Goal: Task Accomplishment & Management: Use online tool/utility

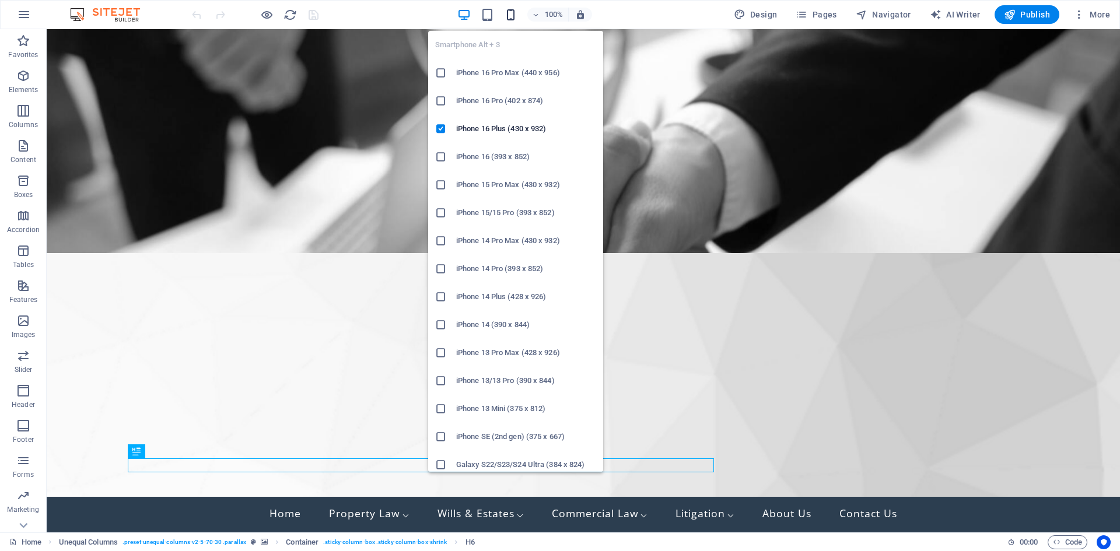
click at [511, 20] on icon "button" at bounding box center [510, 14] width 13 height 13
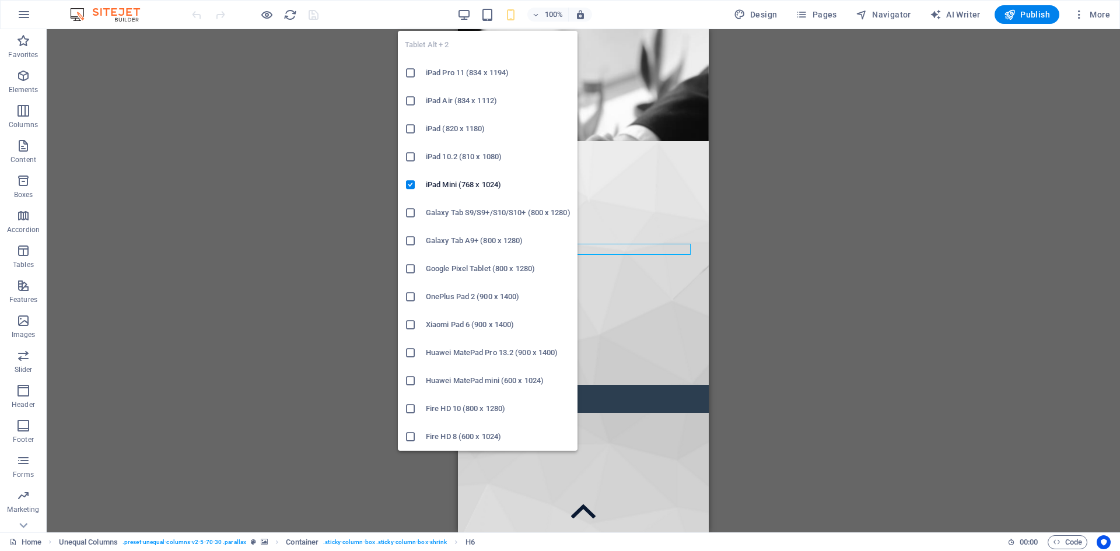
click at [474, 15] on div "100%" at bounding box center [524, 14] width 135 height 19
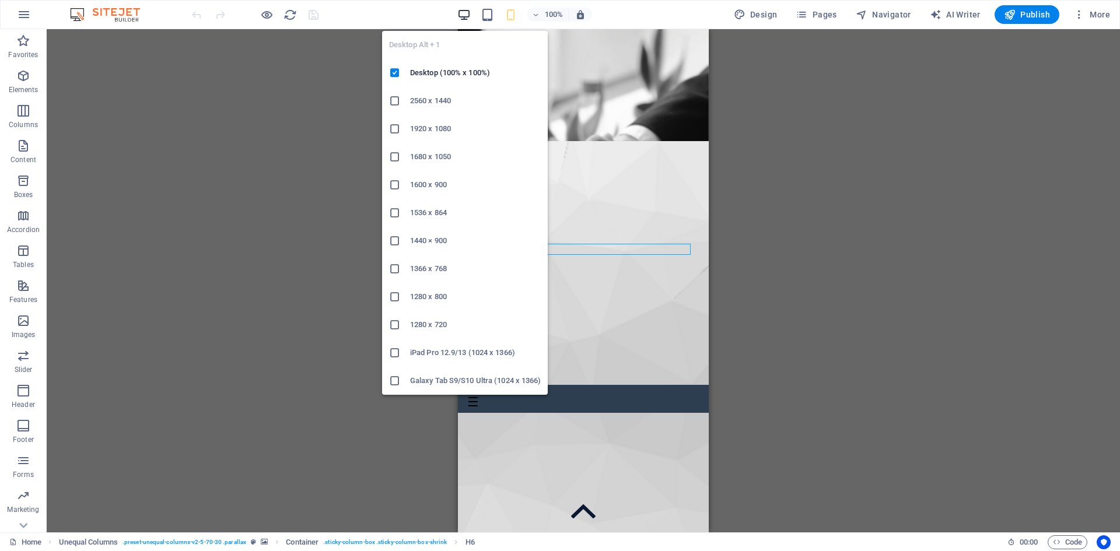
click at [468, 15] on icon "button" at bounding box center [463, 14] width 13 height 13
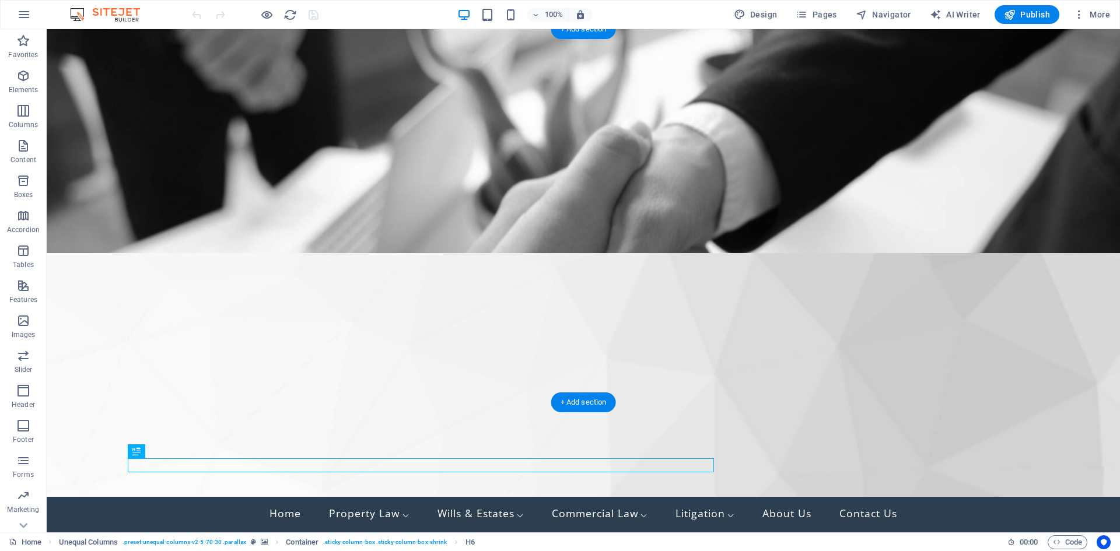
click at [480, 192] on figure at bounding box center [583, 242] width 1073 height 426
click at [478, 194] on figure at bounding box center [583, 242] width 1073 height 426
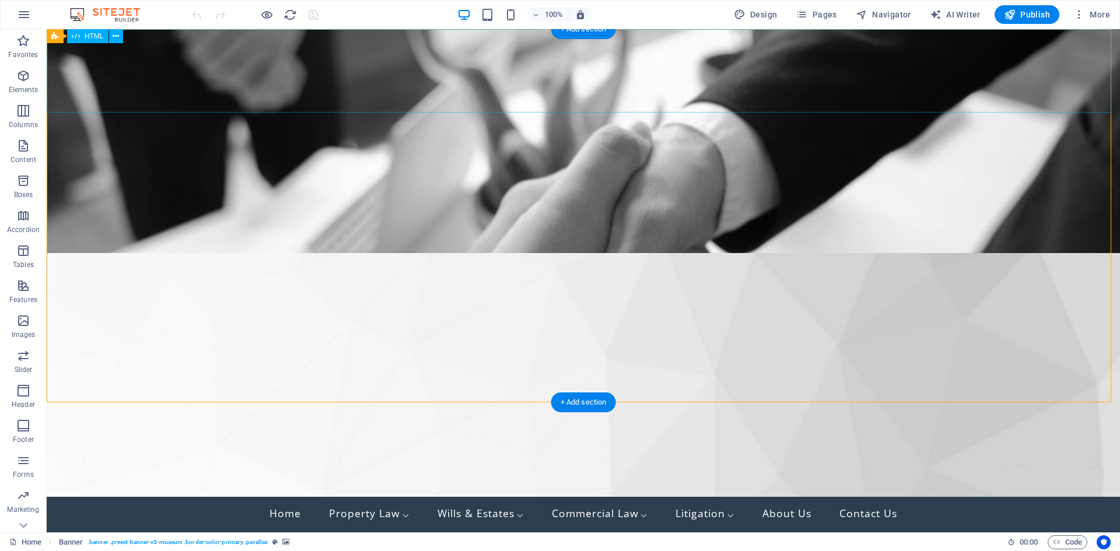
click at [357, 455] on div "P era L awyers | [PHONE_NUMBER] ☰ PL | Home Property Law ⌵ Property & Conveyanc…" at bounding box center [583, 496] width 1073 height 83
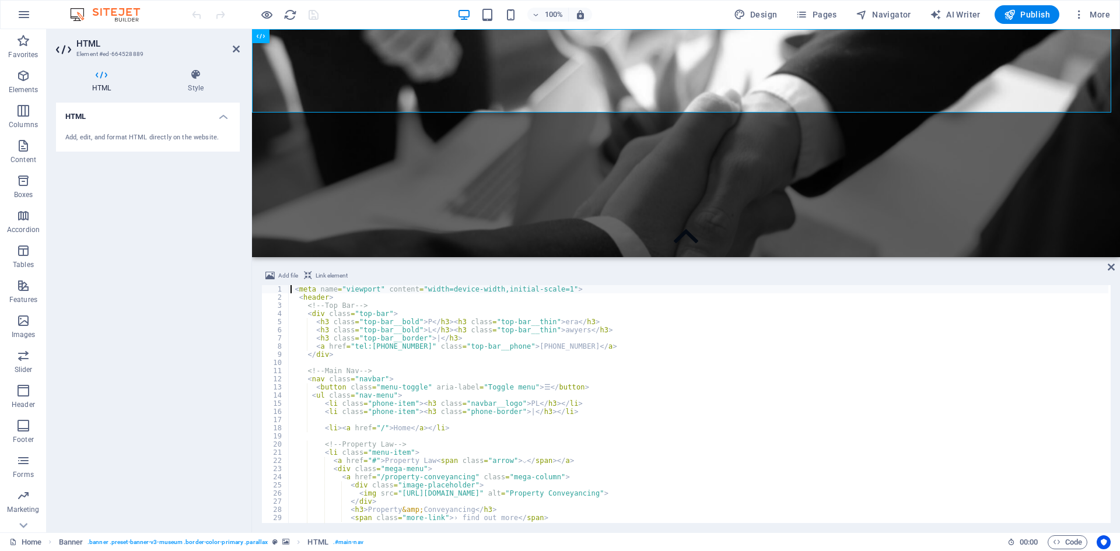
click at [356, 322] on div "< meta name = "viewport" content = "width=device-width,initial-scale=1" > < hea…" at bounding box center [698, 412] width 820 height 254
type textarea "<h3 class="top-bar__bold">P</h3><h3 class="top-bar__thin">era</h3>"
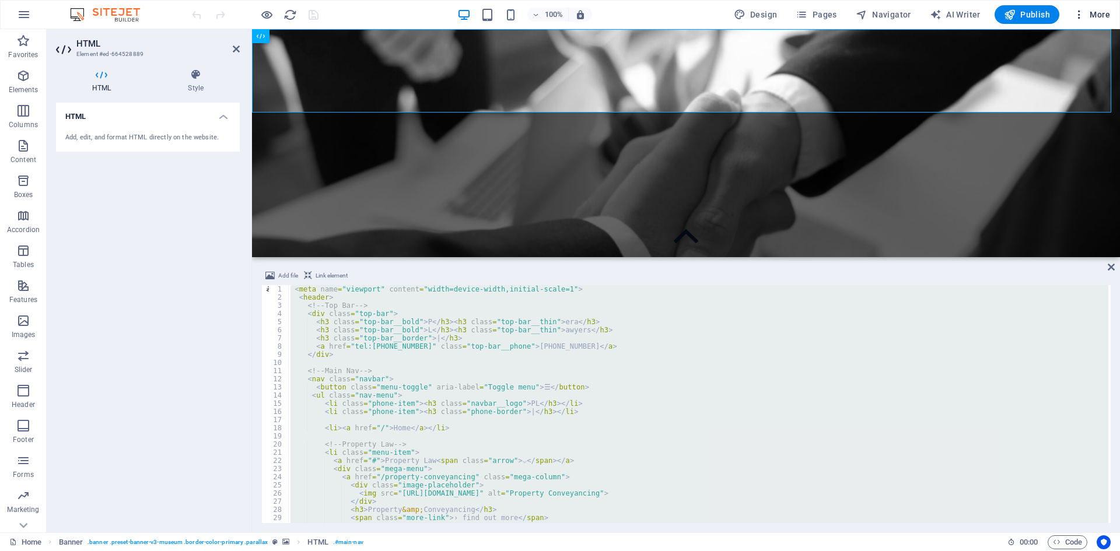
click at [1073, 13] on icon "button" at bounding box center [1079, 15] width 12 height 12
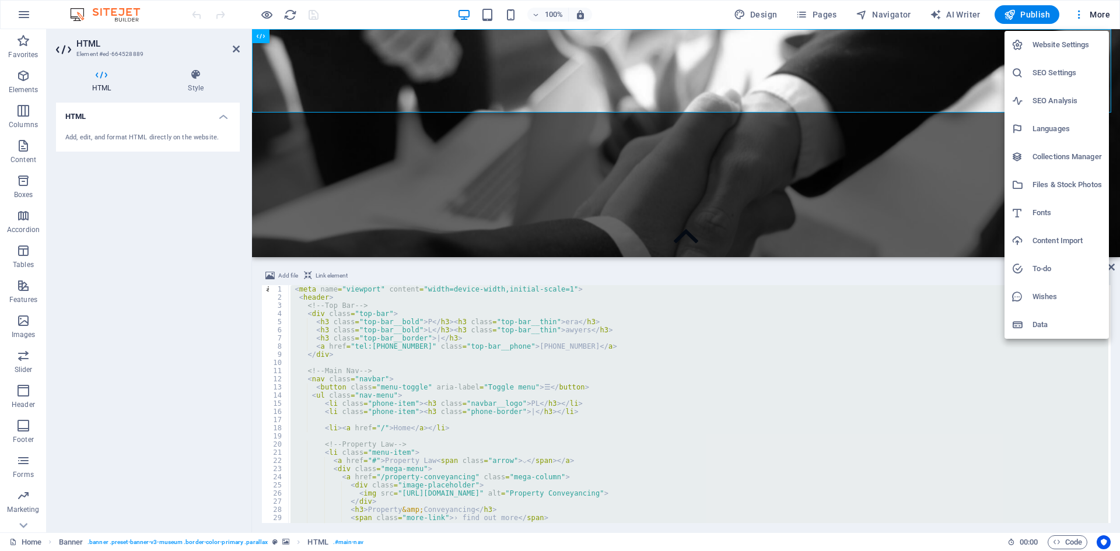
drag, startPoint x: 1074, startPoint y: 547, endPoint x: 1067, endPoint y: 546, distance: 7.1
click at [1071, 548] on div at bounding box center [560, 275] width 1120 height 551
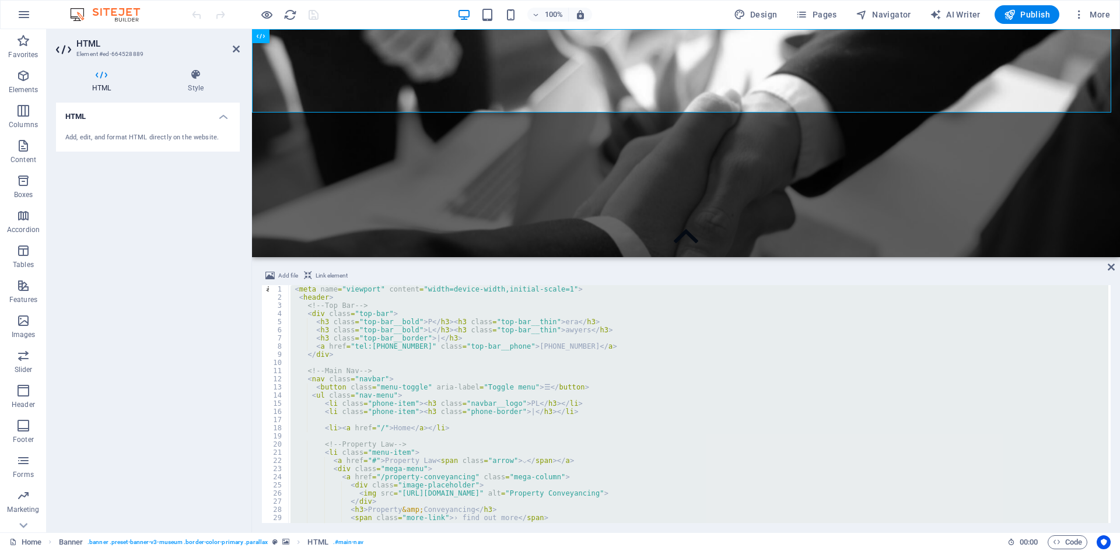
click at [1067, 541] on div "Website Settings SEO Settings SEO Analysis Languages Collections Manager Files …" at bounding box center [560, 279] width 1120 height 544
click at [1064, 541] on span "Code" at bounding box center [1067, 542] width 29 height 14
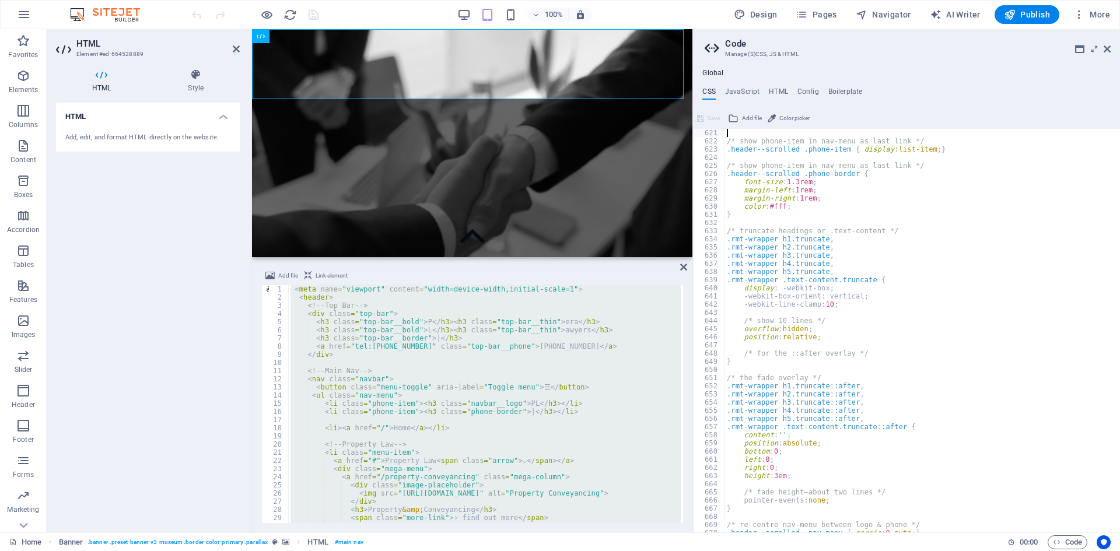
scroll to position [2850, 0]
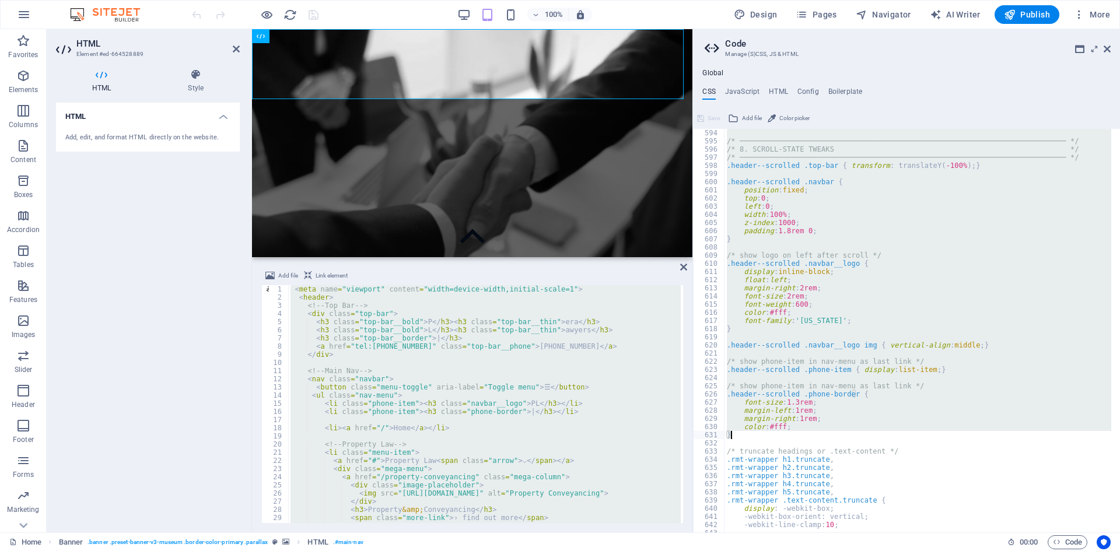
drag, startPoint x: 724, startPoint y: 262, endPoint x: 858, endPoint y: 433, distance: 216.9
click at [858, 433] on div "/* ────────────────────────────────────────────────────────────────────────────…" at bounding box center [917, 339] width 387 height 420
type textarea "color: #fff; }"
click at [1110, 50] on icon at bounding box center [1106, 48] width 7 height 9
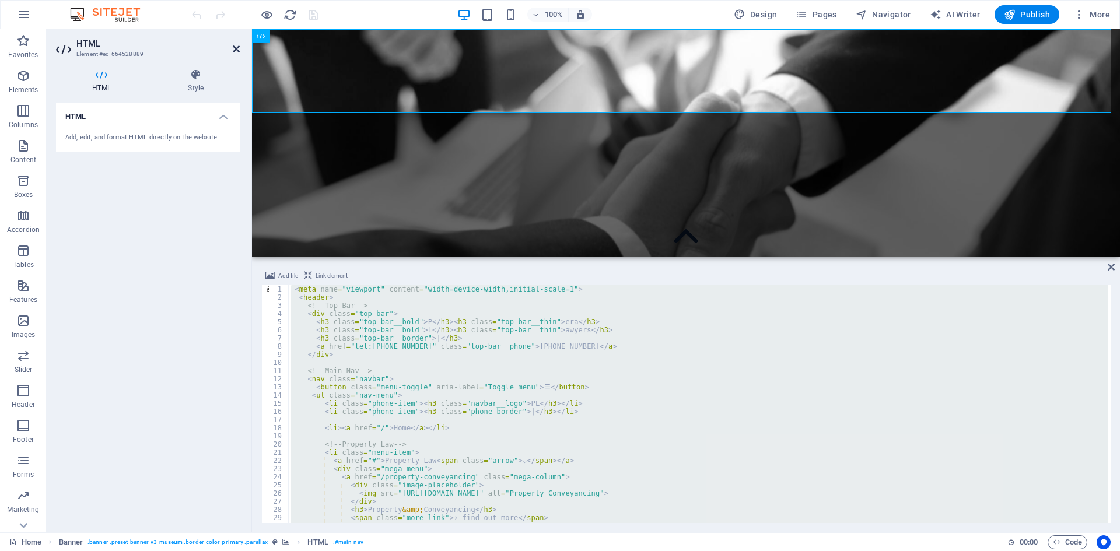
click at [233, 48] on icon at bounding box center [236, 48] width 7 height 9
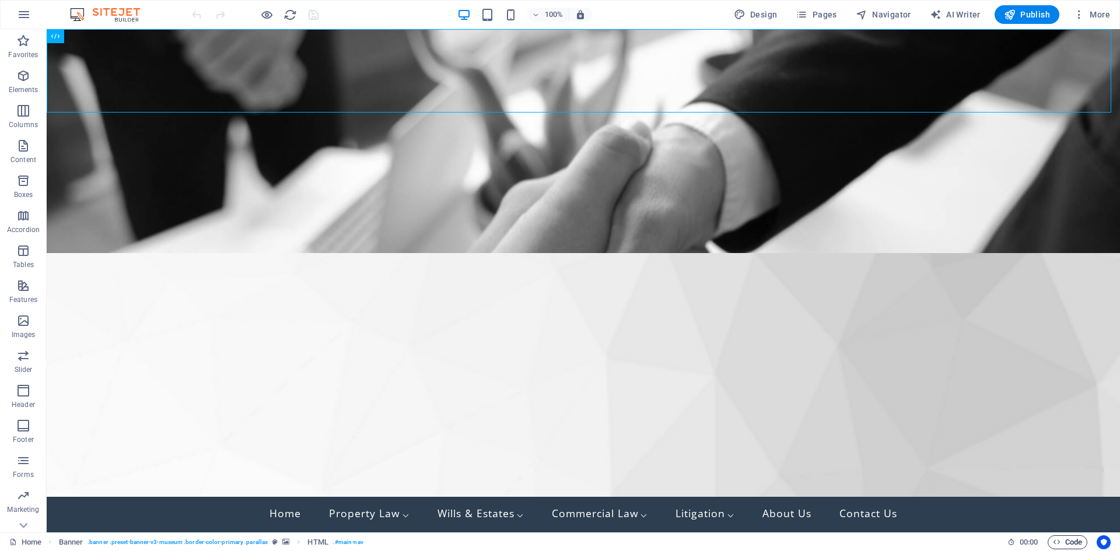
click at [1066, 542] on span "Code" at bounding box center [1067, 542] width 29 height 14
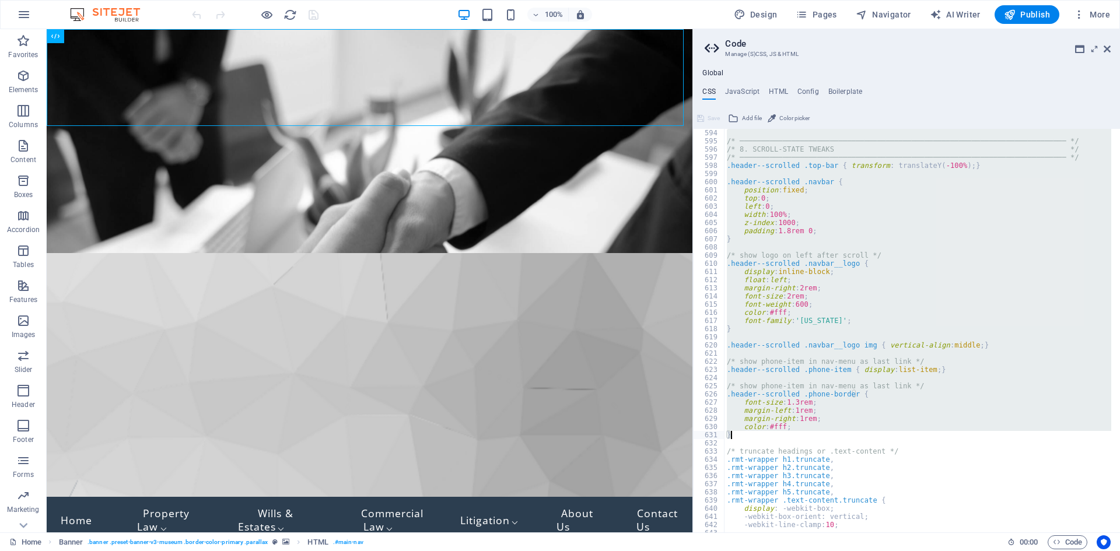
click at [814, 261] on div "/* ────────────────────────────────────────────────────────────────────────────…" at bounding box center [917, 331] width 387 height 404
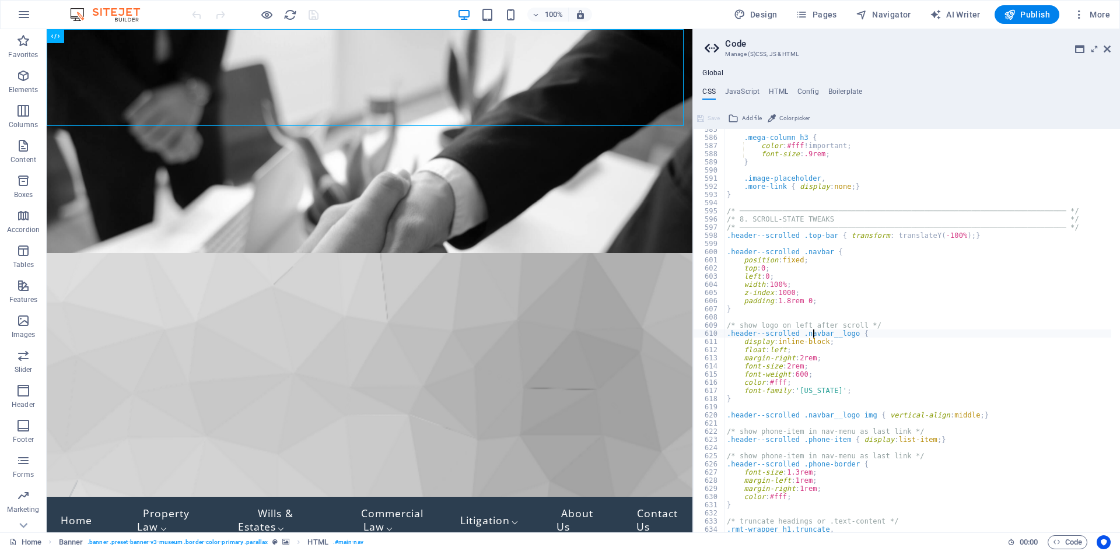
scroll to position [2815, 0]
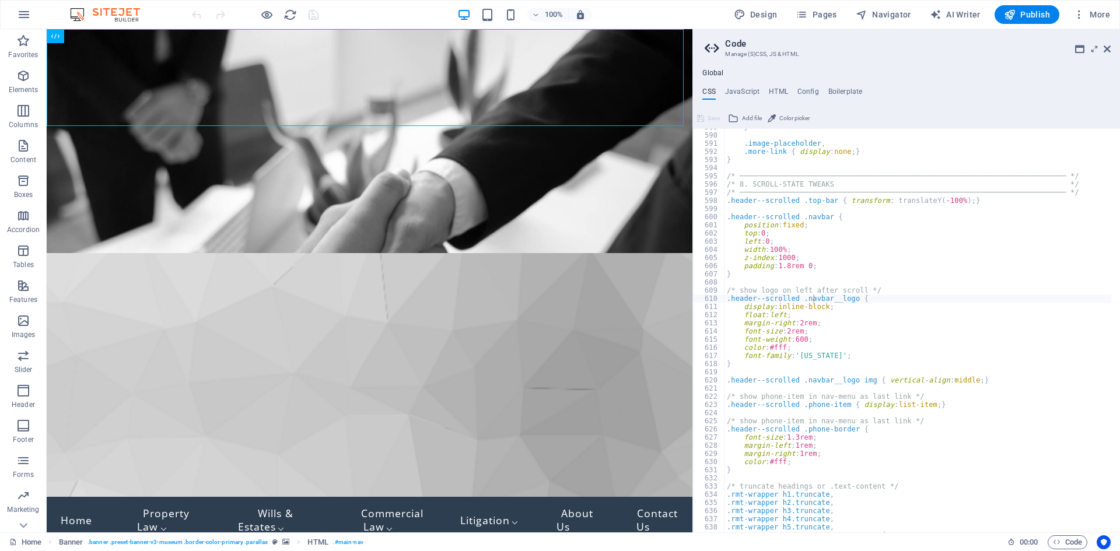
click at [832, 261] on div "} .image-placeholder , .more-link { display : none ; } } /* ───────────────────…" at bounding box center [917, 333] width 387 height 420
type textarea "z-index: 1000;"
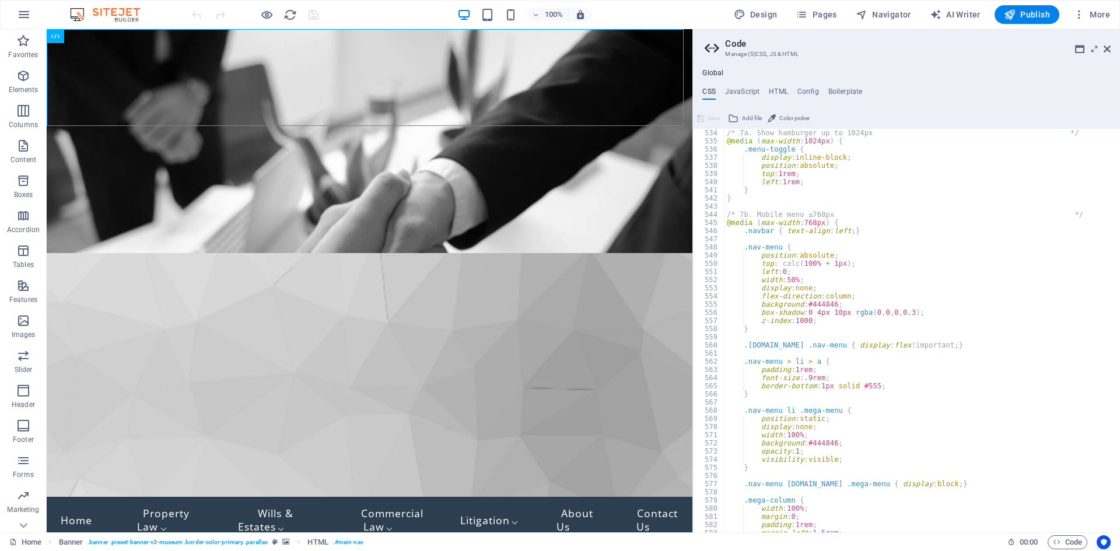
scroll to position [2290, 0]
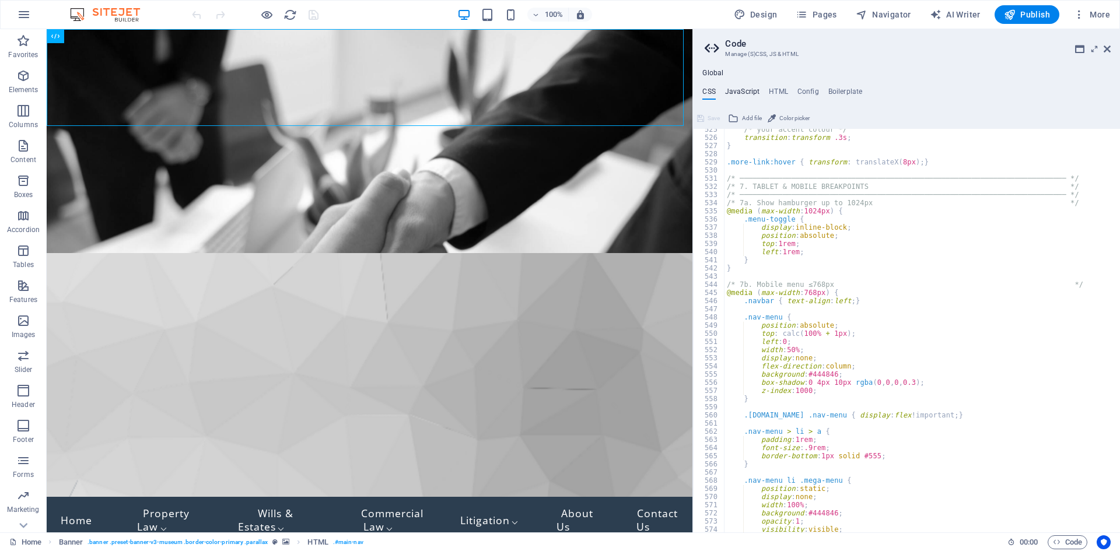
click at [751, 92] on h4 "JavaScript" at bounding box center [742, 93] width 34 height 13
type textarea "/* JS for preset "Menu V2" */"
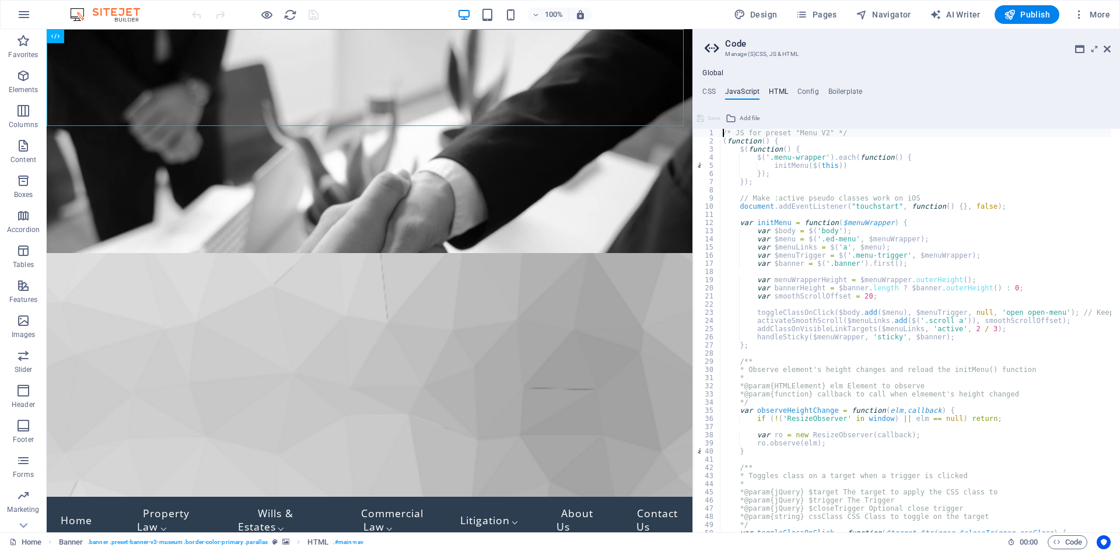
click at [770, 89] on h4 "HTML" at bounding box center [778, 93] width 19 height 13
type textarea "{{content}}"
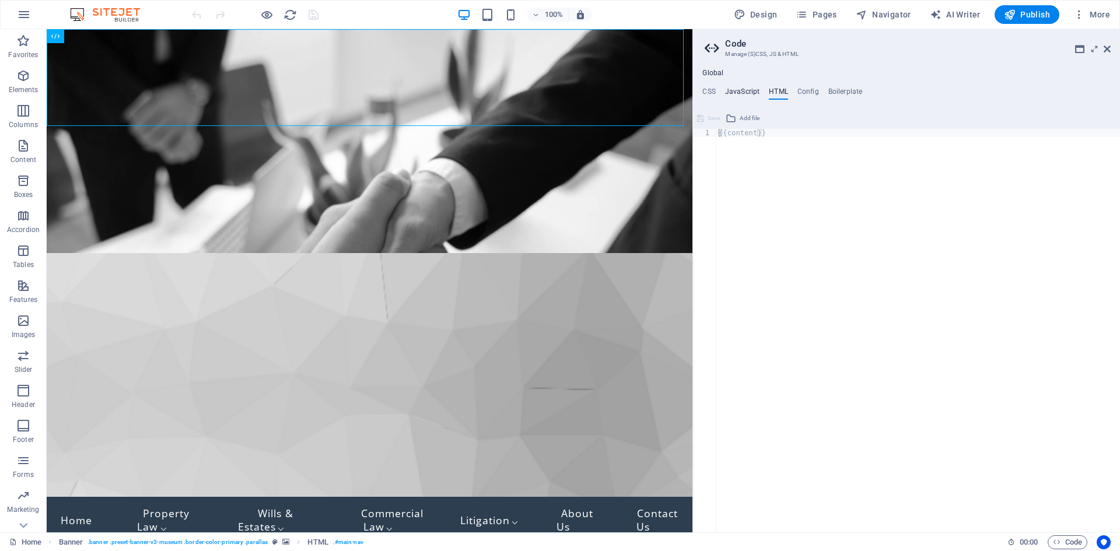
click at [751, 87] on h4 "JavaScript" at bounding box center [742, 93] width 34 height 13
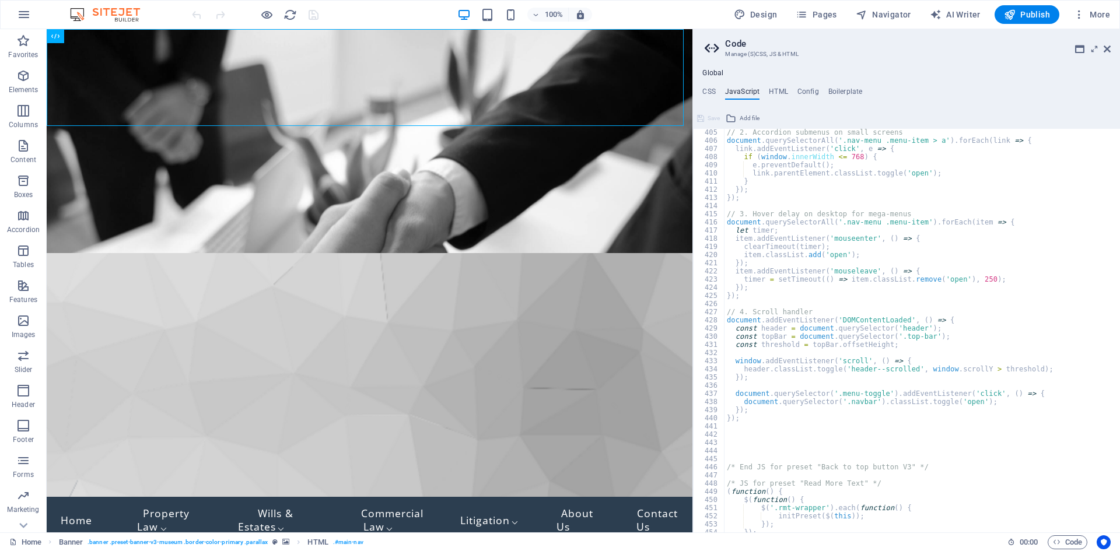
scroll to position [3281, 0]
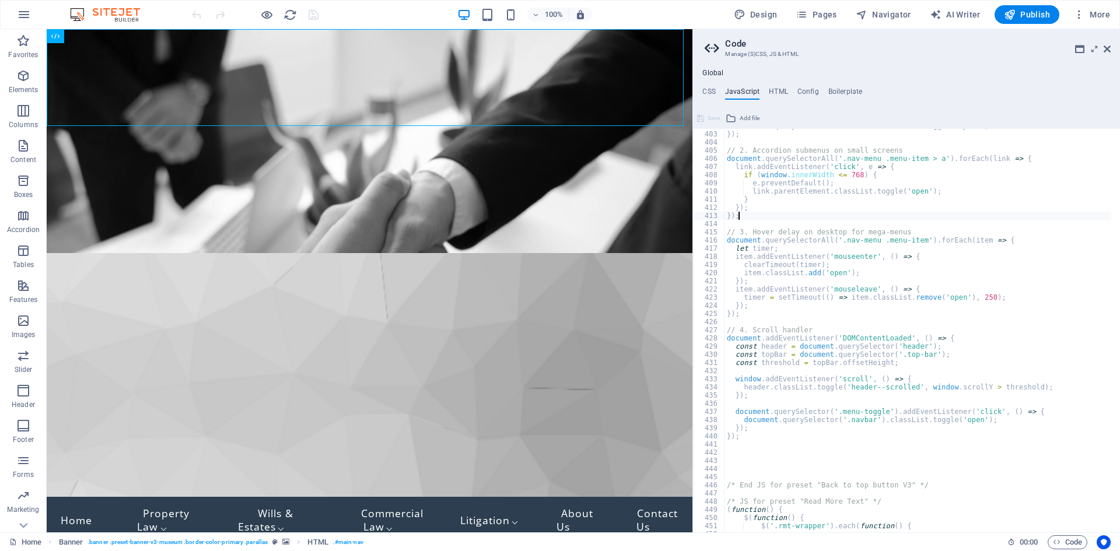
click at [789, 220] on div "document . querySelector ( '.navbar' ) . classList . toggle ( 'open' ) ; }) ; /…" at bounding box center [991, 327] width 535 height 411
click at [857, 198] on div "document . querySelector ( '.navbar' ) . classList . toggle ( 'open' ) ; }) ; /…" at bounding box center [991, 327] width 535 height 411
type textarea "}"
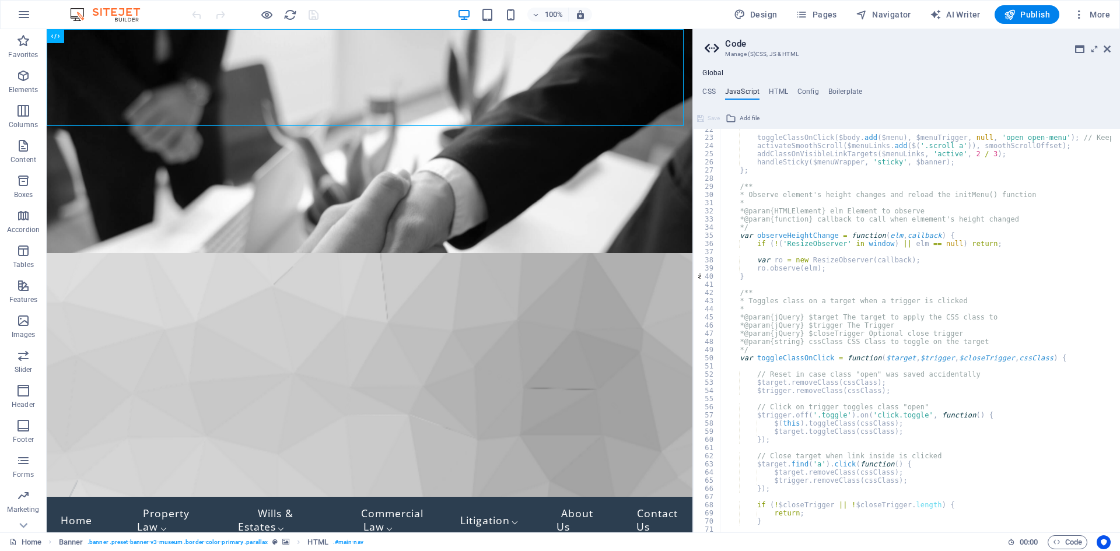
scroll to position [0, 0]
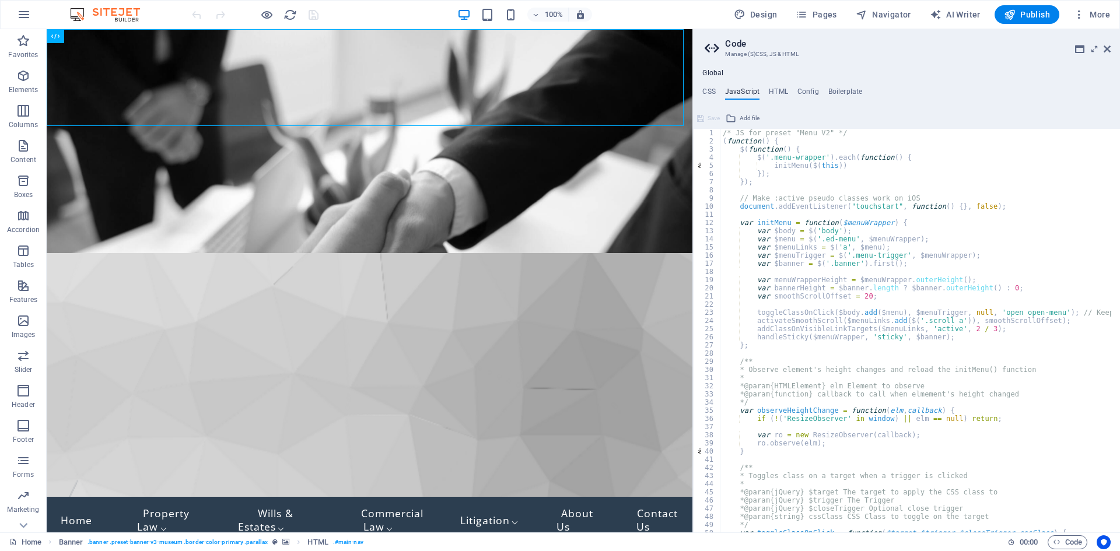
click at [846, 215] on div "/* JS for preset "Menu V2" */ ( function ( ) { $ ( function ( ) { $ ( '.menu-wr…" at bounding box center [987, 334] width 535 height 411
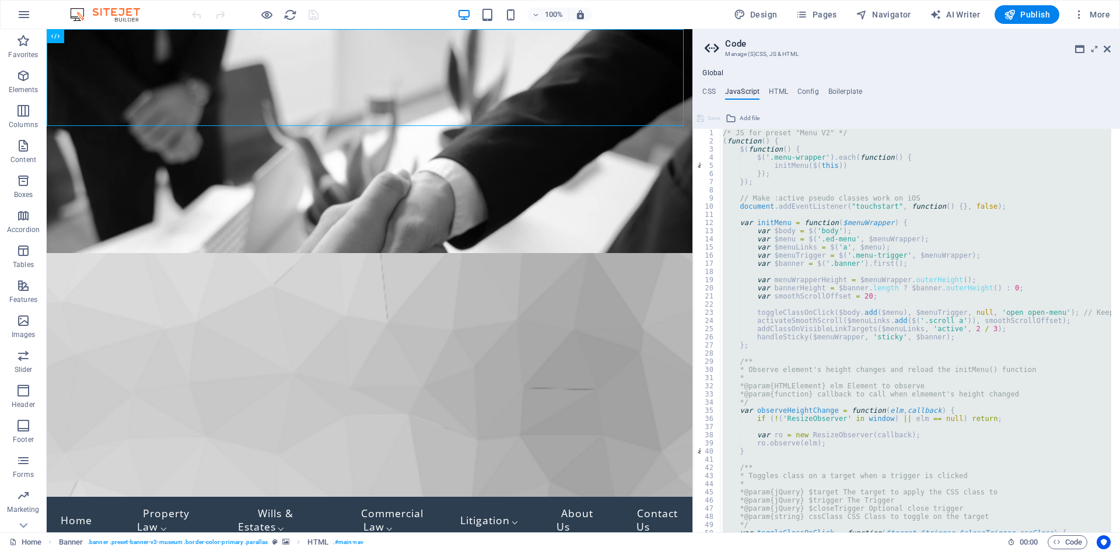
click at [773, 280] on div "/* JS for preset "Menu V2" */ ( function ( ) { $ ( function ( ) { $ ( '.menu-wr…" at bounding box center [915, 331] width 391 height 404
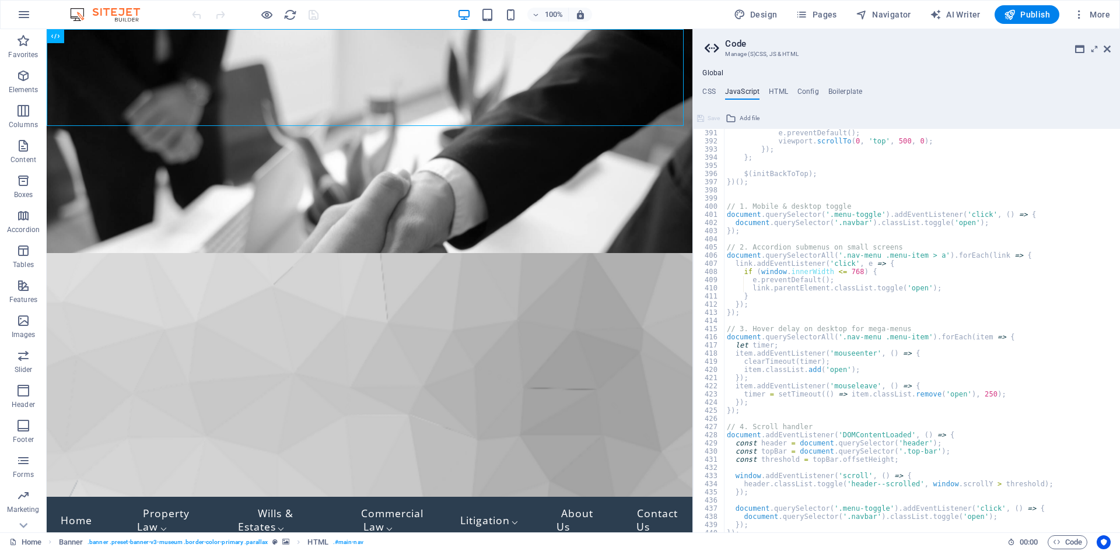
scroll to position [3184, 0]
click at [829, 285] on div "e . preventDefault ( ) ; viewport . scrollTo ( 0 , 'top' , 500 , 0 ) ; }) ; } ;…" at bounding box center [991, 334] width 535 height 411
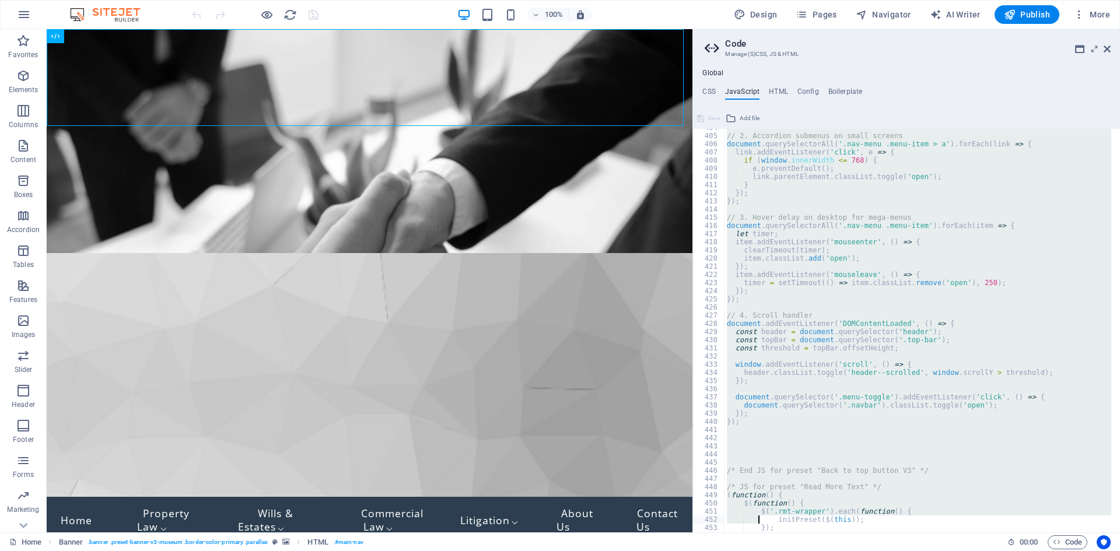
scroll to position [3312, 0]
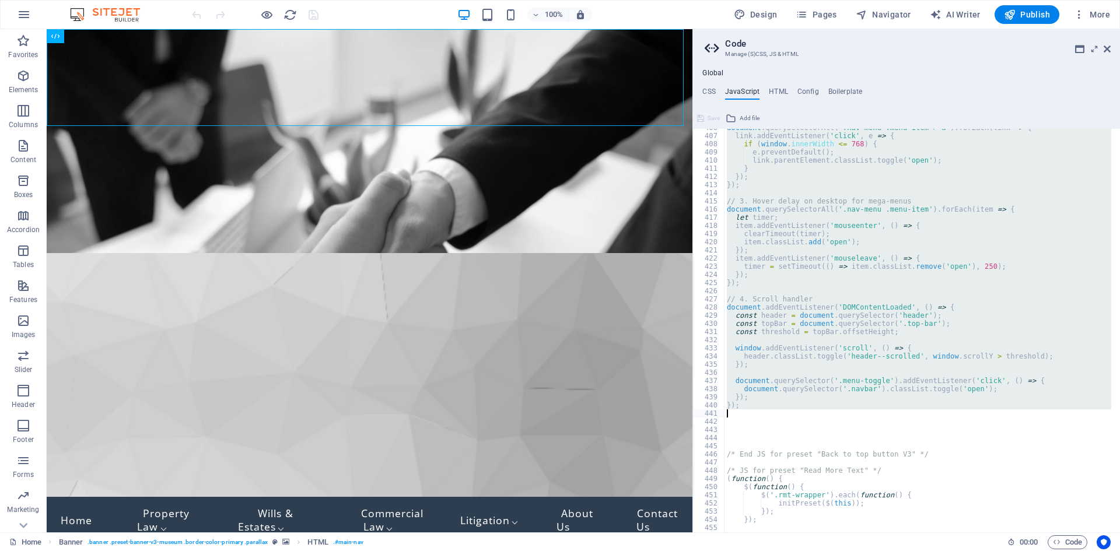
drag, startPoint x: 727, startPoint y: 207, endPoint x: 755, endPoint y: 407, distance: 202.1
click at [755, 407] on div "document . querySelectorAll ( '.nav-menu .menu-item > a' ) . forEach ( link => …" at bounding box center [991, 329] width 535 height 411
type textarea "}); });"
paste textarea
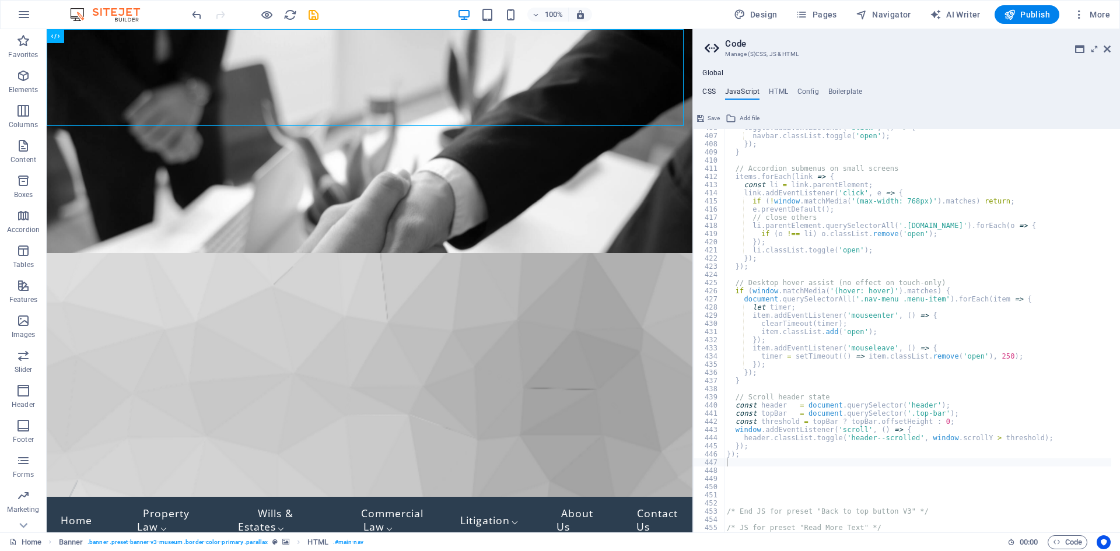
click at [713, 96] on h4 "CSS" at bounding box center [708, 93] width 13 height 13
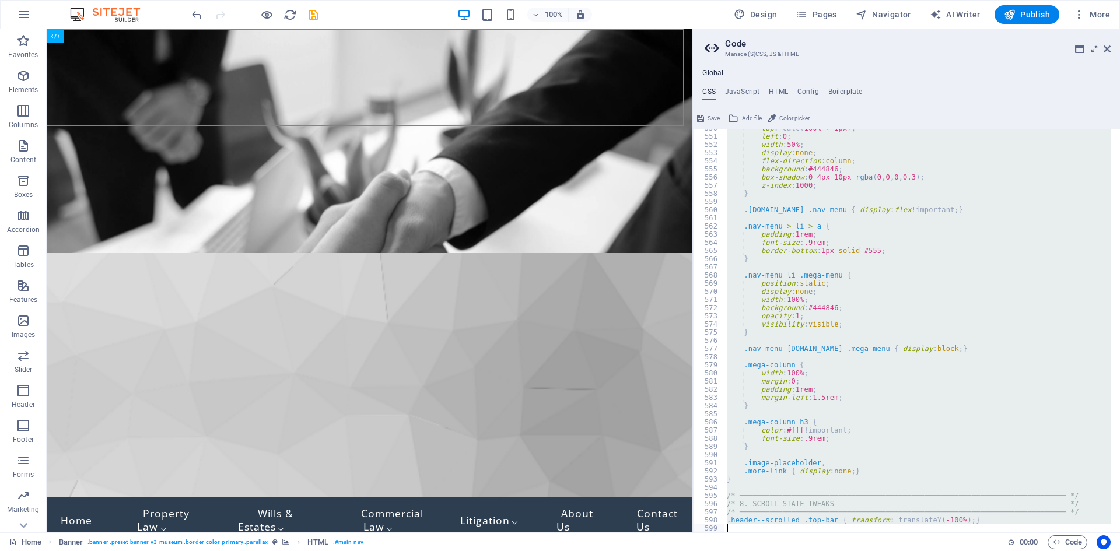
scroll to position [2495, 0]
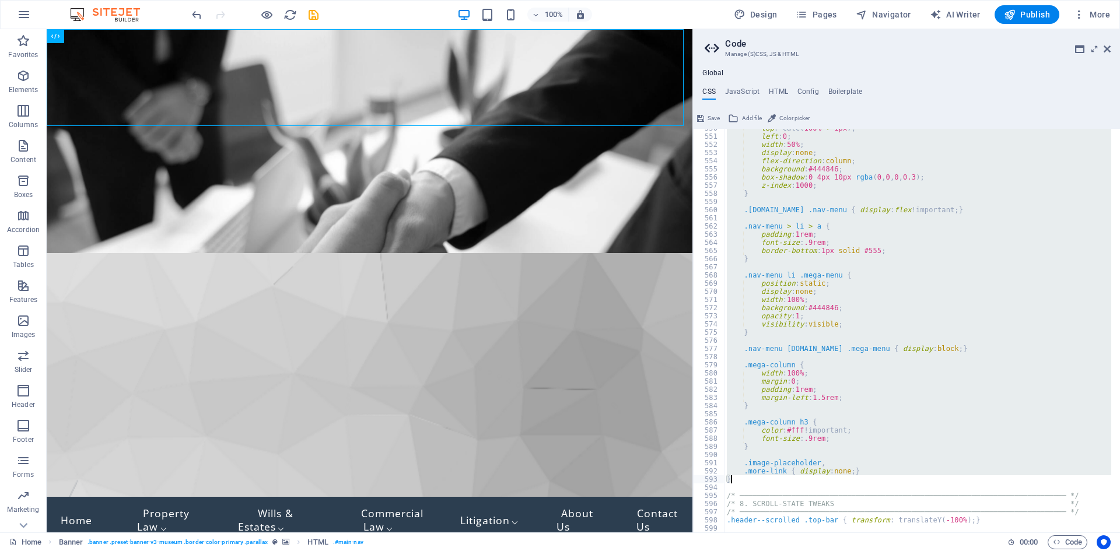
drag, startPoint x: 727, startPoint y: 180, endPoint x: 808, endPoint y: 480, distance: 310.4
click at [808, 480] on div "top : calc ( 100% + 1px ) ; left : 0 ; width : 50% ; display : none ; flex-dire…" at bounding box center [917, 334] width 387 height 420
click at [875, 405] on div "top : calc ( 100% + 1px ) ; left : 0 ; width : 50% ; display : none ; flex-dire…" at bounding box center [917, 331] width 387 height 404
type textarea "}"
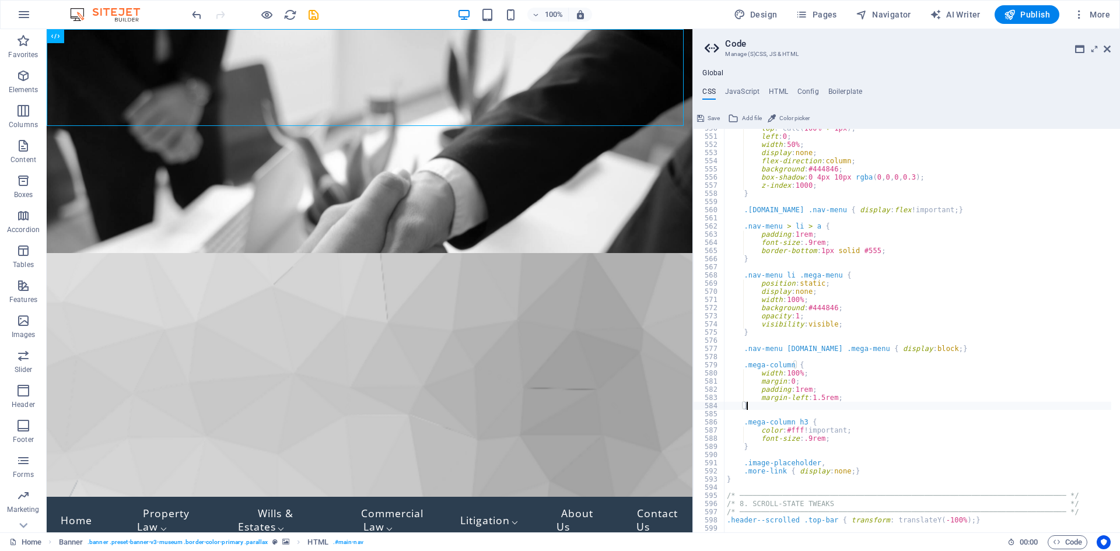
scroll to position [2390, 0]
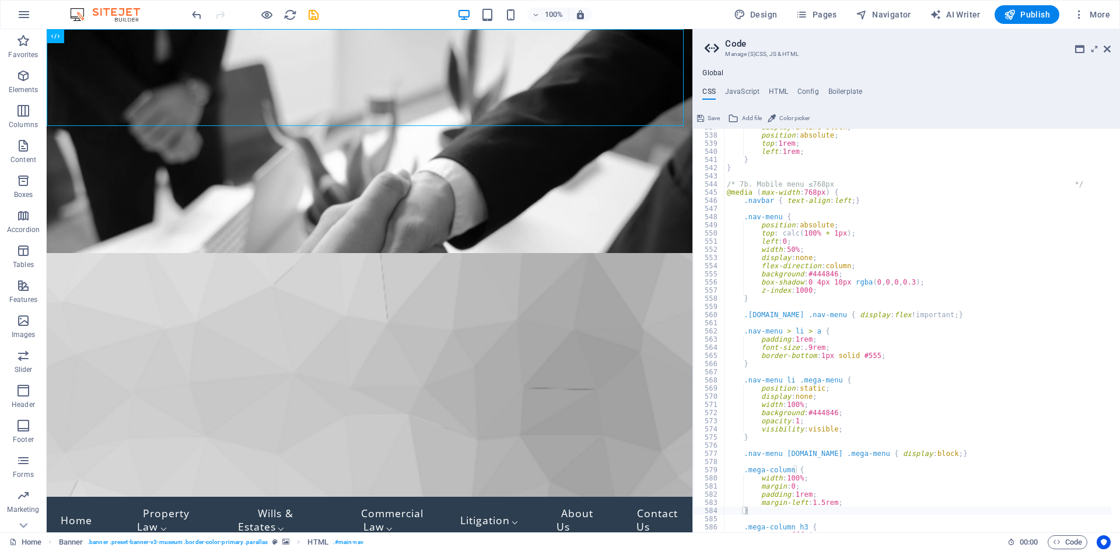
click at [786, 206] on div "display : inline-block ; position : absolute ; top : 1rem ; left : 1rem ; } } /…" at bounding box center [917, 333] width 387 height 420
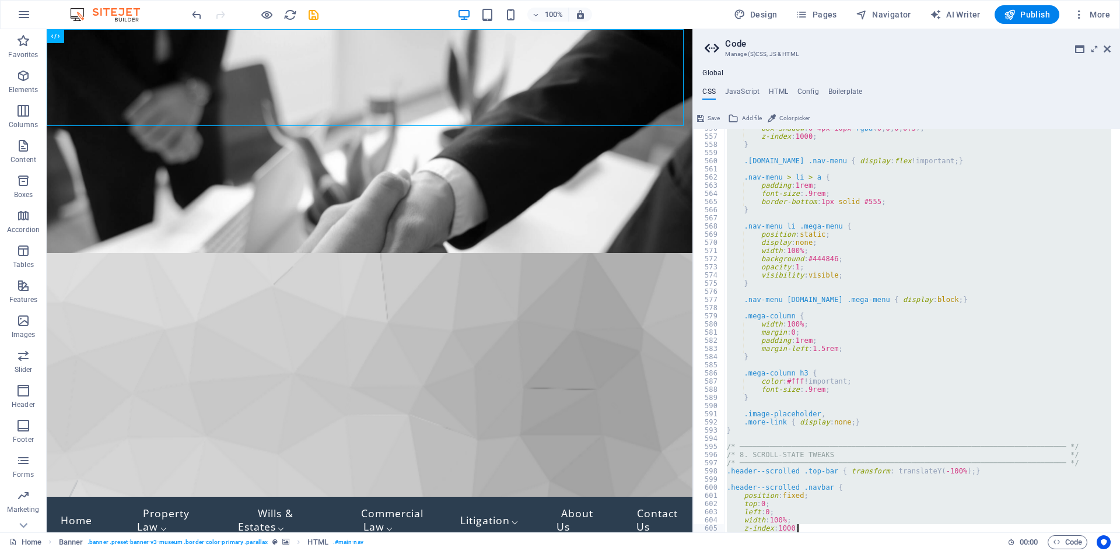
scroll to position [2577, 0]
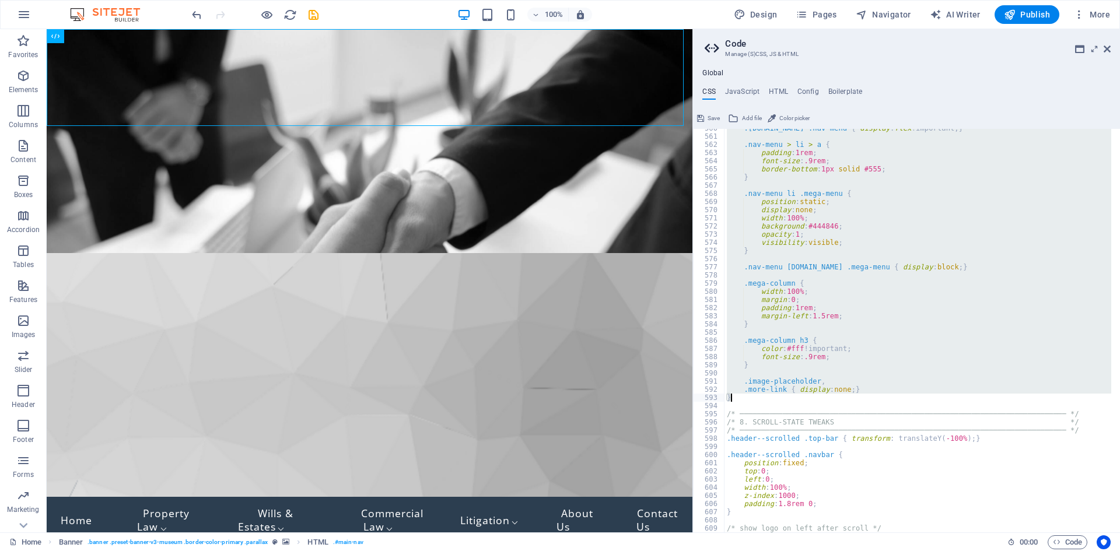
drag, startPoint x: 725, startPoint y: 219, endPoint x: 776, endPoint y: 401, distance: 189.5
click at [776, 401] on div ".navbar.open .nav-menu { display : flex !important; } .nav-menu > li > a { padd…" at bounding box center [917, 334] width 387 height 420
type textarea ".more-link { display: none; } }"
paste textarea
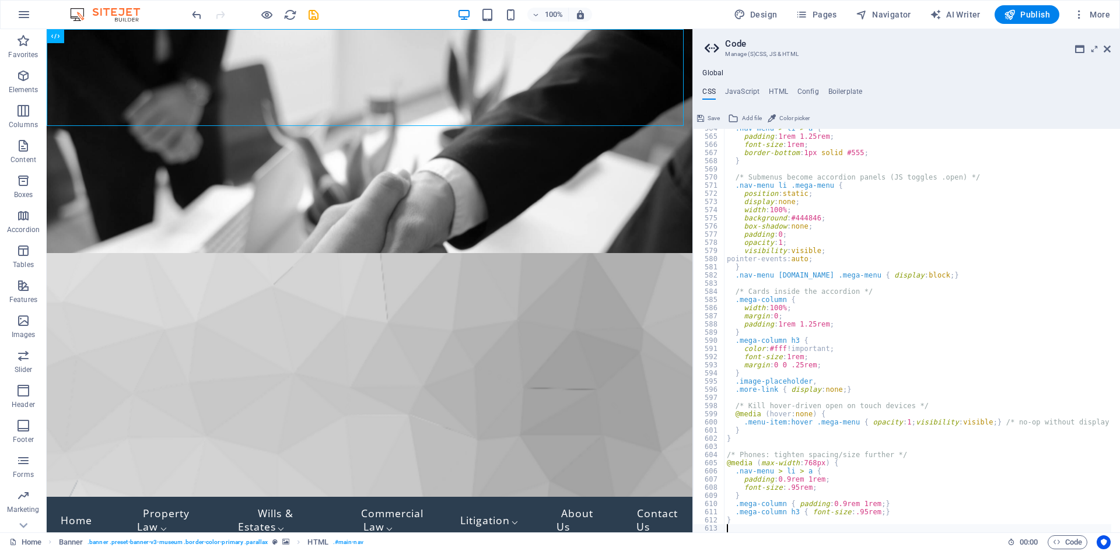
scroll to position [2679, 0]
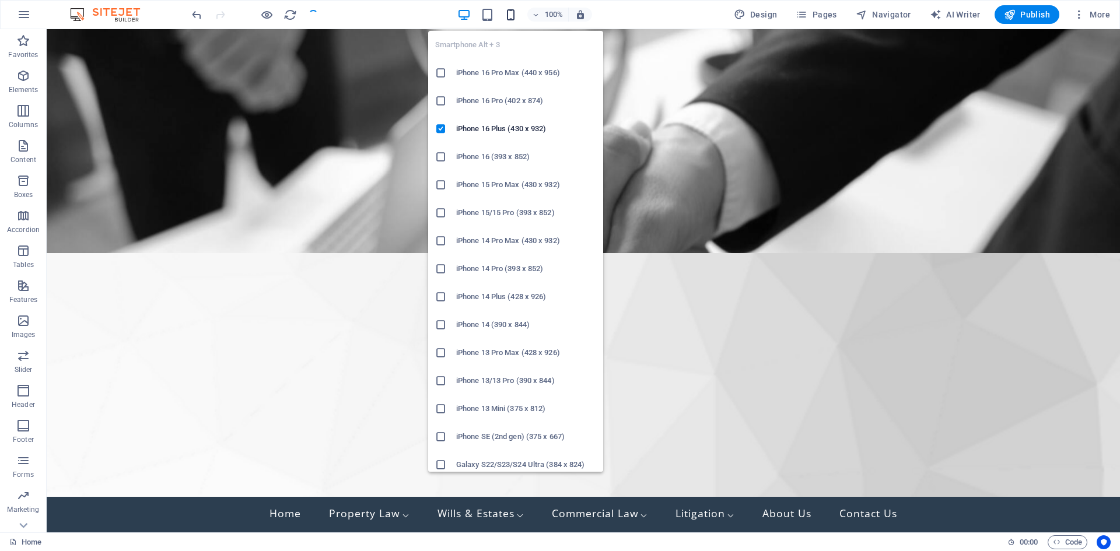
click at [511, 13] on icon "button" at bounding box center [510, 14] width 13 height 13
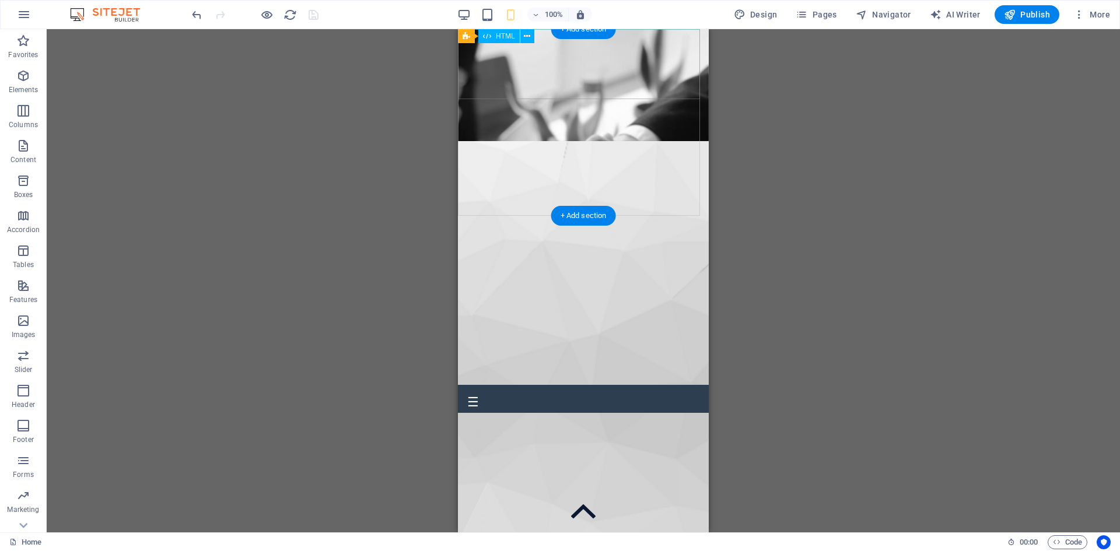
click at [474, 343] on div "P era L awyers | [PHONE_NUMBER] ☰ PL | Home Property Law ⌵ Property & Conveyanc…" at bounding box center [583, 378] width 251 height 70
click at [473, 343] on div "P era L awyers | [PHONE_NUMBER] ☰ PL | Home Property Law ⌵ Property & Conveyanc…" at bounding box center [583, 378] width 251 height 70
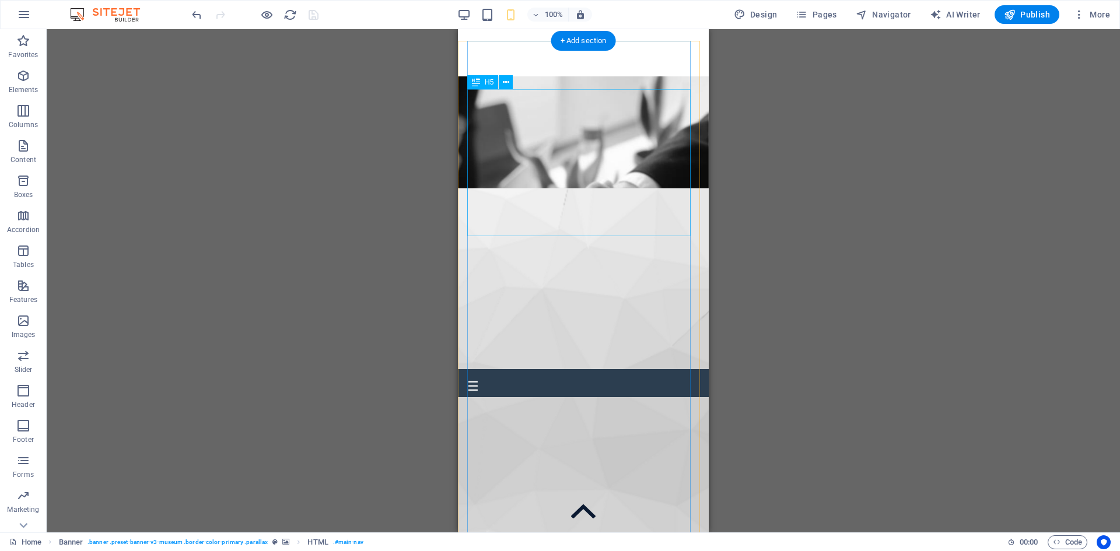
scroll to position [0, 0]
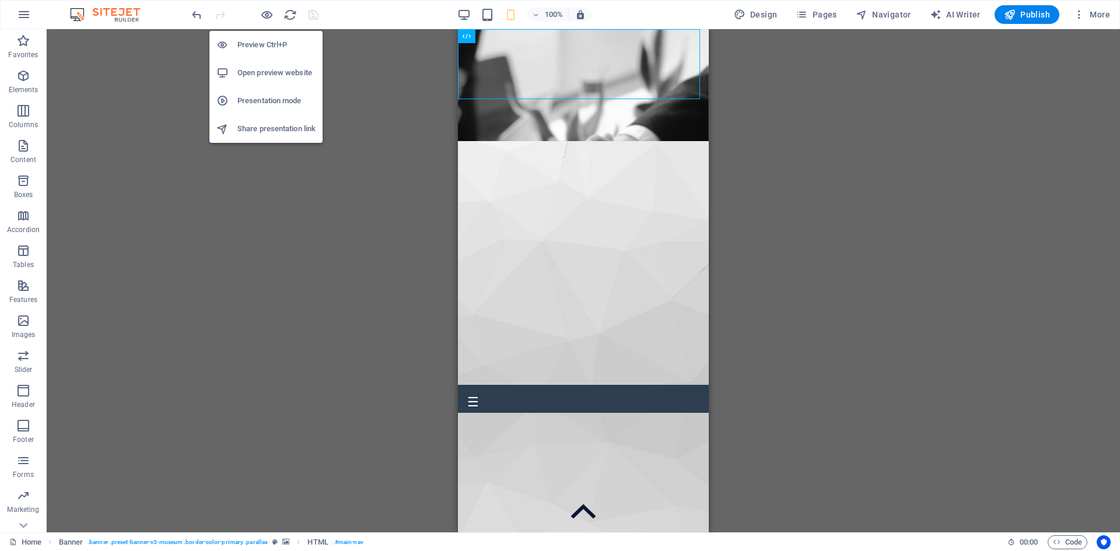
click at [268, 47] on h6 "Preview Ctrl+P" at bounding box center [276, 45] width 78 height 14
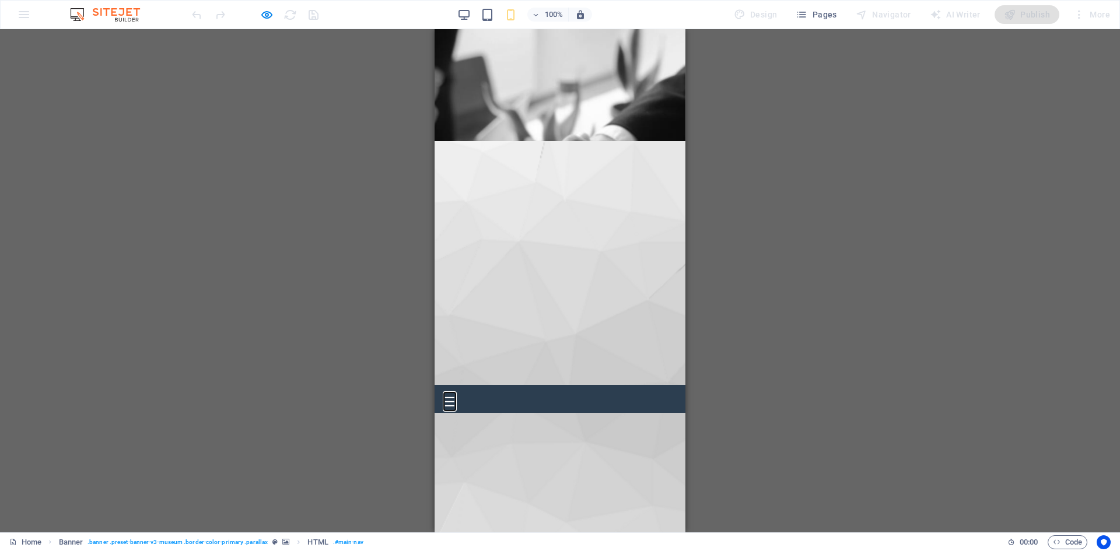
click at [448, 394] on button "☰" at bounding box center [450, 402] width 12 height 16
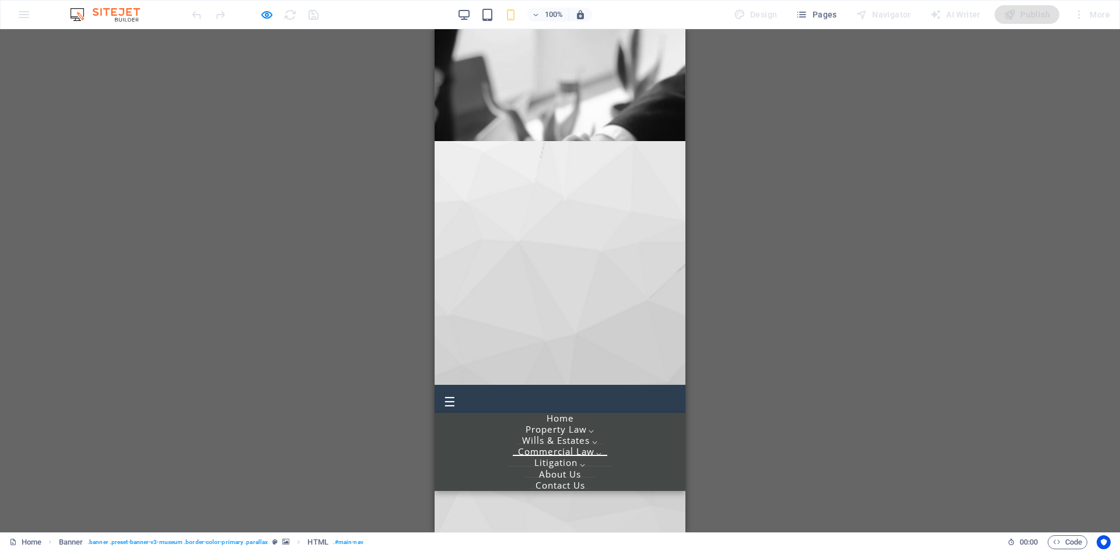
click at [587, 426] on link "[PERSON_NAME] & Estates ⌵" at bounding box center [560, 441] width 94 height 30
click at [598, 437] on link "Commercial Law ⌵" at bounding box center [560, 452] width 103 height 30
click at [452, 394] on button "☰" at bounding box center [450, 402] width 12 height 16
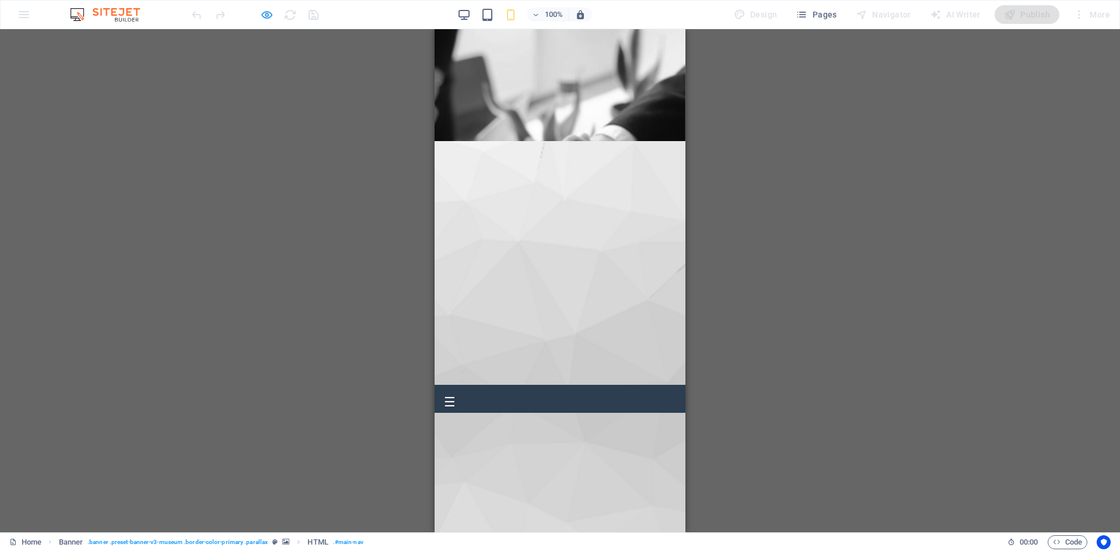
click at [269, 20] on icon "button" at bounding box center [266, 14] width 13 height 13
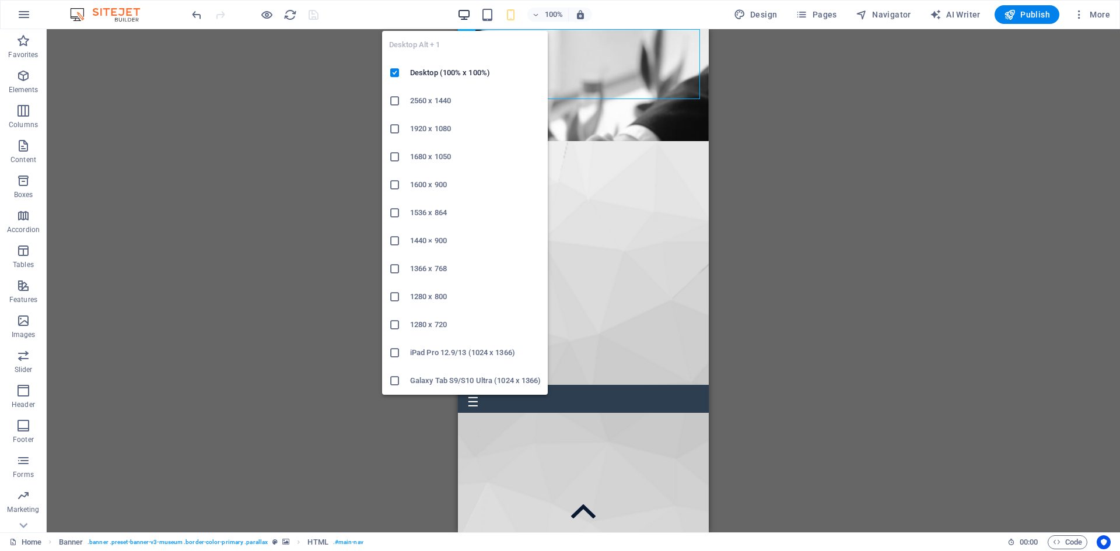
click at [460, 16] on icon "button" at bounding box center [463, 14] width 13 height 13
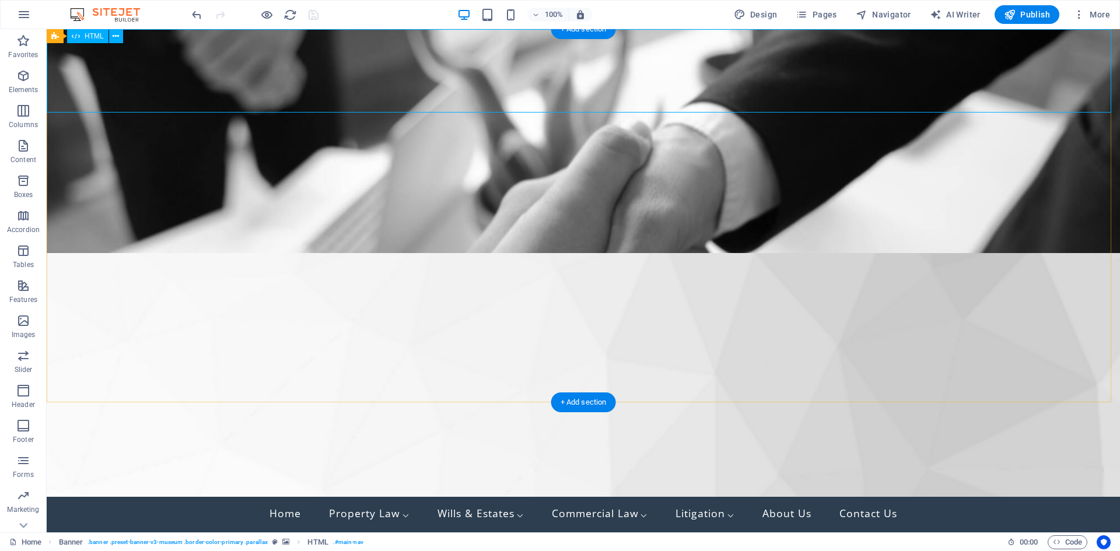
click at [692, 455] on div "P era L awyers | [PHONE_NUMBER] ☰ PL | Home Property Law ⌵ Property & Conveyanc…" at bounding box center [583, 496] width 1073 height 83
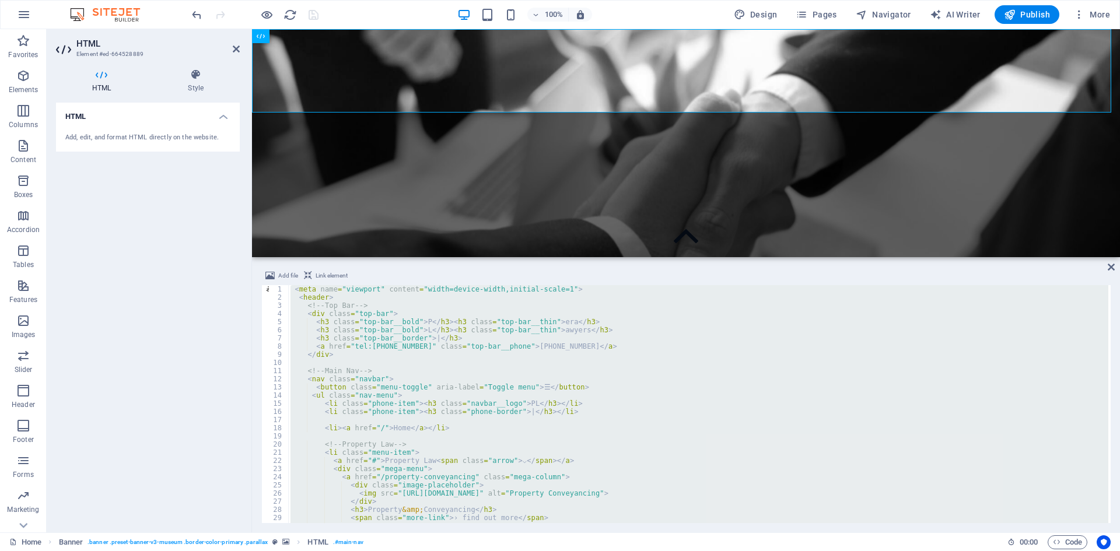
click at [437, 331] on div "< meta name = "viewport" content = "width=device-width,initial-scale=1" > < hea…" at bounding box center [698, 404] width 820 height 238
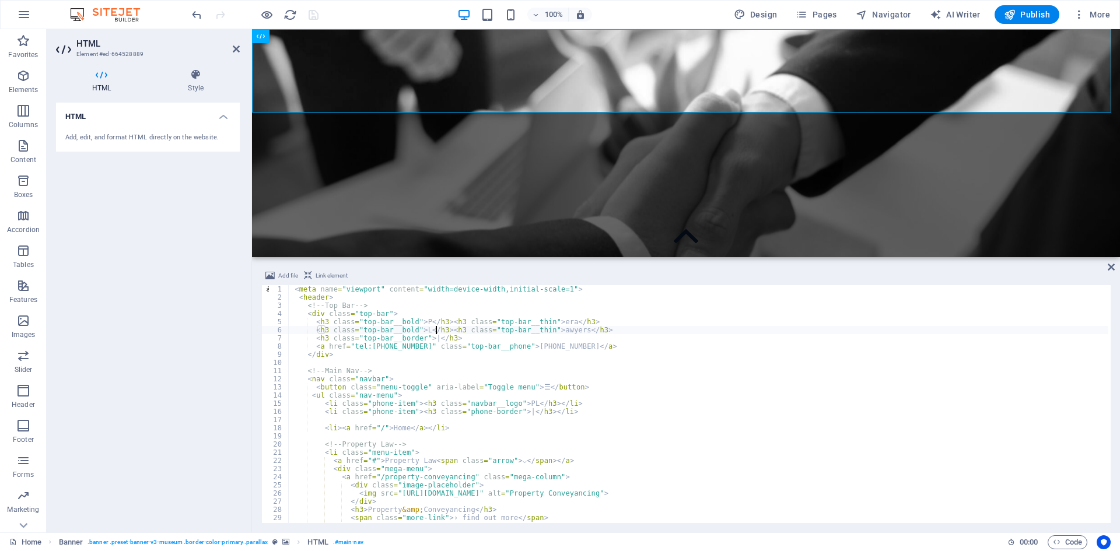
click at [469, 324] on div "< meta name = "viewport" content = "width=device-width,initial-scale=1" > < hea…" at bounding box center [698, 412] width 820 height 254
drag, startPoint x: 567, startPoint y: 403, endPoint x: 323, endPoint y: 404, distance: 244.4
click at [323, 404] on div "< meta name = "viewport" content = "width=device-width,initial-scale=1" > < hea…" at bounding box center [698, 412] width 820 height 254
type textarea "<li class="phone-item"><h3 class="navbar__logo">PL</h3></li>"
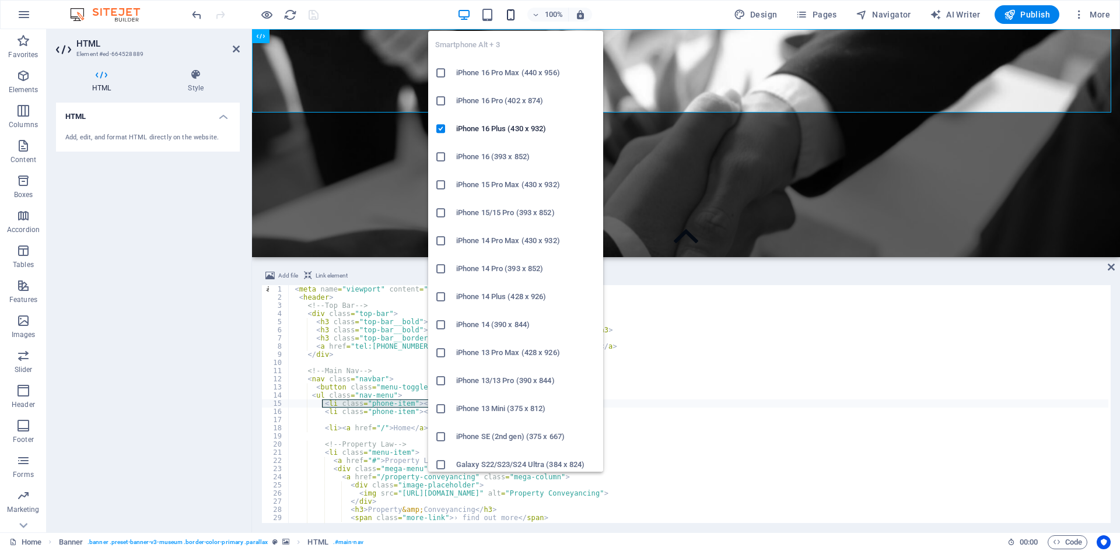
click at [516, 18] on icon "button" at bounding box center [510, 14] width 13 height 13
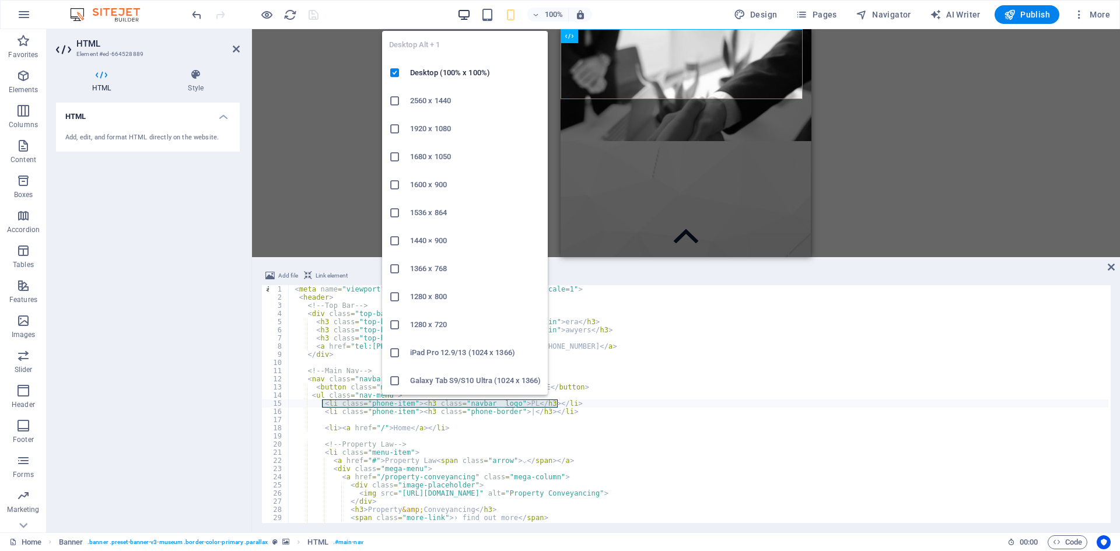
click at [471, 17] on icon "button" at bounding box center [463, 14] width 13 height 13
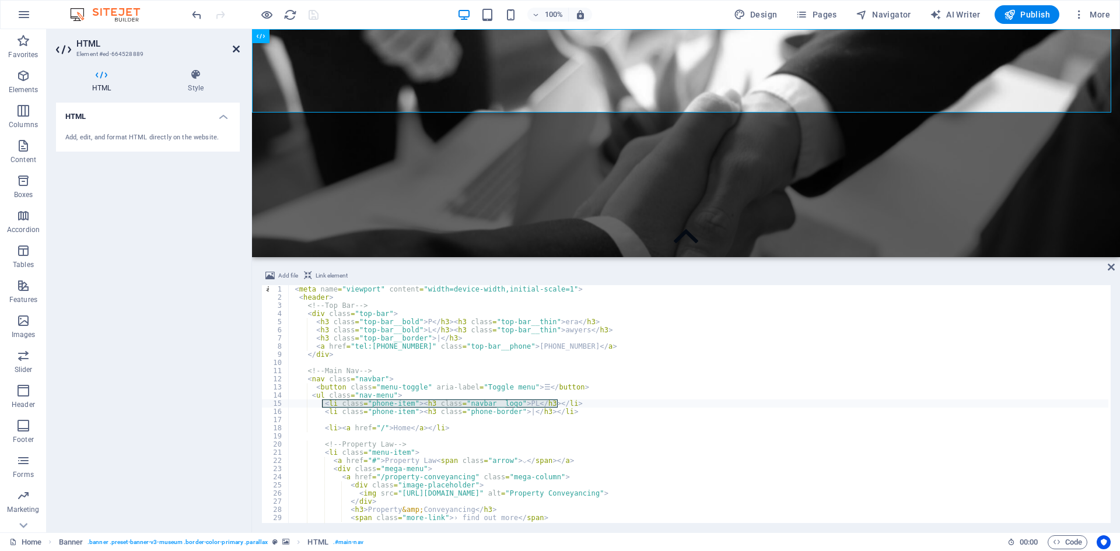
click at [236, 47] on icon at bounding box center [236, 48] width 7 height 9
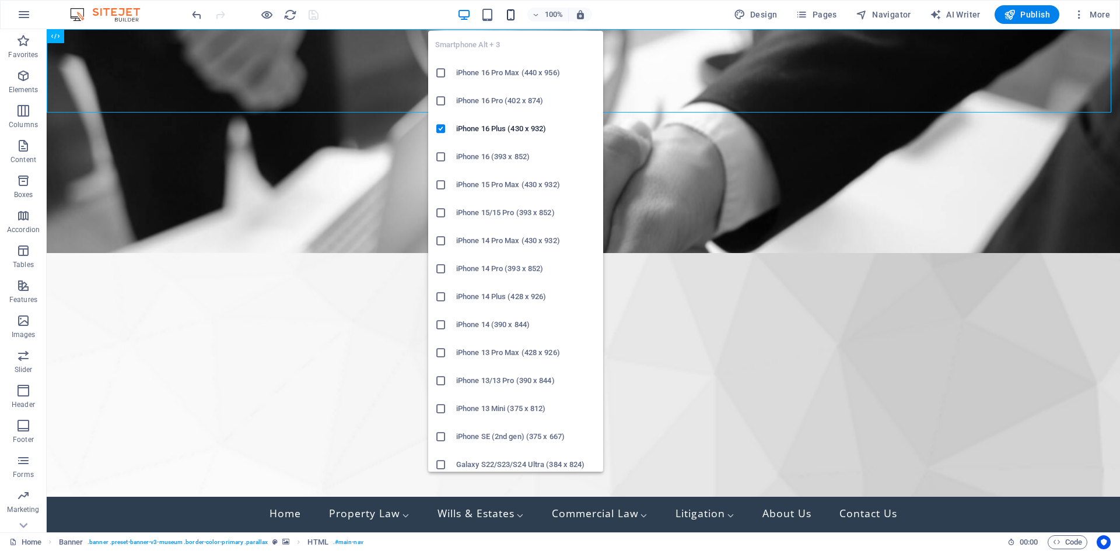
click at [516, 16] on icon "button" at bounding box center [510, 14] width 13 height 13
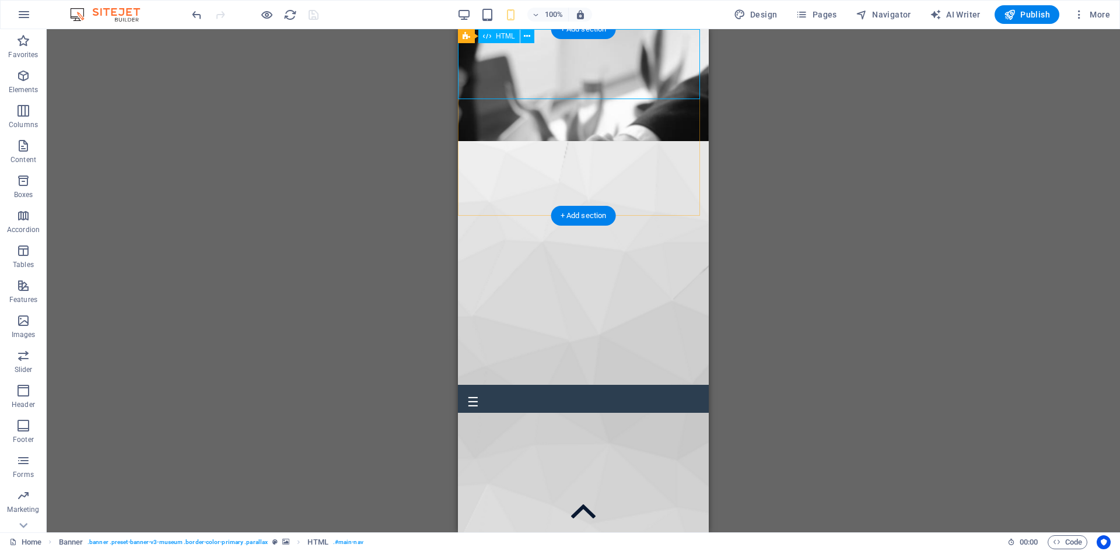
click at [472, 343] on div "P era L awyers | [PHONE_NUMBER] ☰ PL | Home Property Law ⌵ Property & Conveyanc…" at bounding box center [583, 378] width 251 height 70
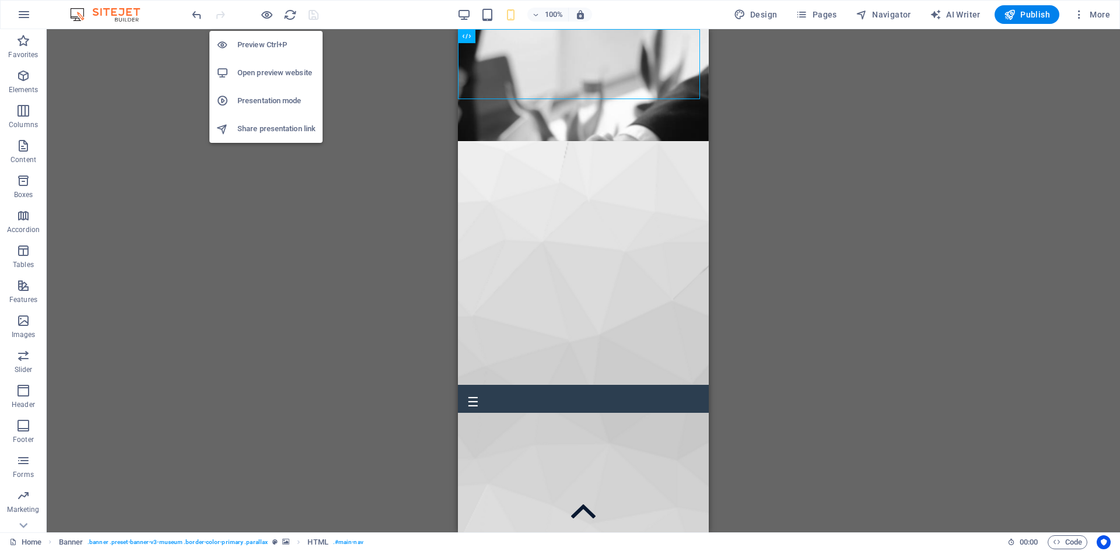
click at [272, 44] on h6 "Preview Ctrl+P" at bounding box center [276, 45] width 78 height 14
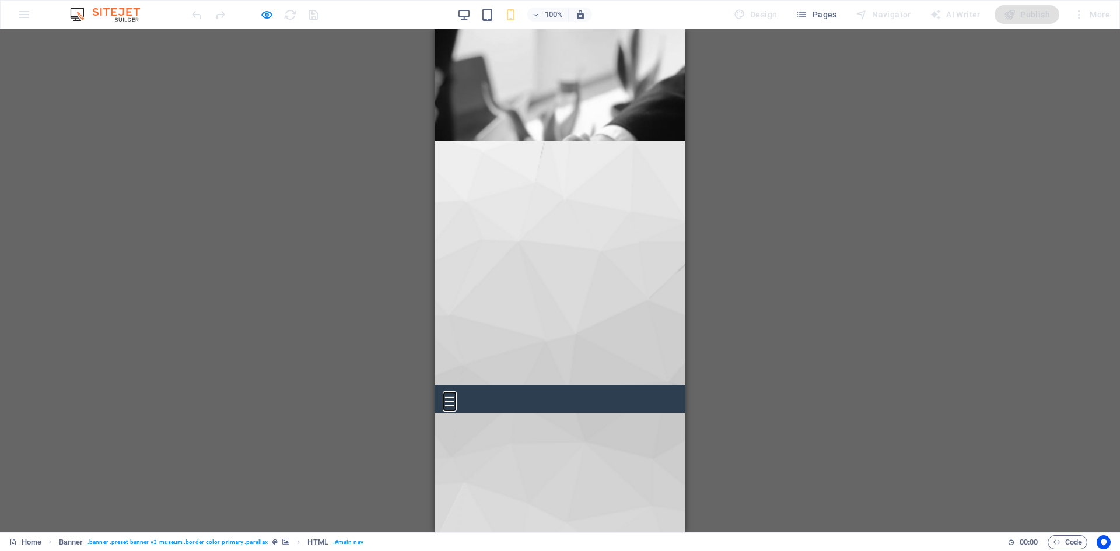
click at [449, 394] on button "☰" at bounding box center [450, 402] width 12 height 16
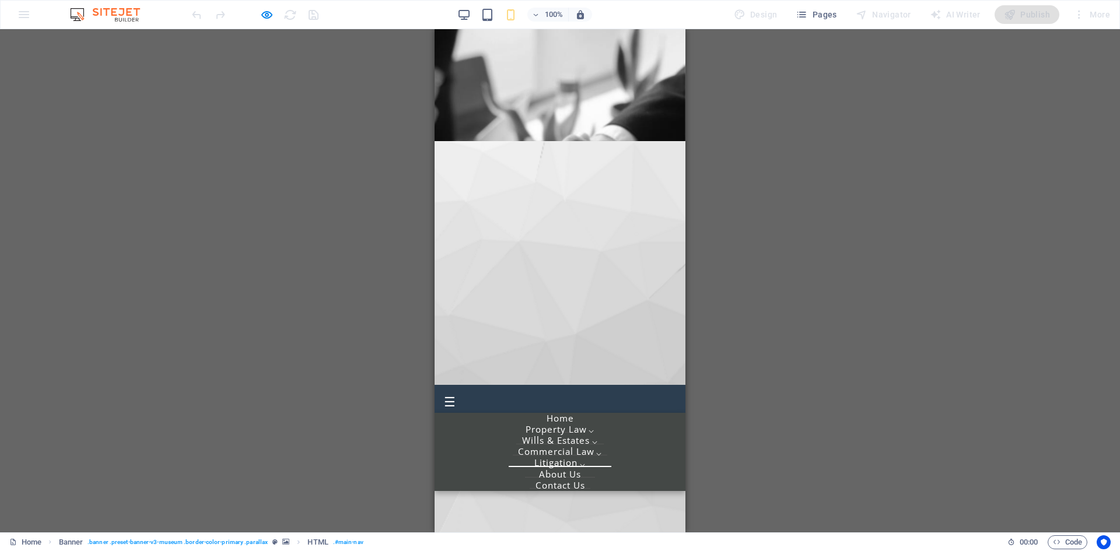
click at [588, 437] on link "Commercial Law ⌵" at bounding box center [560, 452] width 103 height 30
click at [559, 426] on link "[PERSON_NAME] & Estates ⌵" at bounding box center [560, 441] width 94 height 30
click at [569, 437] on link "Commercial Law ⌵" at bounding box center [560, 452] width 103 height 30
click at [570, 448] on link "Litigation ⌵" at bounding box center [559, 463] width 69 height 30
click at [570, 437] on link "Commercial Law ⌵" at bounding box center [560, 452] width 103 height 30
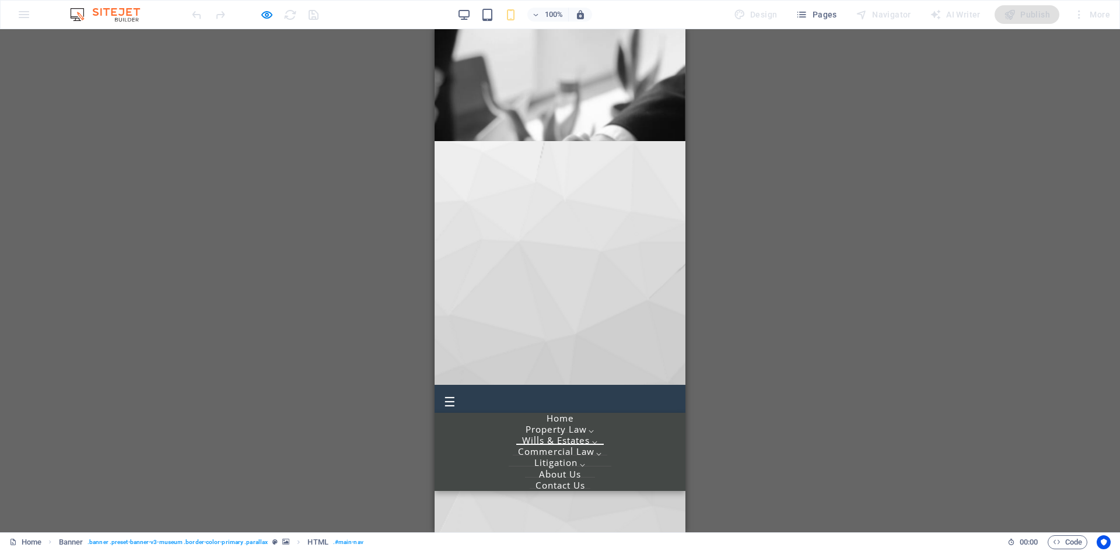
click at [566, 415] on link "Property Law ⌵" at bounding box center [559, 430] width 87 height 30
click at [561, 385] on nav "☰ PL | Home Property Law ⌵ Property & Conveyancing › find out more Property Dev…" at bounding box center [559, 399] width 251 height 28
drag, startPoint x: 577, startPoint y: 138, endPoint x: 573, endPoint y: 148, distance: 11.1
click at [577, 448] on link "Litigation ⌵" at bounding box center [559, 462] width 69 height 29
click at [571, 471] on link "Contact Us" at bounding box center [560, 486] width 68 height 30
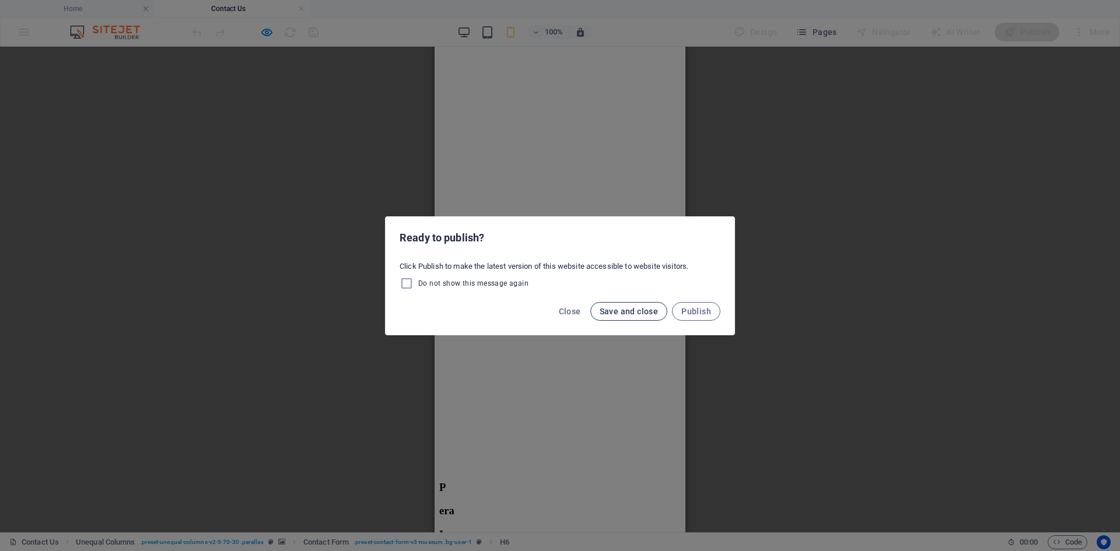
click at [646, 313] on span "Save and close" at bounding box center [629, 311] width 59 height 9
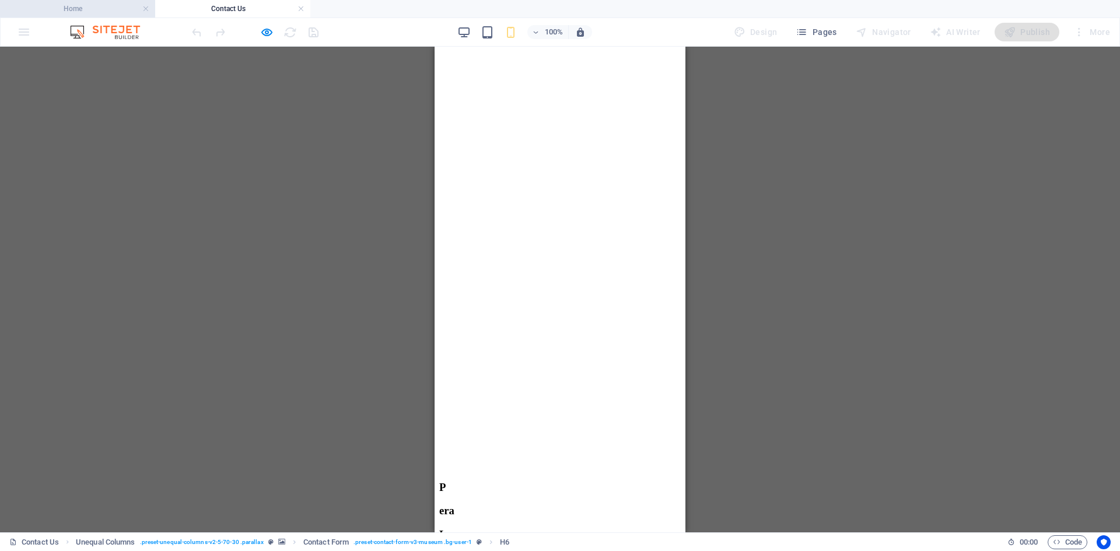
click at [75, 9] on h4 "Home" at bounding box center [77, 8] width 155 height 13
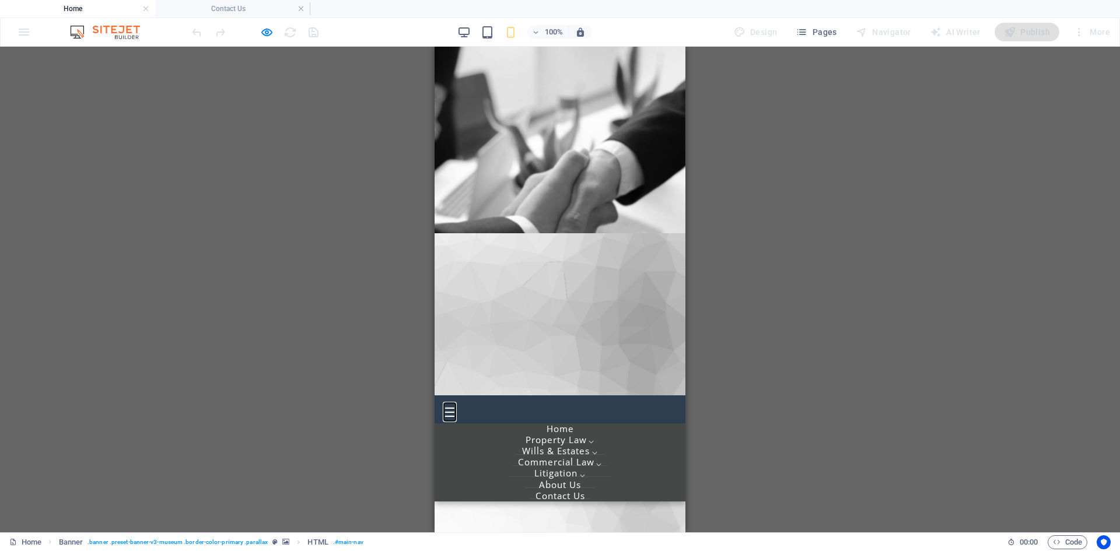
click at [450, 405] on button "☰" at bounding box center [450, 413] width 12 height 16
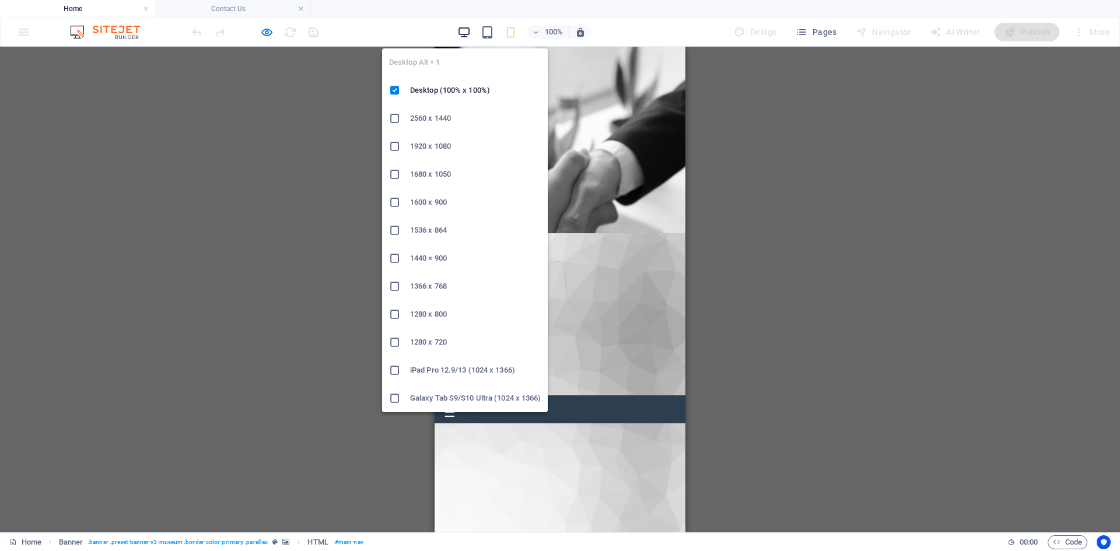
click at [462, 34] on icon "button" at bounding box center [463, 32] width 13 height 13
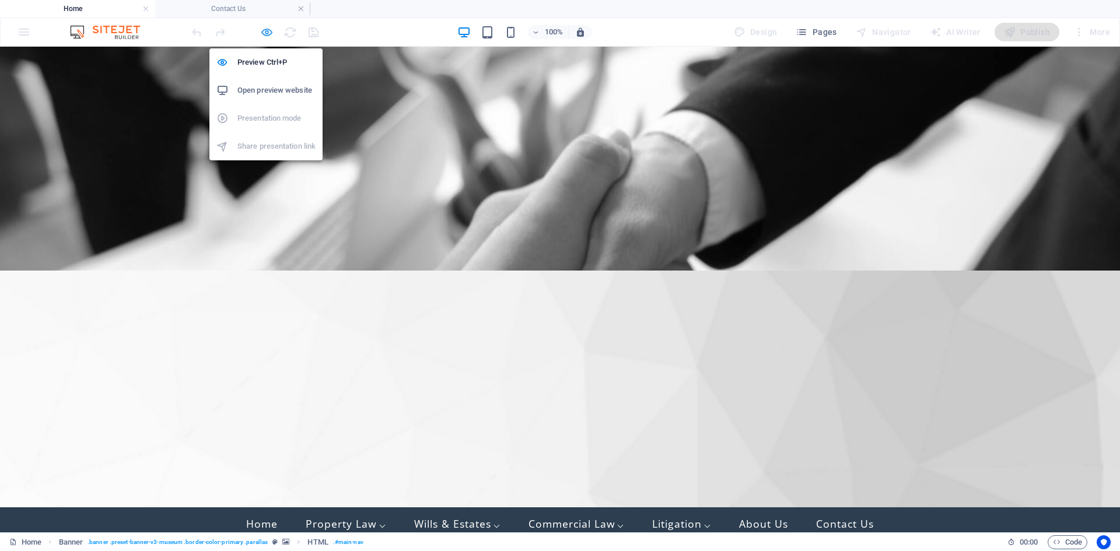
click at [267, 33] on icon "button" at bounding box center [266, 32] width 13 height 13
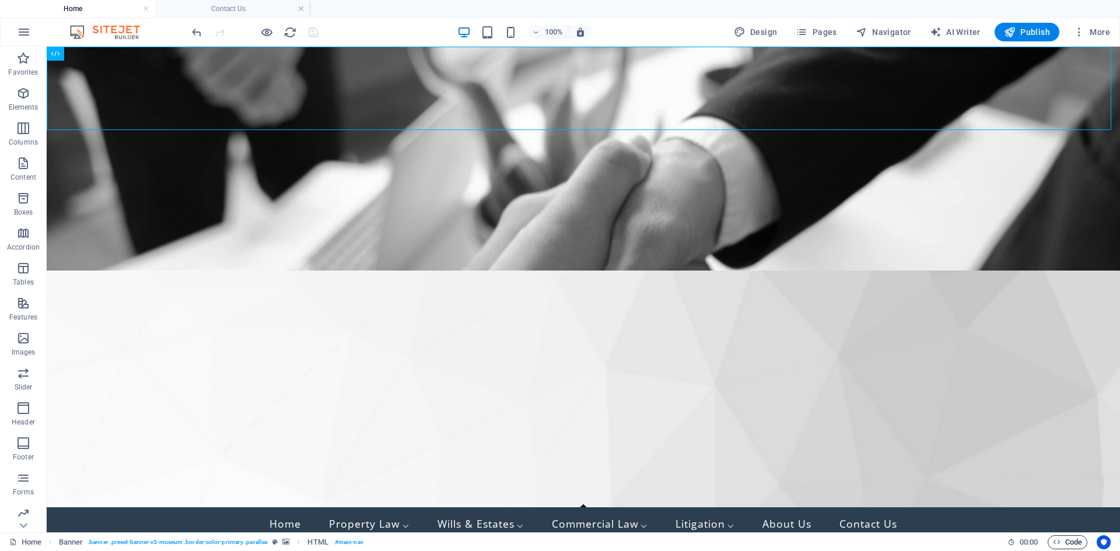
click at [1060, 538] on span "Code" at bounding box center [1067, 542] width 29 height 14
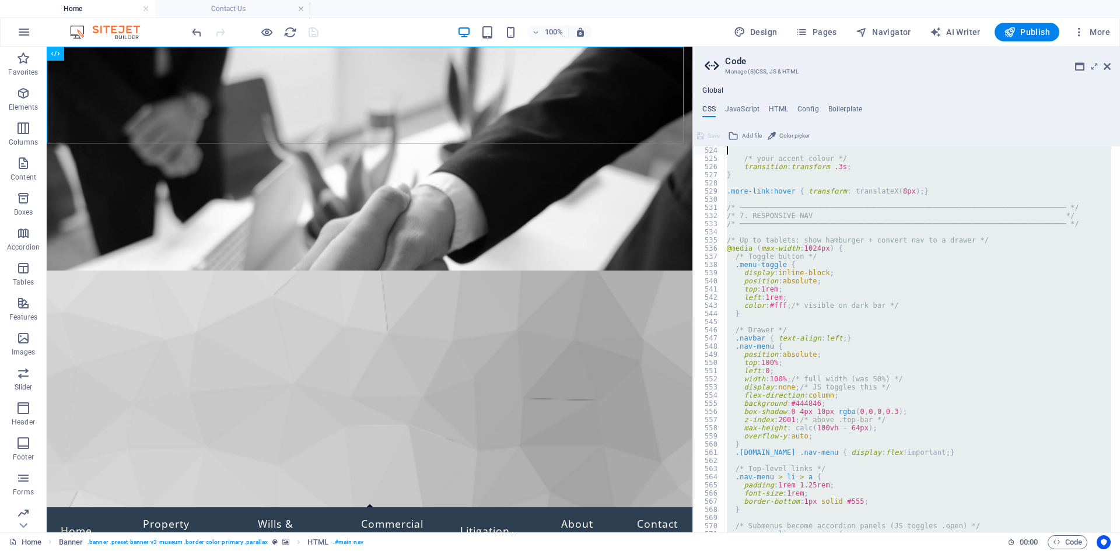
scroll to position [2237, 0]
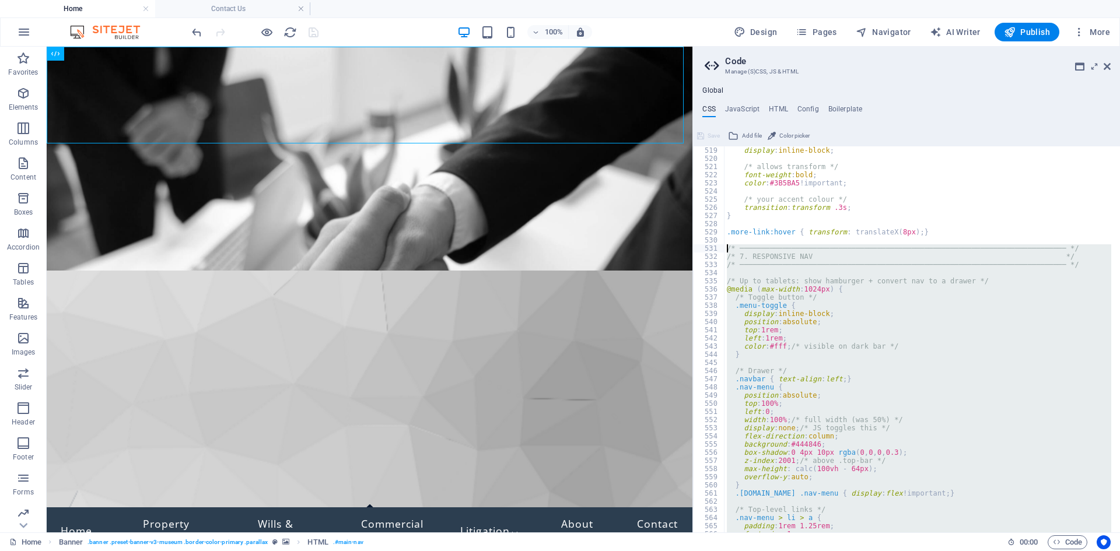
drag, startPoint x: 735, startPoint y: 447, endPoint x: 703, endPoint y: 248, distance: 202.0
click at [703, 248] on div "519 520 521 522 523 524 525 526 527 528 529 530 531 532 533 534 535 536 537 538…" at bounding box center [906, 339] width 427 height 386
type textarea "/* ────────────────────────────────────────────────────────────────────────────…"
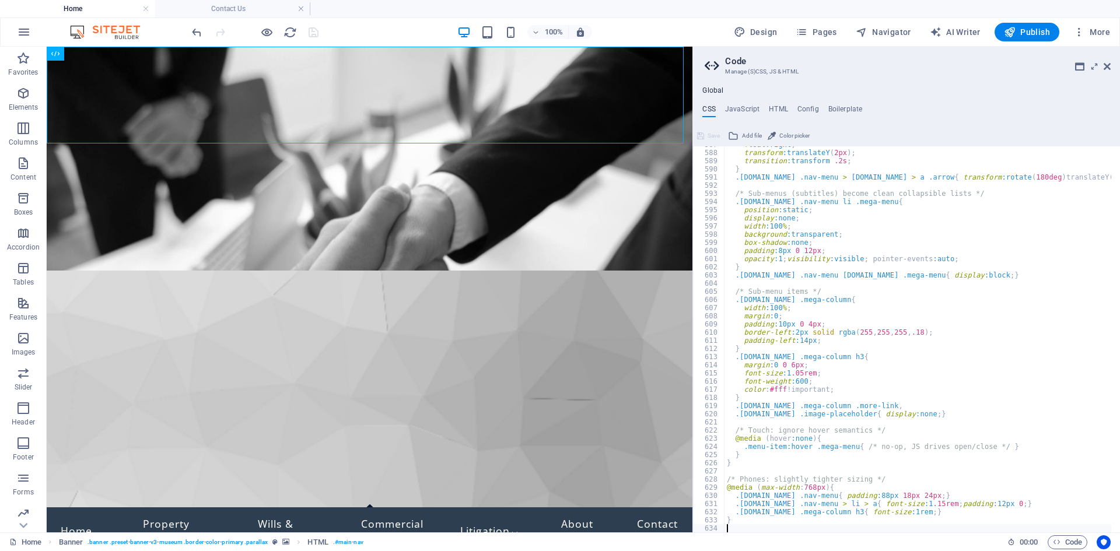
scroll to position [2833, 0]
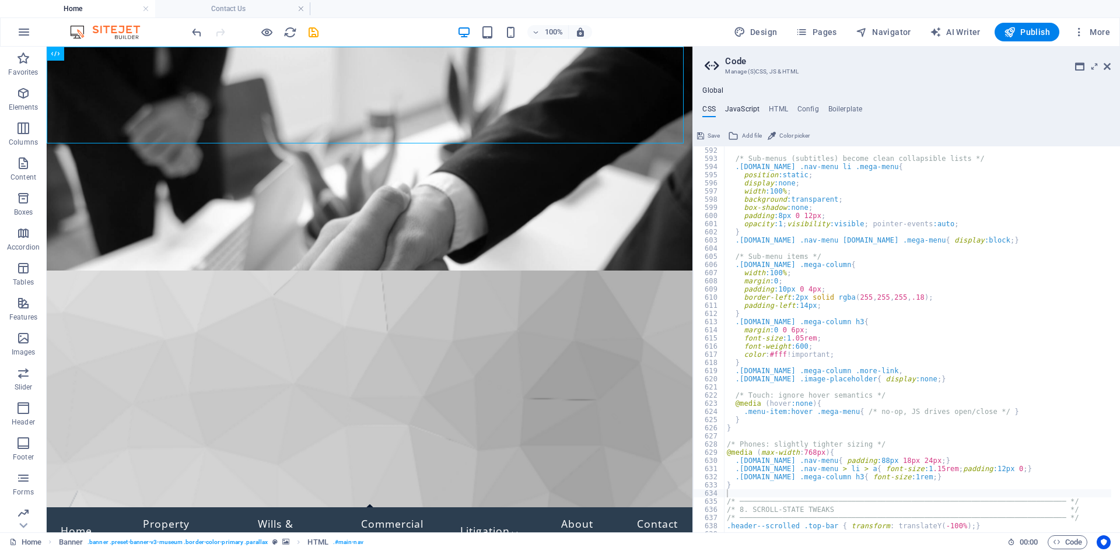
click at [743, 108] on h4 "JavaScript" at bounding box center [742, 111] width 34 height 13
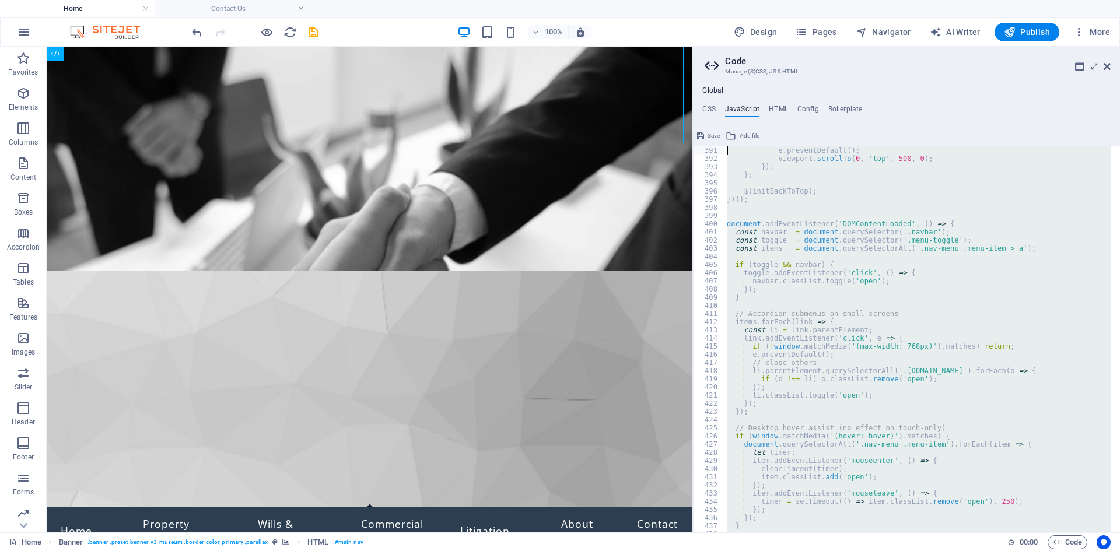
scroll to position [2931, 0]
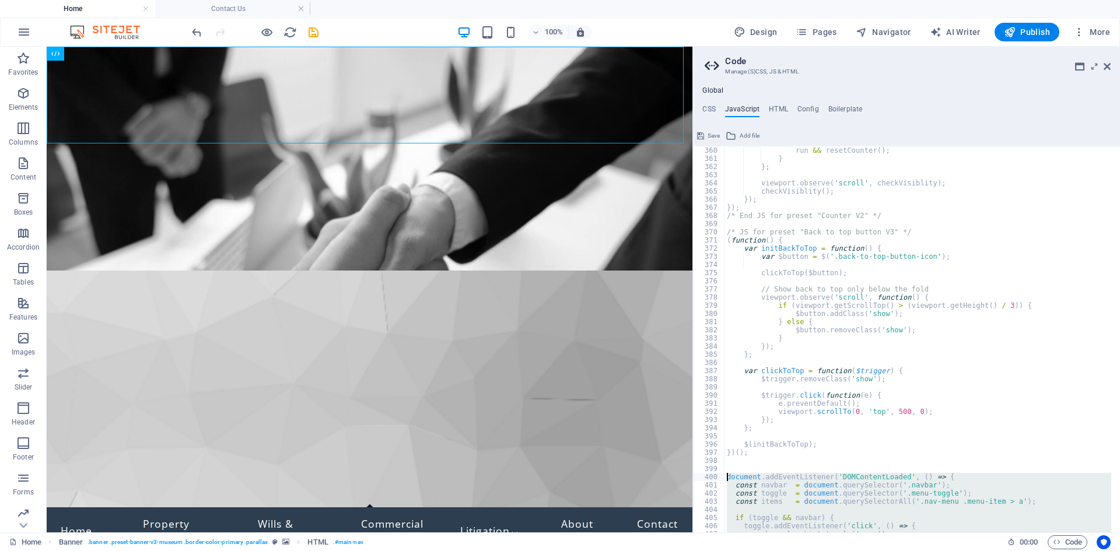
drag, startPoint x: 741, startPoint y: 487, endPoint x: 724, endPoint y: 475, distance: 21.4
click at [724, 475] on div "360 361 362 363 364 365 366 367 368 369 370 371 372 373 374 375 376 377 378 379…" at bounding box center [906, 339] width 427 height 386
type textarea "document.addEventListener('DOMContentLoaded', () => { const navbar = document.q…"
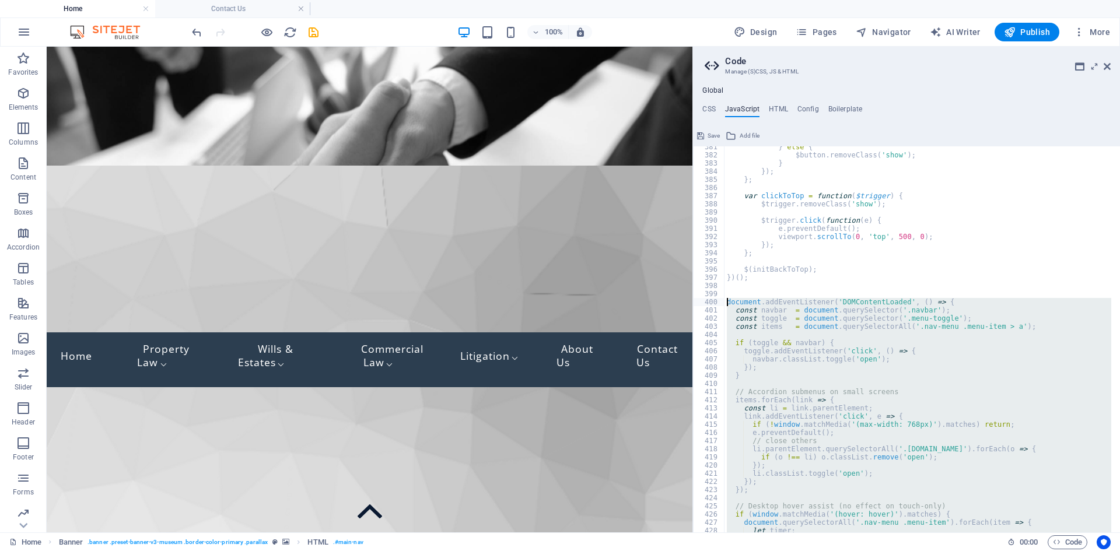
scroll to position [3176, 0]
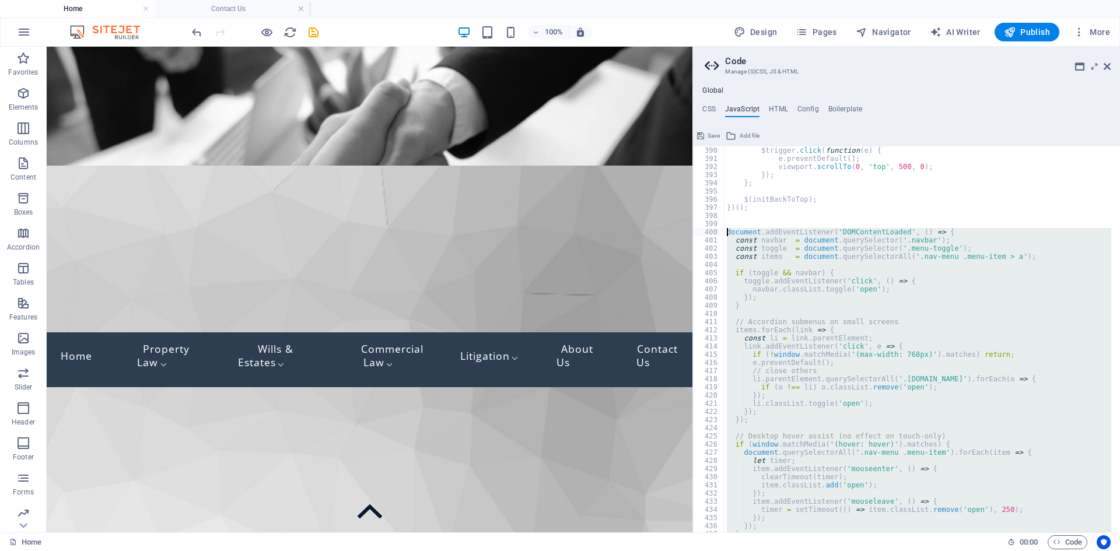
paste textarea
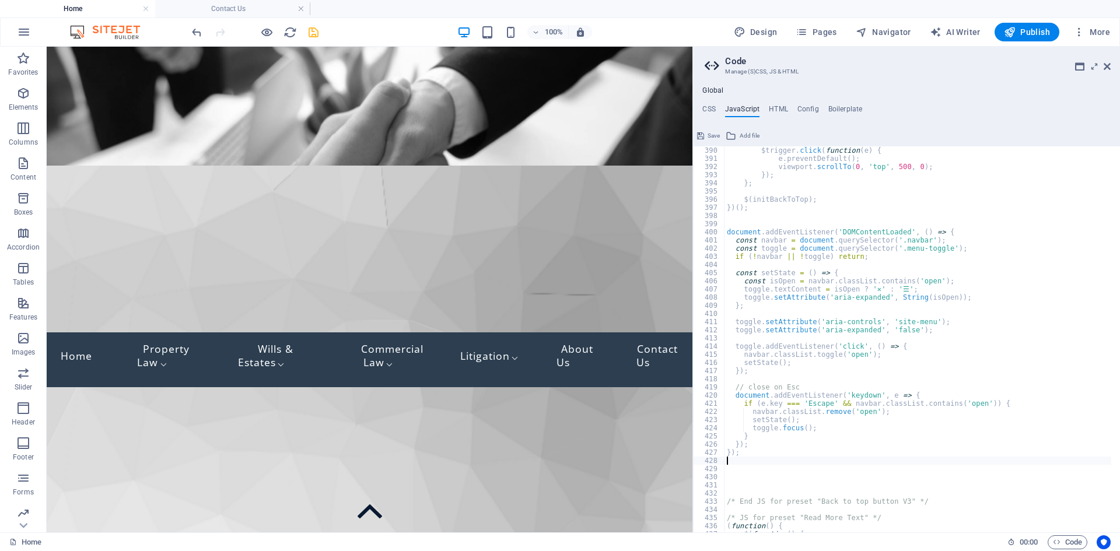
drag, startPoint x: 322, startPoint y: 34, endPoint x: 314, endPoint y: 37, distance: 8.1
click at [321, 36] on div "100% Design Pages Navigator AI Writer Publish More" at bounding box center [652, 32] width 925 height 19
click at [314, 37] on icon "save" at bounding box center [313, 32] width 13 height 13
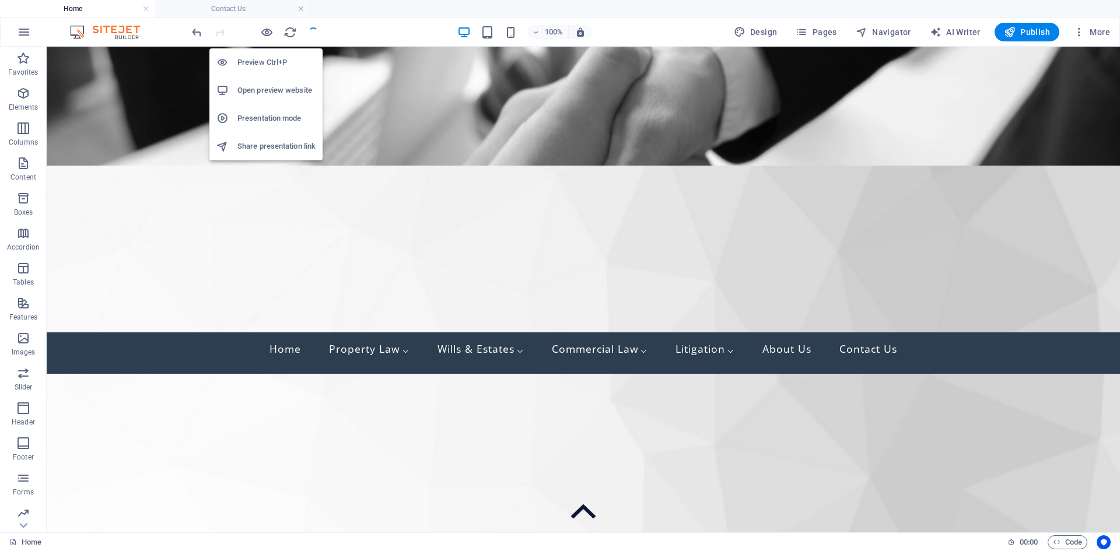
click at [286, 65] on h6 "Preview Ctrl+P" at bounding box center [276, 62] width 78 height 14
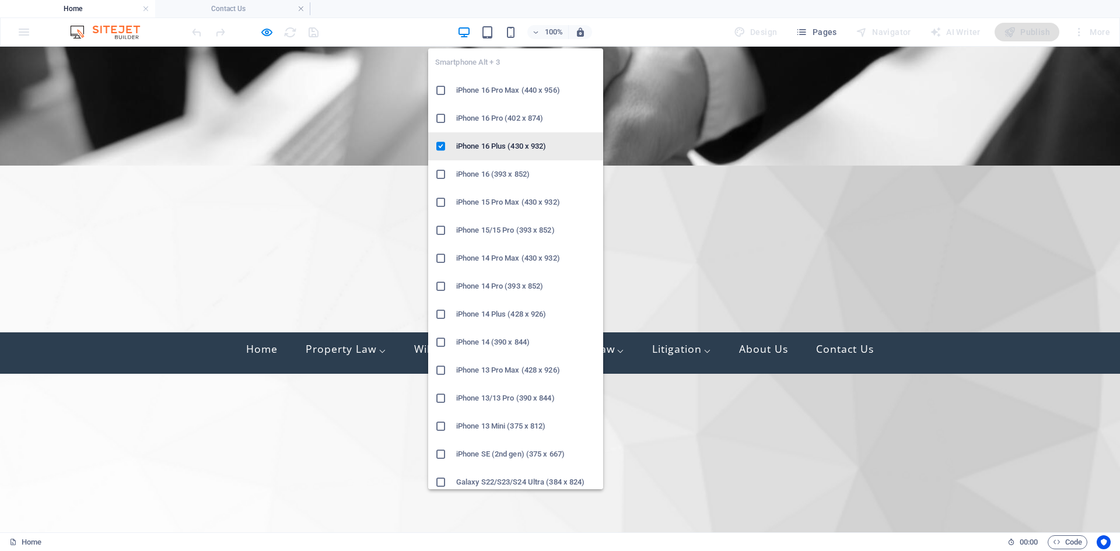
click at [441, 145] on icon at bounding box center [441, 147] width 12 height 12
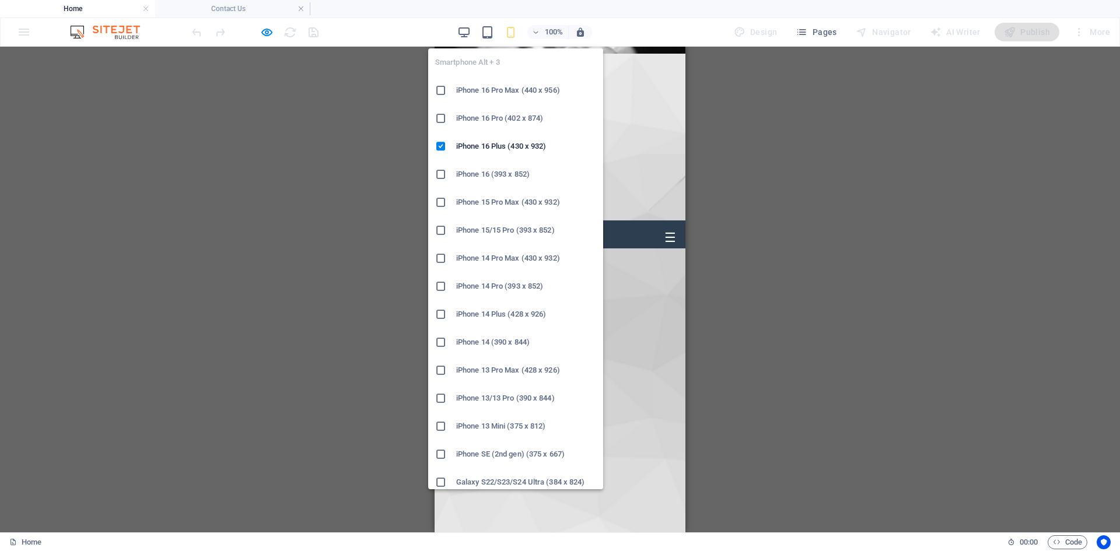
click at [448, 92] on div at bounding box center [445, 91] width 21 height 12
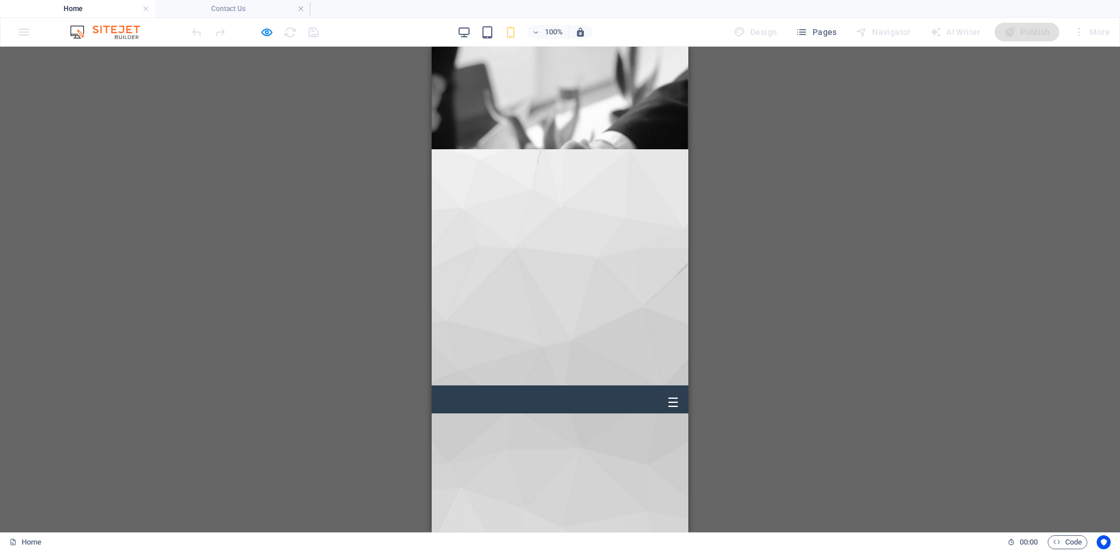
scroll to position [0, 0]
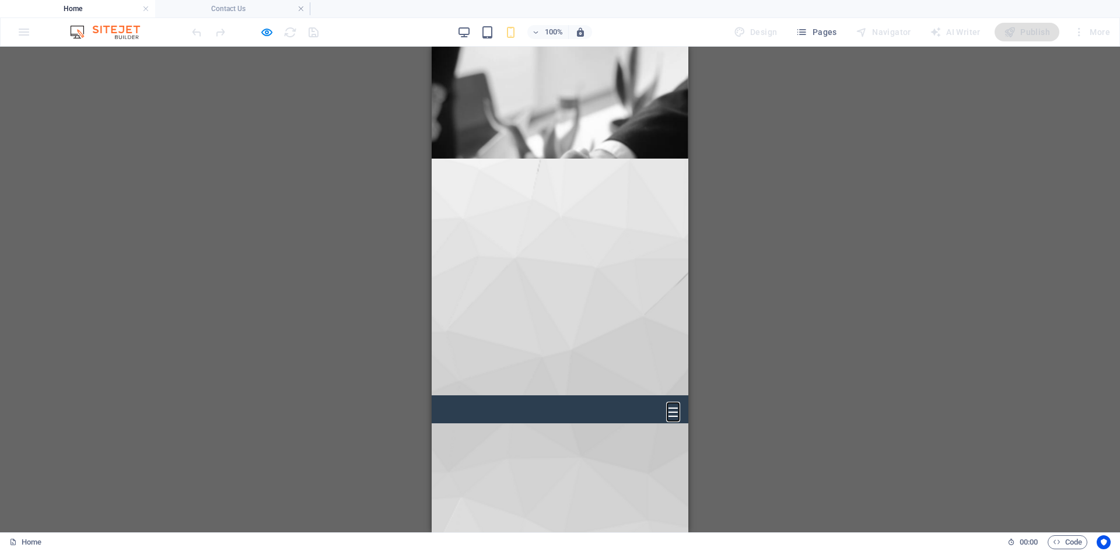
click at [667, 405] on button "☰" at bounding box center [673, 413] width 12 height 16
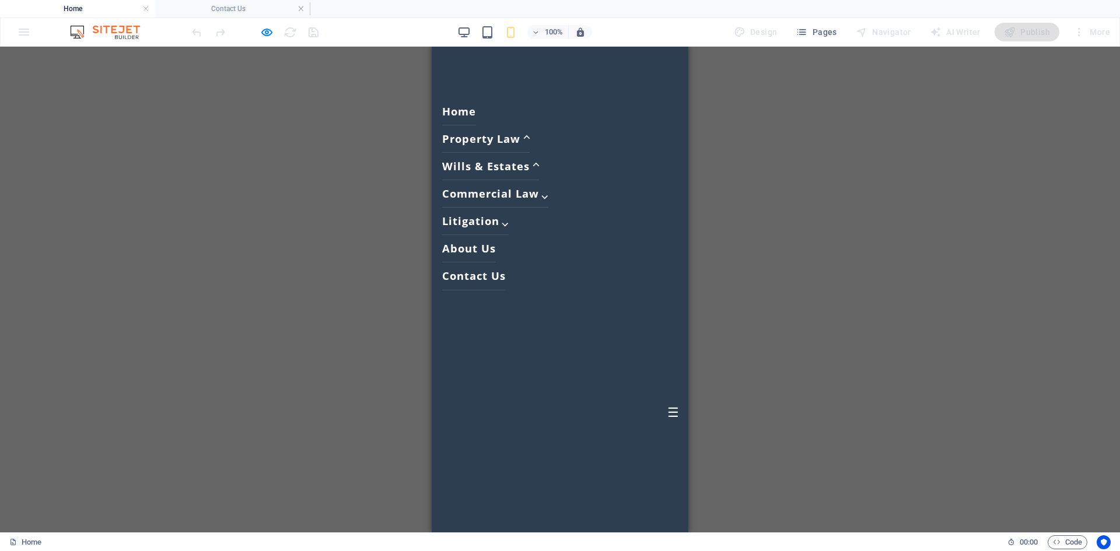
click at [528, 143] on span "⌵" at bounding box center [526, 140] width 7 height 13
click at [537, 169] on span "⌵" at bounding box center [535, 167] width 7 height 13
click at [546, 196] on span "⌵" at bounding box center [544, 194] width 7 height 13
click at [508, 220] on span "⌵" at bounding box center [505, 222] width 7 height 13
click at [485, 274] on link "Contact Us" at bounding box center [474, 275] width 64 height 27
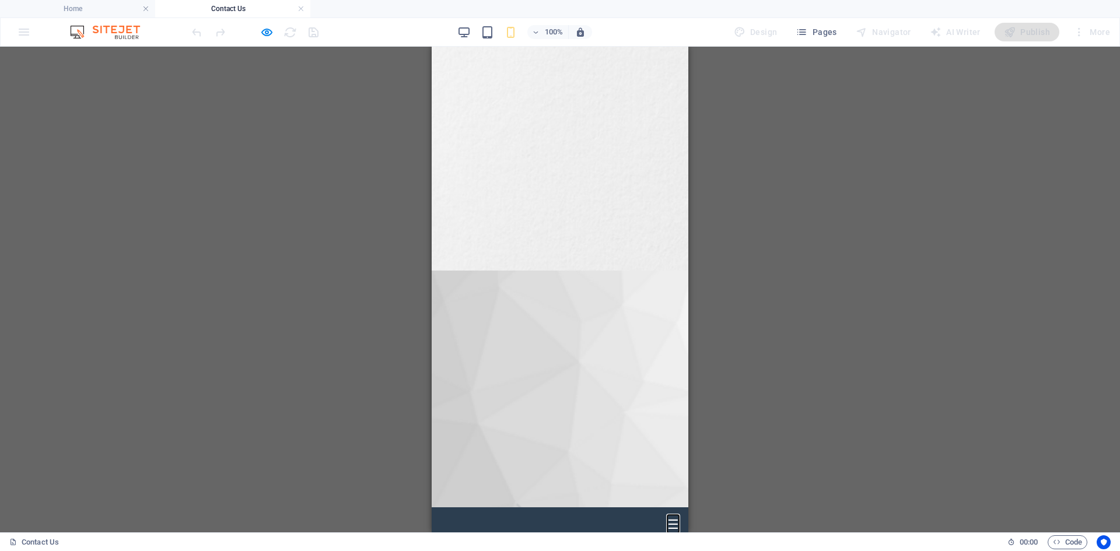
click at [667, 517] on button "☰" at bounding box center [673, 525] width 12 height 16
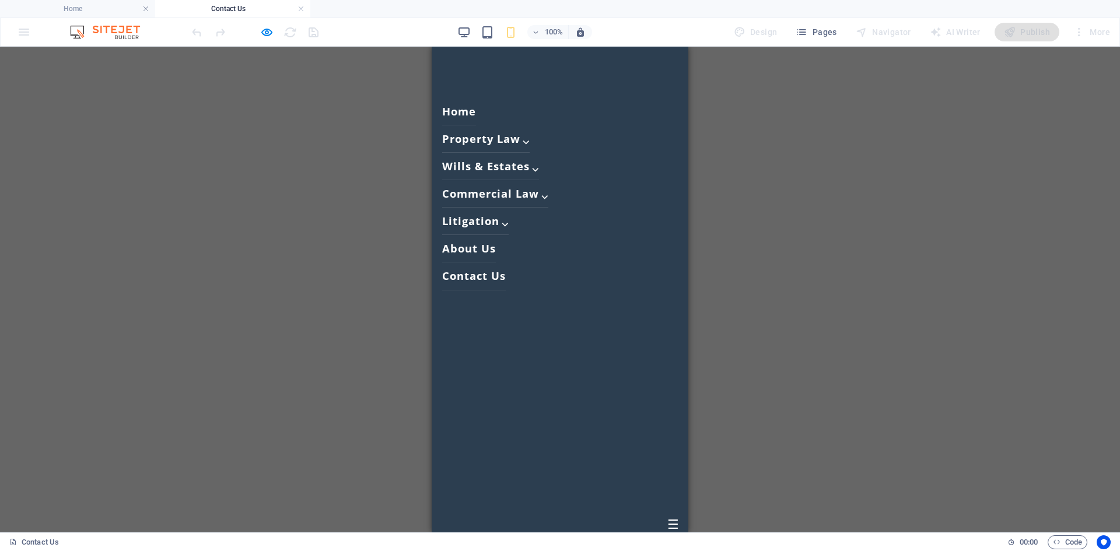
click at [466, 114] on link "Home" at bounding box center [459, 111] width 34 height 27
click at [519, 140] on link "Property Law ⌵" at bounding box center [485, 138] width 87 height 27
click at [523, 165] on link "[PERSON_NAME] & Estates ⌵" at bounding box center [490, 166] width 97 height 27
click at [477, 249] on link "About Us" at bounding box center [469, 248] width 54 height 27
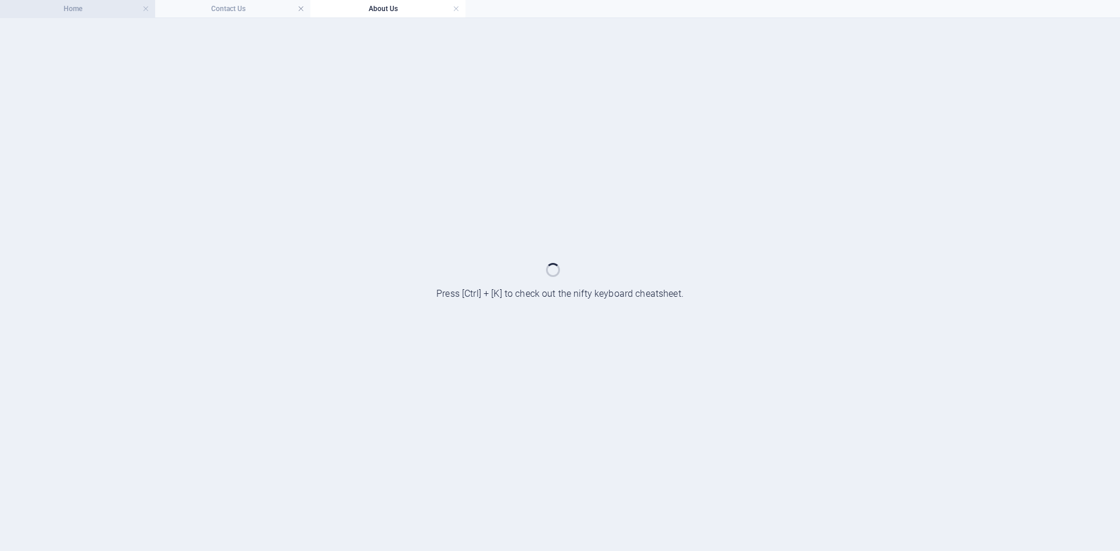
click at [97, 13] on h4 "Home" at bounding box center [77, 8] width 155 height 13
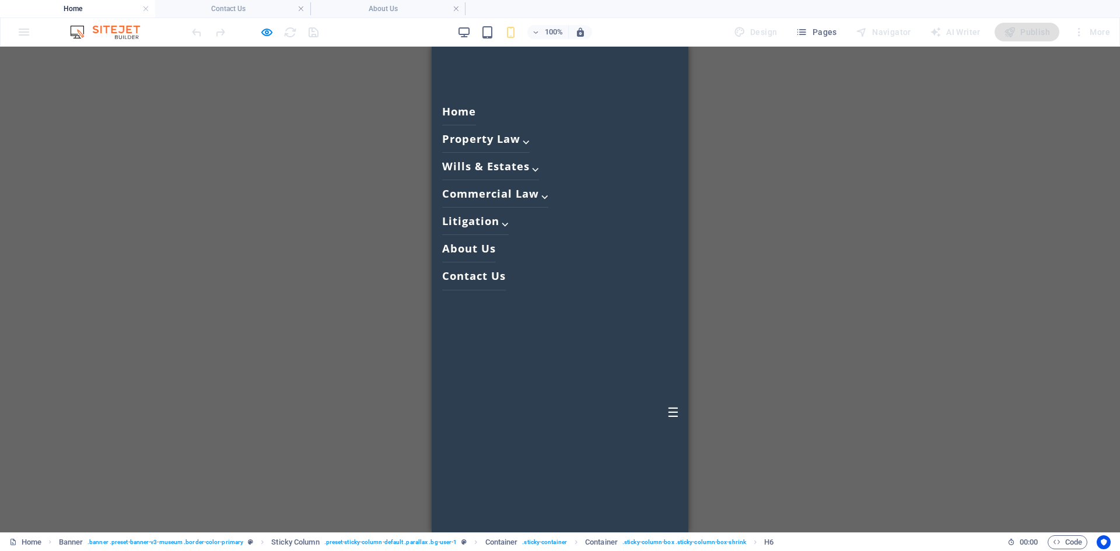
click at [458, 111] on link "Home" at bounding box center [459, 111] width 34 height 27
click at [667, 405] on button "☰" at bounding box center [673, 413] width 12 height 16
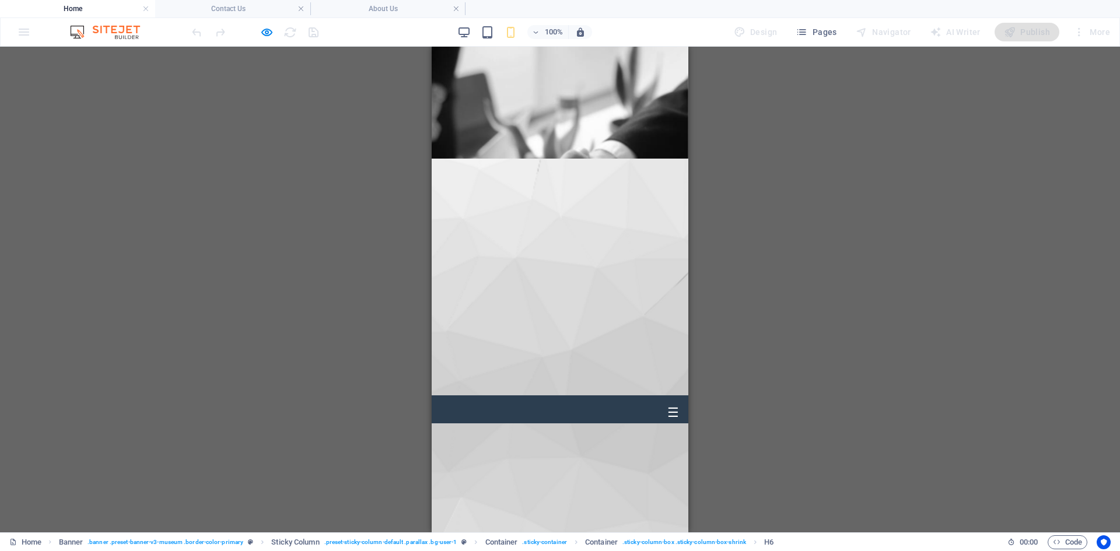
click at [521, 353] on div "P era L awyers | (03) 9939 3556" at bounding box center [560, 374] width 257 height 42
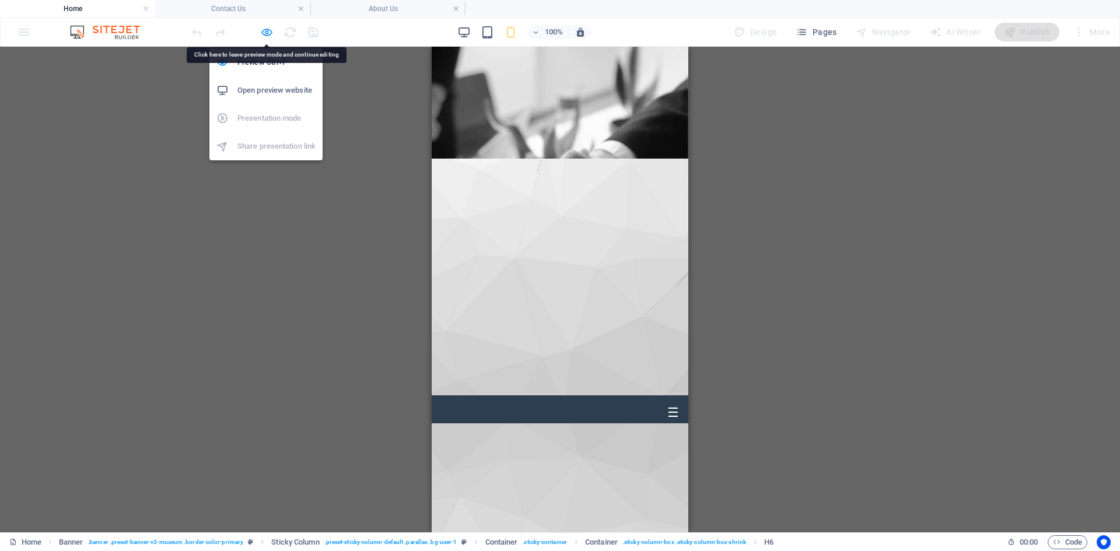
click at [272, 36] on icon "button" at bounding box center [266, 32] width 13 height 13
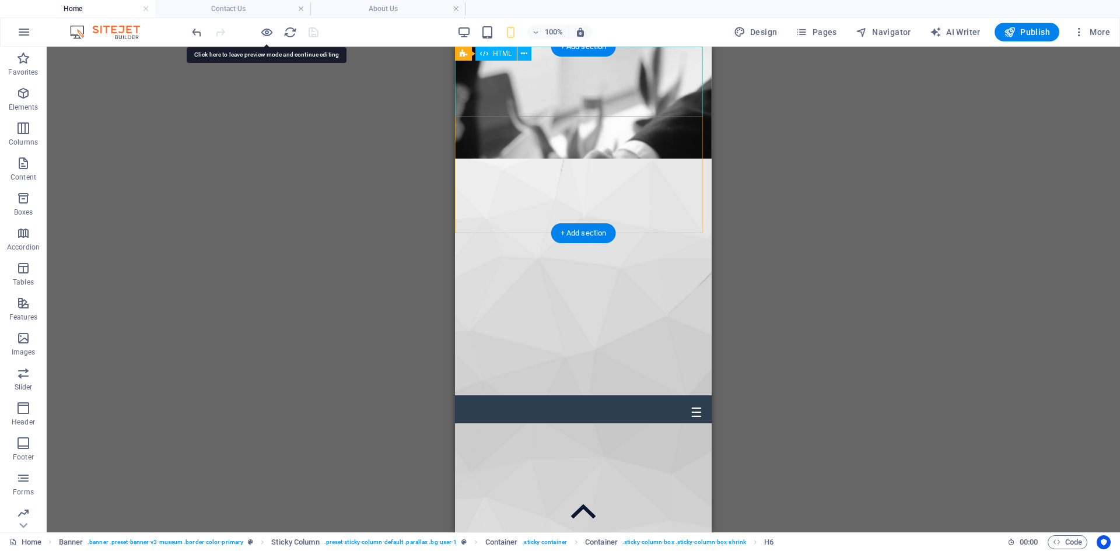
click at [560, 353] on div "P era L awyers | [PHONE_NUMBER] ☰ PL | Home Property Law ⌵ Property & Conveyanc…" at bounding box center [583, 388] width 257 height 70
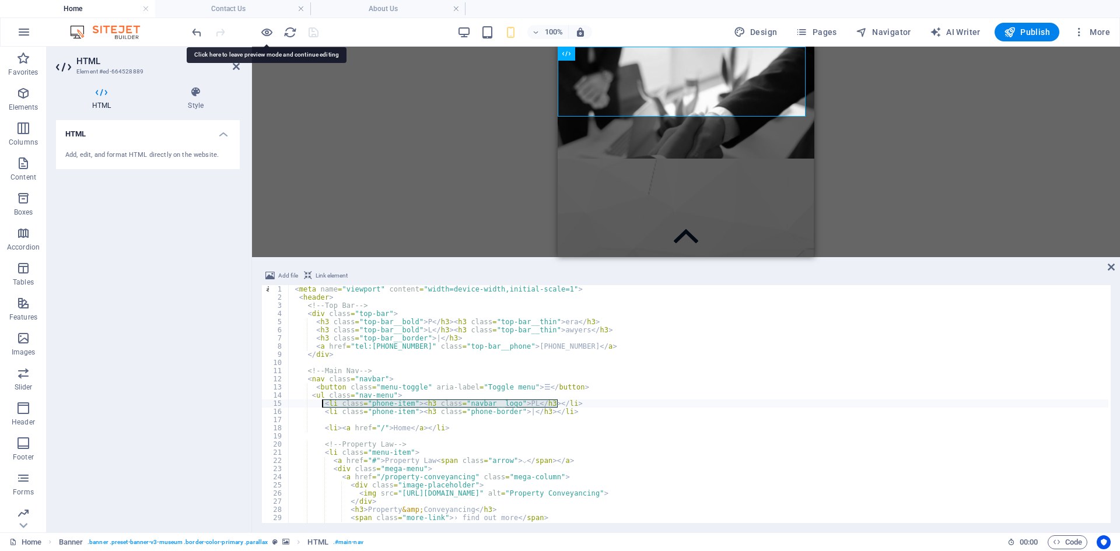
click at [434, 356] on div "< meta name = "viewport" content = "width=device-width,initial-scale=1" > < hea…" at bounding box center [698, 412] width 820 height 254
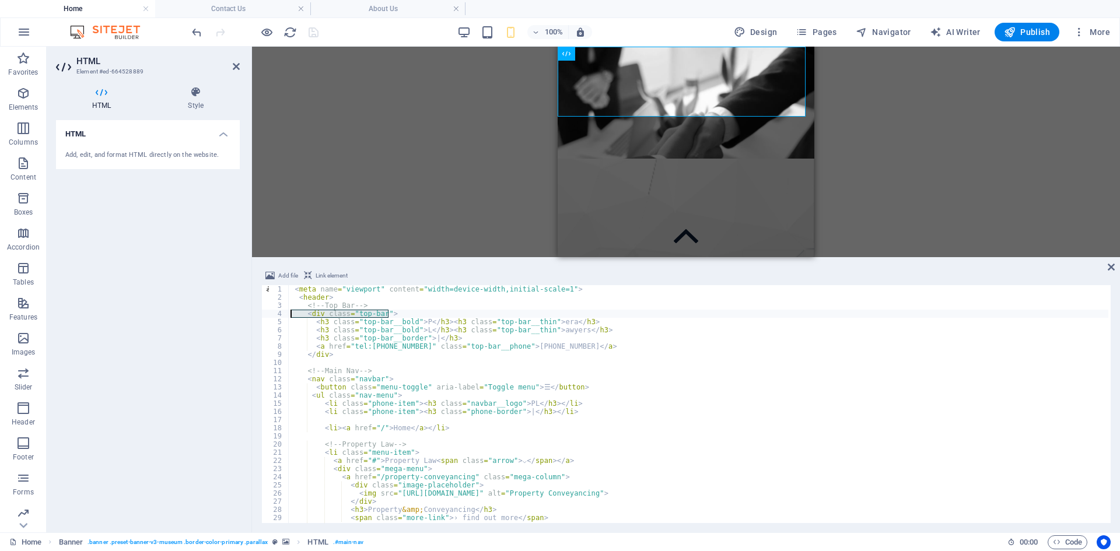
drag, startPoint x: 415, startPoint y: 313, endPoint x: 278, endPoint y: 311, distance: 137.6
click at [278, 311] on div "</div> 1 2 3 4 5 6 7 8 9 10 11 12 13 14 15 16 17 18 19 20 21 22 23 24 25 26 27 …" at bounding box center [685, 404] width 849 height 238
click at [527, 389] on div "< meta name = "viewport" content = "width=device-width,initial-scale=1" > < hea…" at bounding box center [698, 412] width 820 height 254
type textarea "<button class="menu-toggle" aria-label="Toggle menu">☰</button>"
click at [1110, 267] on icon at bounding box center [1111, 266] width 7 height 9
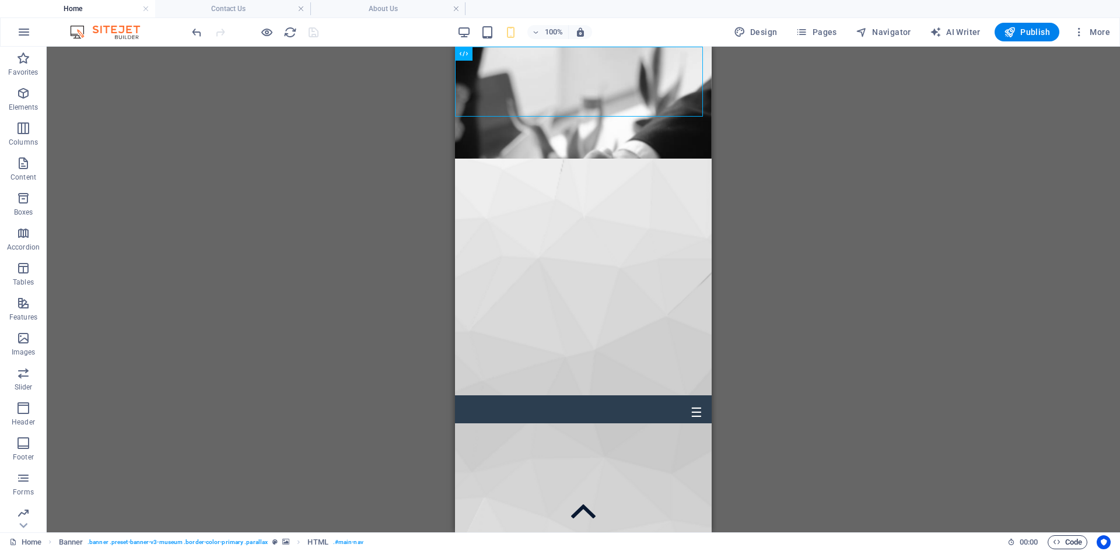
click at [1057, 545] on icon "button" at bounding box center [1057, 542] width 8 height 8
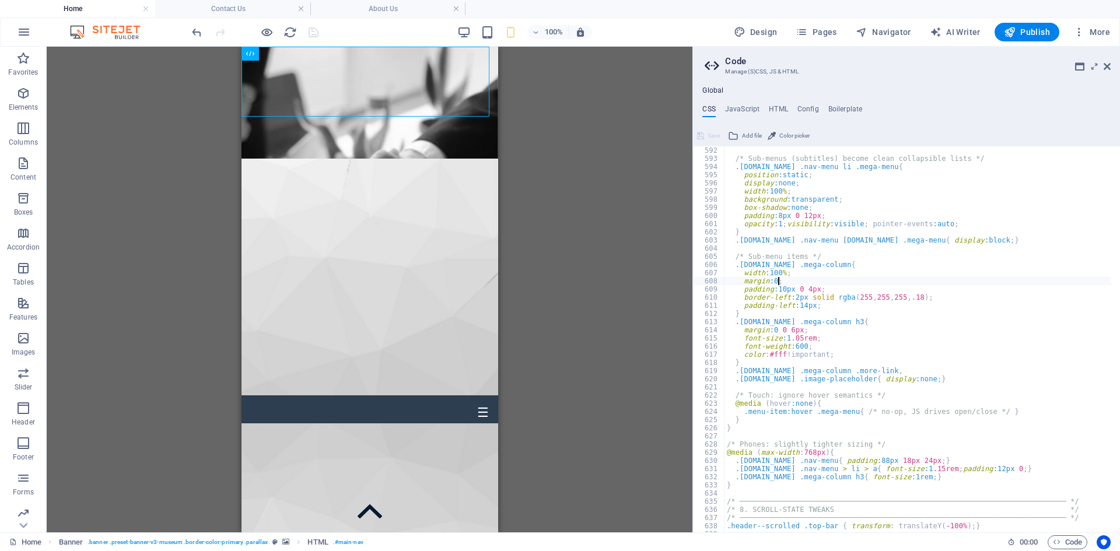
click at [858, 278] on div "/* Sub-menus (subtitles) become clean collapsible lists */ .navbar.open .nav-me…" at bounding box center [917, 347] width 387 height 402
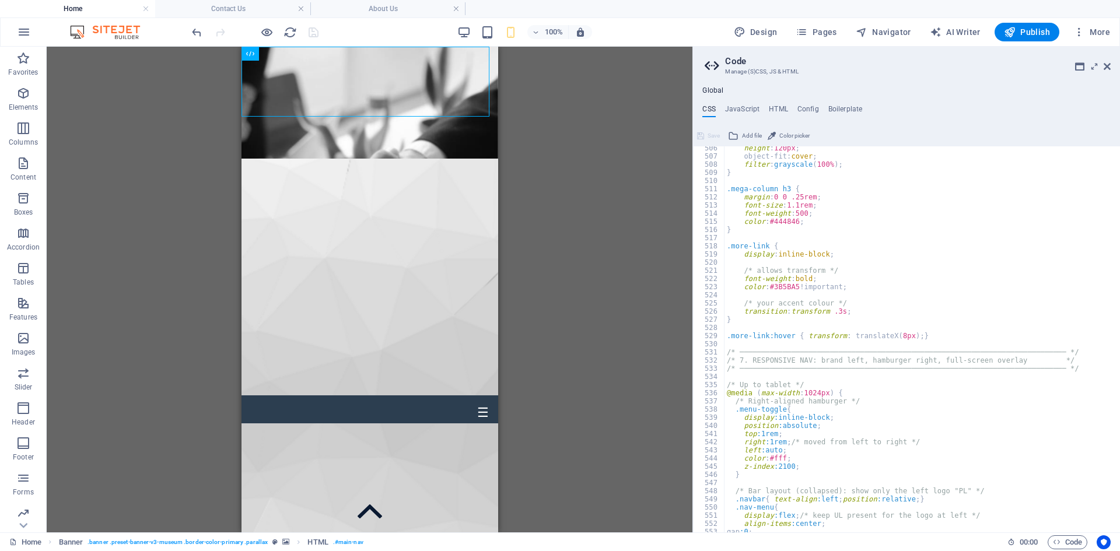
scroll to position [2238, 0]
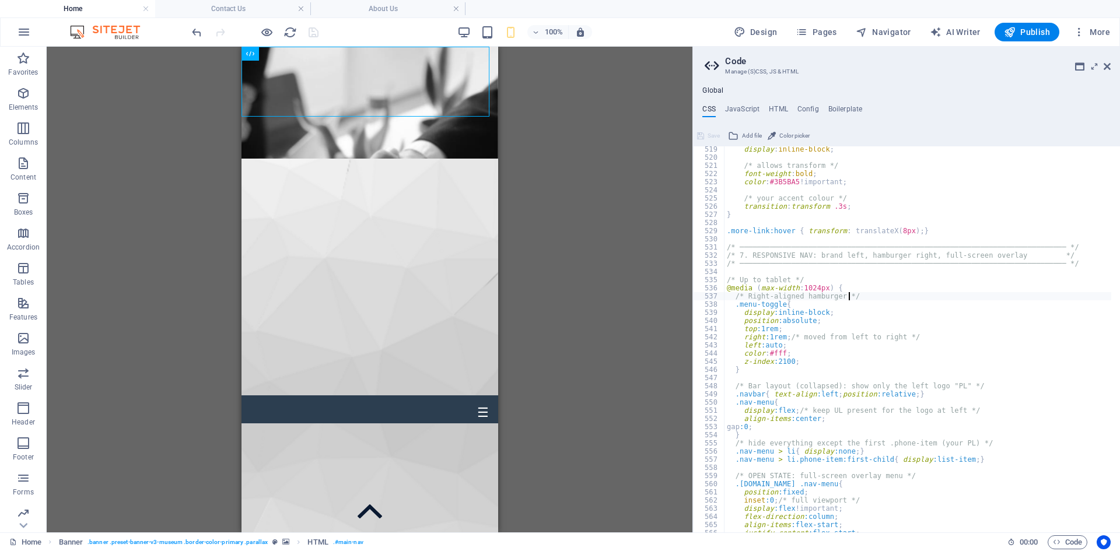
click at [902, 299] on div "display : inline-block ; /* allows transform */ font-weight : bold ; color : #3…" at bounding box center [917, 346] width 387 height 402
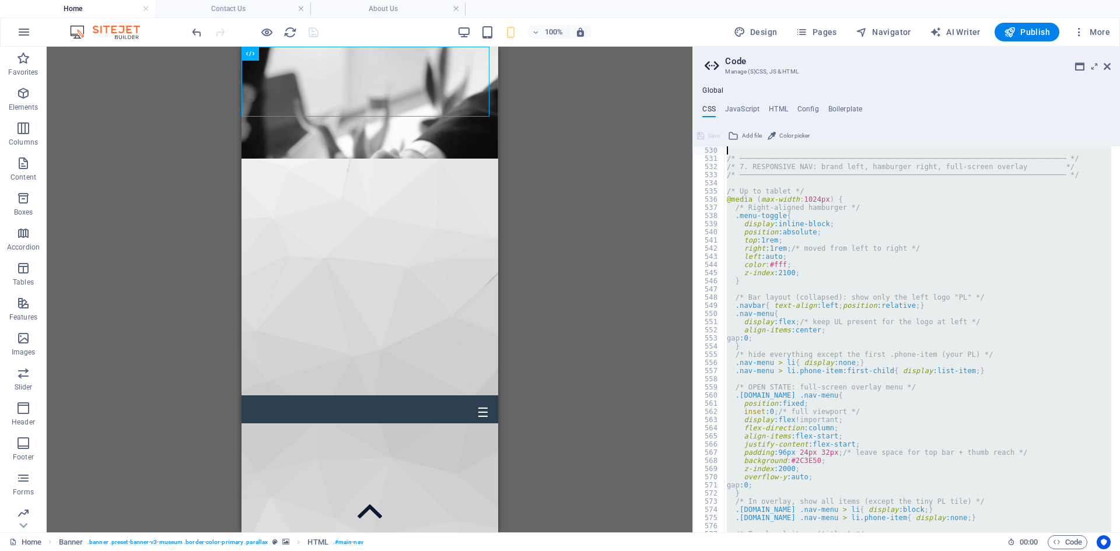
scroll to position [2245, 0]
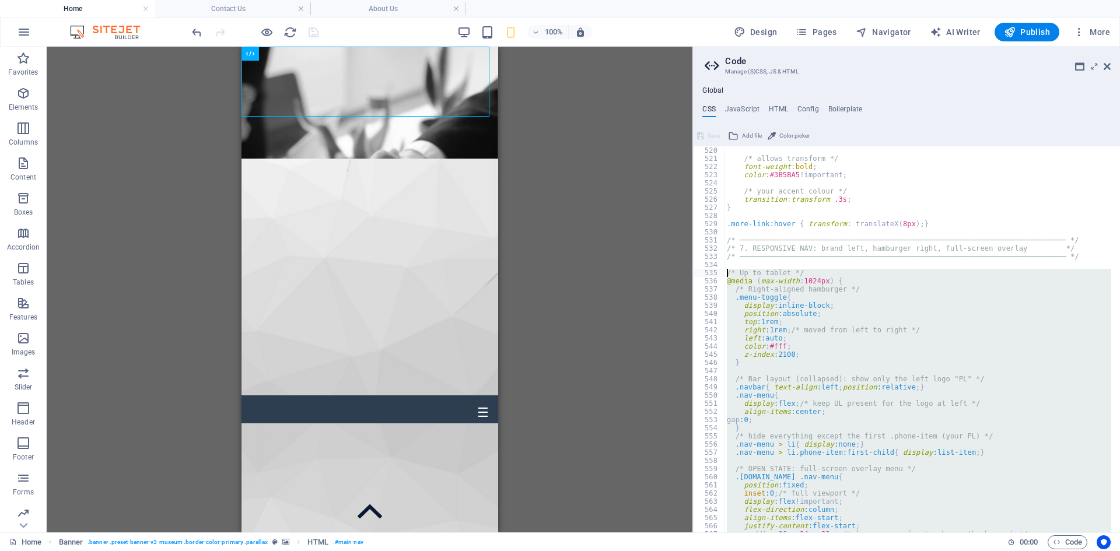
drag, startPoint x: 742, startPoint y: 416, endPoint x: 703, endPoint y: 269, distance: 152.1
click at [703, 269] on div "/* Right-aligned hamburger */ 520 521 522 523 524 525 526 527 528 529 530 531 5…" at bounding box center [906, 339] width 427 height 386
type textarea "/* Up to tablet */ @media (max-width: 1024px) {"
paste textarea
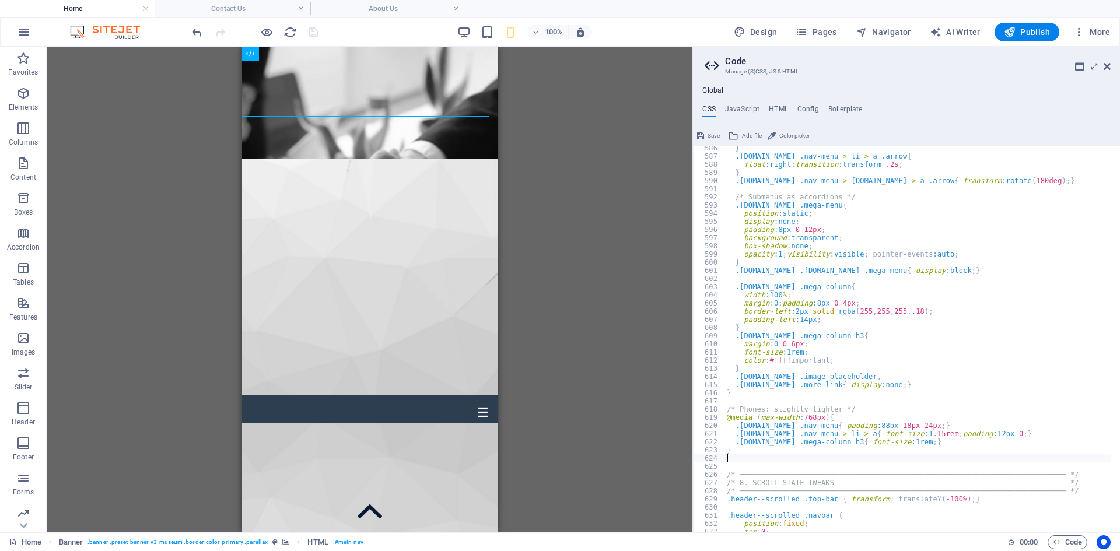
scroll to position [2822, 0]
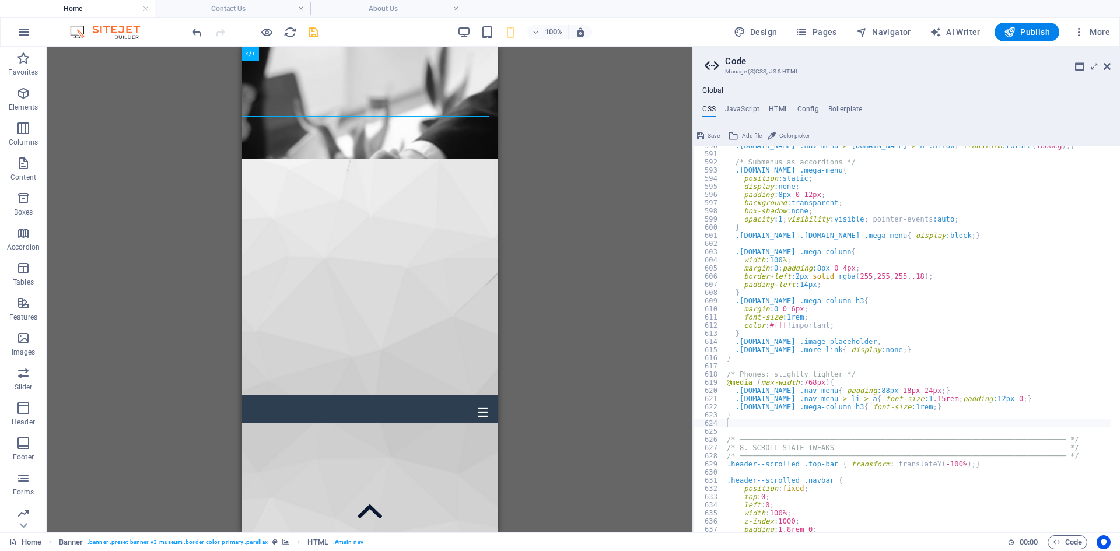
click at [889, 342] on div ".navbar.open .nav-menu > li.open > a .arrow { transform :rotate ( 180deg ) ; } …" at bounding box center [917, 343] width 387 height 402
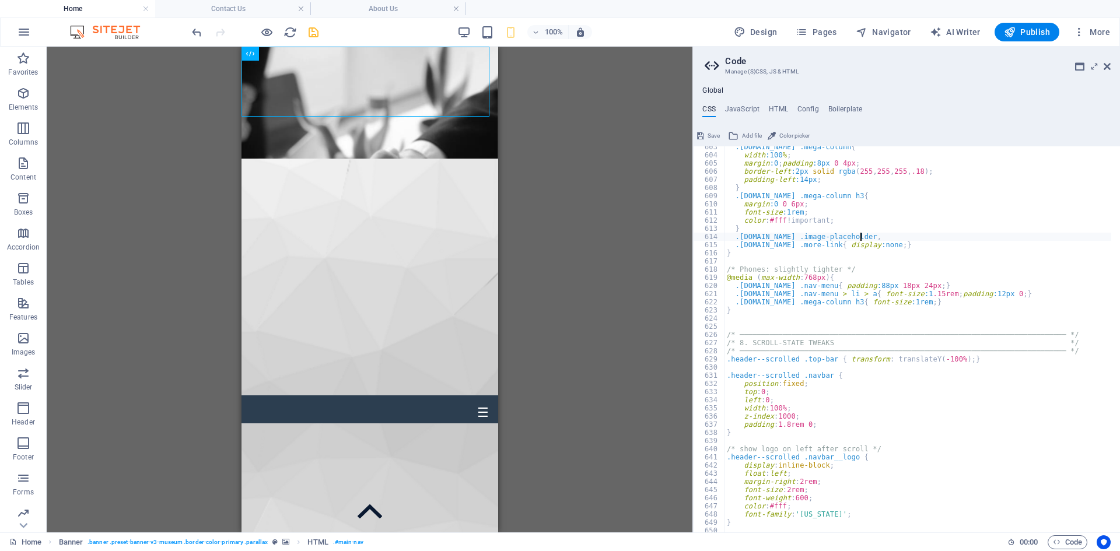
scroll to position [2997, 0]
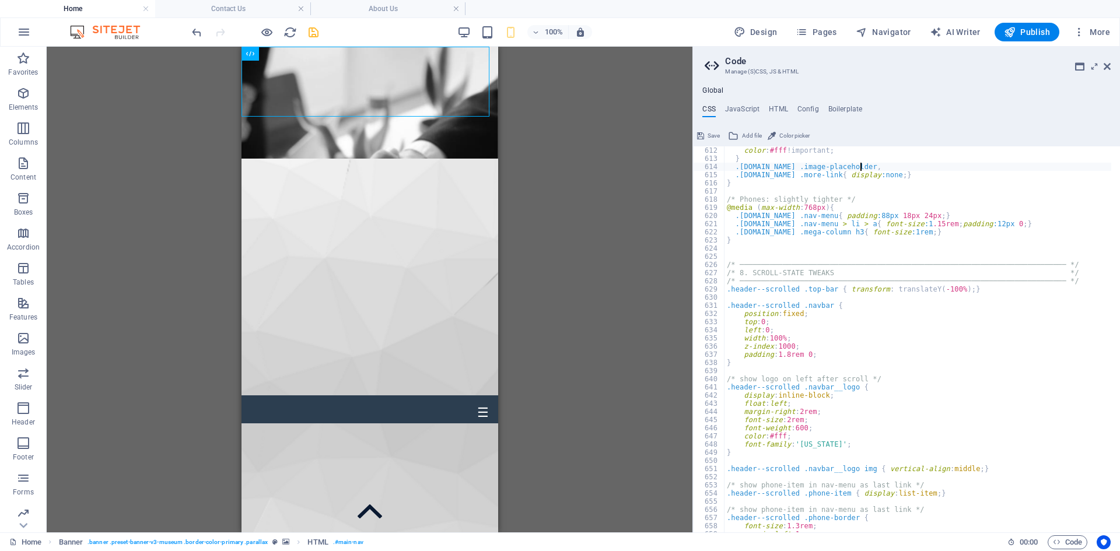
type textarea ".navbar.open .mega-column h3{ font-size:1rem; } }"
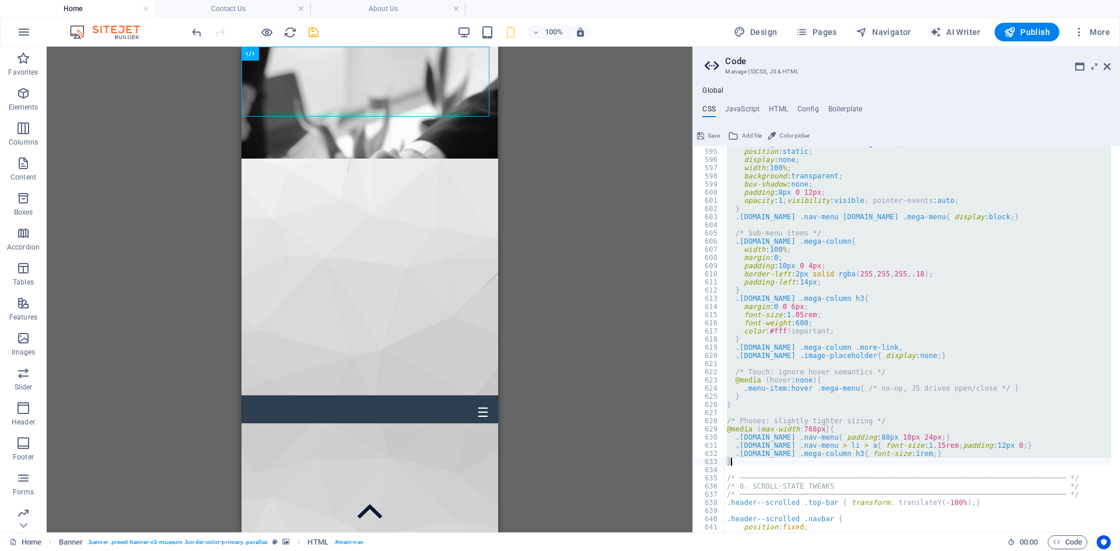
scroll to position [2927, 0]
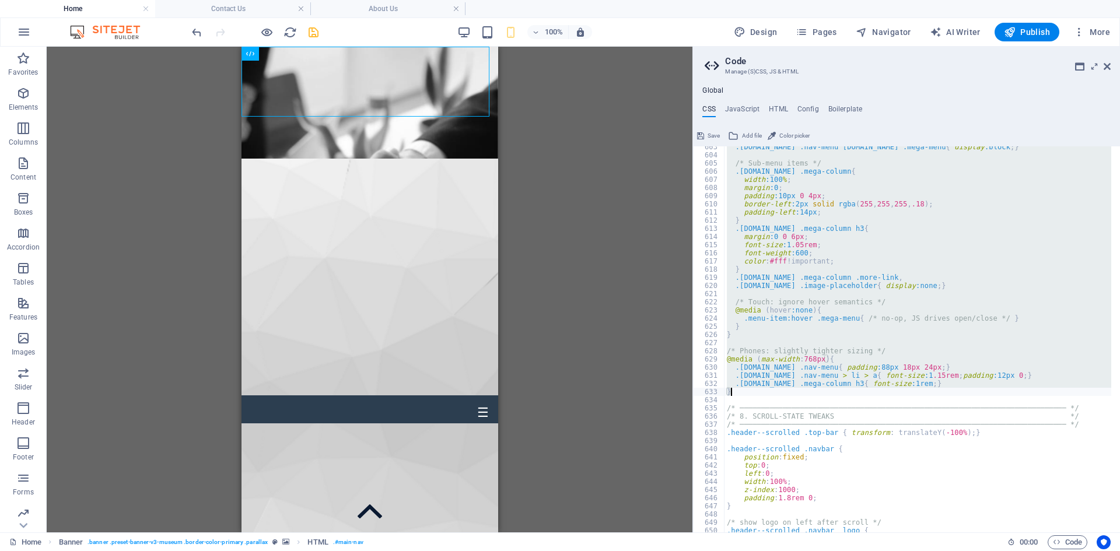
paste textarea
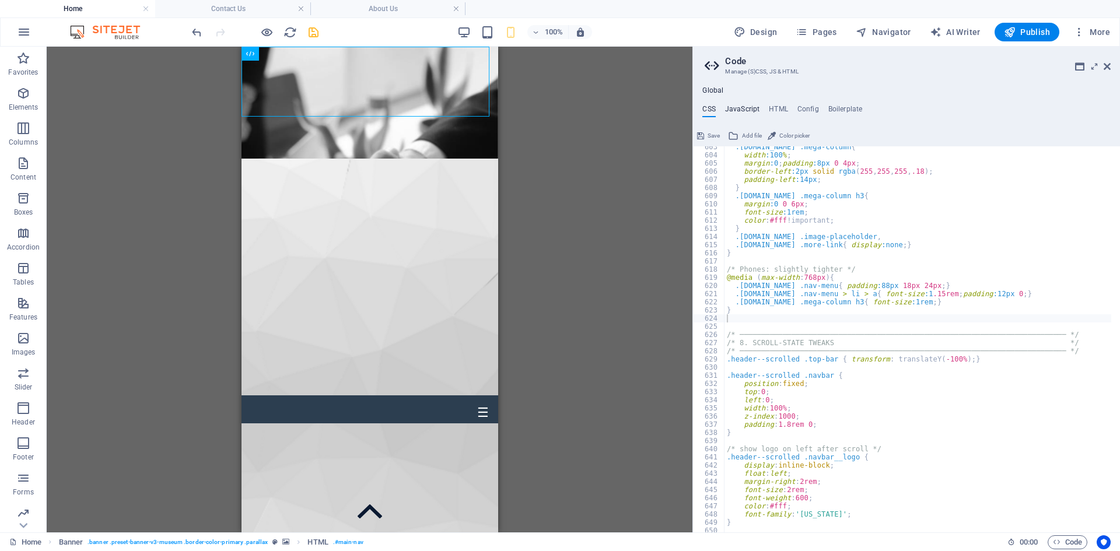
click at [748, 107] on h4 "JavaScript" at bounding box center [742, 111] width 34 height 13
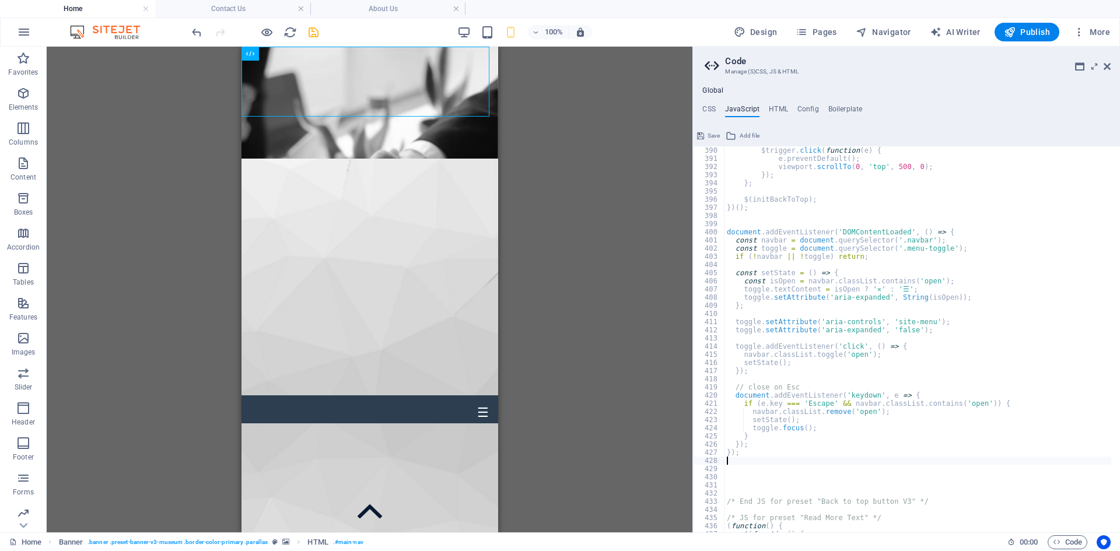
scroll to position [3211, 0]
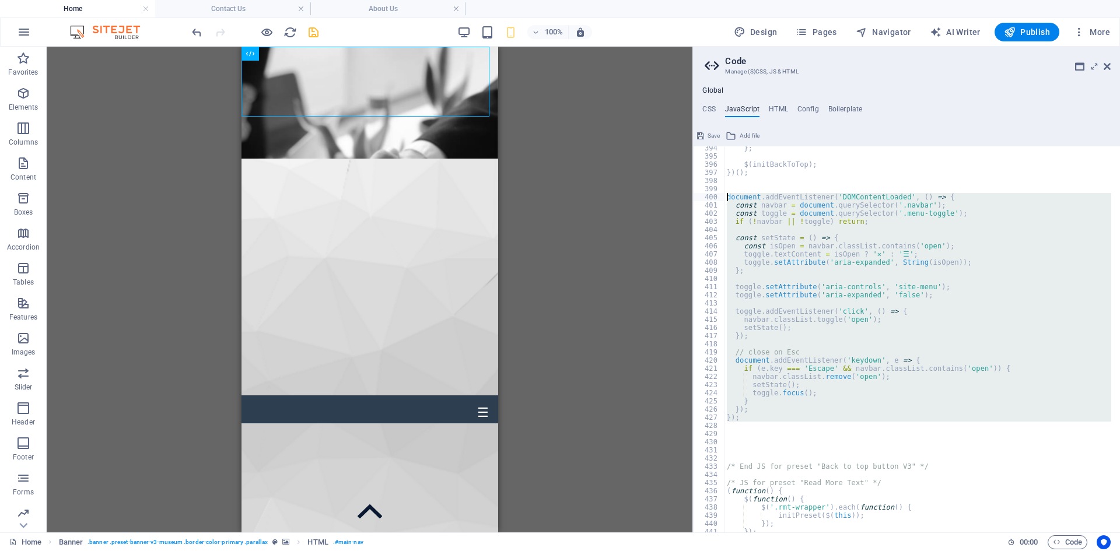
drag, startPoint x: 746, startPoint y: 425, endPoint x: 688, endPoint y: 195, distance: 236.4
click at [688, 195] on div "Home Contact Us About Us Favorites Elements Columns Content Boxes Accordion Tab…" at bounding box center [560, 290] width 1120 height 486
type textarea "document.addEventListener('DOMContentLoaded', () => { const navbar = document.q…"
paste textarea
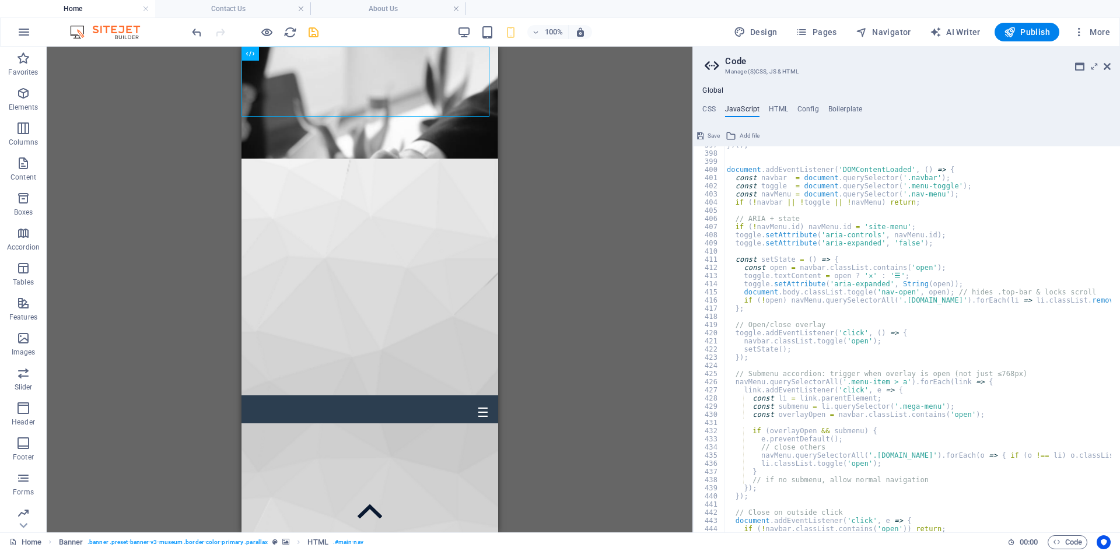
scroll to position [3274, 0]
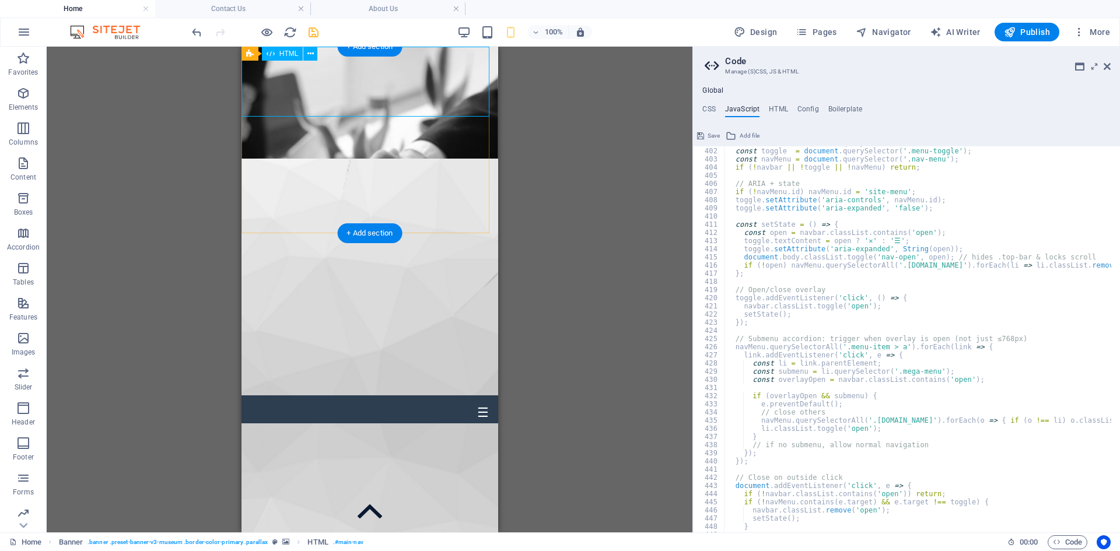
click at [375, 353] on div "P era L awyers | [PHONE_NUMBER] ☰ PL | Home Property Law ⌵ Property & Conveyanc…" at bounding box center [369, 388] width 257 height 70
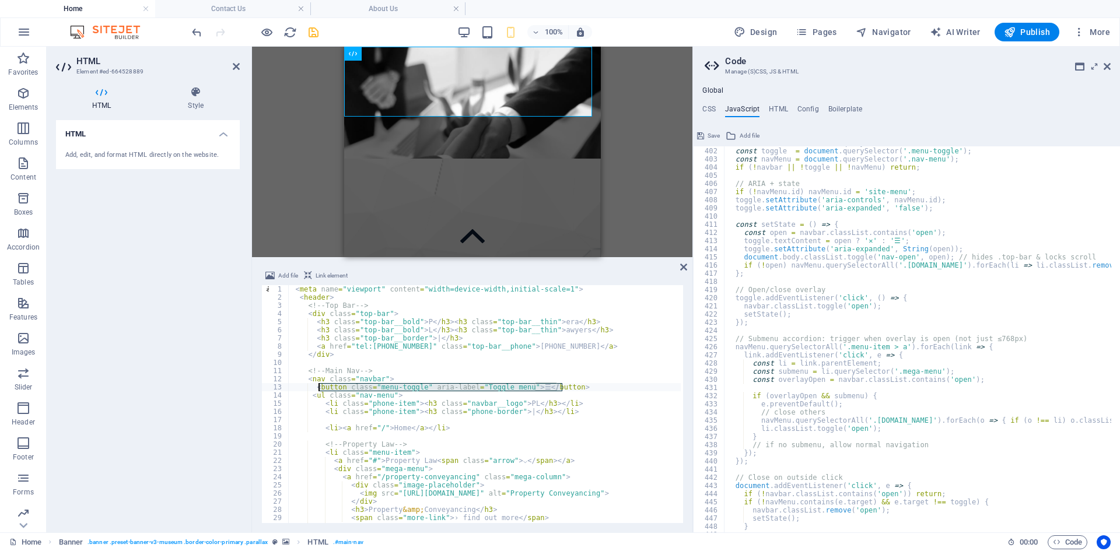
drag, startPoint x: 591, startPoint y: 387, endPoint x: 317, endPoint y: 387, distance: 274.1
click at [317, 387] on div "< meta name = "viewport" content = "width=device-width,initial-scale=1" > < hea…" at bounding box center [619, 412] width 661 height 254
click at [562, 386] on div "< meta name = "viewport" content = "width=device-width,initial-scale=1" > < hea…" at bounding box center [485, 404] width 392 height 238
drag, startPoint x: 587, startPoint y: 387, endPoint x: 314, endPoint y: 387, distance: 272.9
click at [314, 387] on div "< meta name = "viewport" content = "width=device-width,initial-scale=1" > < hea…" at bounding box center [619, 412] width 661 height 254
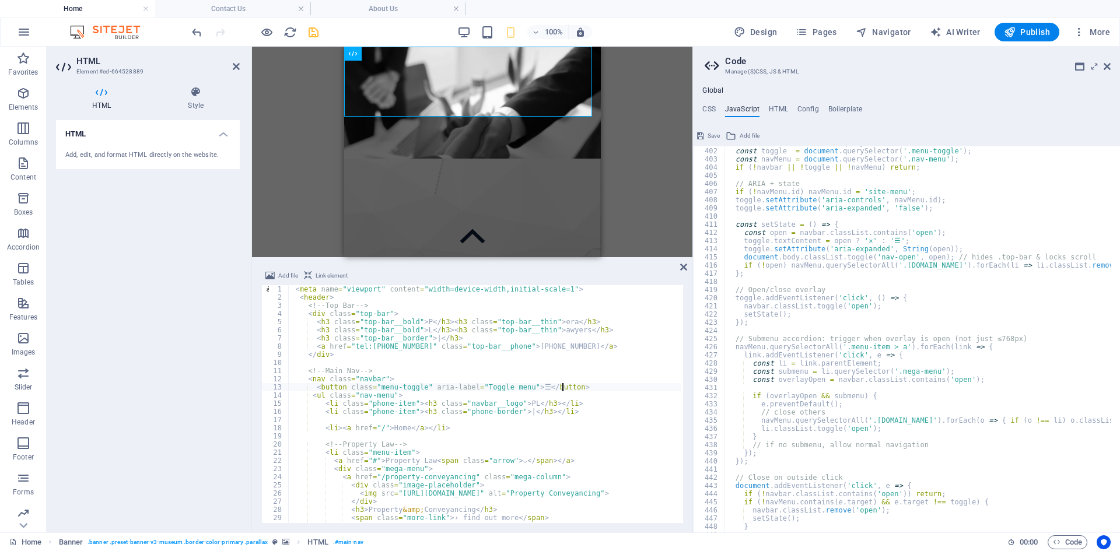
drag, startPoint x: 1107, startPoint y: 66, endPoint x: 1087, endPoint y: 66, distance: 20.4
click at [1107, 66] on icon at bounding box center [1106, 66] width 7 height 9
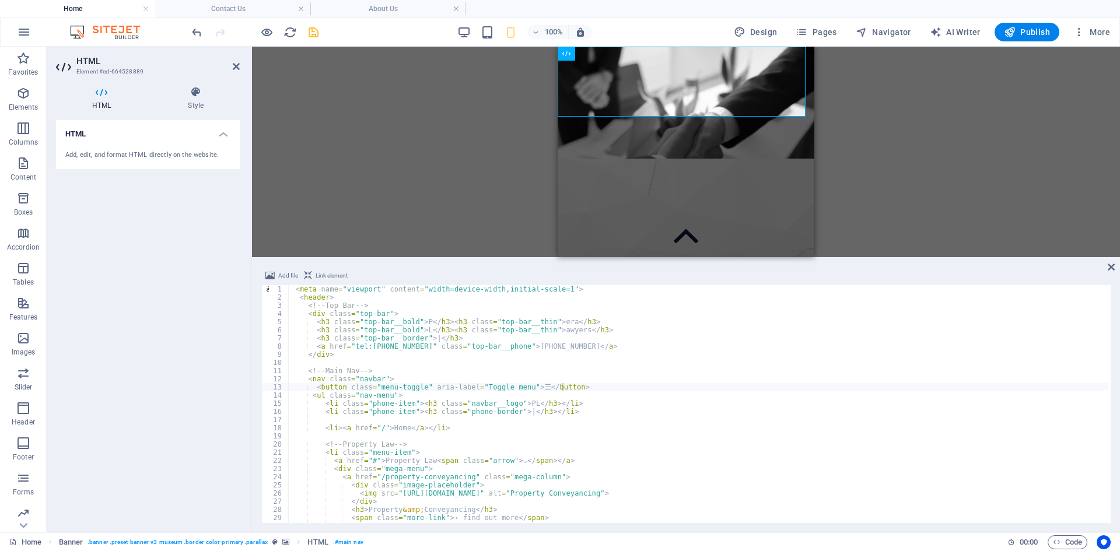
click at [316, 35] on icon "save" at bounding box center [313, 32] width 13 height 13
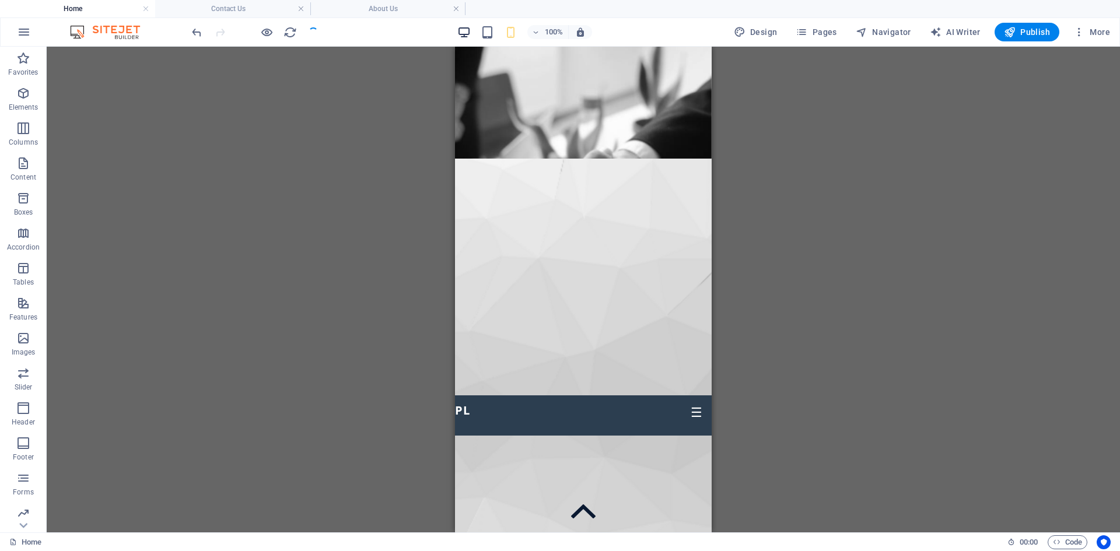
click at [470, 31] on icon "button" at bounding box center [463, 32] width 13 height 13
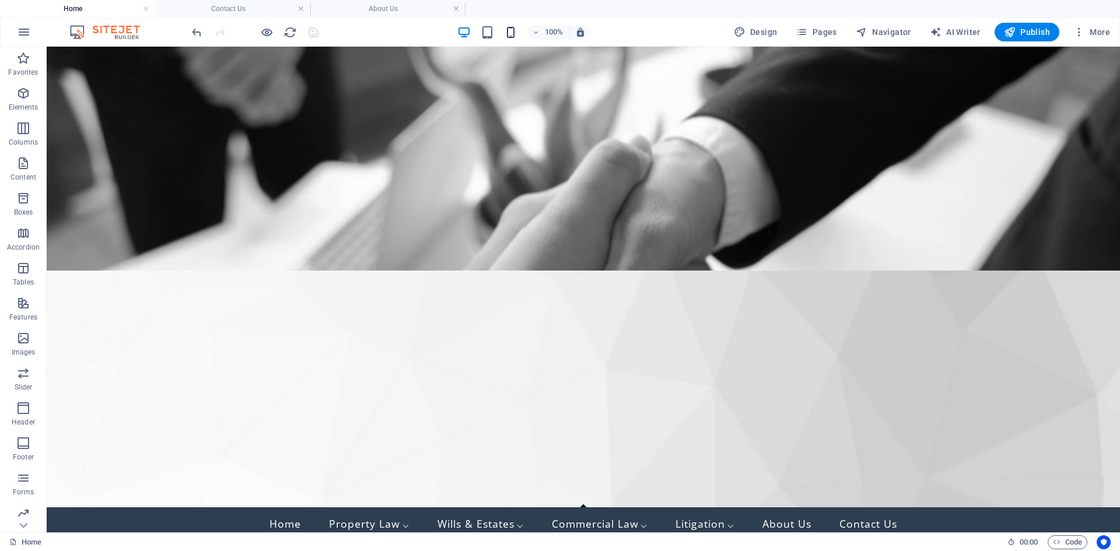
click at [519, 29] on div "100%" at bounding box center [524, 32] width 135 height 19
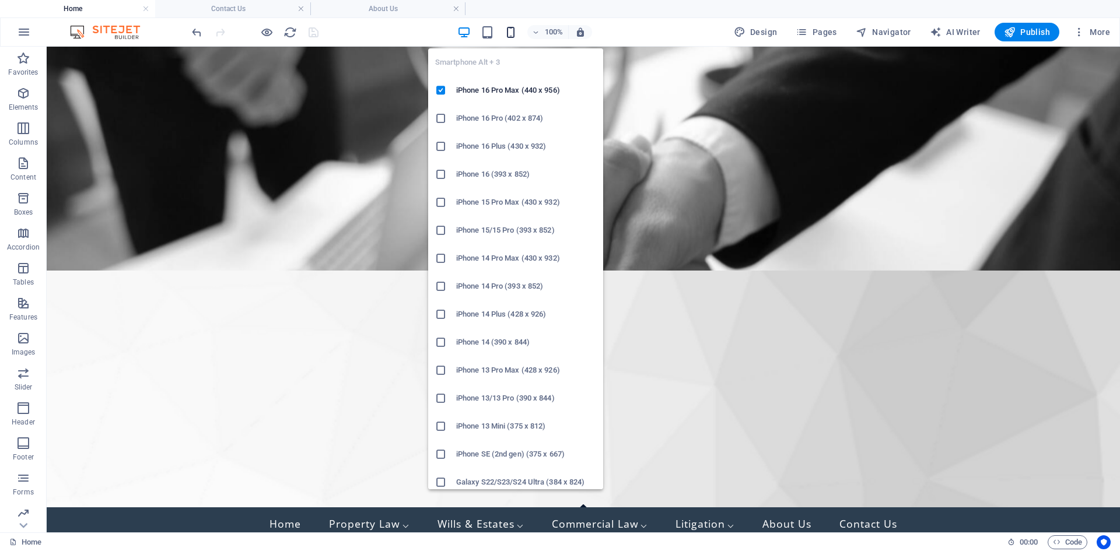
click at [506, 31] on icon "button" at bounding box center [510, 32] width 13 height 13
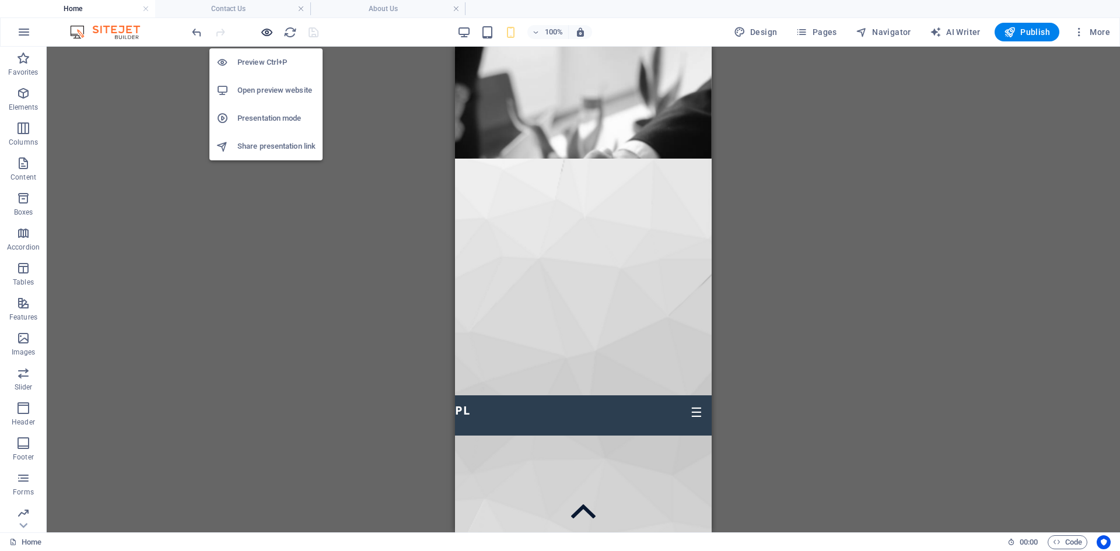
click at [271, 33] on icon "button" at bounding box center [266, 32] width 13 height 13
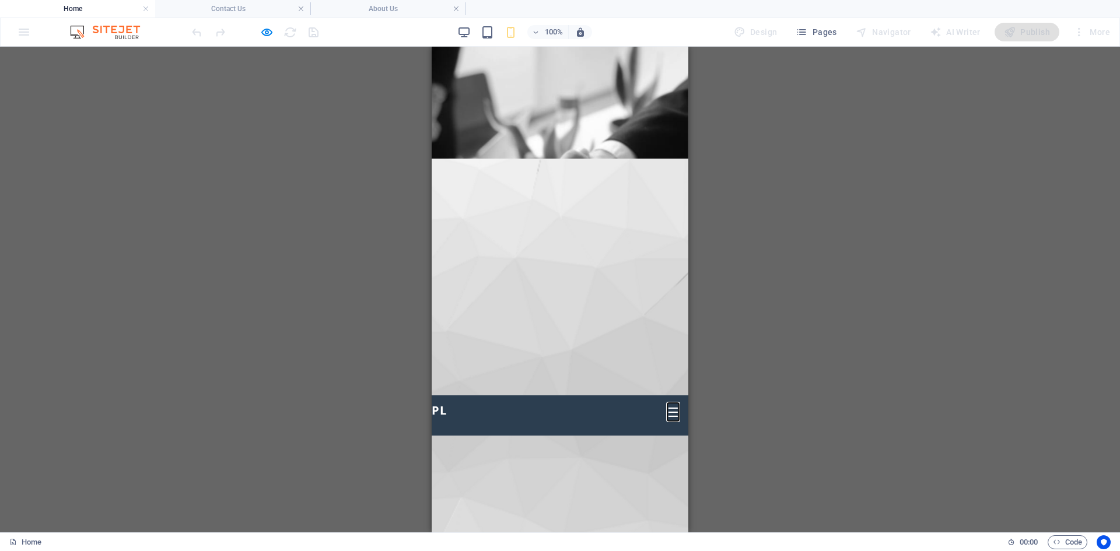
click at [667, 405] on button "☰" at bounding box center [673, 413] width 12 height 16
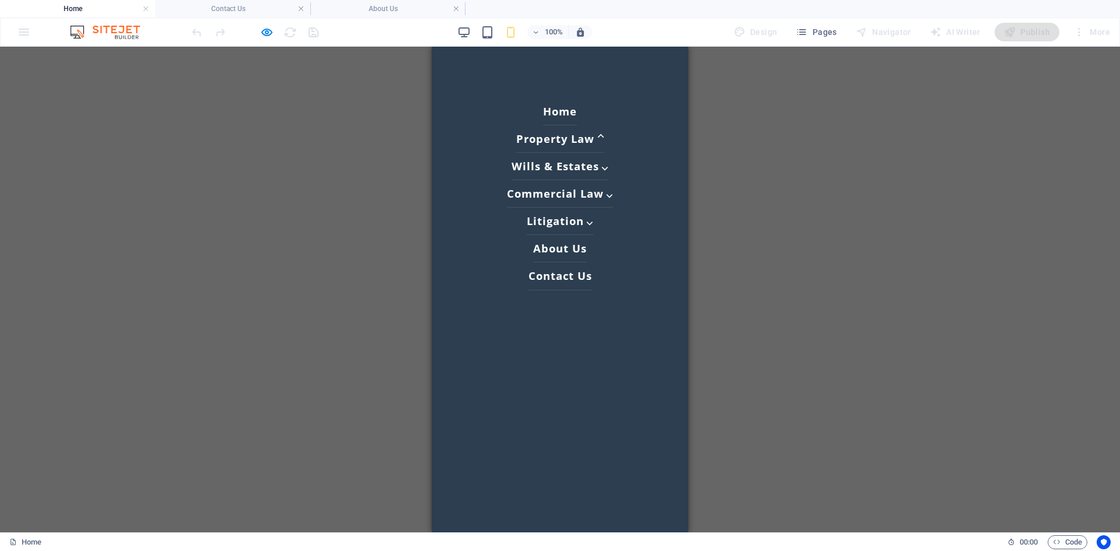
click at [597, 143] on span "⌵" at bounding box center [600, 138] width 7 height 13
click at [601, 167] on span "⌵" at bounding box center [604, 166] width 7 height 13
drag, startPoint x: 601, startPoint y: 194, endPoint x: 588, endPoint y: 195, distance: 13.5
click at [588, 195] on link "Commercial Law ⌵" at bounding box center [560, 193] width 106 height 27
click at [597, 138] on span "⌵" at bounding box center [600, 138] width 7 height 13
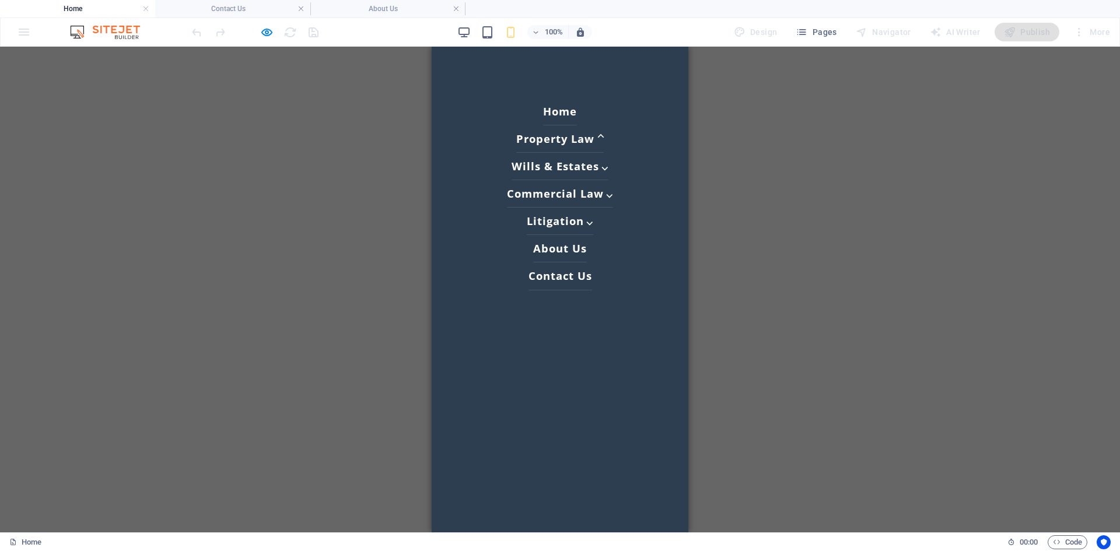
click at [557, 141] on link "Property Law ⌵" at bounding box center [559, 138] width 87 height 27
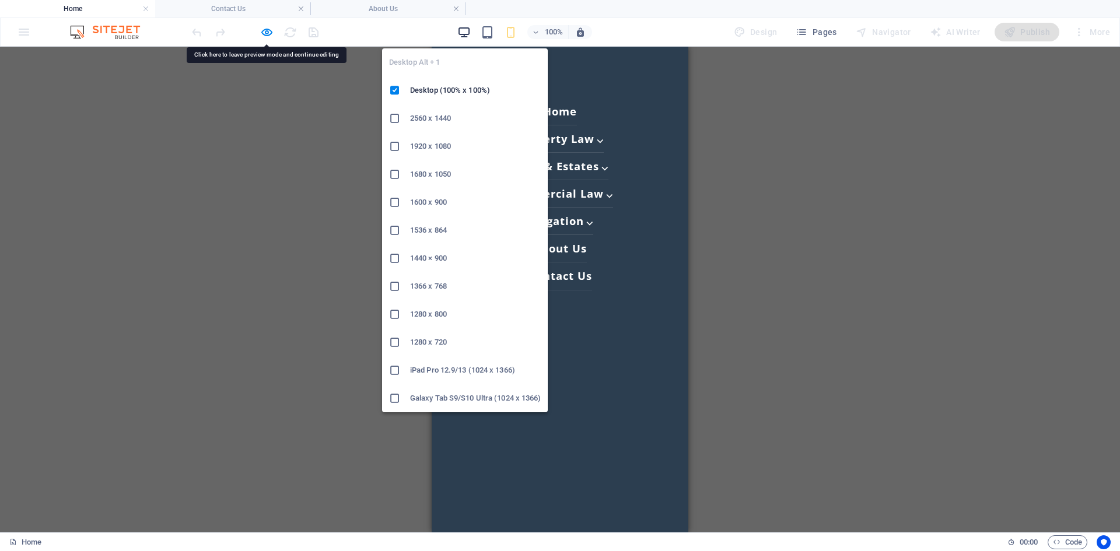
click at [462, 37] on icon "button" at bounding box center [463, 32] width 13 height 13
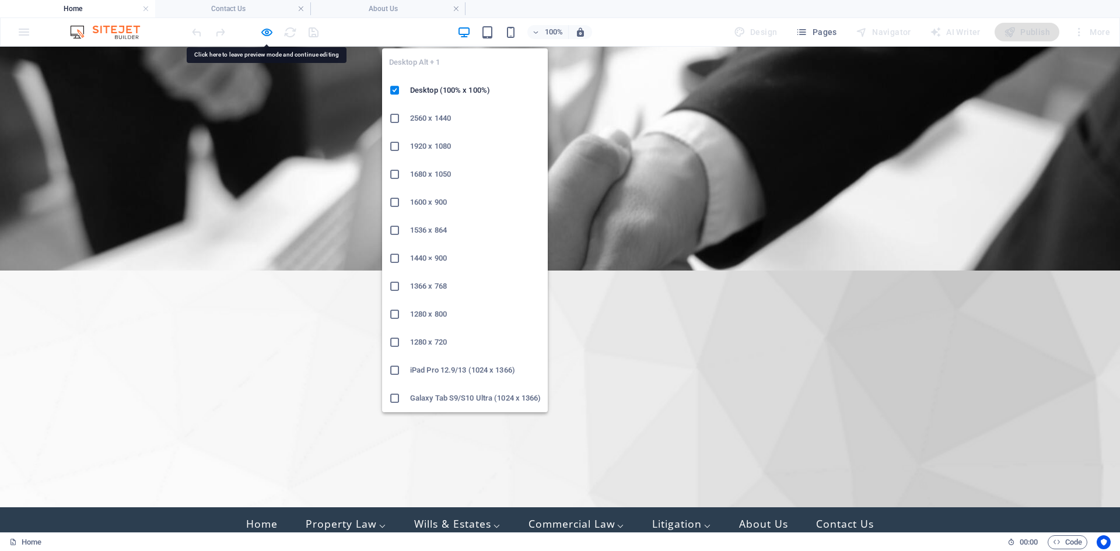
click at [467, 33] on icon "button" at bounding box center [463, 32] width 13 height 13
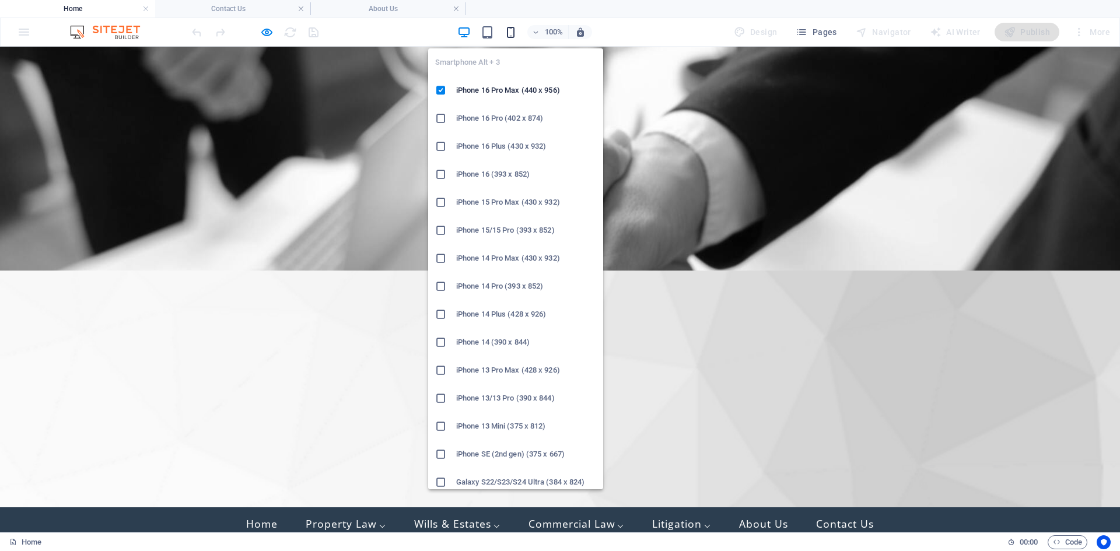
click at [516, 31] on icon "button" at bounding box center [510, 32] width 13 height 13
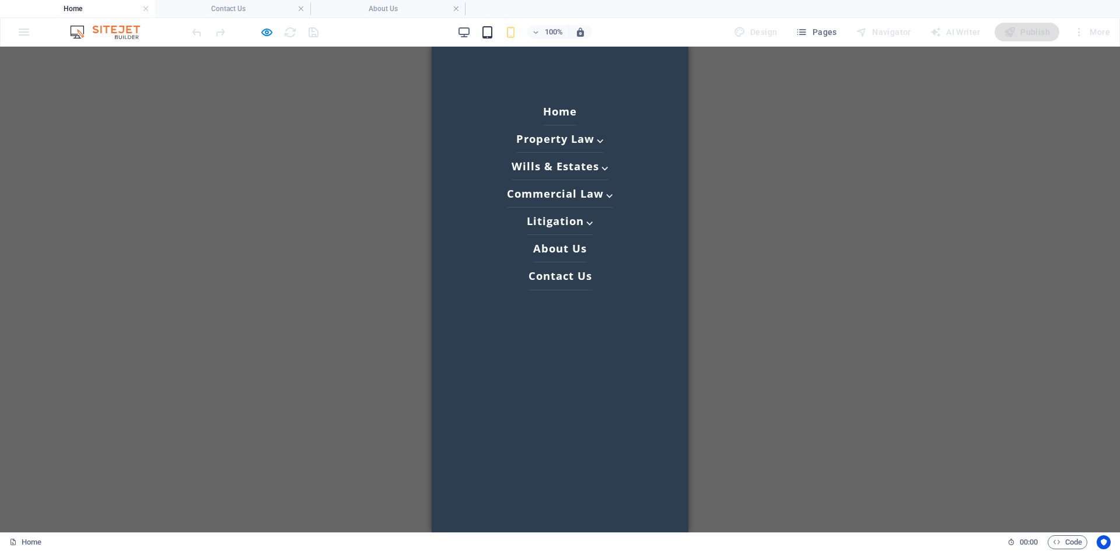
click at [486, 30] on icon "button" at bounding box center [487, 32] width 13 height 13
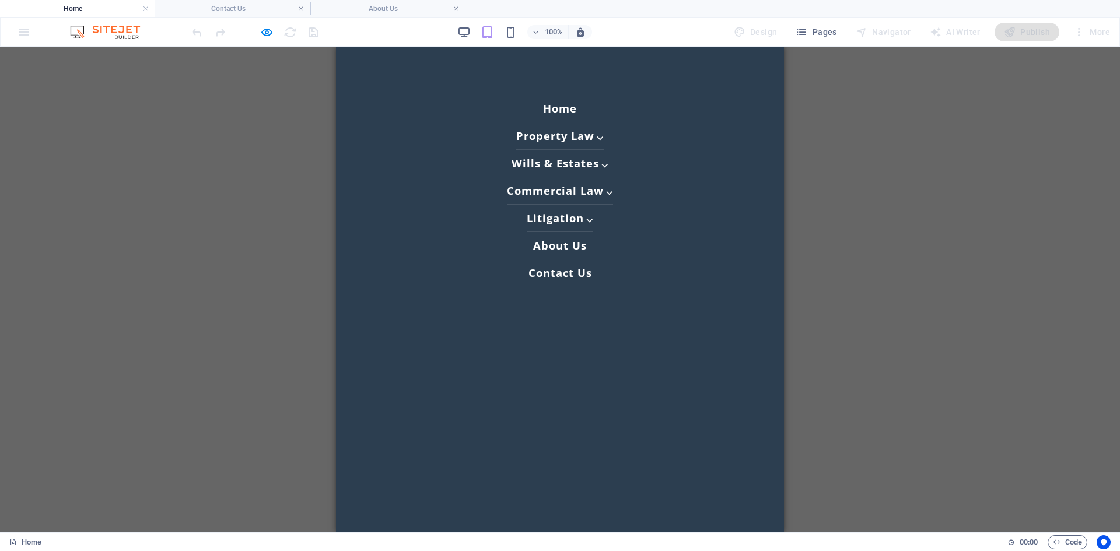
scroll to position [0, 0]
click at [676, 99] on ul "PL | Home Property Law ⌵ Property & Conveyancing › find out more Property Devel…" at bounding box center [560, 290] width 448 height 486
click at [509, 30] on icon "button" at bounding box center [510, 32] width 13 height 13
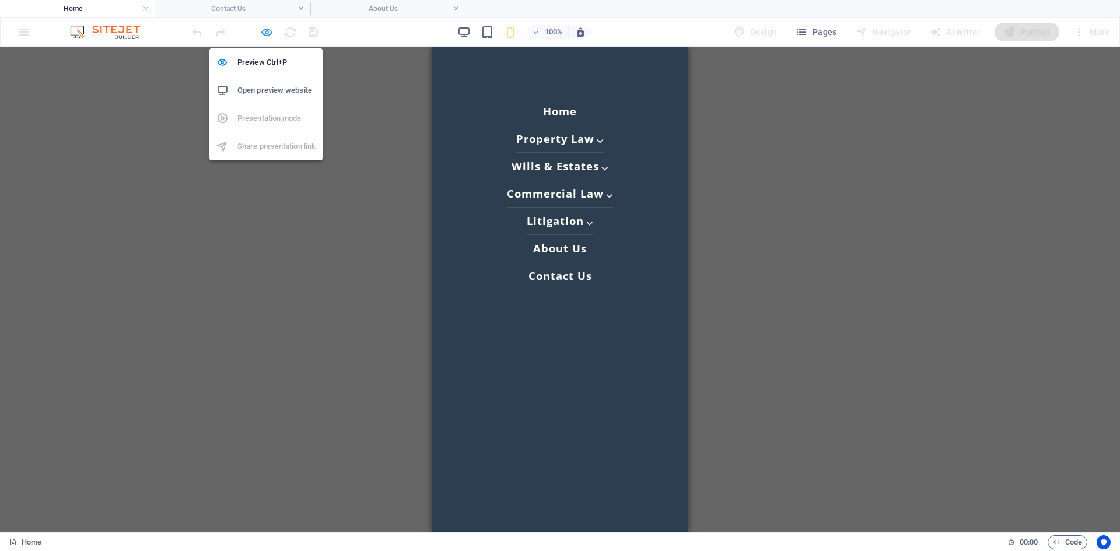
click at [264, 36] on icon "button" at bounding box center [266, 32] width 13 height 13
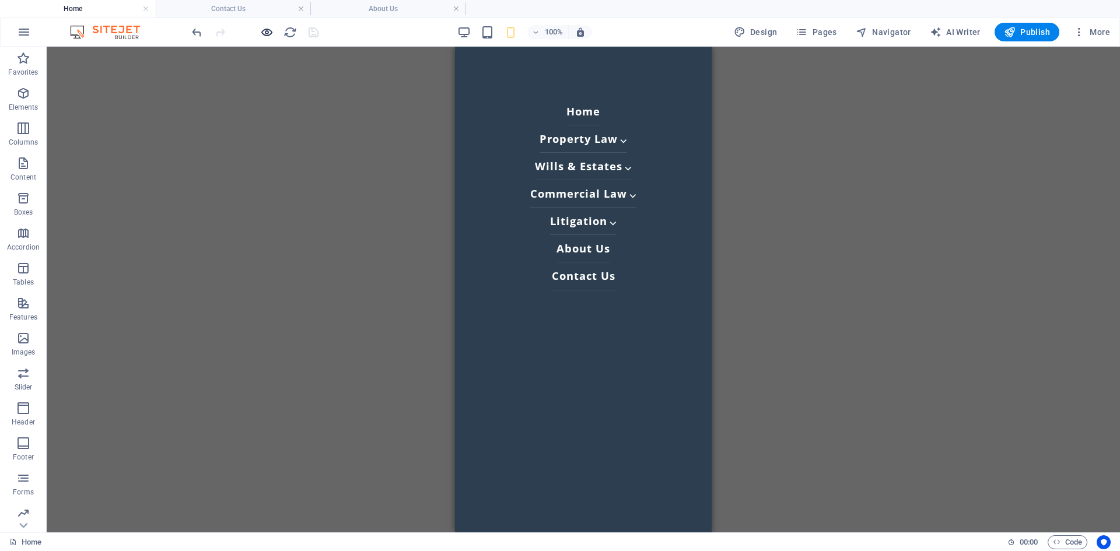
click at [268, 33] on icon "button" at bounding box center [266, 32] width 13 height 13
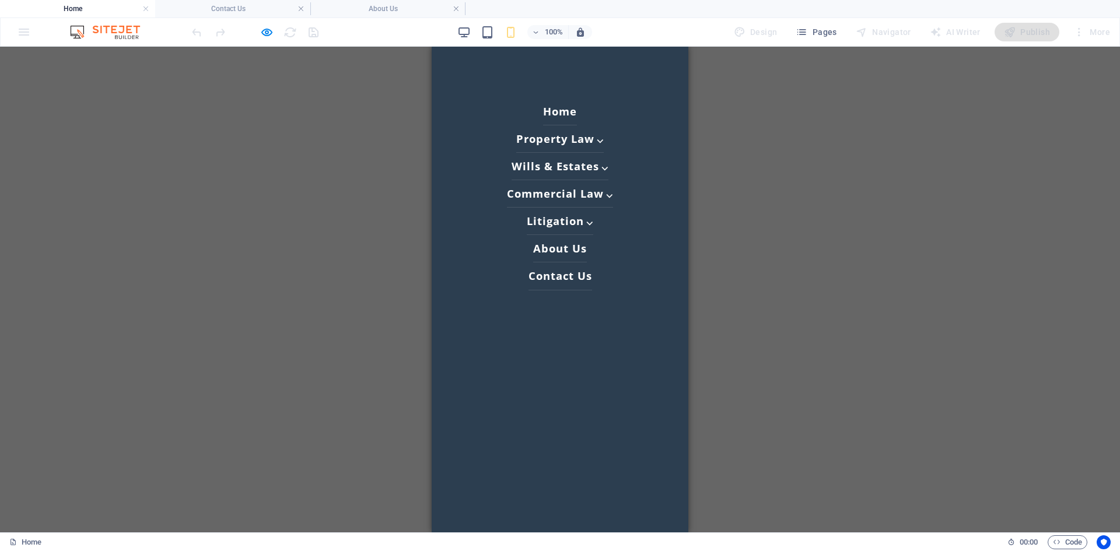
click at [558, 111] on link "Home" at bounding box center [560, 111] width 34 height 27
click at [560, 111] on link "Home" at bounding box center [560, 111] width 34 height 27
click at [575, 278] on link "Contact Us" at bounding box center [560, 275] width 64 height 27
click at [555, 113] on link "Home" at bounding box center [560, 111] width 34 height 27
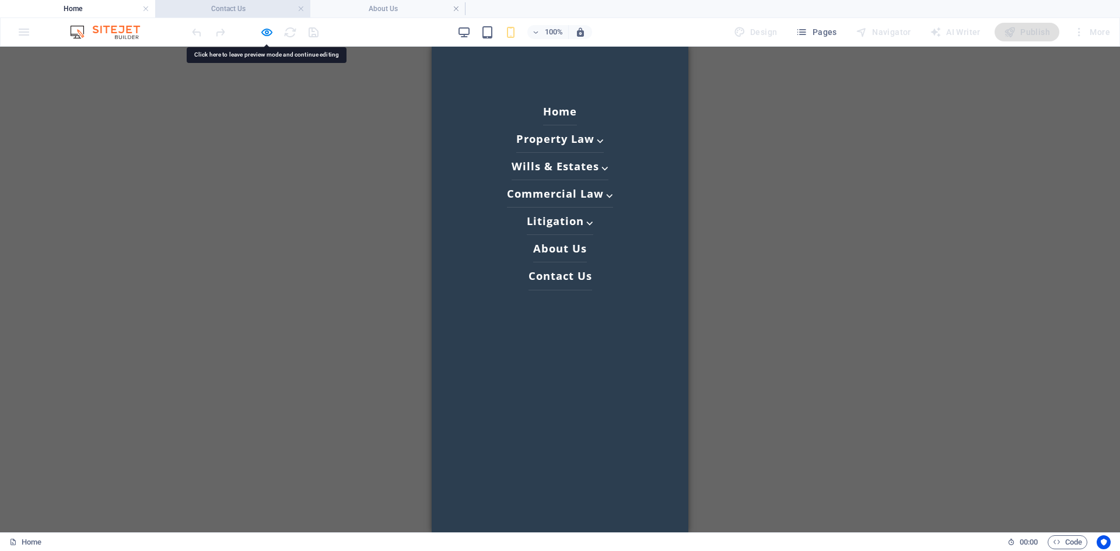
click at [233, 13] on h4 "Contact Us" at bounding box center [232, 8] width 155 height 13
click at [568, 279] on link "Contact Us" at bounding box center [560, 275] width 64 height 27
click at [561, 254] on link "About Us" at bounding box center [560, 248] width 54 height 27
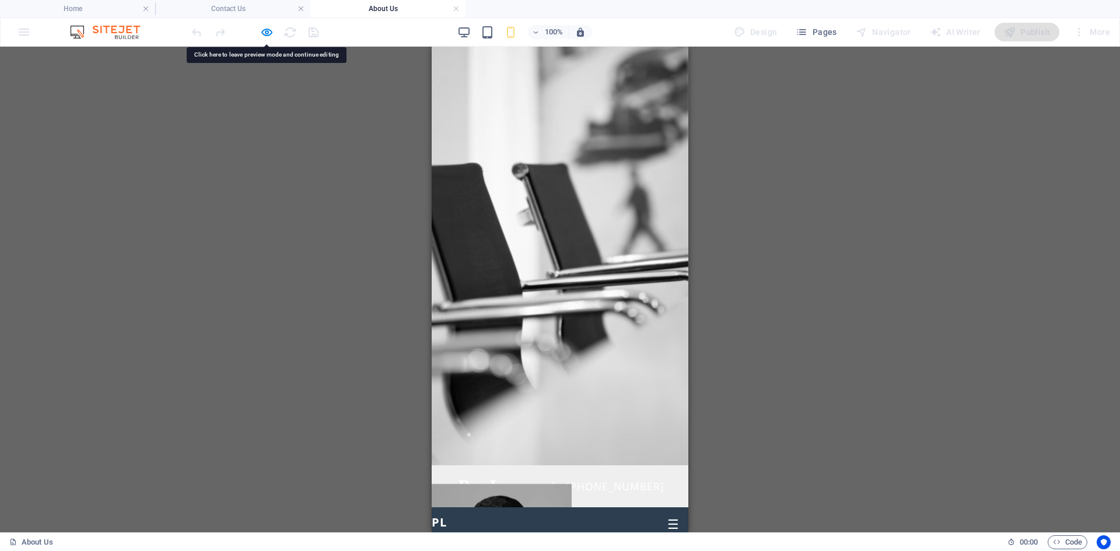
click at [561, 253] on div at bounding box center [560, 256] width 257 height 419
click at [667, 517] on button "☰" at bounding box center [673, 525] width 12 height 16
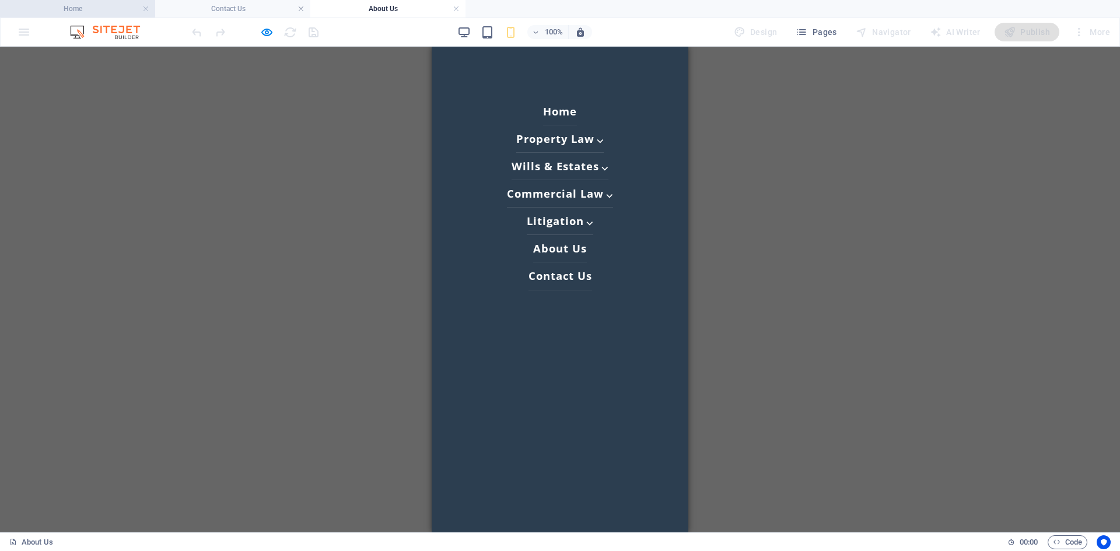
click at [110, 7] on h4 "Home" at bounding box center [77, 8] width 155 height 13
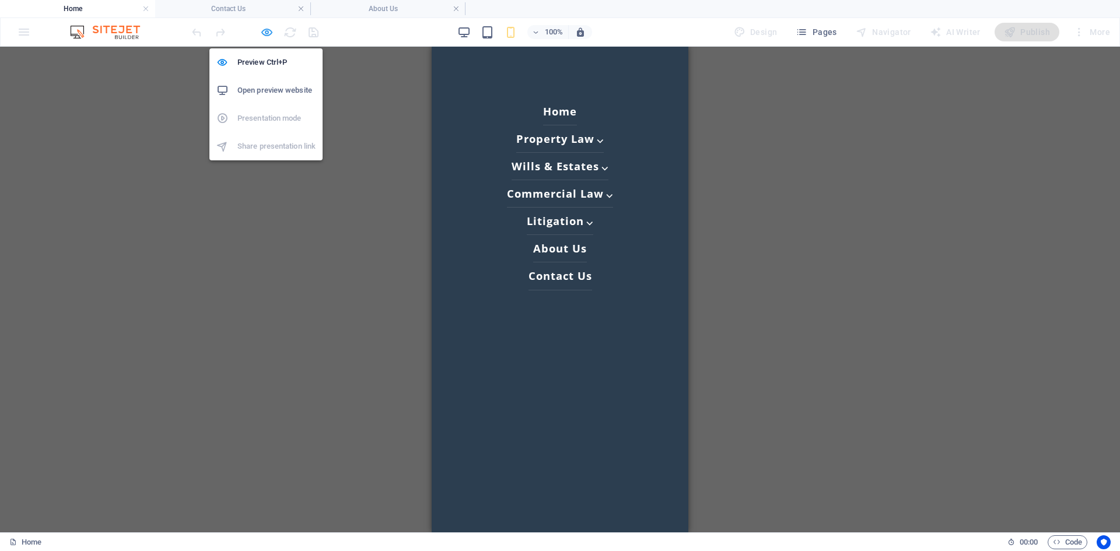
click at [265, 33] on icon "button" at bounding box center [266, 32] width 13 height 13
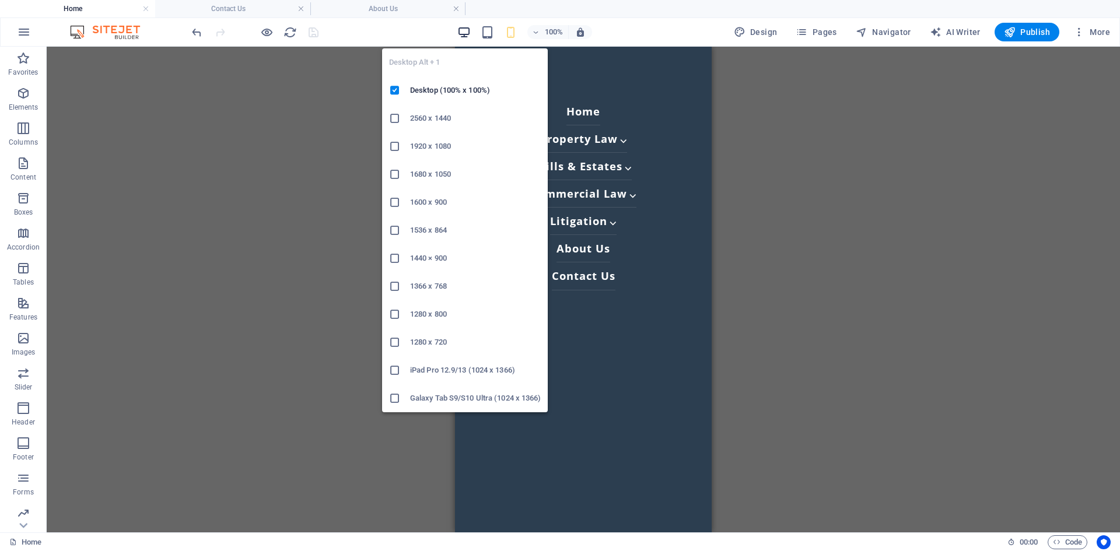
click at [468, 34] on icon "button" at bounding box center [463, 32] width 13 height 13
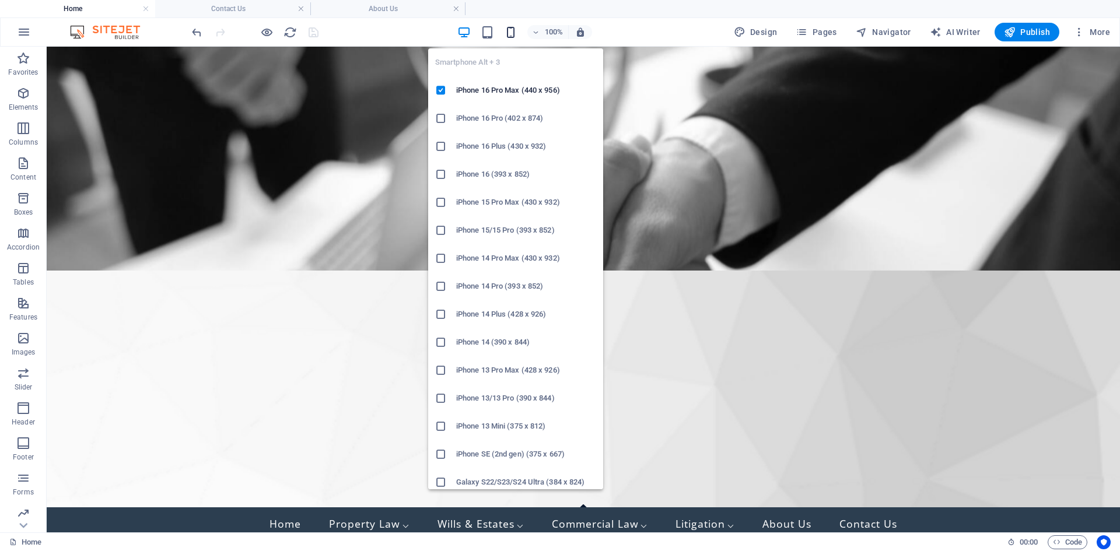
click at [511, 26] on icon "button" at bounding box center [510, 32] width 13 height 13
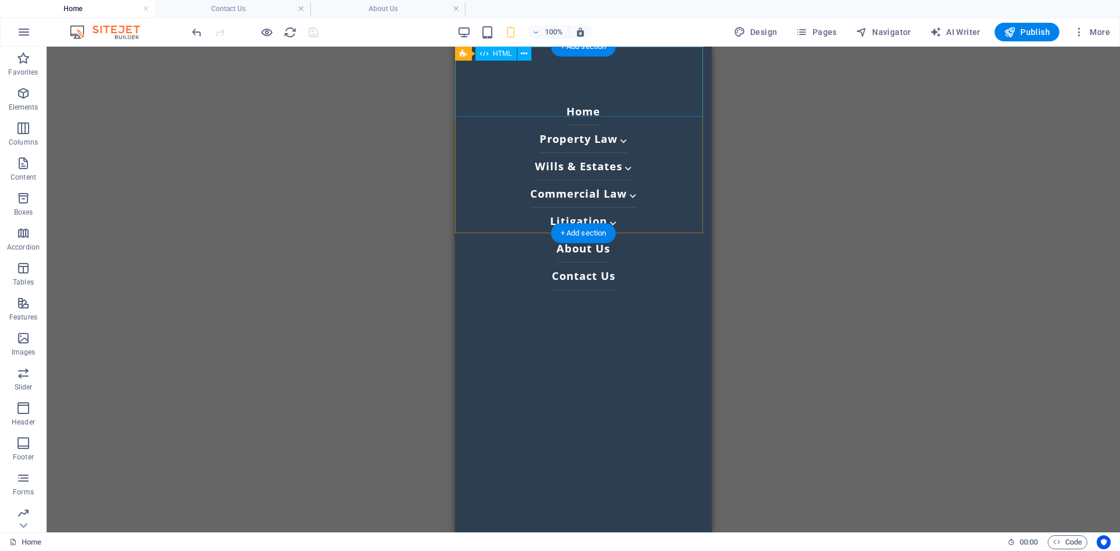
click at [658, 353] on div "P era L awyers | [PHONE_NUMBER] ☰ PL | Home Property Law ⌵ Property & Conveyanc…" at bounding box center [583, 388] width 257 height 70
click at [574, 353] on div "P era L awyers | [PHONE_NUMBER] ☰ PL | Home Property Law ⌵ Property & Conveyanc…" at bounding box center [583, 388] width 257 height 70
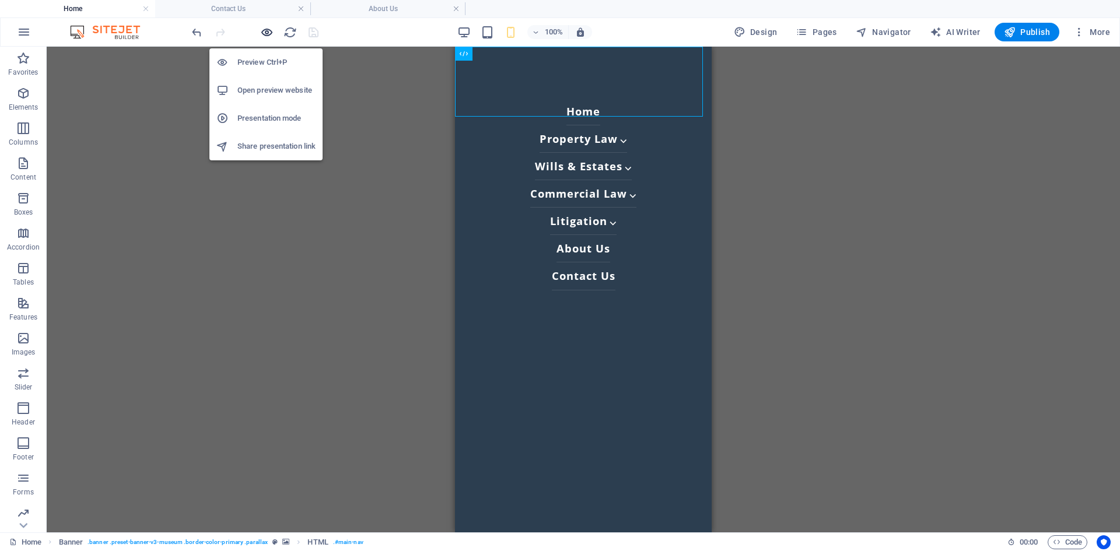
click at [266, 33] on icon "button" at bounding box center [266, 32] width 13 height 13
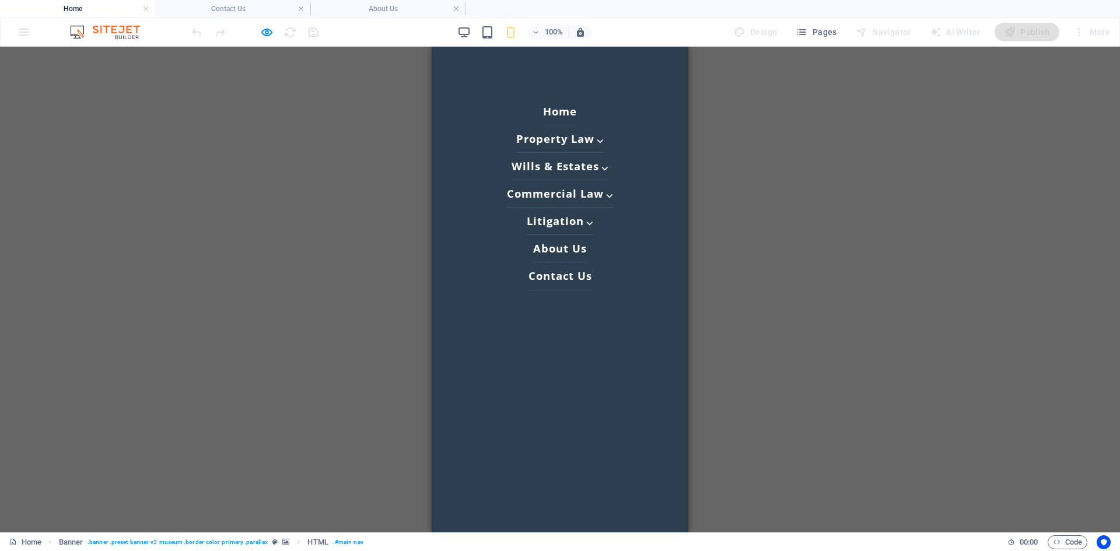
click at [548, 108] on link "Home" at bounding box center [560, 111] width 34 height 27
click at [548, 109] on link "Home" at bounding box center [560, 111] width 34 height 27
click at [559, 113] on link "Home" at bounding box center [560, 111] width 34 height 27
drag, startPoint x: 556, startPoint y: 111, endPoint x: 551, endPoint y: 114, distance: 6.0
click at [555, 114] on link "Home" at bounding box center [560, 111] width 34 height 27
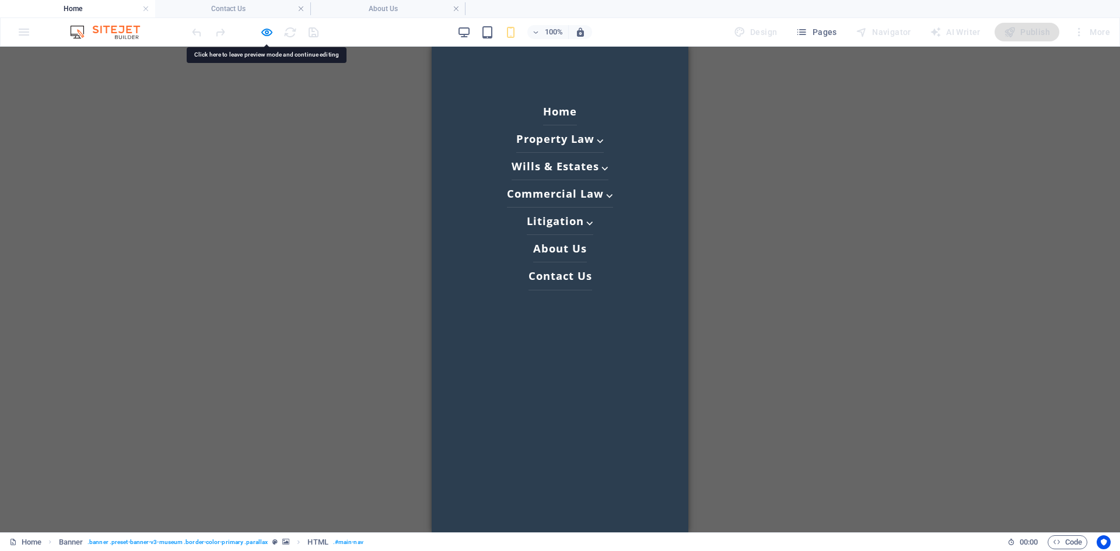
click at [549, 113] on link "Home" at bounding box center [560, 111] width 34 height 27
click at [557, 253] on link "About Us" at bounding box center [560, 248] width 54 height 27
click at [0, 0] on link "About Us" at bounding box center [0, 0] width 0 height 0
click at [561, 276] on link "Contact Us" at bounding box center [560, 275] width 64 height 27
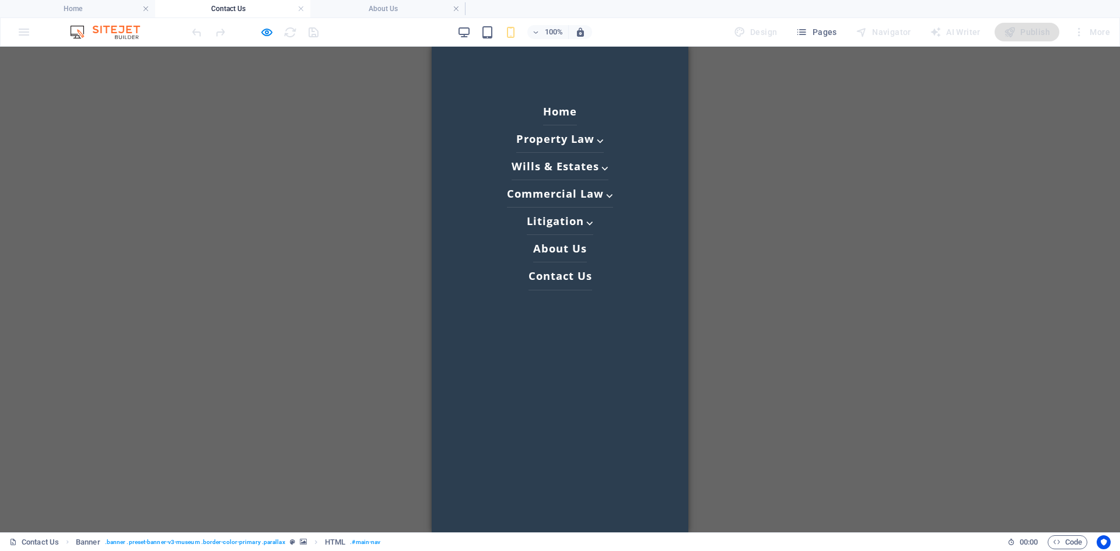
click at [561, 276] on link "Contact Us" at bounding box center [560, 275] width 64 height 27
click at [302, 9] on link at bounding box center [300, 8] width 7 height 11
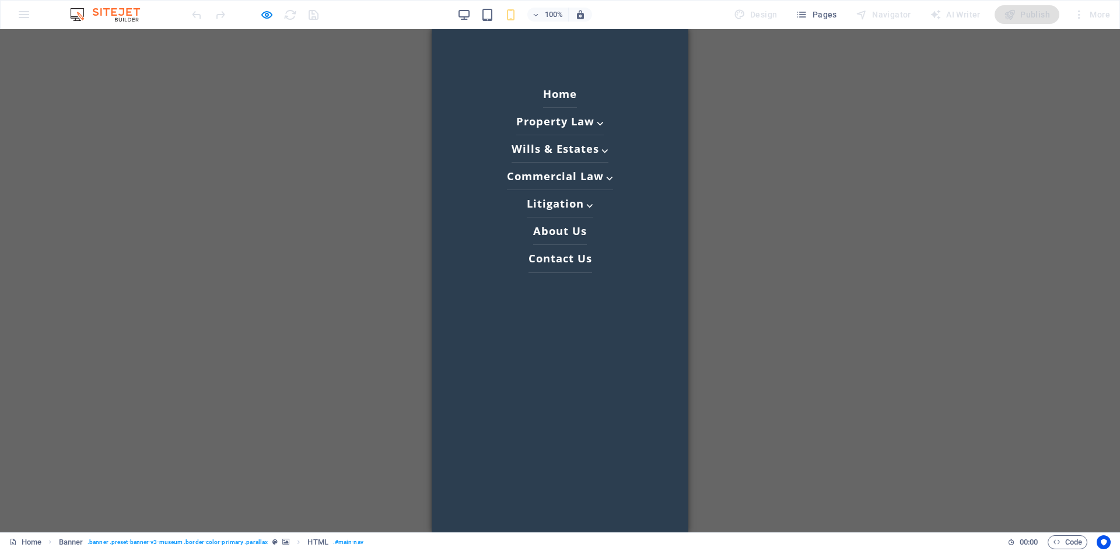
click at [562, 260] on link "Contact Us" at bounding box center [560, 258] width 64 height 27
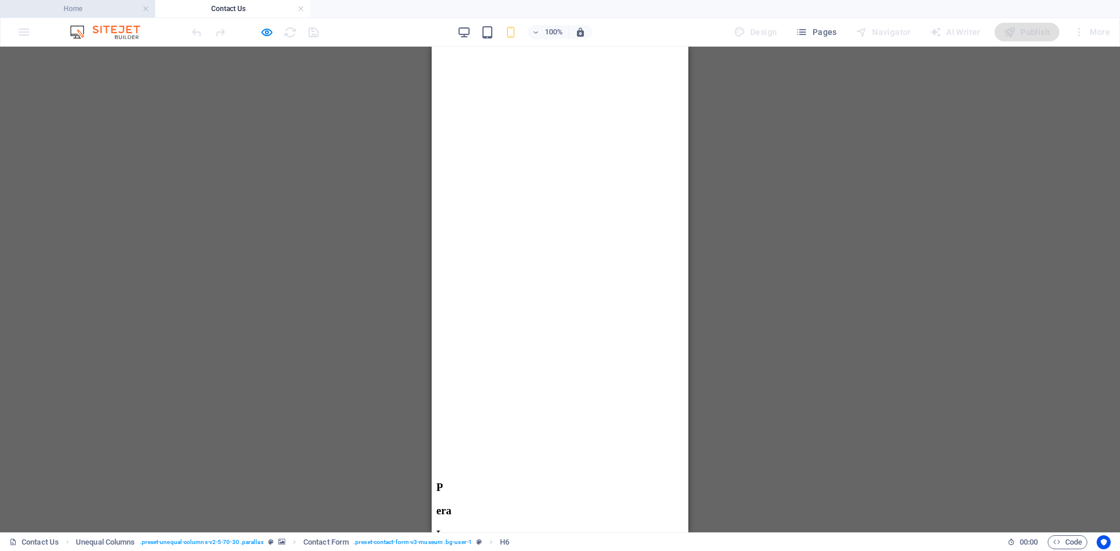
click at [79, 5] on h4 "Home" at bounding box center [77, 8] width 155 height 13
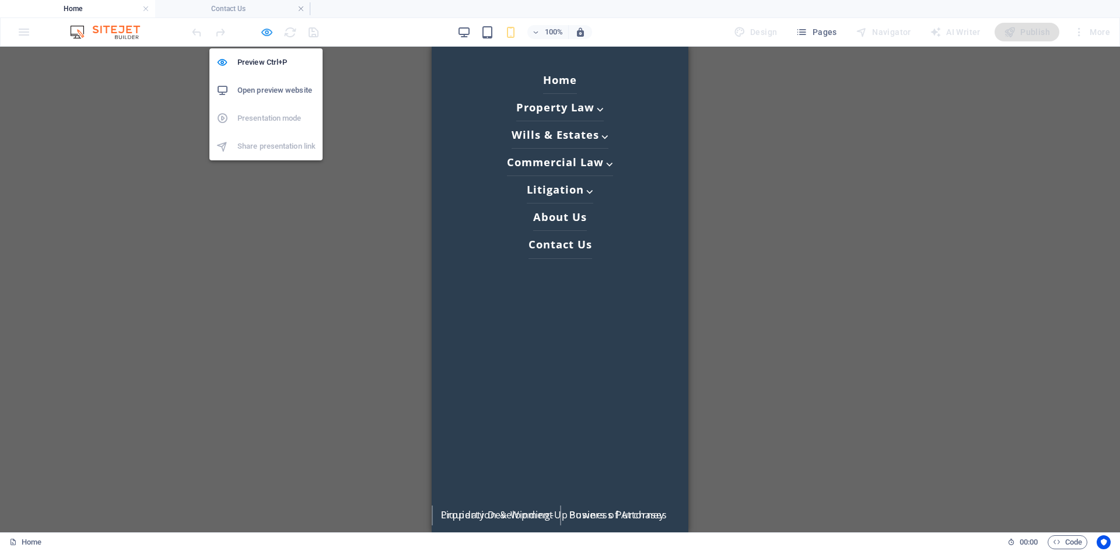
click at [265, 35] on icon "button" at bounding box center [266, 32] width 13 height 13
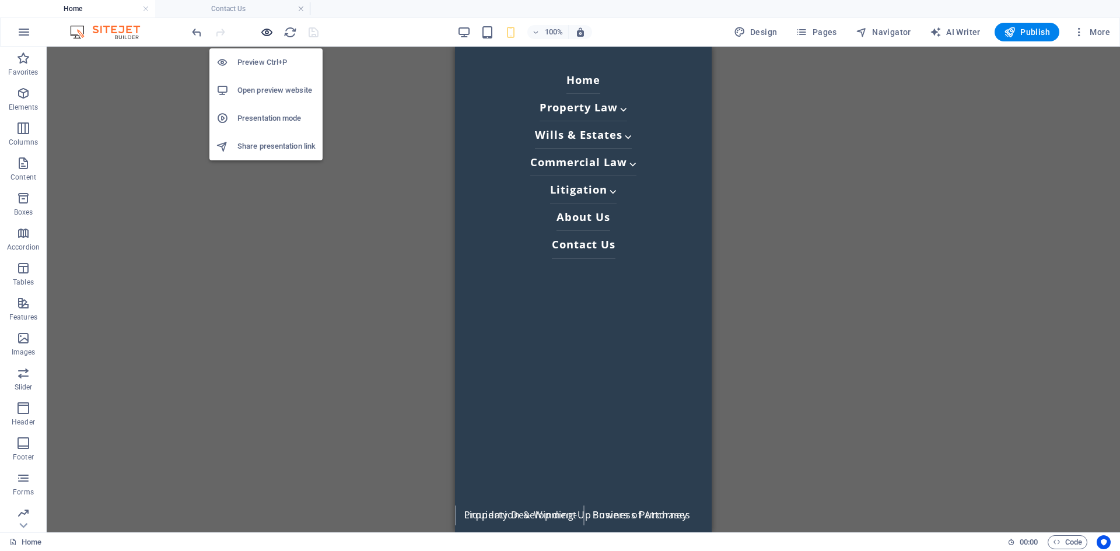
click at [265, 35] on icon "button" at bounding box center [266, 32] width 13 height 13
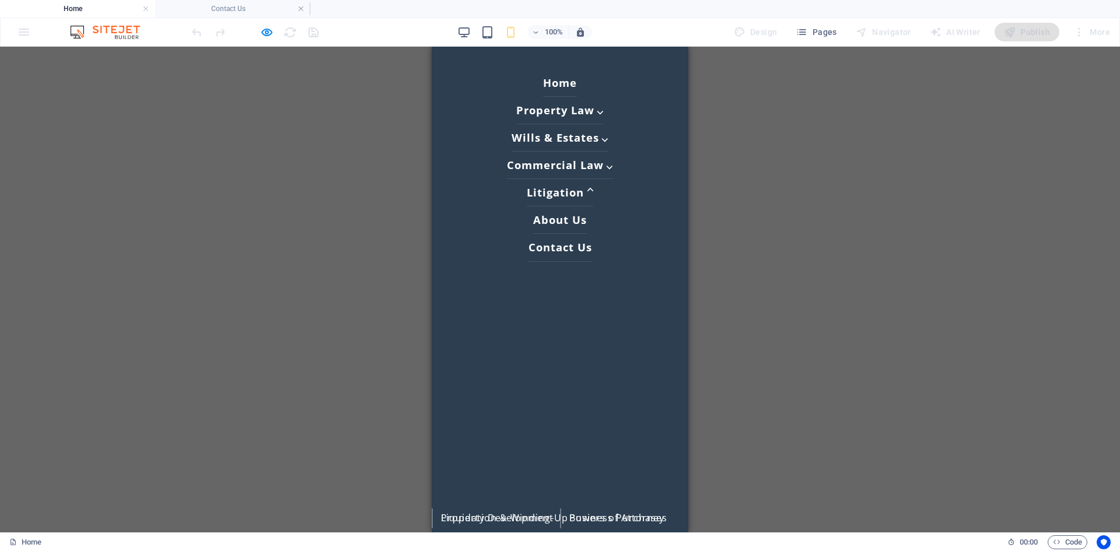
scroll to position [31, 0]
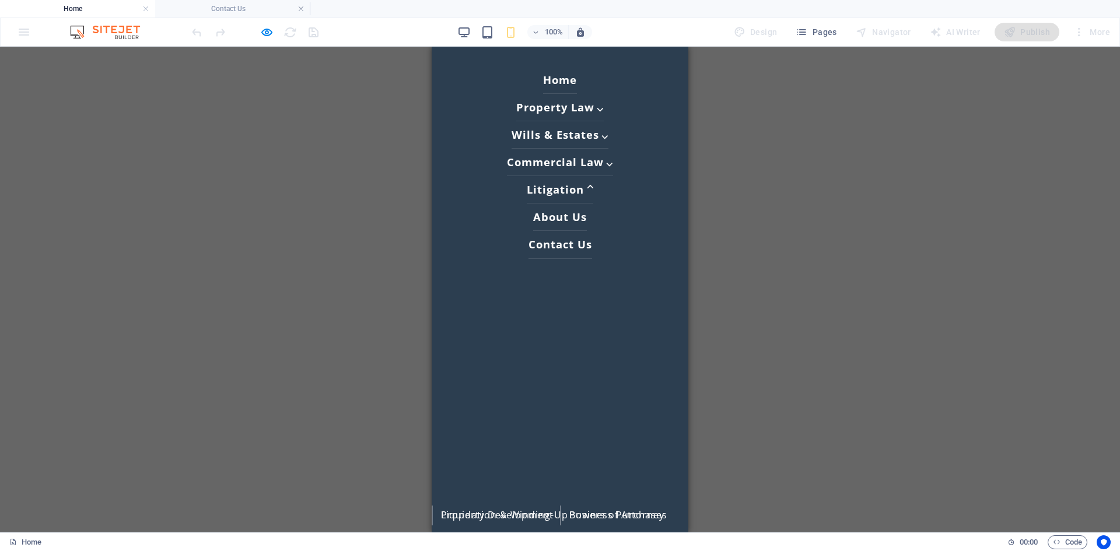
click at [621, 510] on h3 "Liquidation & Winding-Up" at bounding box center [564, 514] width 247 height 9
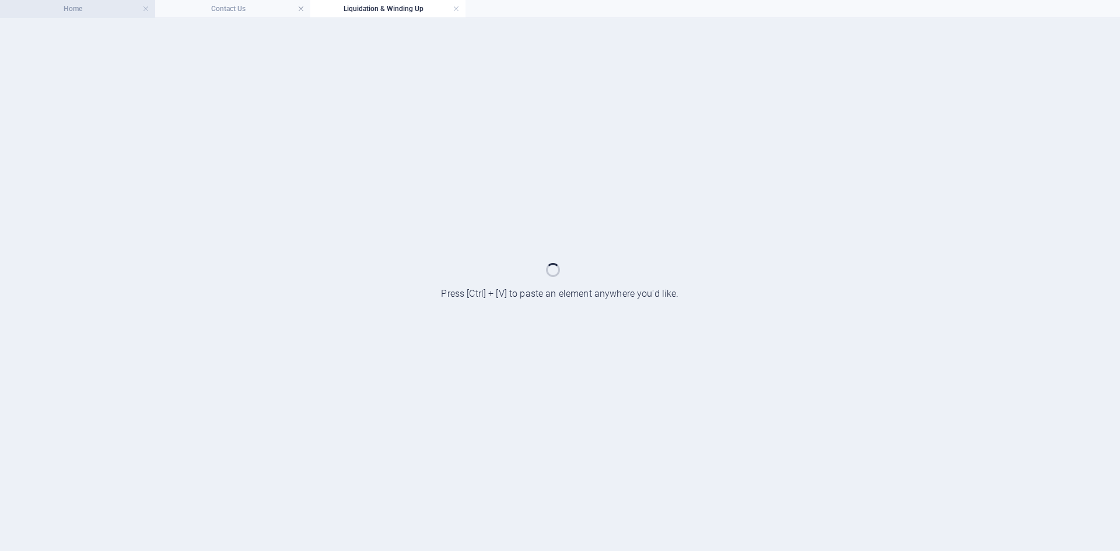
click at [89, 8] on h4 "Home" at bounding box center [77, 8] width 155 height 13
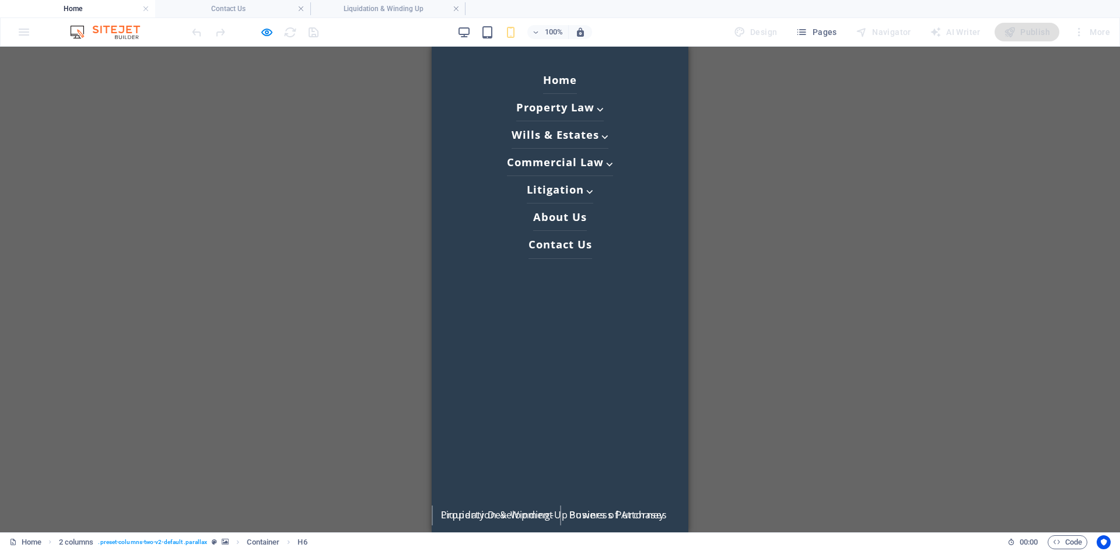
scroll to position [292, 0]
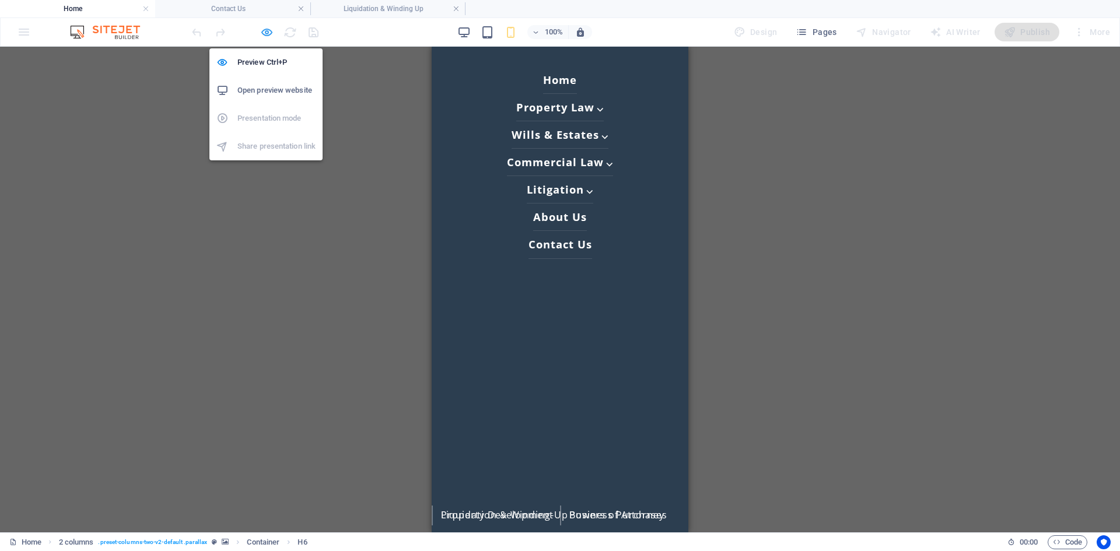
click at [265, 33] on icon "button" at bounding box center [266, 32] width 13 height 13
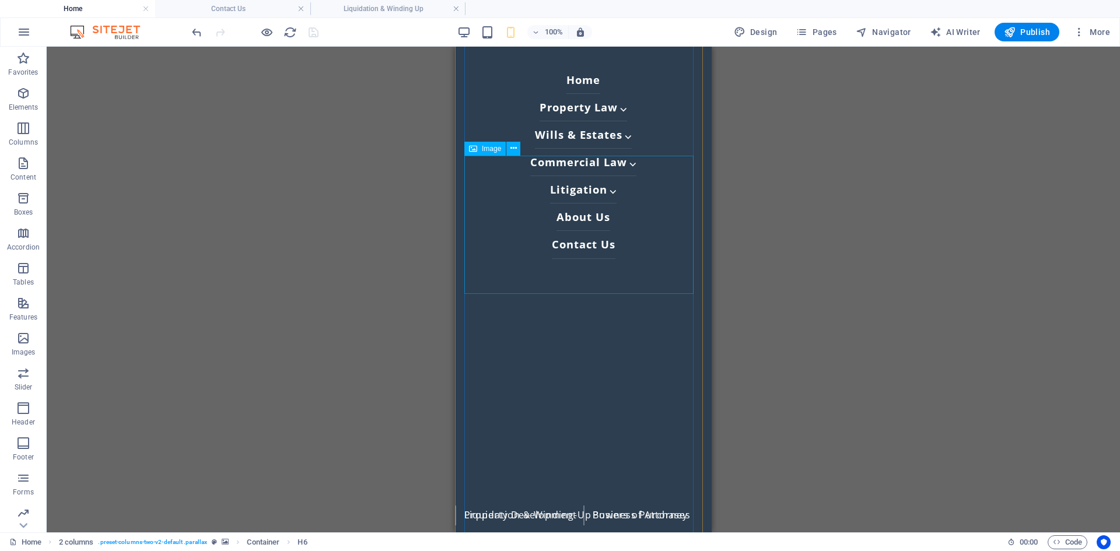
scroll to position [0, 0]
click at [496, 52] on span "HTML" at bounding box center [502, 53] width 19 height 7
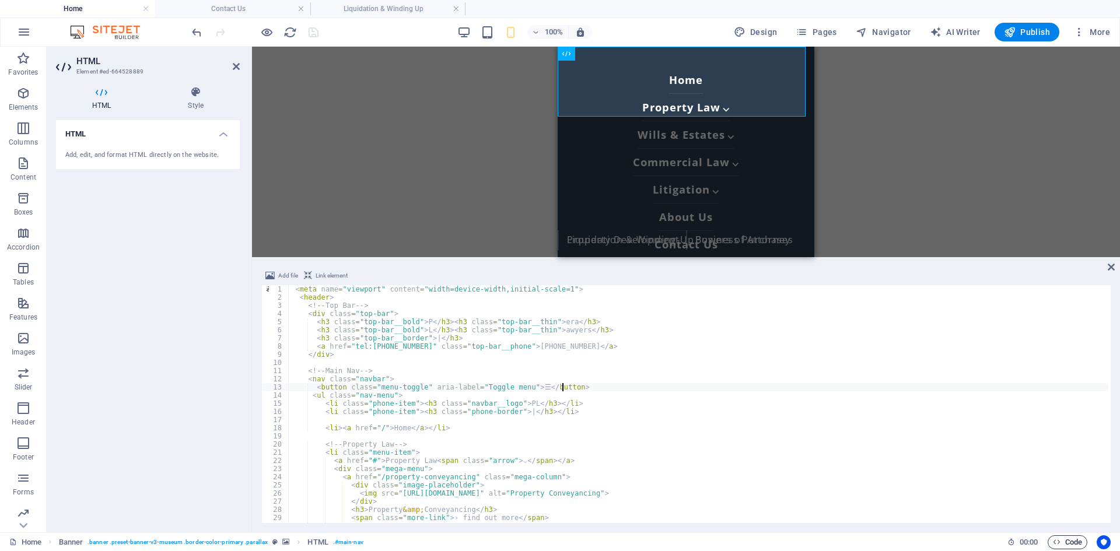
click at [1071, 546] on span "Code" at bounding box center [1067, 542] width 29 height 14
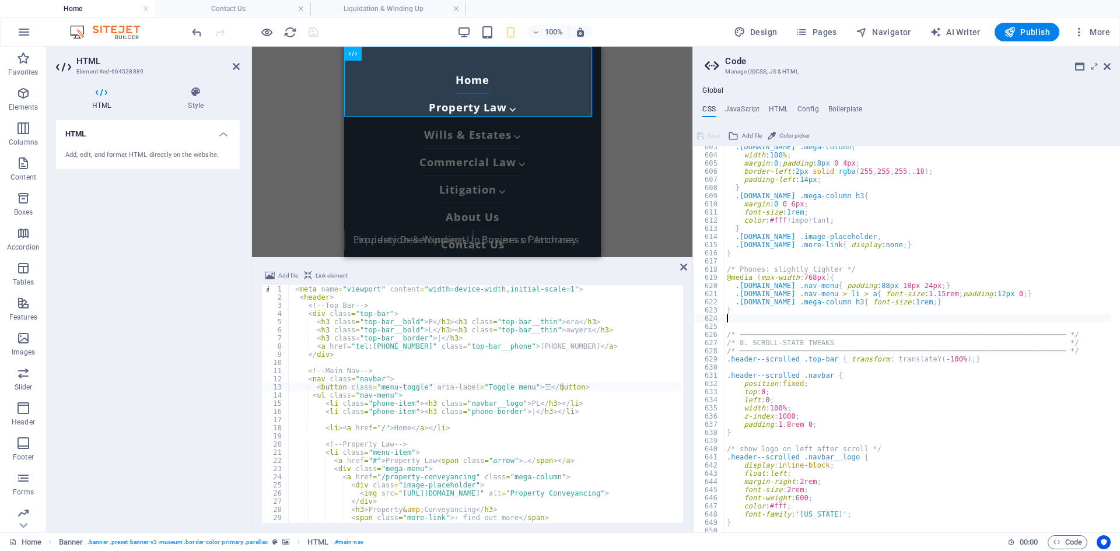
click at [790, 286] on div ".navbar.open .mega-column { width :100 % ; margin :0 ; padding :8px 0 4px ; bor…" at bounding box center [917, 344] width 387 height 402
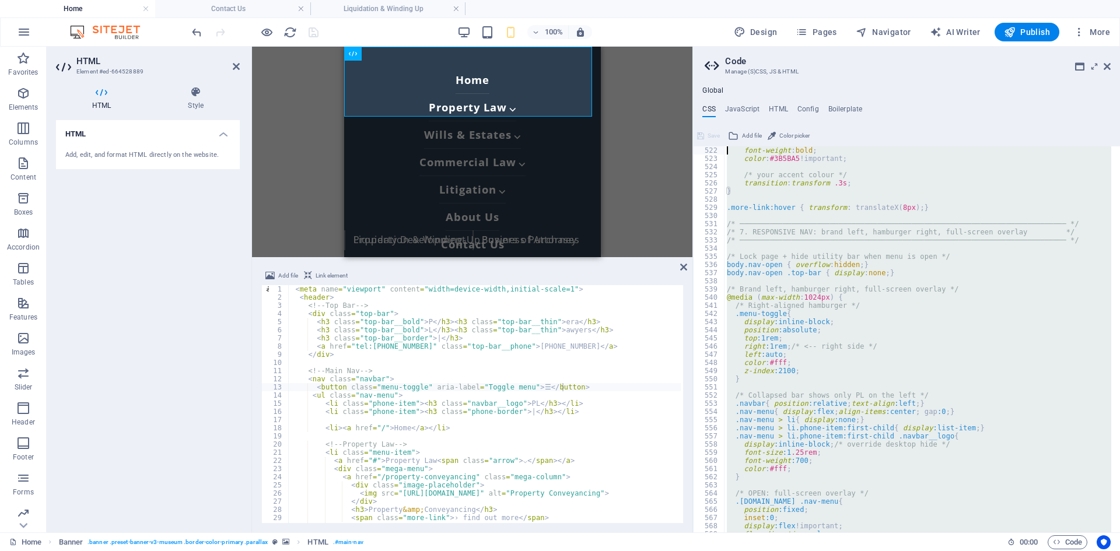
scroll to position [2254, 0]
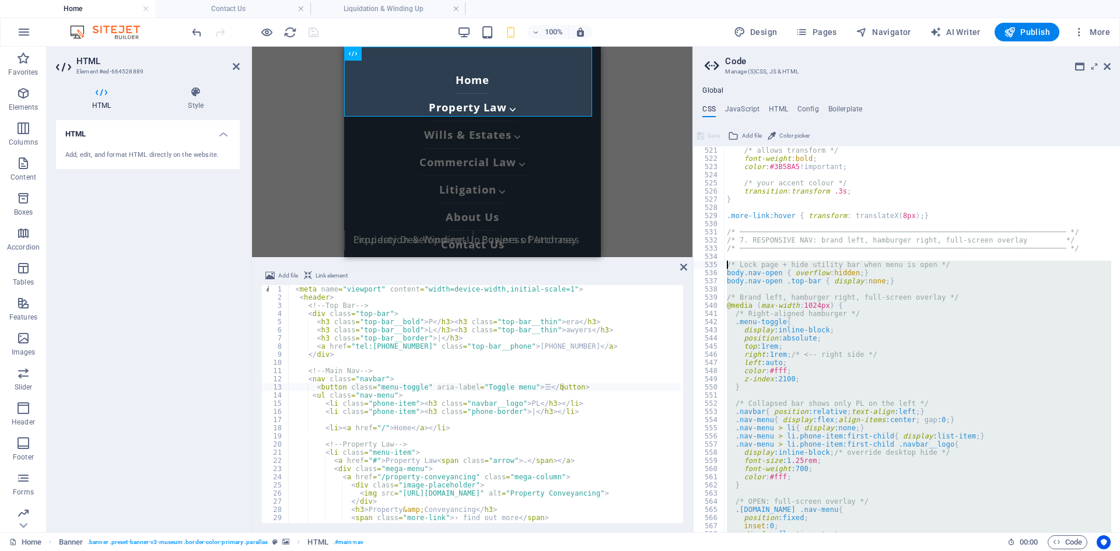
drag, startPoint x: 744, startPoint y: 244, endPoint x: 709, endPoint y: 265, distance: 40.8
click at [709, 265] on div ".navbar.open .nav-menu{ padding:88px 18px 24px; } 521 522 523 524 525 526 527 5…" at bounding box center [906, 339] width 427 height 386
type textarea "/* Lock page + hide utility bar when menu is open */ body.nav-open { overflow: …"
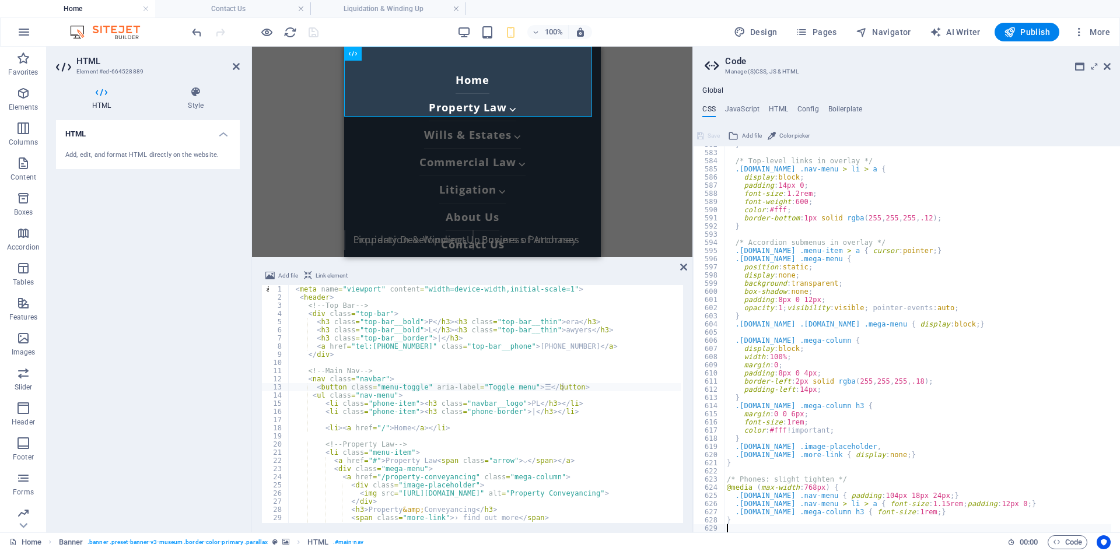
scroll to position [2897, 0]
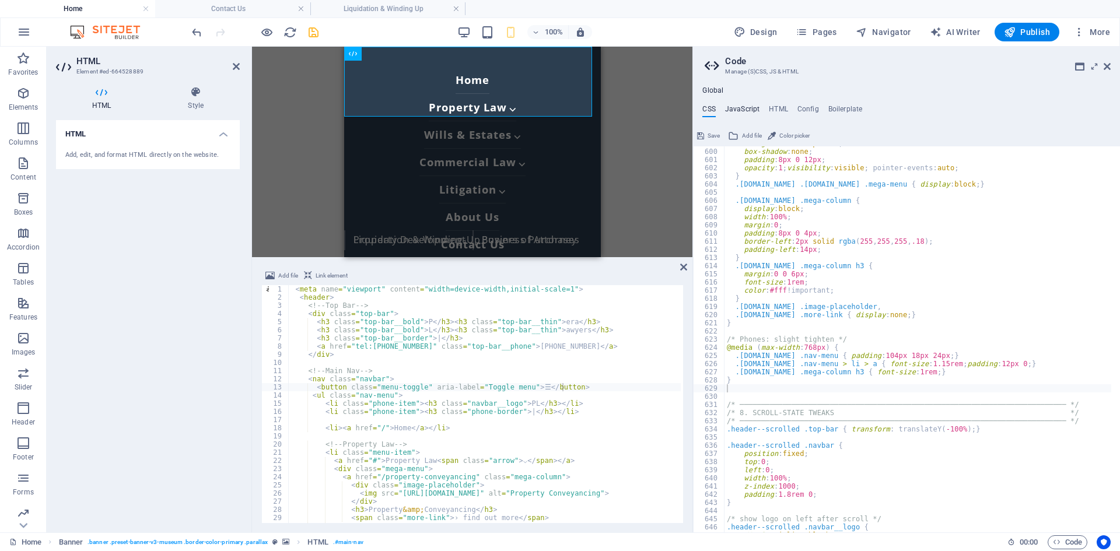
click at [749, 110] on h4 "JavaScript" at bounding box center [742, 111] width 34 height 13
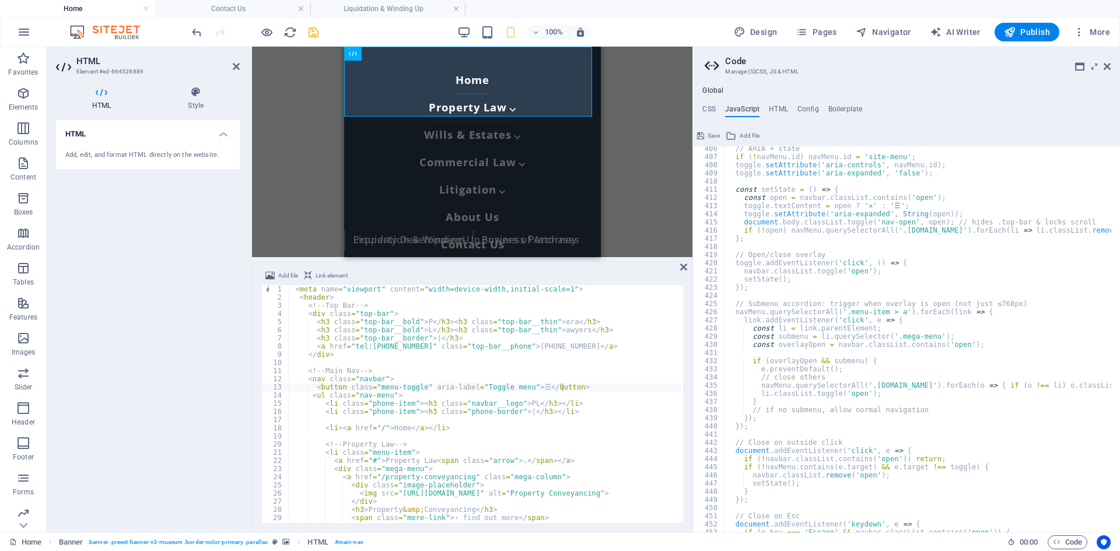
scroll to position [3239, 0]
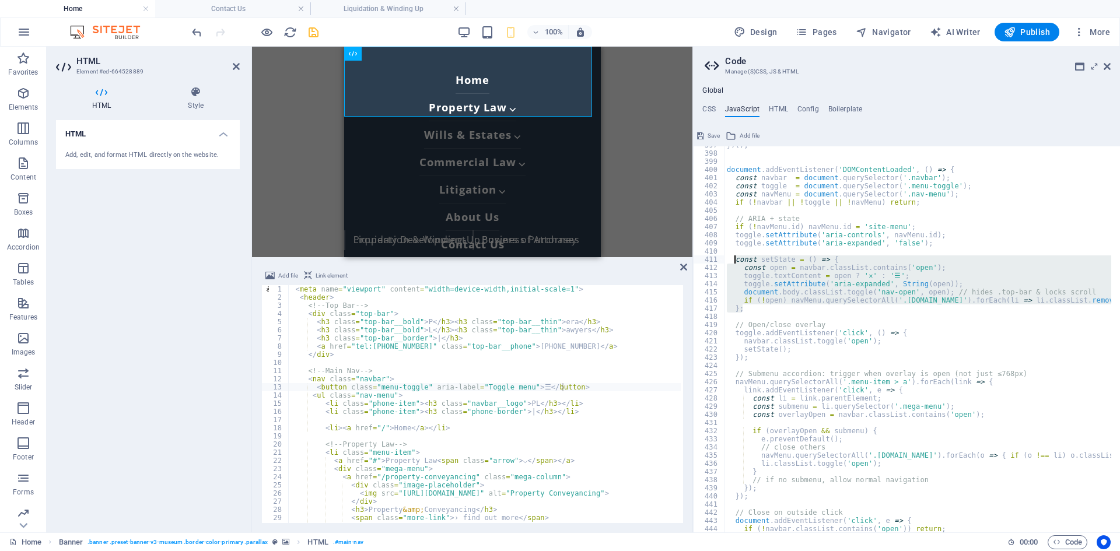
drag, startPoint x: 753, startPoint y: 309, endPoint x: 733, endPoint y: 260, distance: 52.3
click at [733, 260] on div "}) ( ) ; document . addEventListener ( 'DOMContentLoaded' , ( ) => { const navb…" at bounding box center [991, 338] width 535 height 394
type textarea "const setState = () => { const open = navbar.classList.contains('open');"
paste textarea
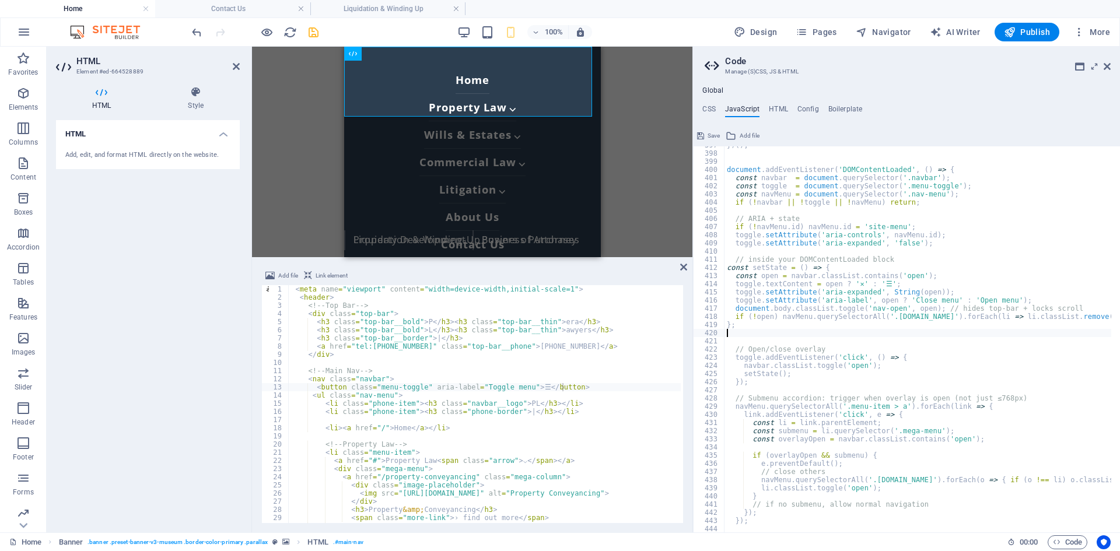
type textarea "if (!open) navMenu.querySelectorAll('.menu-item.open').forEach(li => li.classLi…"
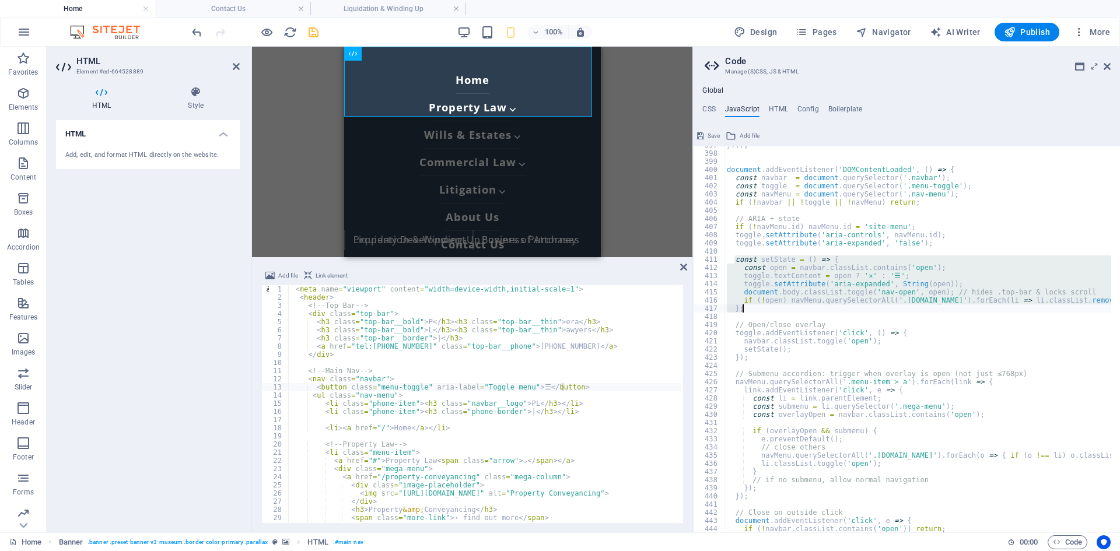
paste textarea
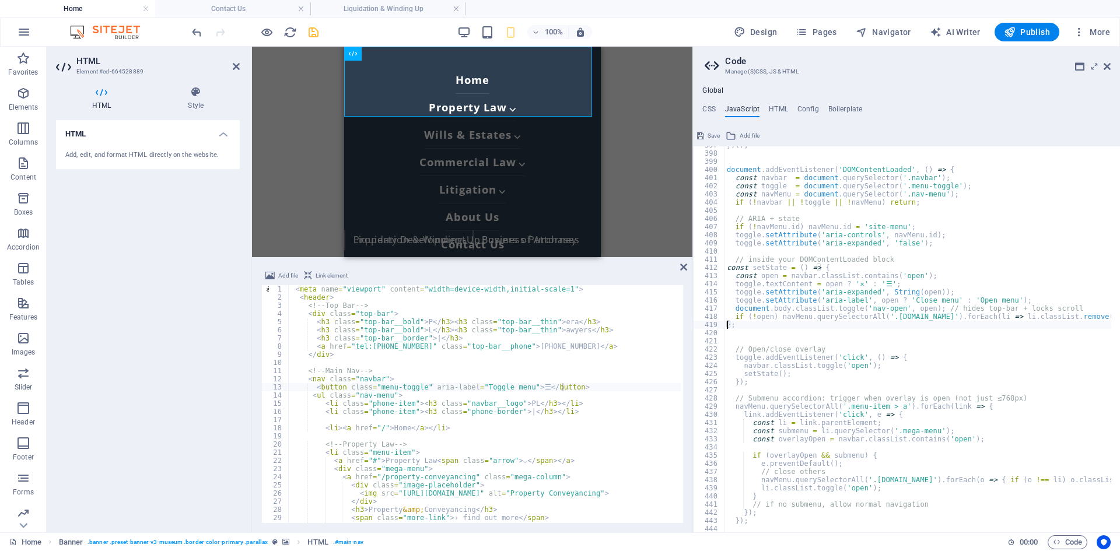
click at [726, 324] on div "}) ( ) ; document . addEventListener ( 'DOMContentLoaded' , ( ) => { const navb…" at bounding box center [991, 338] width 535 height 394
click at [734, 316] on div "}) ( ) ; document . addEventListener ( 'DOMContentLoaded' , ( ) => { const navb…" at bounding box center [991, 338] width 535 height 394
click at [734, 307] on div "}) ( ) ; document . addEventListener ( 'DOMContentLoaded' , ( ) => { const navb…" at bounding box center [991, 338] width 535 height 394
click at [734, 300] on div "}) ( ) ; document . addEventListener ( 'DOMContentLoaded' , ( ) => { const navb…" at bounding box center [991, 338] width 535 height 394
click at [734, 288] on div "}) ( ) ; document . addEventListener ( 'DOMContentLoaded' , ( ) => { const navb…" at bounding box center [991, 338] width 535 height 394
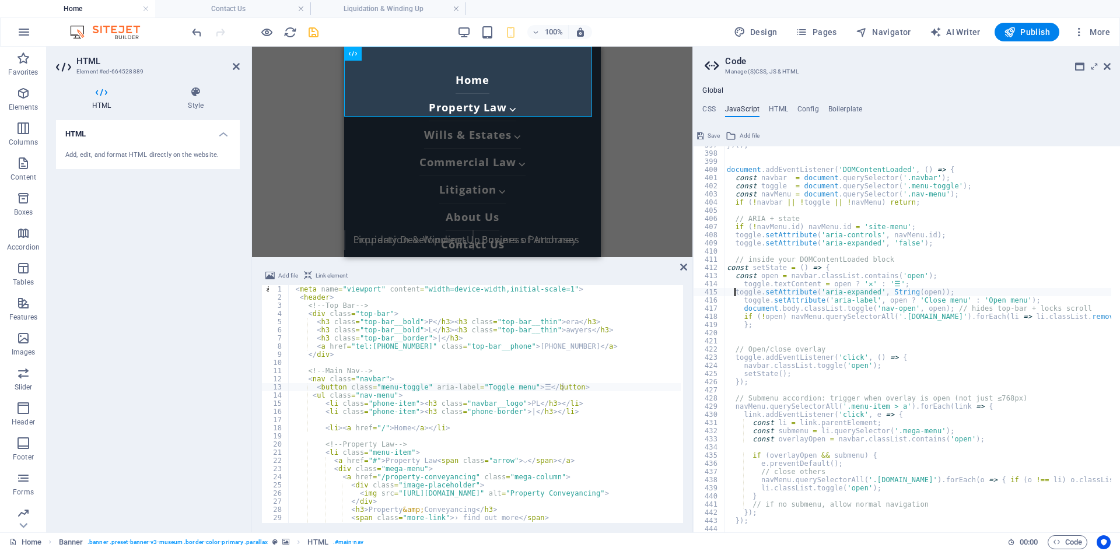
click at [733, 292] on div "}) ( ) ; document . addEventListener ( 'DOMContentLoaded' , ( ) => { const navb…" at bounding box center [991, 338] width 535 height 394
click at [733, 278] on div "}) ( ) ; document . addEventListener ( 'DOMContentLoaded' , ( ) => { const navb…" at bounding box center [991, 338] width 535 height 394
click at [726, 269] on div "}) ( ) ; document . addEventListener ( 'DOMContentLoaded' , ( ) => { const navb…" at bounding box center [991, 338] width 535 height 394
click at [742, 325] on div "}) ( ) ; document . addEventListener ( 'DOMContentLoaded' , ( ) => { const navb…" at bounding box center [991, 338] width 535 height 394
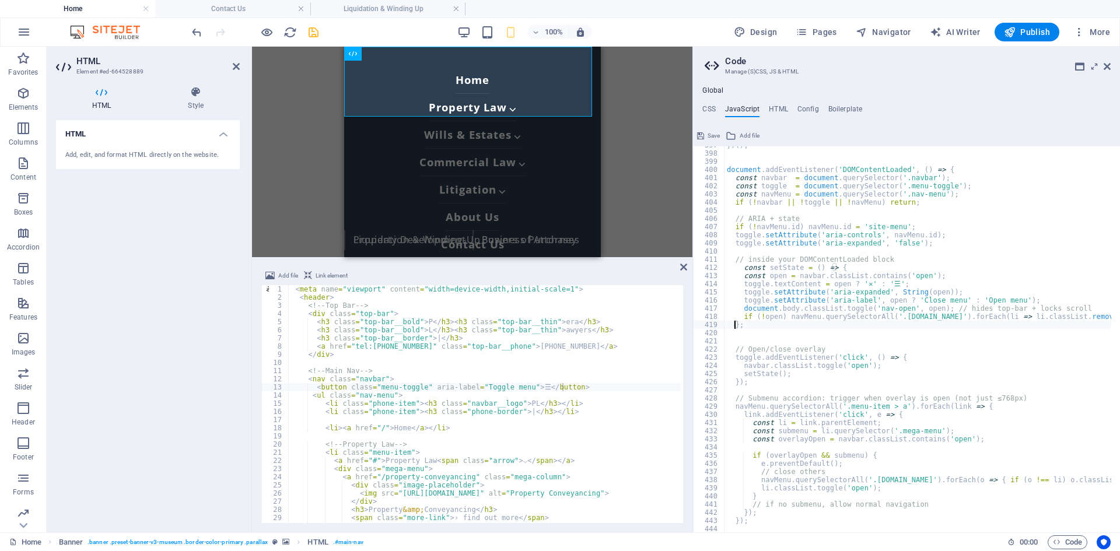
click at [742, 267] on div "}) ( ) ; document . addEventListener ( 'DOMContentLoaded' , ( ) => { const navb…" at bounding box center [991, 338] width 535 height 394
click at [733, 327] on div "}) ( ) ; document . addEventListener ( 'DOMContentLoaded' , ( ) => { const navb…" at bounding box center [991, 338] width 535 height 394
type textarea "};"
click at [762, 328] on div "}) ( ) ; document . addEventListener ( 'DOMContentLoaded' , ( ) => { const navb…" at bounding box center [991, 338] width 535 height 394
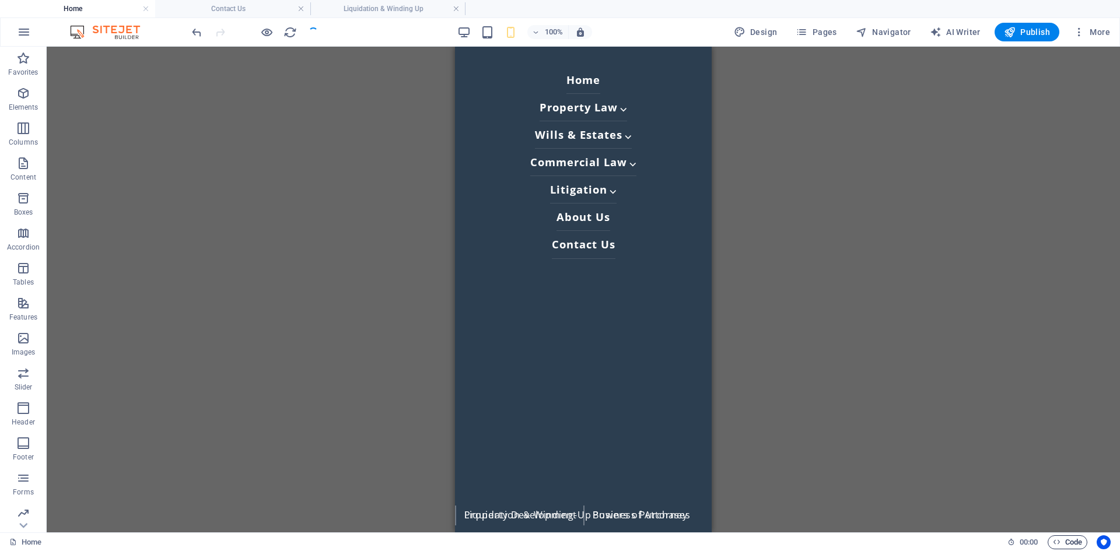
click at [1067, 541] on span "Code" at bounding box center [1067, 542] width 29 height 14
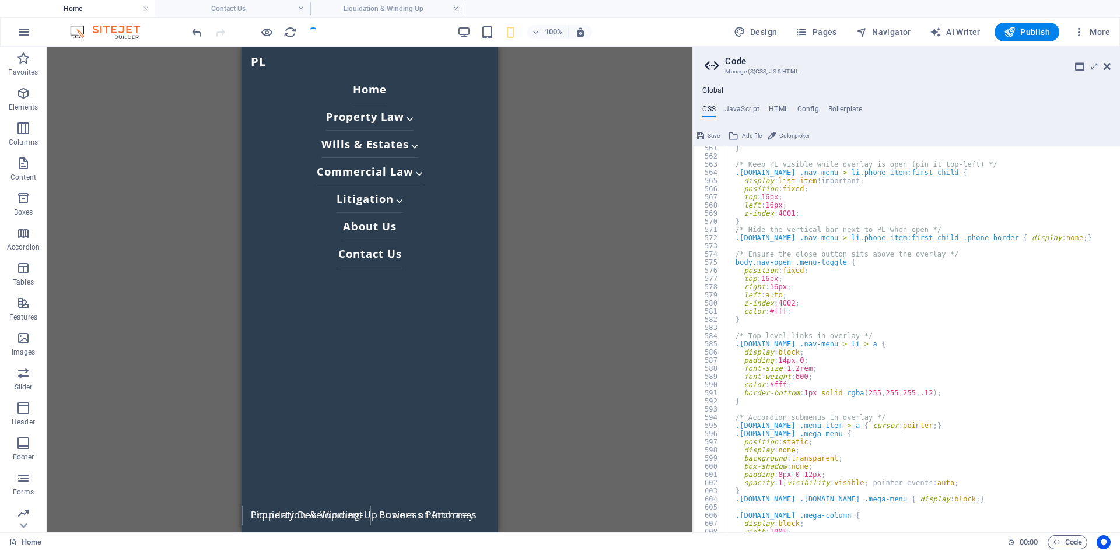
scroll to position [2442, 0]
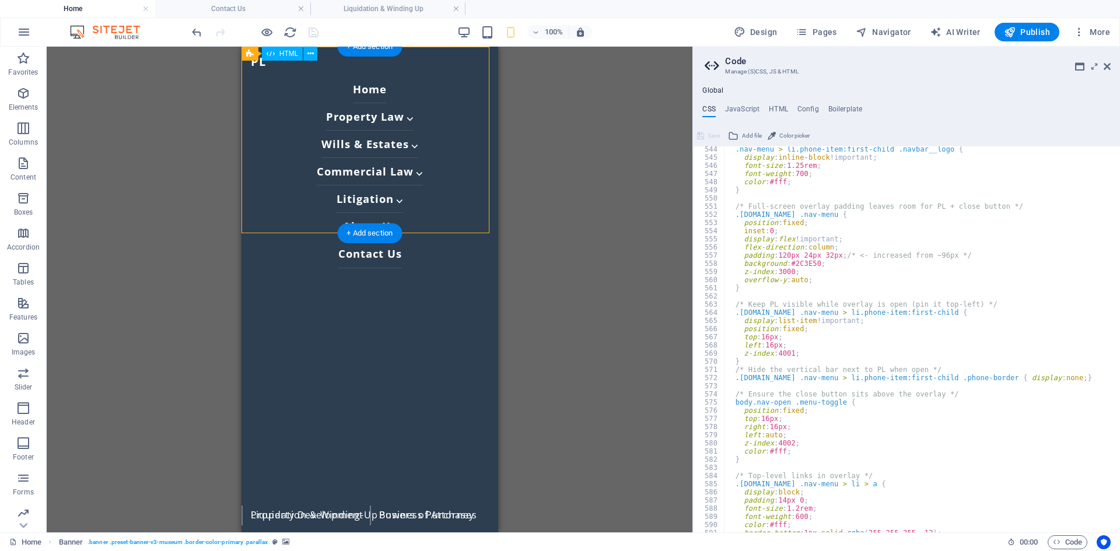
drag, startPoint x: 484, startPoint y: 108, endPoint x: 480, endPoint y: 65, distance: 43.4
click at [479, 353] on div "P era L awyers | [PHONE_NUMBER] ☰ PL | Home Property Law ⌵ Property & Conveyanc…" at bounding box center [369, 388] width 257 height 70
drag, startPoint x: 483, startPoint y: 95, endPoint x: 505, endPoint y: 50, distance: 50.3
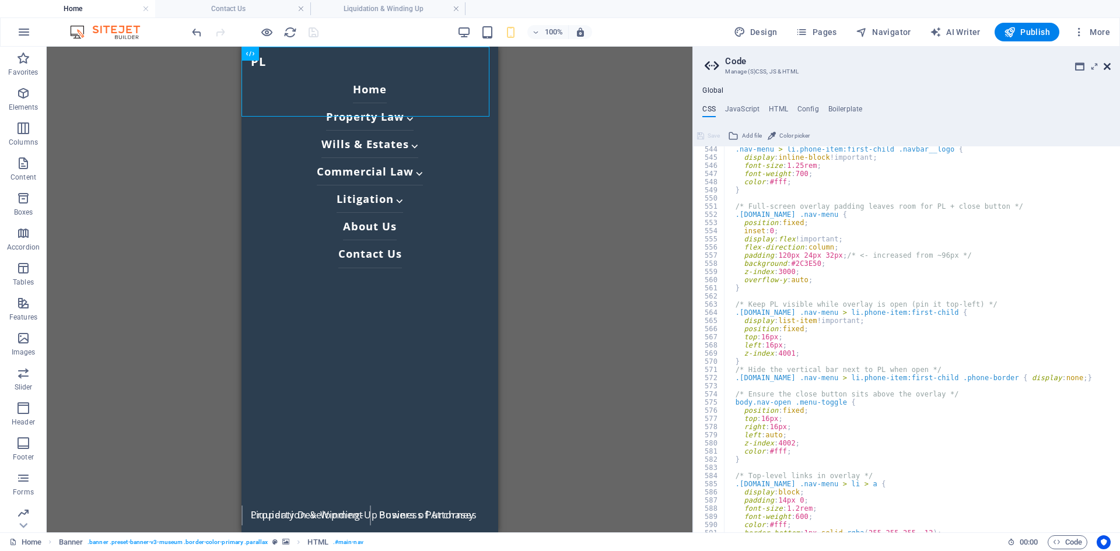
click at [1105, 66] on icon at bounding box center [1106, 66] width 7 height 9
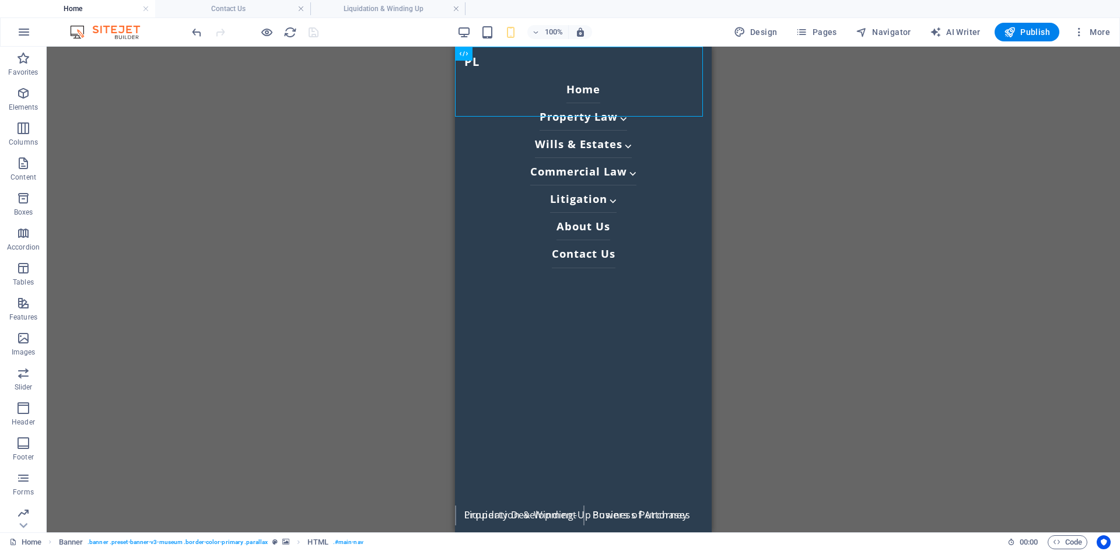
click at [259, 34] on div at bounding box center [255, 32] width 131 height 19
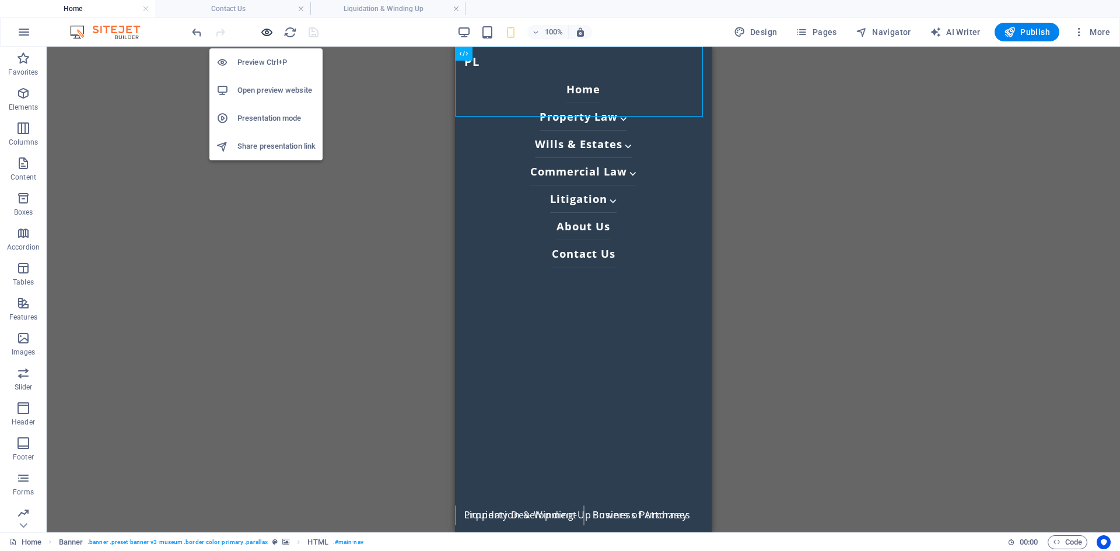
click at [264, 33] on icon "button" at bounding box center [266, 32] width 13 height 13
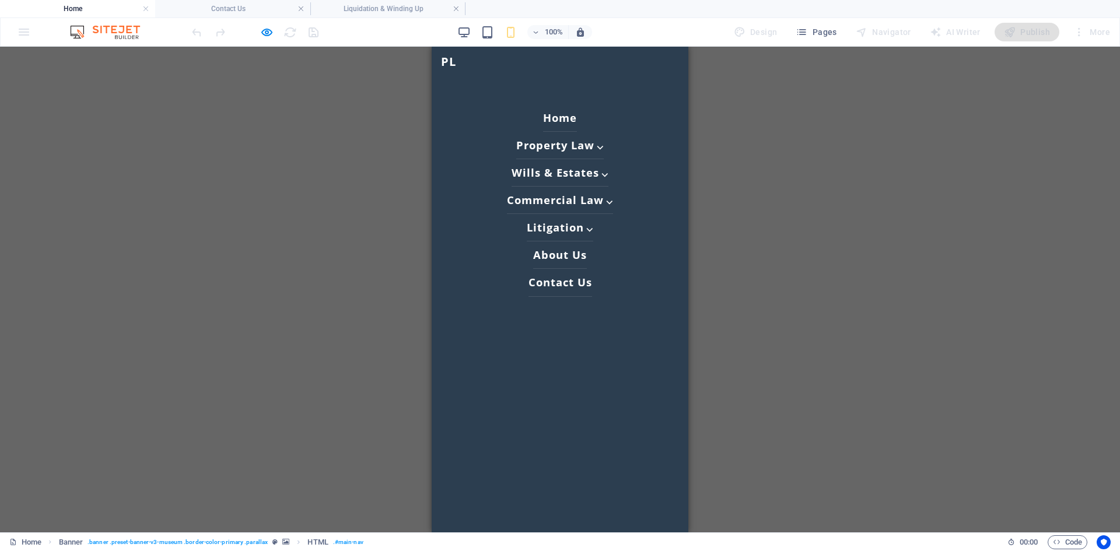
scroll to position [0, 0]
click at [557, 118] on link "Home" at bounding box center [560, 120] width 34 height 27
click at [446, 62] on h3 "PL" at bounding box center [448, 62] width 15 height 12
drag, startPoint x: 466, startPoint y: 65, endPoint x: 439, endPoint y: 60, distance: 27.3
click at [439, 60] on ul "PL | Home Property Law ⌵ Property & Conveyancing › find out more Property Devel…" at bounding box center [560, 290] width 257 height 486
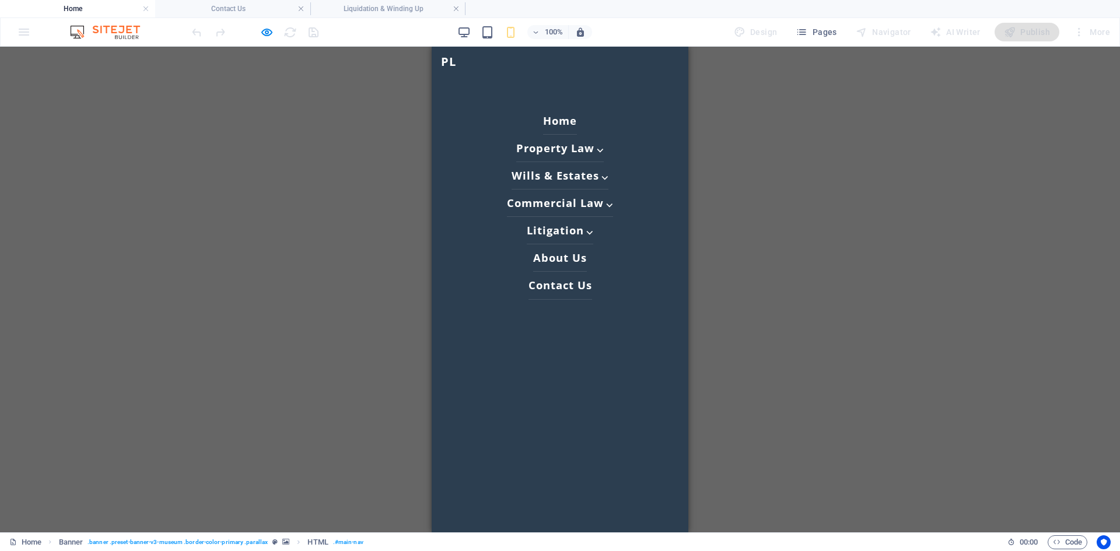
click at [465, 64] on ul "PL | Home Property Law ⌵ Property & Conveyancing › find out more Property Devel…" at bounding box center [560, 290] width 257 height 486
click at [436, 64] on ul "PL | Home Property Law ⌵ Property & Conveyancing › find out more Property Devel…" at bounding box center [560, 290] width 257 height 486
click at [537, 76] on ul "PL | Home Property Law ⌵ Property & Conveyancing › find out more Property Devel…" at bounding box center [560, 290] width 257 height 486
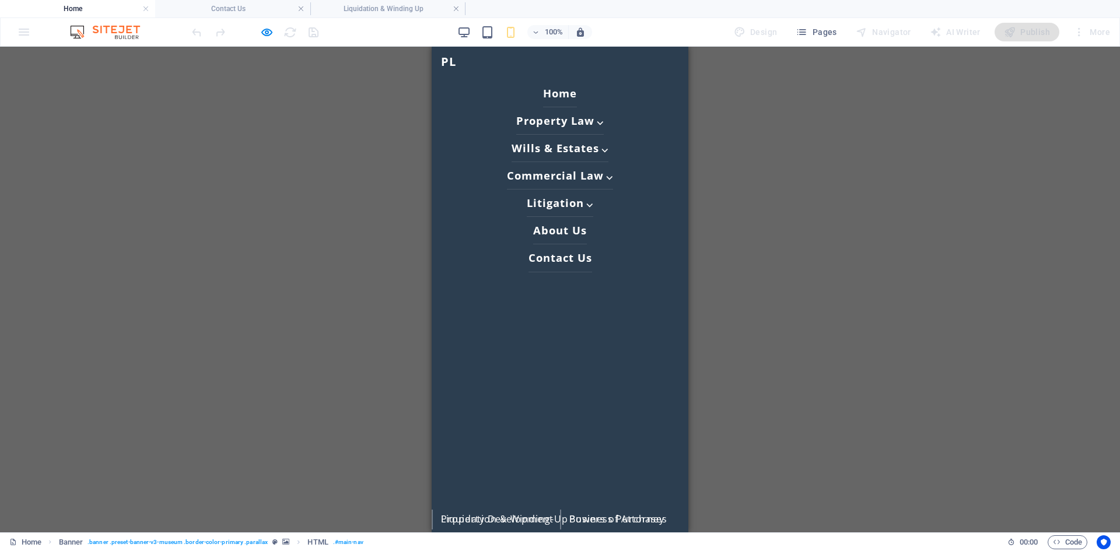
scroll to position [31, 0]
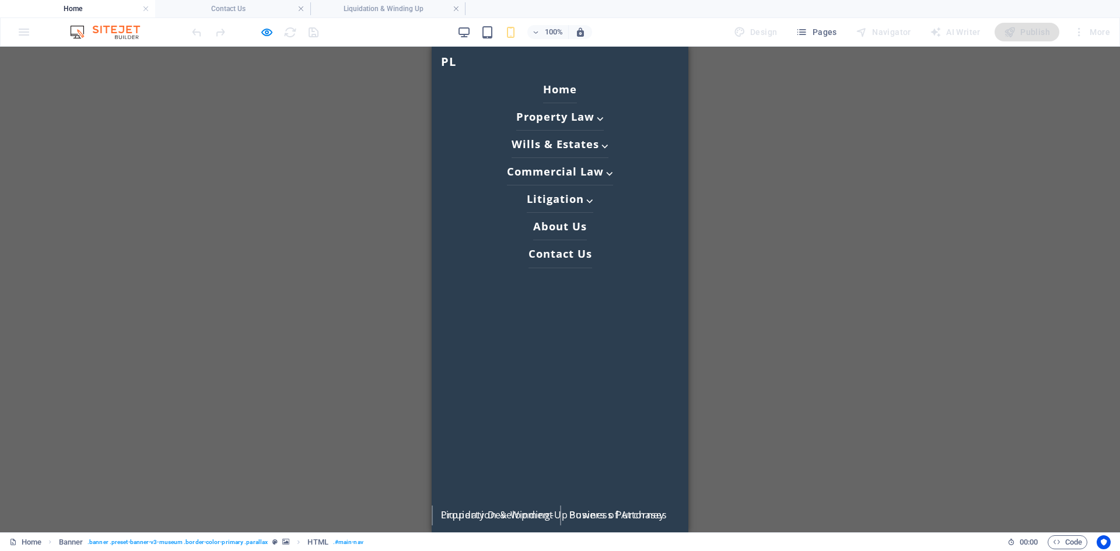
click at [987, 136] on div "H6 Unequal Columns Container Banner Banner HTML Container Container Unequal Col…" at bounding box center [560, 290] width 1120 height 486
click at [274, 34] on div at bounding box center [255, 32] width 131 height 19
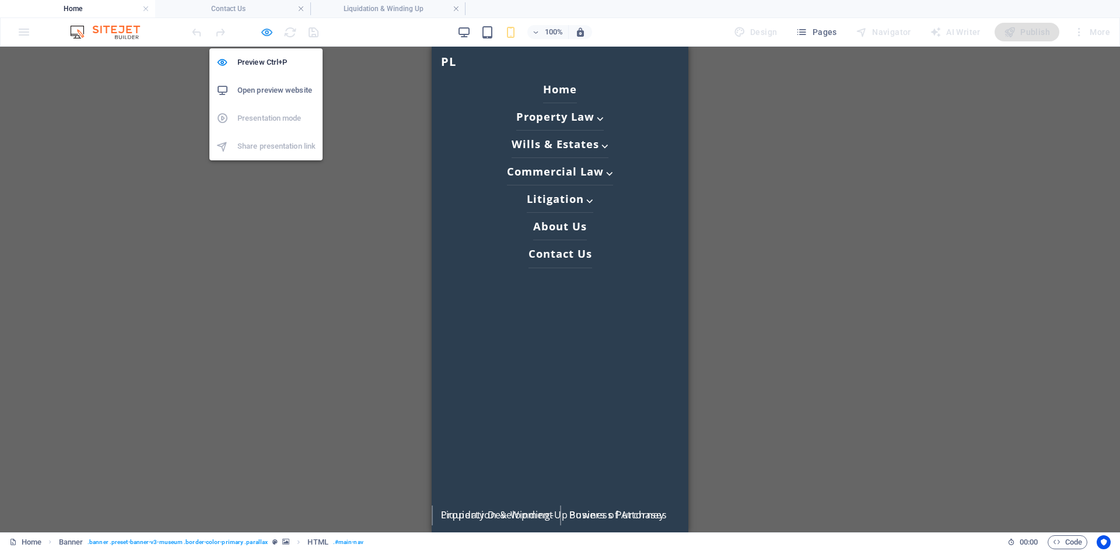
click at [266, 32] on icon "button" at bounding box center [266, 32] width 13 height 13
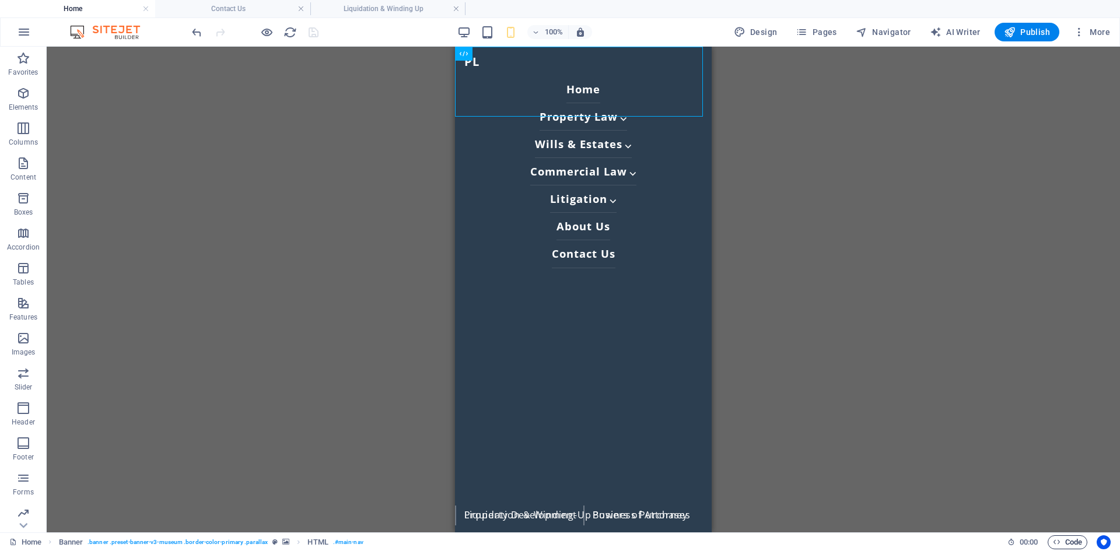
click at [1066, 537] on span "Code" at bounding box center [1067, 542] width 29 height 14
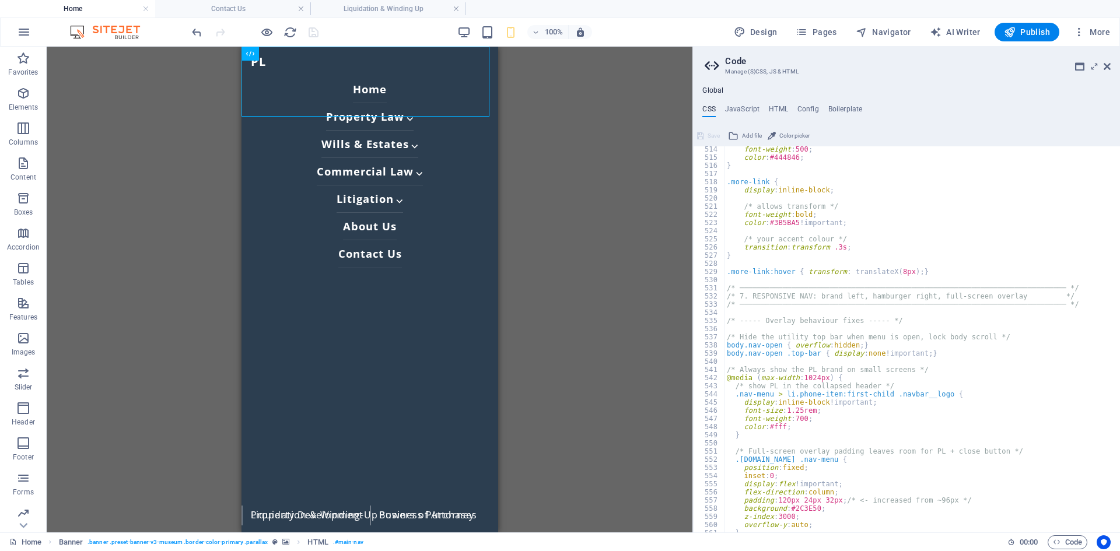
scroll to position [2198, 0]
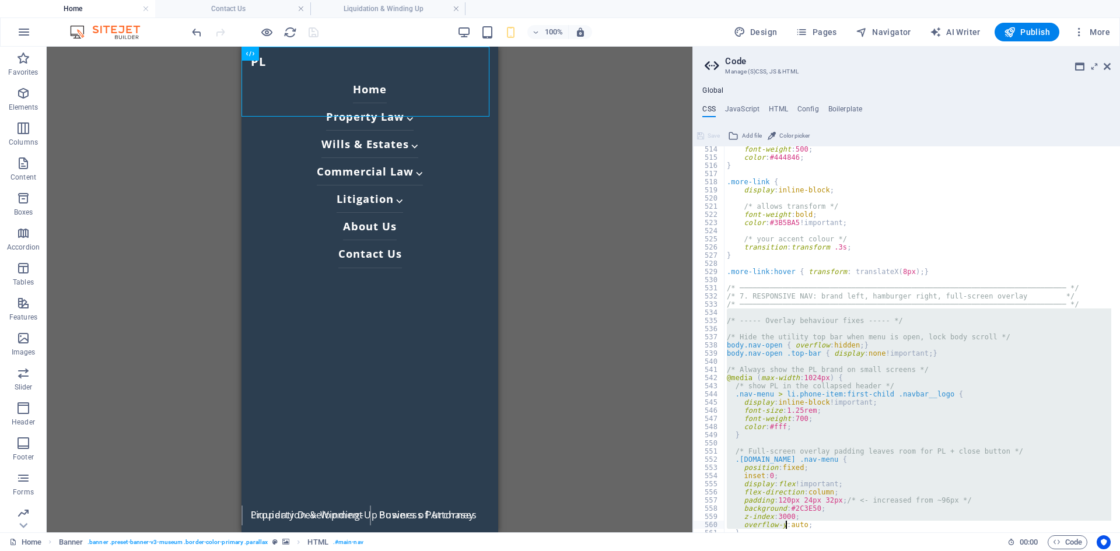
drag, startPoint x: 727, startPoint y: 313, endPoint x: 776, endPoint y: 471, distance: 165.5
click at [786, 524] on div "font-weight : 500 ; color : #444846 ; } .more-link { display : inline-block ; /…" at bounding box center [917, 346] width 387 height 402
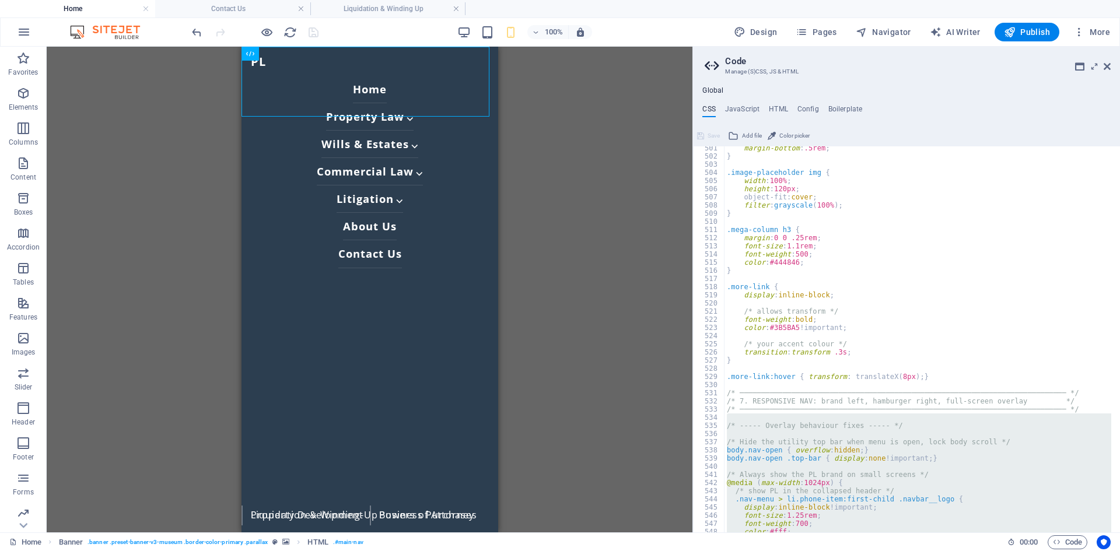
scroll to position [2268, 0]
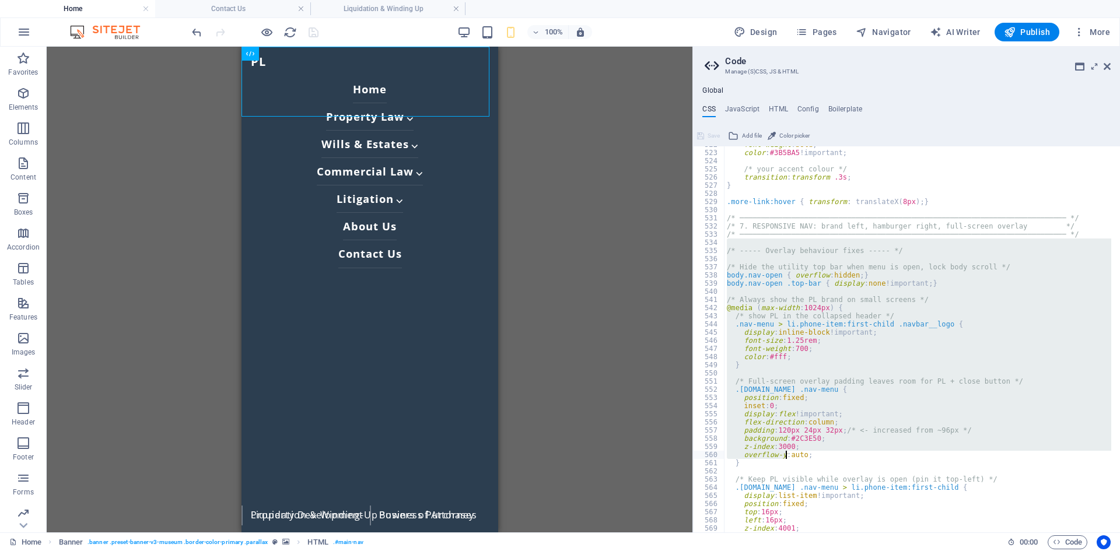
click at [765, 367] on div "font-weight : bold ; color : #3B5BA5 !important; /* your accent colour */ trans…" at bounding box center [917, 339] width 387 height 386
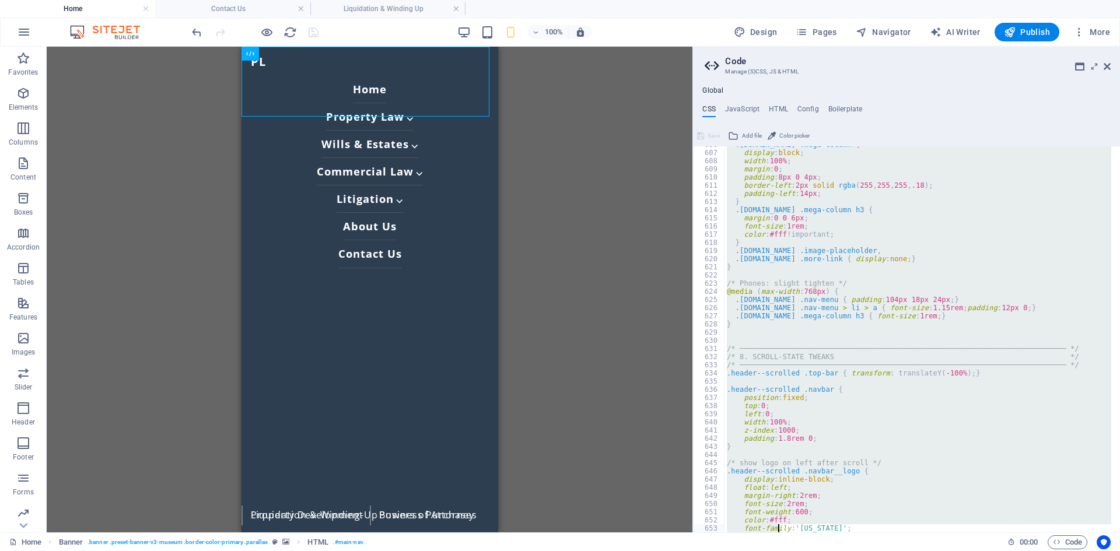
scroll to position [3068, 0]
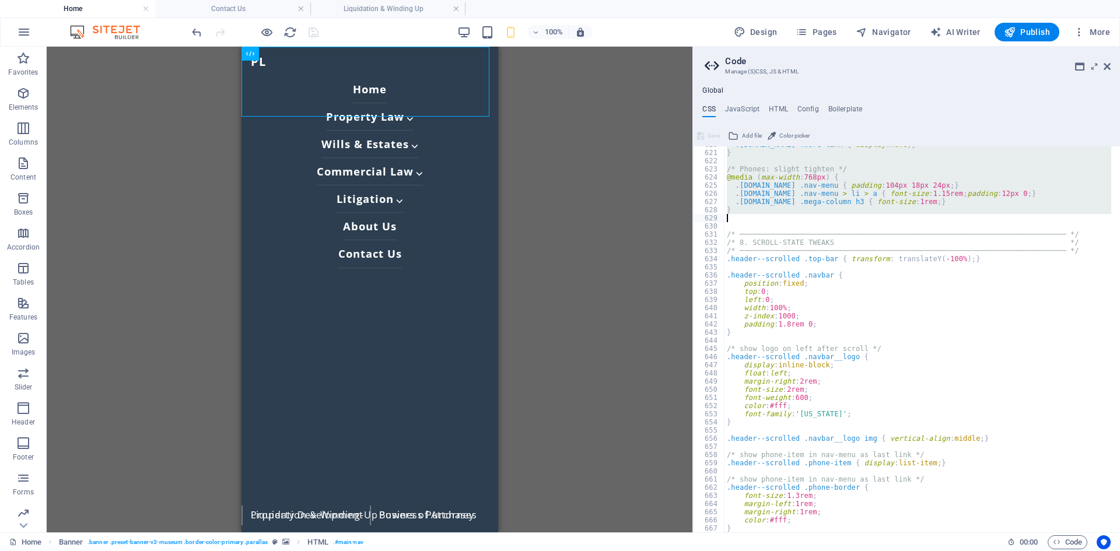
drag, startPoint x: 726, startPoint y: 240, endPoint x: 777, endPoint y: 221, distance: 54.8
click at [777, 221] on div ".navbar.open .more-link { display : none ; } } /* Phones: slight tighten */ @me…" at bounding box center [917, 342] width 387 height 402
type textarea "}"
paste textarea
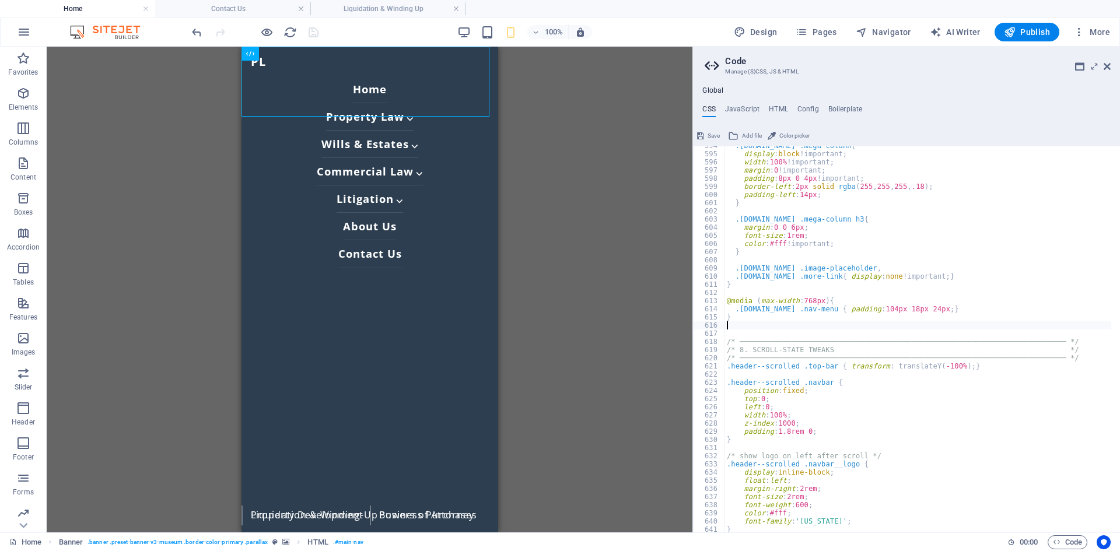
scroll to position [2854, 0]
click at [754, 108] on h4 "JavaScript" at bounding box center [742, 111] width 34 height 13
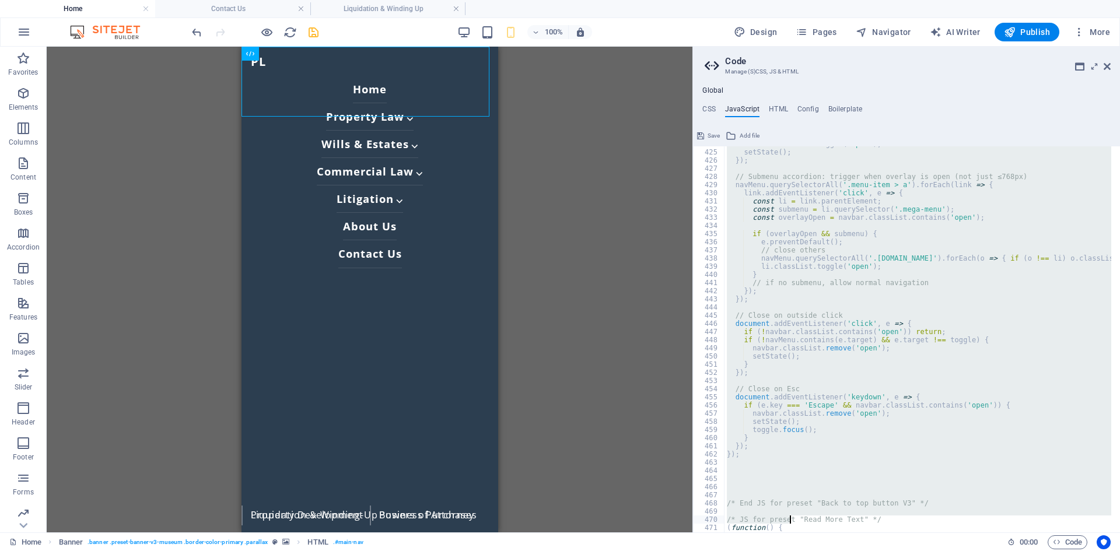
scroll to position [3485, 0]
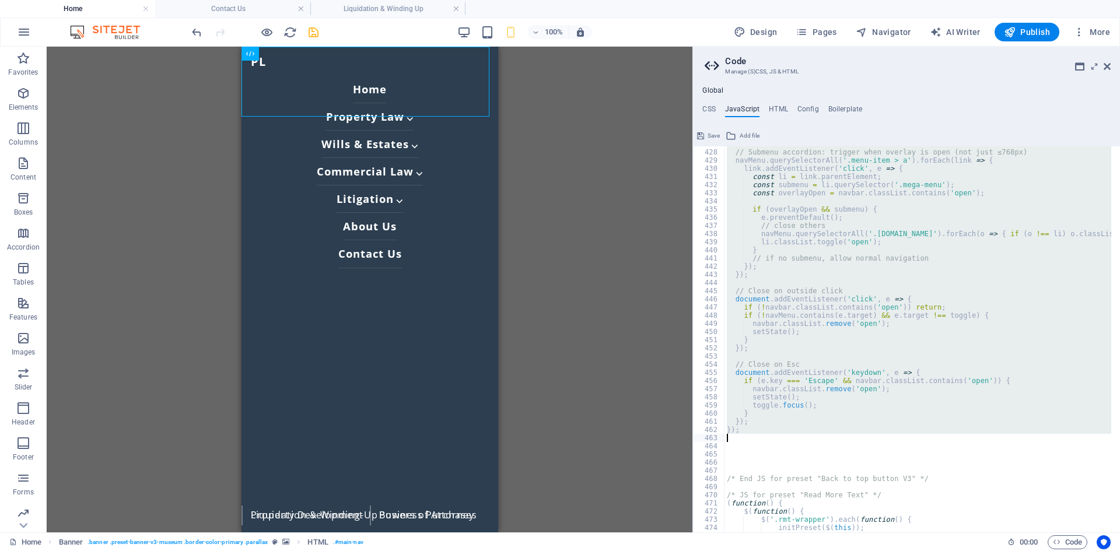
drag, startPoint x: 724, startPoint y: 236, endPoint x: 779, endPoint y: 435, distance: 206.3
click at [779, 435] on div "// Submenu accordion: trigger when overlay is open (not just ≤768px) navMenu . …" at bounding box center [991, 337] width 535 height 394
type textarea "});"
paste textarea
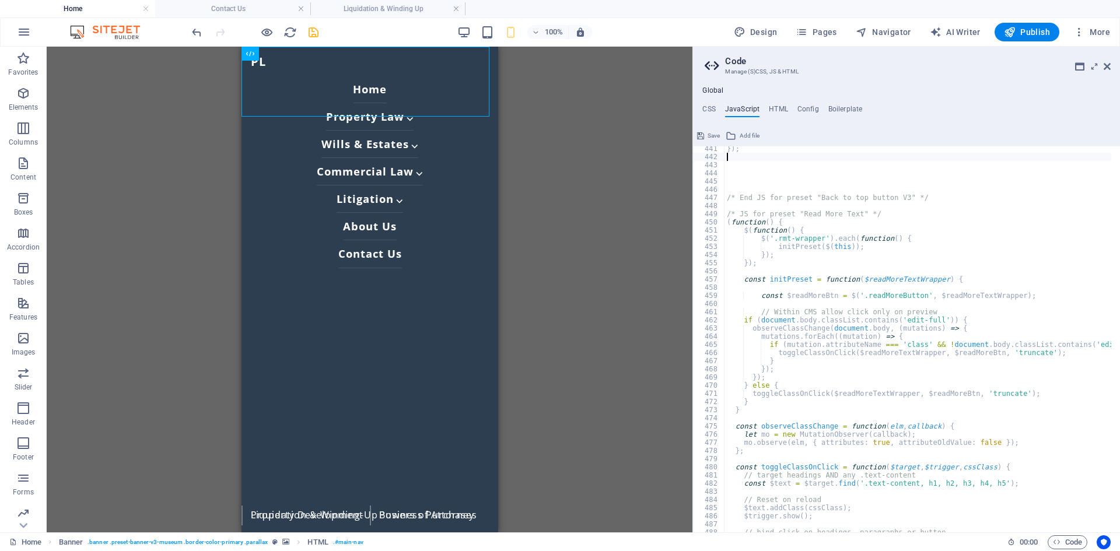
scroll to position [3559, 0]
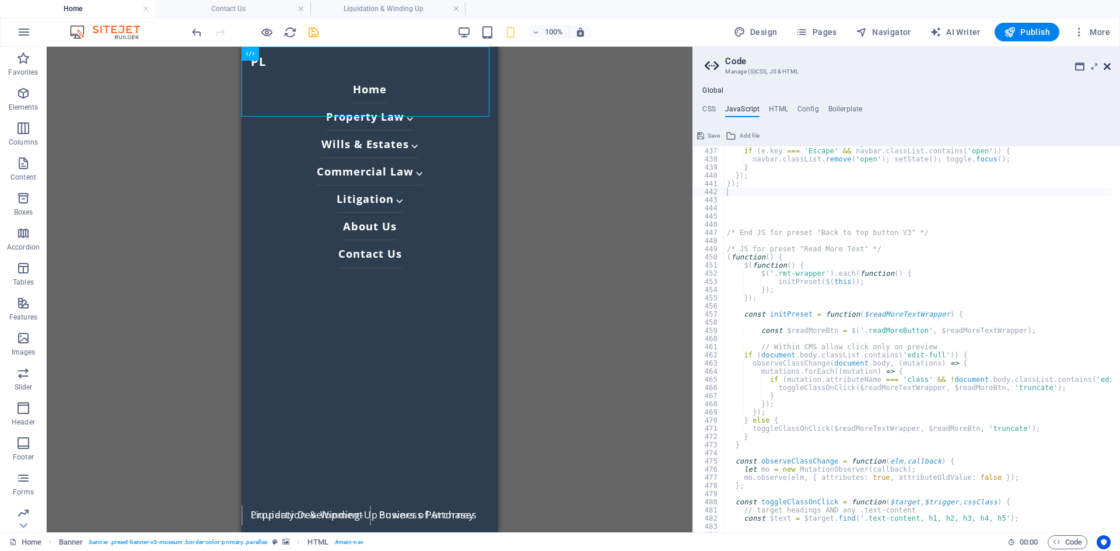
click at [1105, 68] on icon at bounding box center [1106, 66] width 7 height 9
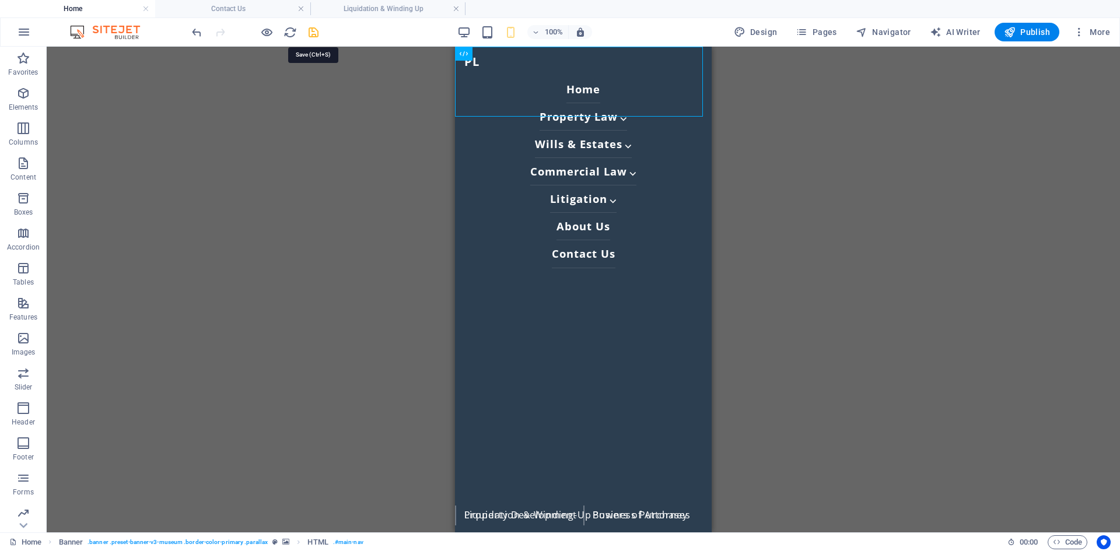
click at [312, 32] on icon "save" at bounding box center [313, 32] width 13 height 13
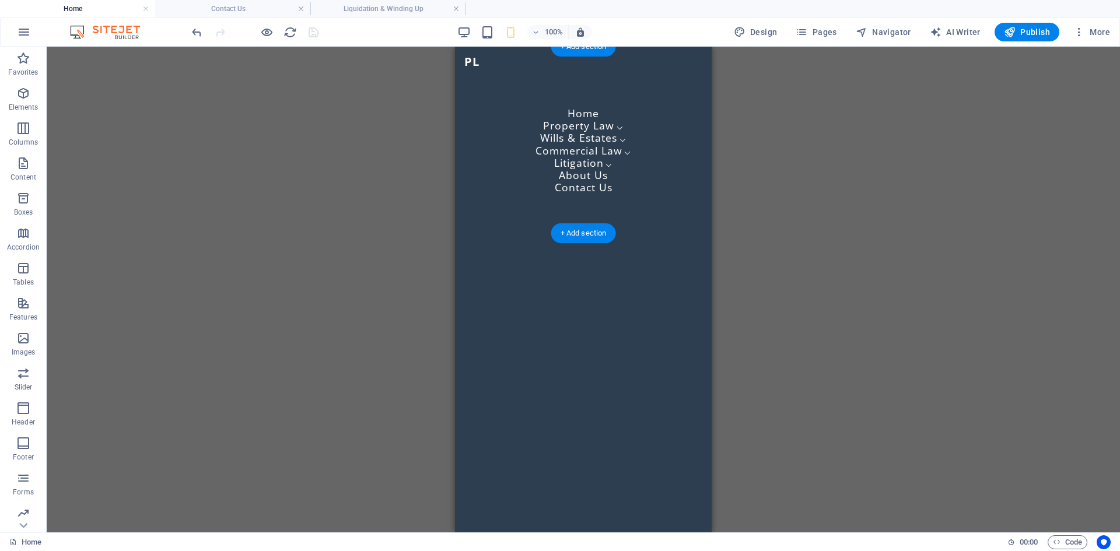
click at [606, 163] on figure at bounding box center [583, 200] width 257 height 307
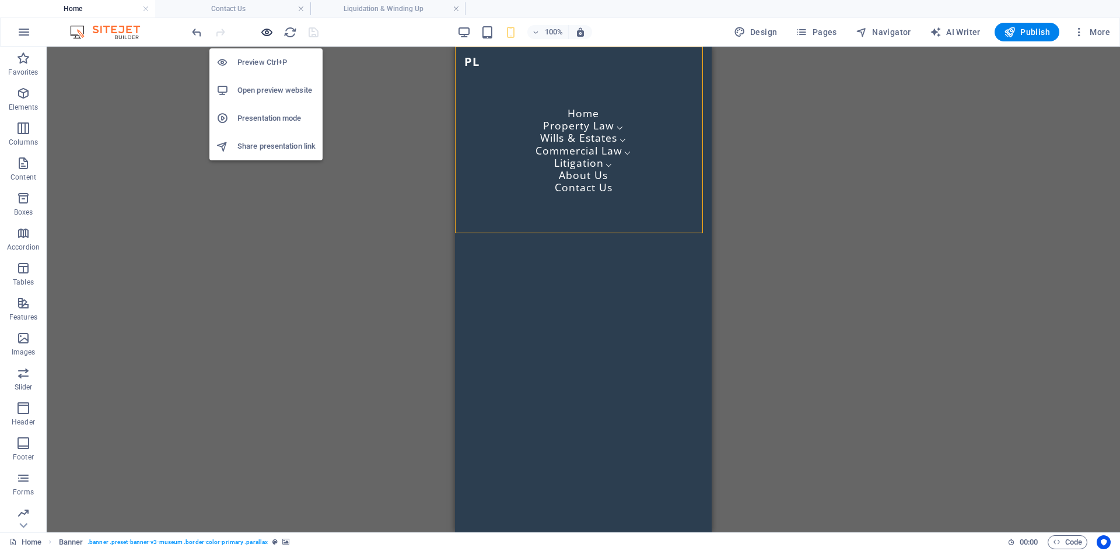
click at [266, 33] on icon "button" at bounding box center [266, 32] width 13 height 13
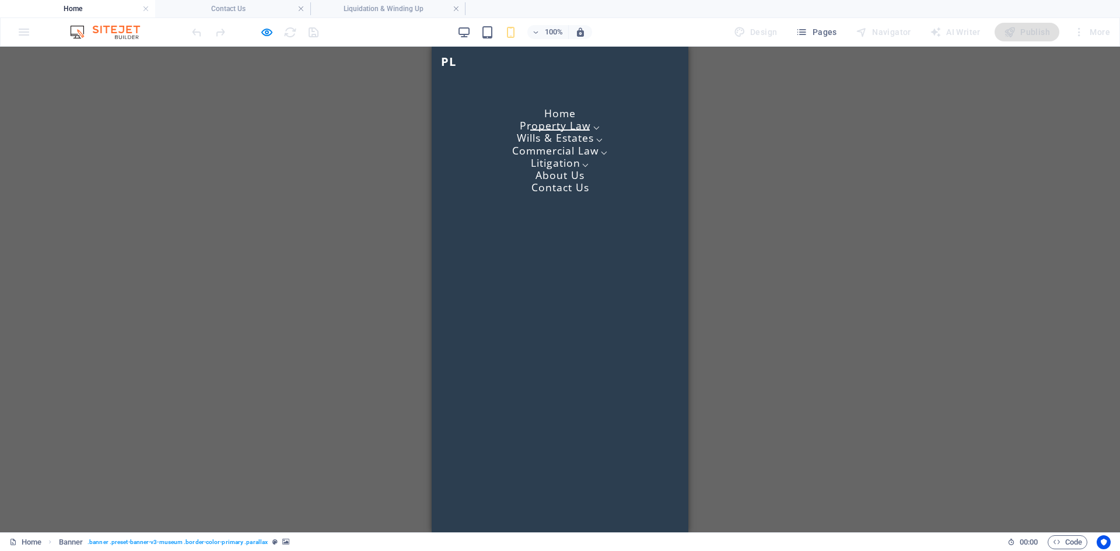
click at [558, 107] on link "Home" at bounding box center [559, 114] width 59 height 34
drag, startPoint x: 686, startPoint y: 275, endPoint x: 1091, endPoint y: 54, distance: 461.5
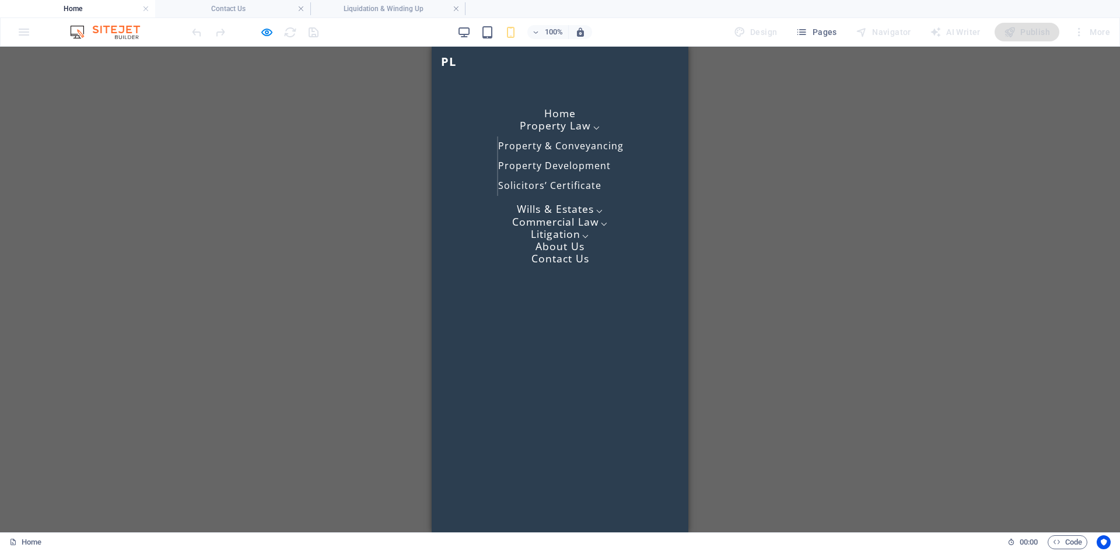
scroll to position [58, 0]
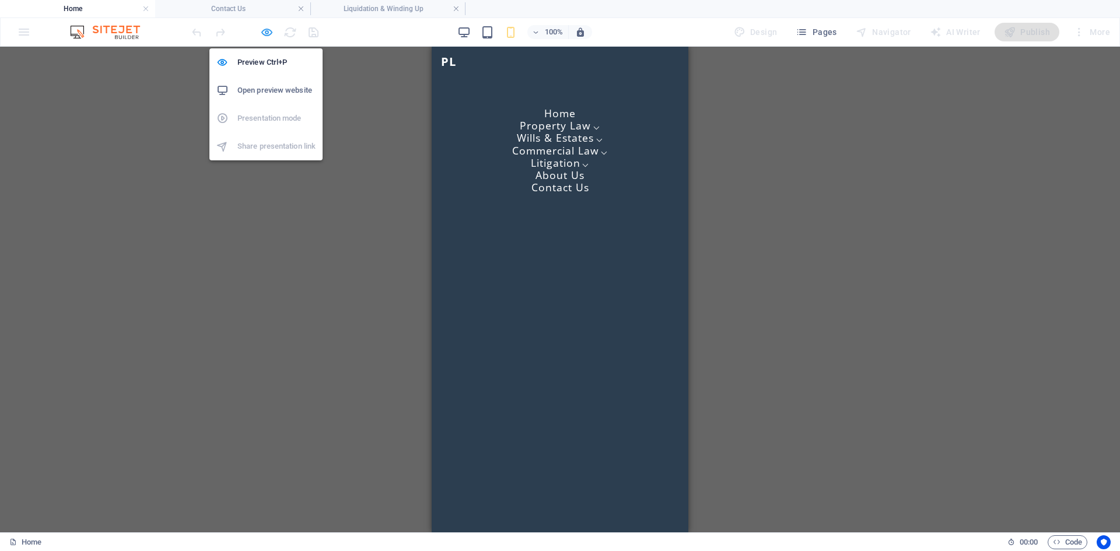
click at [261, 33] on icon "button" at bounding box center [266, 32] width 13 height 13
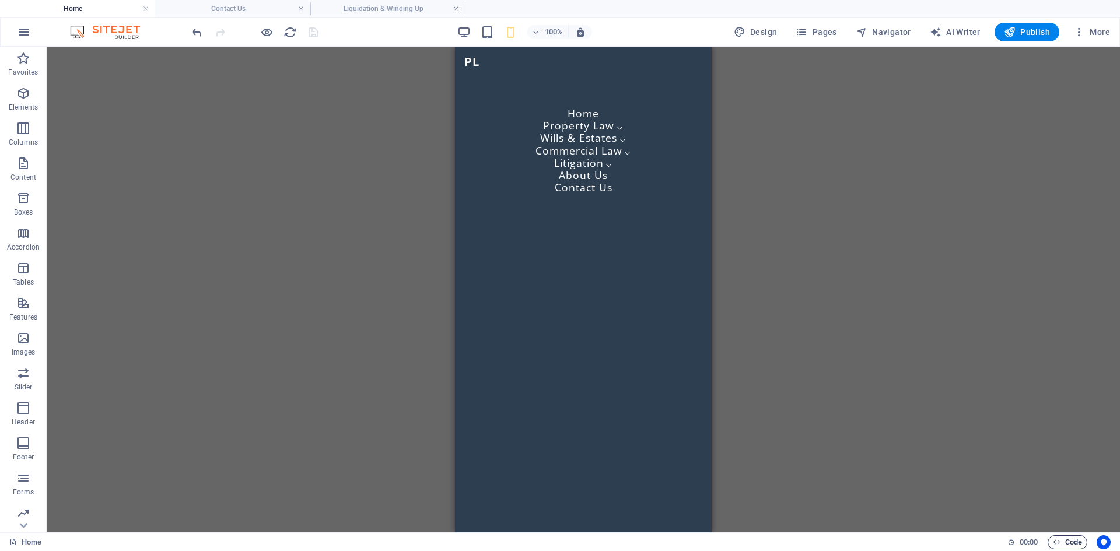
drag, startPoint x: 1074, startPoint y: 541, endPoint x: 1068, endPoint y: 535, distance: 7.8
click at [1071, 541] on span "Code" at bounding box center [1067, 542] width 29 height 14
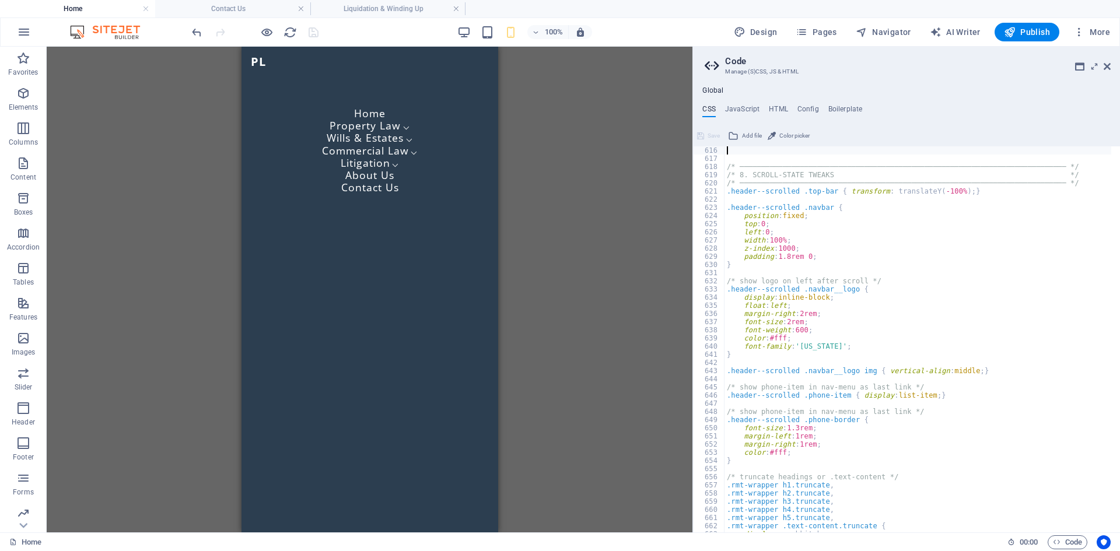
scroll to position [3029, 0]
click at [746, 106] on h4 "JavaScript" at bounding box center [742, 111] width 34 height 13
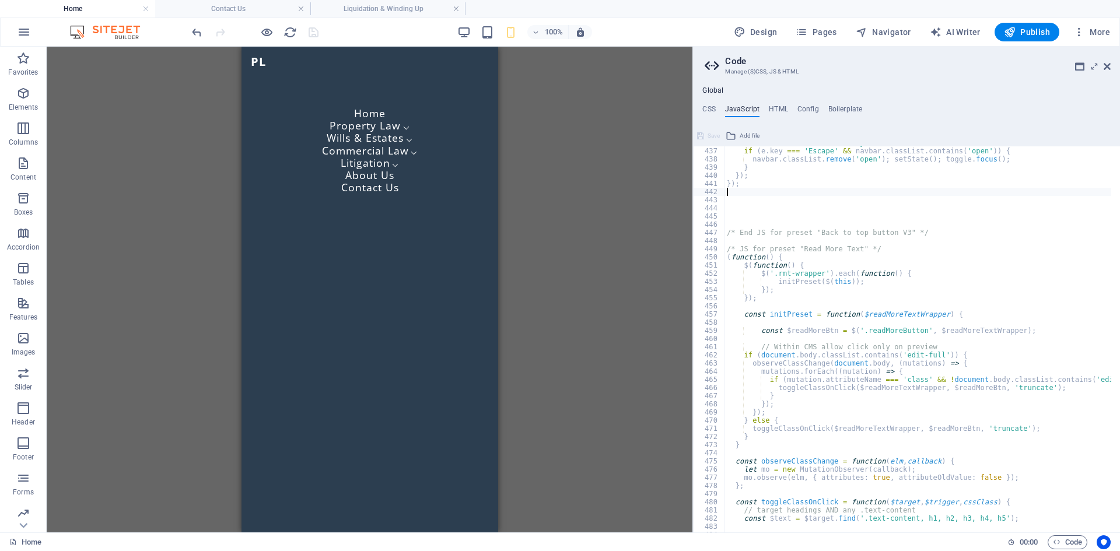
click at [719, 106] on ul "CSS JavaScript HTML Config Boilerplate" at bounding box center [906, 111] width 427 height 13
click at [713, 108] on h4 "CSS" at bounding box center [708, 111] width 13 height 13
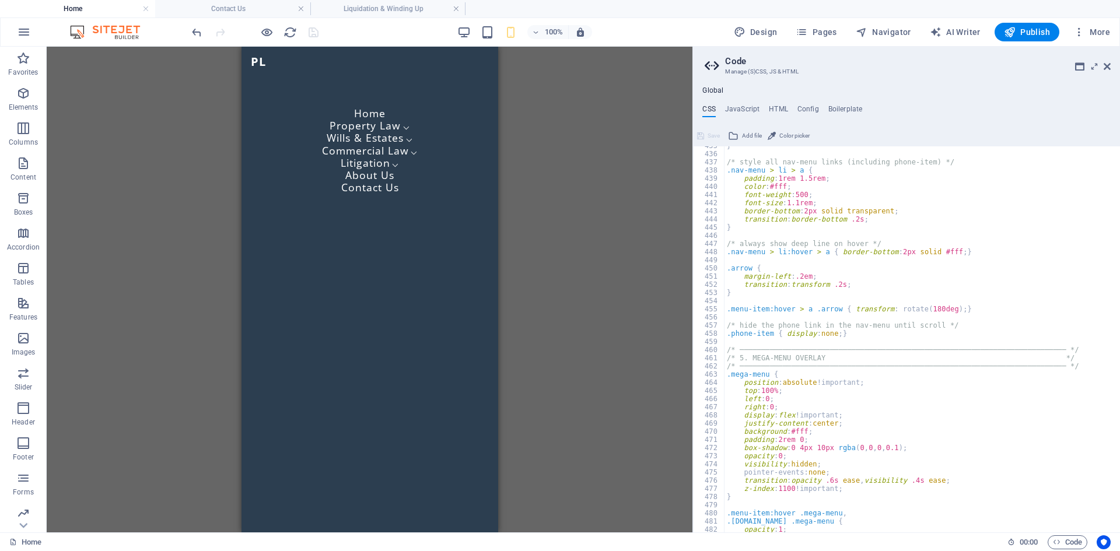
scroll to position [1486, 0]
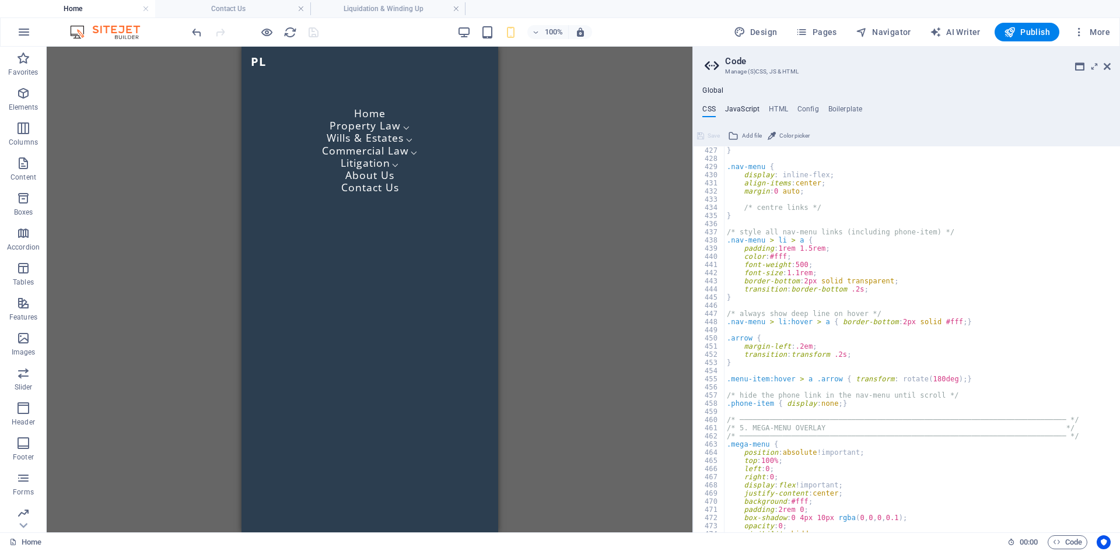
click at [749, 108] on h4 "JavaScript" at bounding box center [742, 111] width 34 height 13
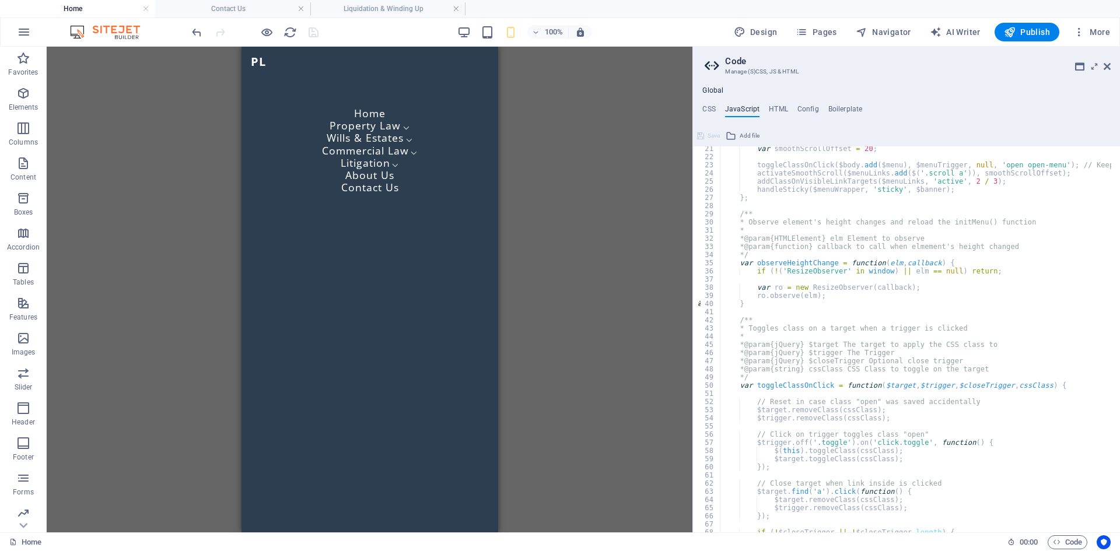
scroll to position [0, 0]
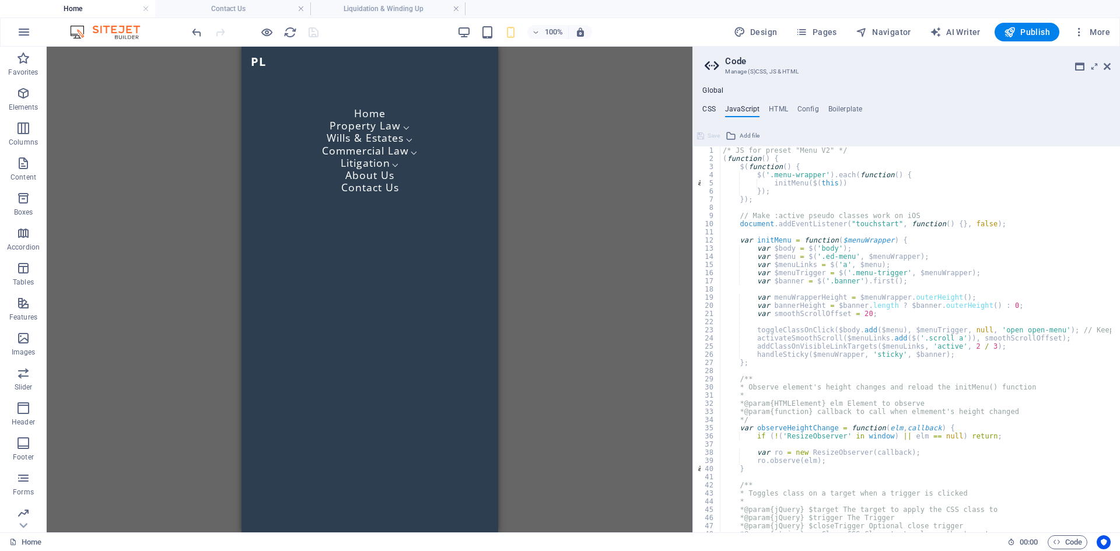
click at [711, 111] on h4 "CSS" at bounding box center [708, 111] width 13 height 13
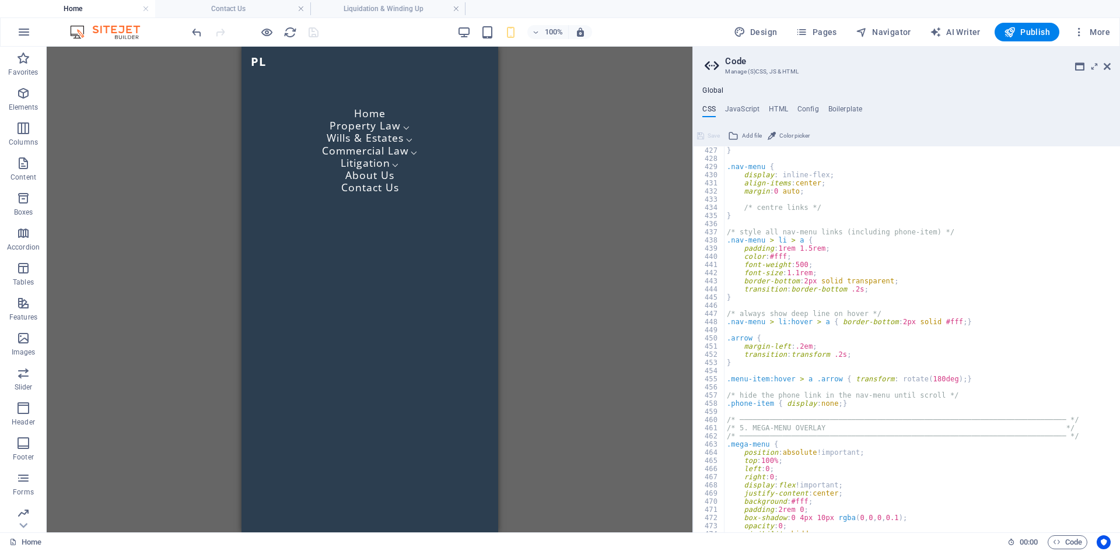
click at [800, 220] on div "} .nav-menu { display : inline-flex; align-items : center ; margin : 0 auto ; /…" at bounding box center [917, 347] width 387 height 402
type textarea "@include columns-four-v2; }"
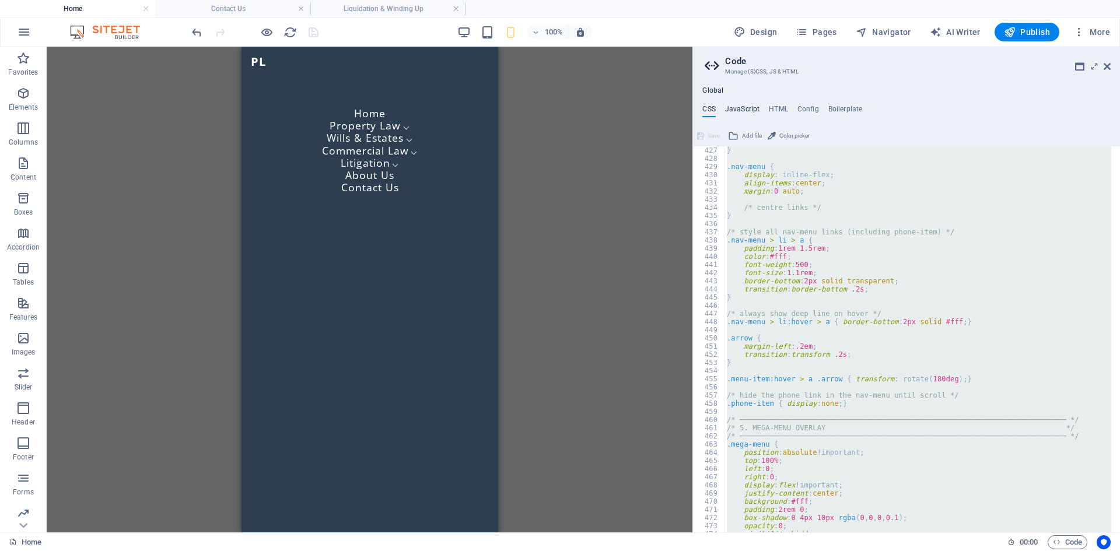
click at [748, 113] on h4 "JavaScript" at bounding box center [742, 111] width 34 height 13
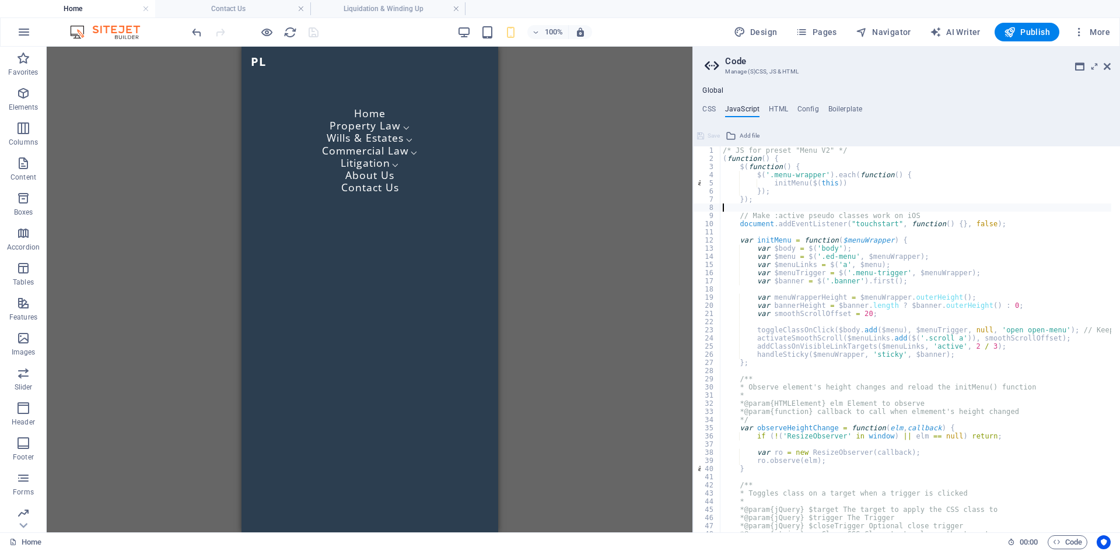
click at [796, 211] on div "/* JS for preset "Menu V2" */ ( function ( ) { $ ( function ( ) { $ ( '.menu-wr…" at bounding box center [987, 343] width 535 height 394
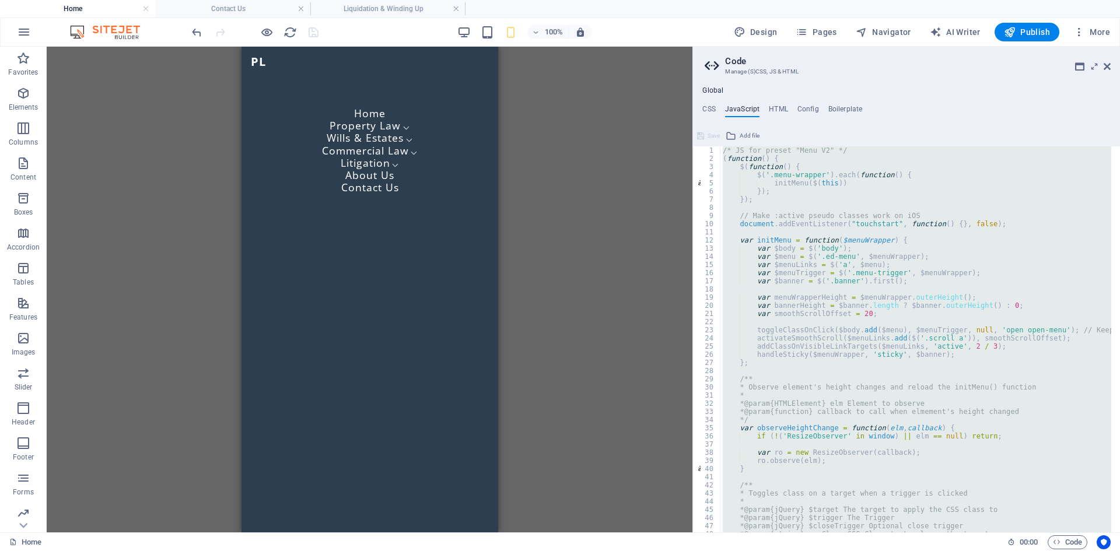
click at [799, 219] on div "/* JS for preset "Menu V2" */ ( function ( ) { $ ( function ( ) { $ ( '.menu-wr…" at bounding box center [915, 339] width 391 height 386
type textarea "// Make :active pseudo classes work on iOS"
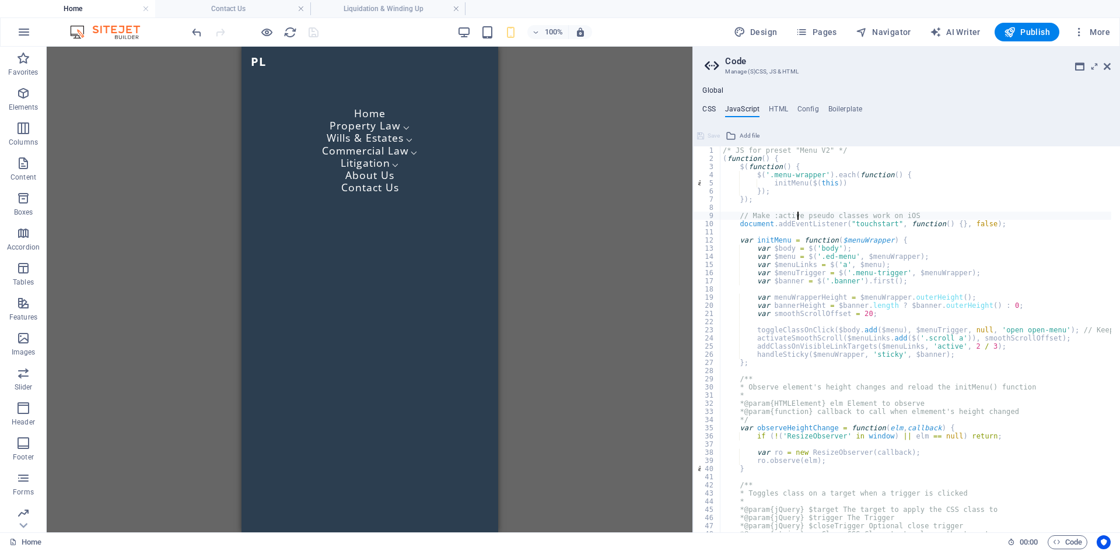
click at [711, 110] on h4 "CSS" at bounding box center [708, 111] width 13 height 13
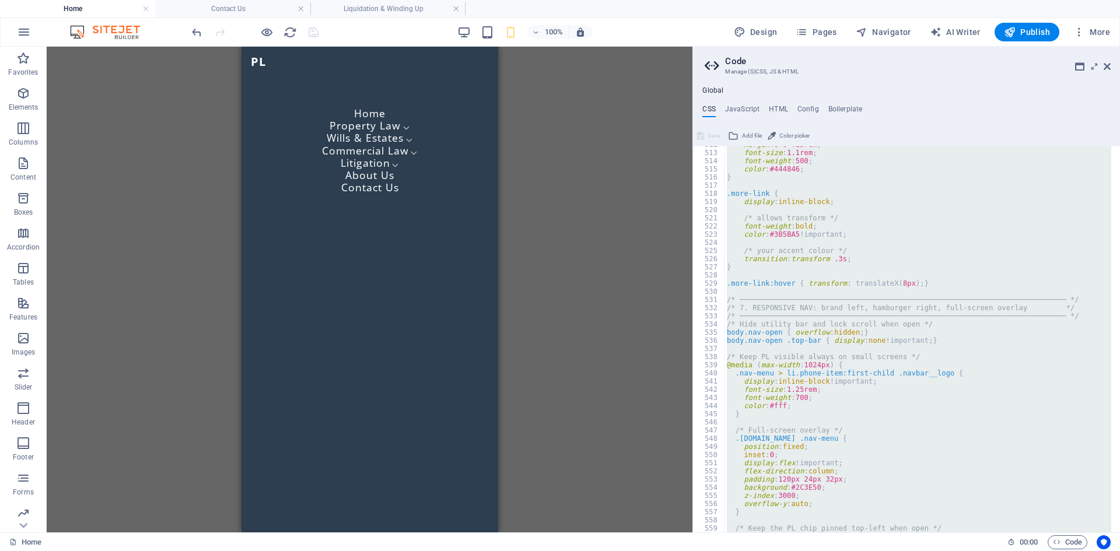
scroll to position [2291, 0]
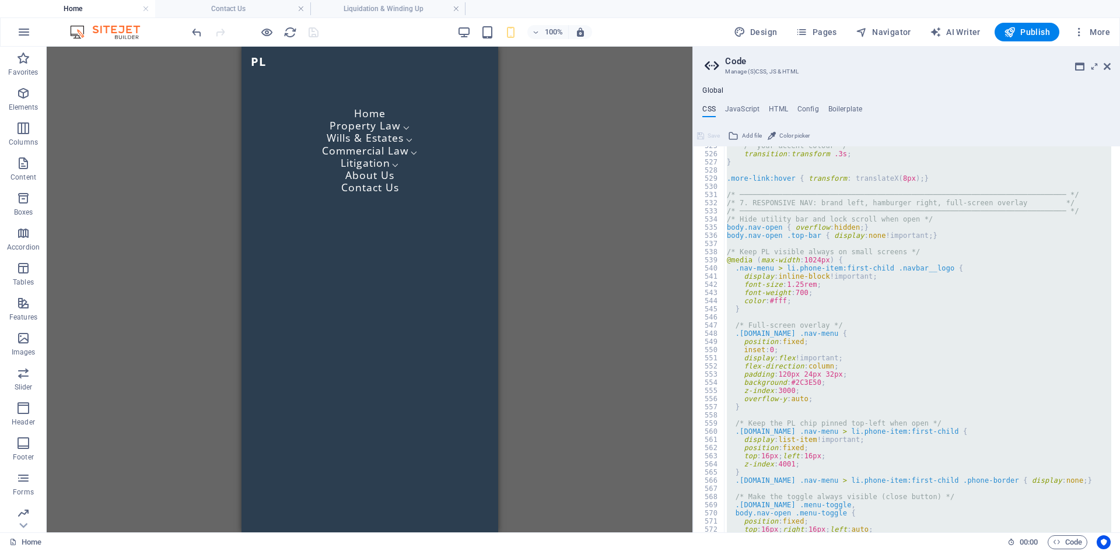
click at [775, 282] on div "/* your accent colour */ transition : transform .3s ; } .more-link:hover { tran…" at bounding box center [917, 339] width 387 height 386
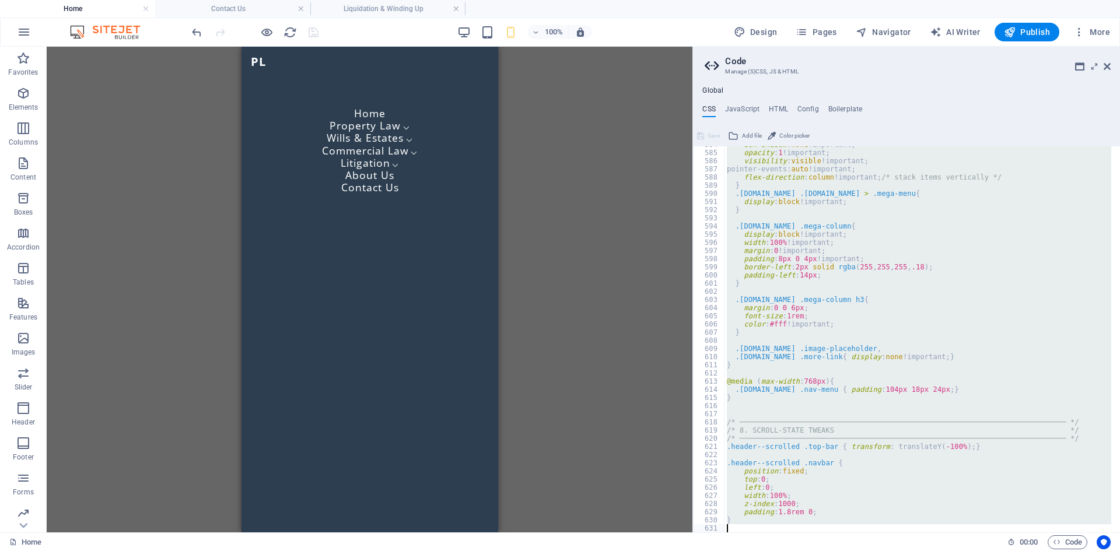
scroll to position [2774, 0]
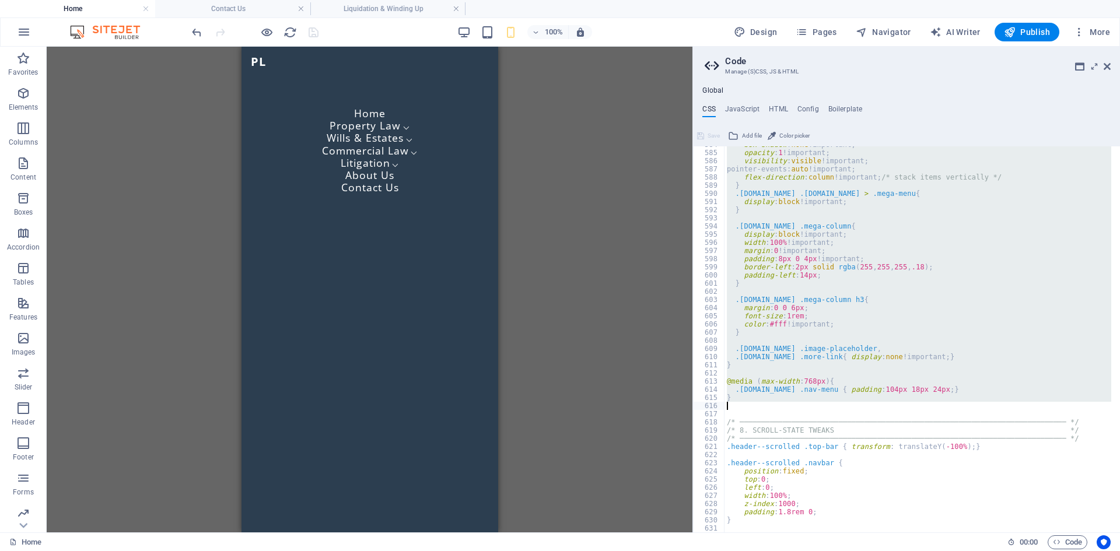
drag, startPoint x: 724, startPoint y: 194, endPoint x: 783, endPoint y: 408, distance: 221.8
click at [783, 408] on div "box-shadow : none !important; opacity : 1 !important; visibility : visible !imp…" at bounding box center [917, 342] width 387 height 402
type textarea "}"
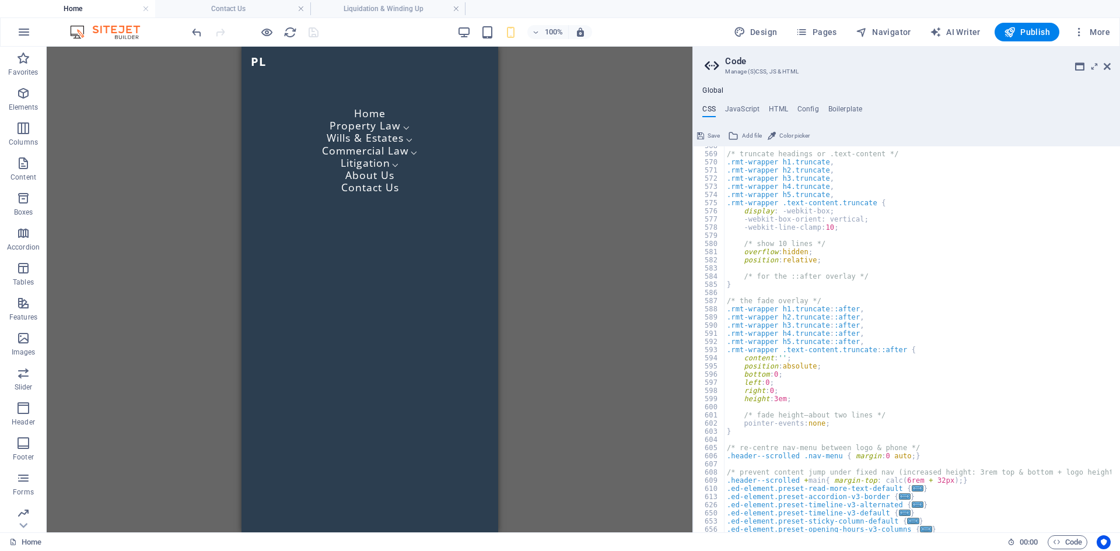
scroll to position [2700, 0]
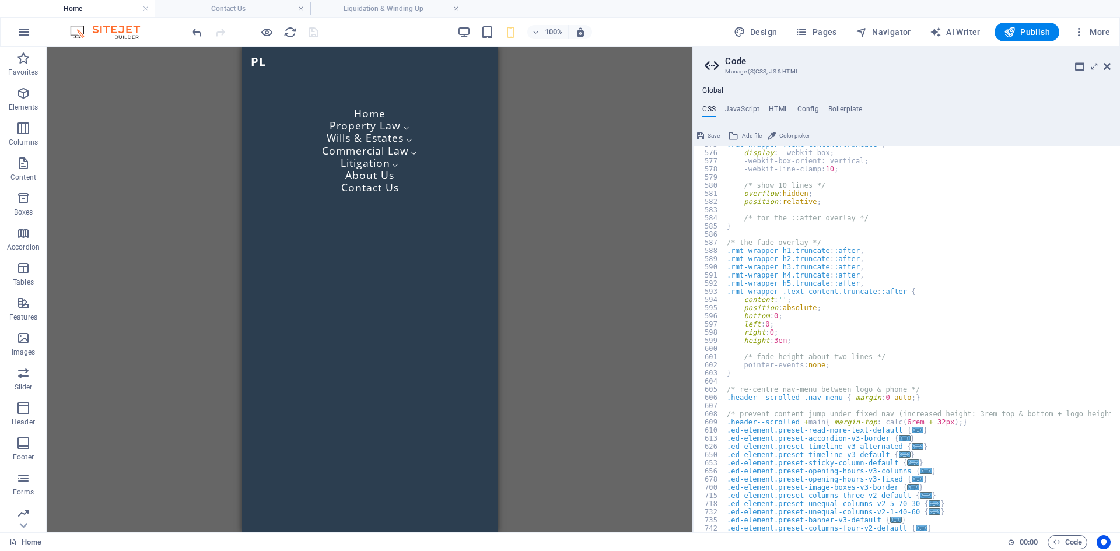
click at [754, 376] on div ".rmt-wrapper .text-content.truncate { display : -webkit-box; -webkit-box-orient…" at bounding box center [917, 342] width 387 height 402
type textarea "}"
click at [933, 394] on div ".rmt-wrapper .text-content.truncate { display : -webkit-box; -webkit-box-orient…" at bounding box center [917, 342] width 387 height 402
click at [933, 397] on div ".rmt-wrapper .text-content.truncate { display : -webkit-box; -webkit-box-orient…" at bounding box center [917, 342] width 387 height 402
type textarea ".header--scrolled .nav-menu { margin: 0 auto; }"
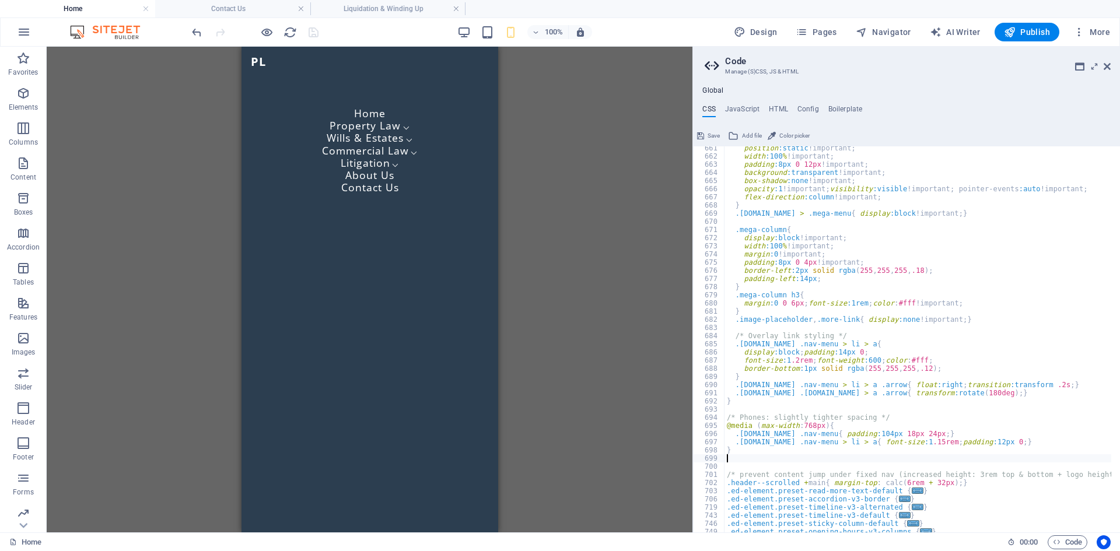
scroll to position [3434, 0]
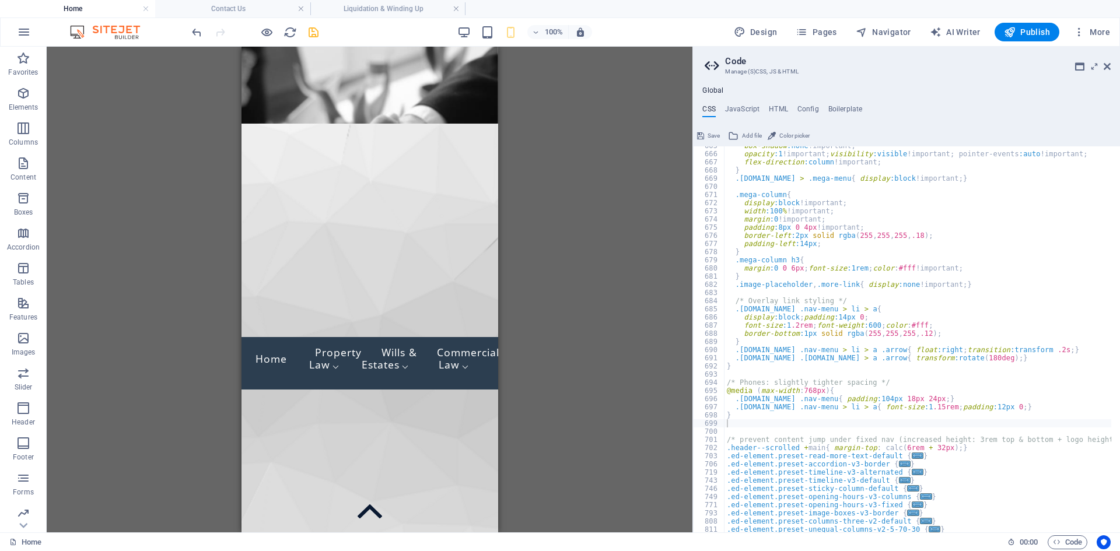
click at [843, 287] on div "box-shadow :none !important; opacity :1 !important; visibility :visible !import…" at bounding box center [917, 343] width 387 height 402
type textarea ".image-placeholder, .more-link{ display:none !important; }"
click at [747, 108] on h4 "JavaScript" at bounding box center [742, 111] width 34 height 13
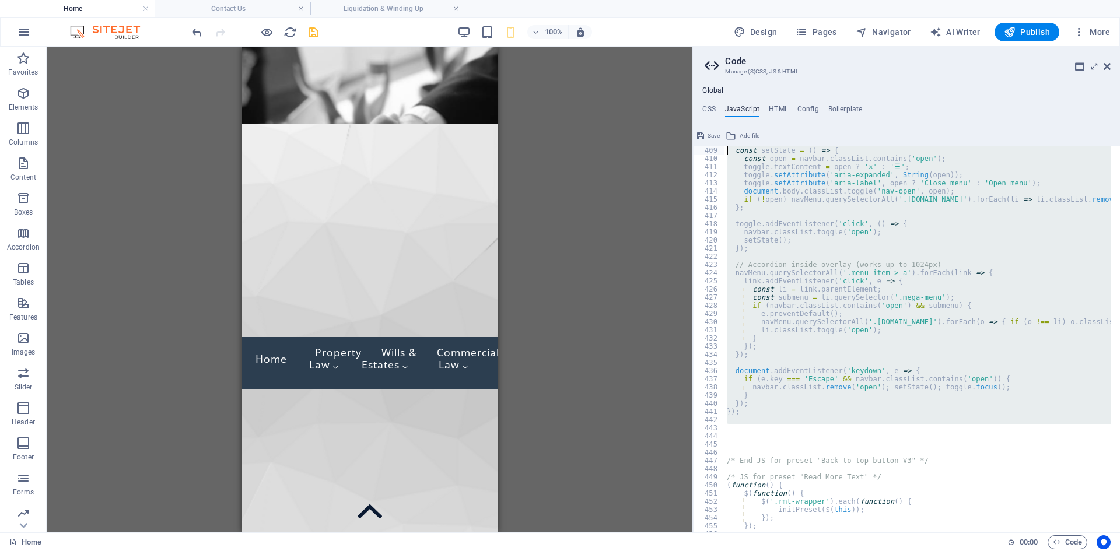
scroll to position [3111, 0]
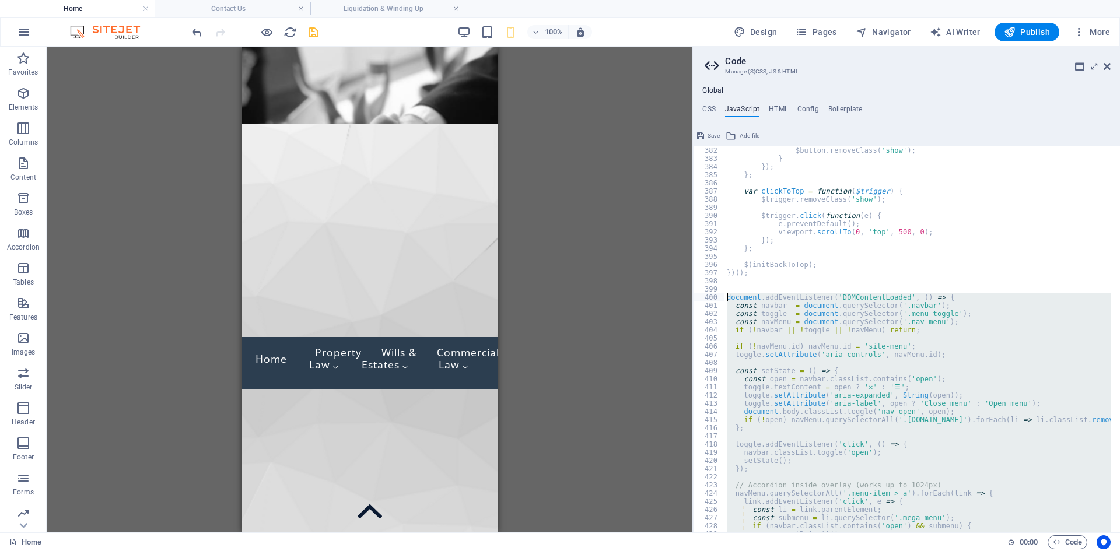
drag, startPoint x: 737, startPoint y: 371, endPoint x: 700, endPoint y: 297, distance: 82.2
click at [700, 297] on div "// Make :active pseudo classes work on iOS 382 383 384 385 386 387 388 389 390 …" at bounding box center [906, 339] width 427 height 386
type textarea "document.addEventListener('DOMContentLoaded', () => { const navbar = document.q…"
paste textarea
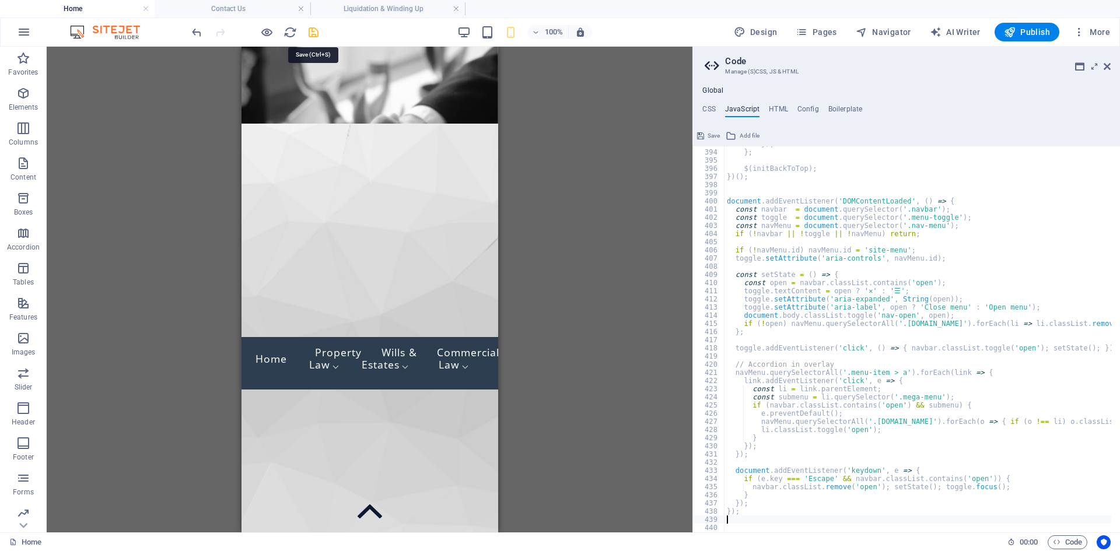
click at [310, 33] on icon "save" at bounding box center [313, 32] width 13 height 13
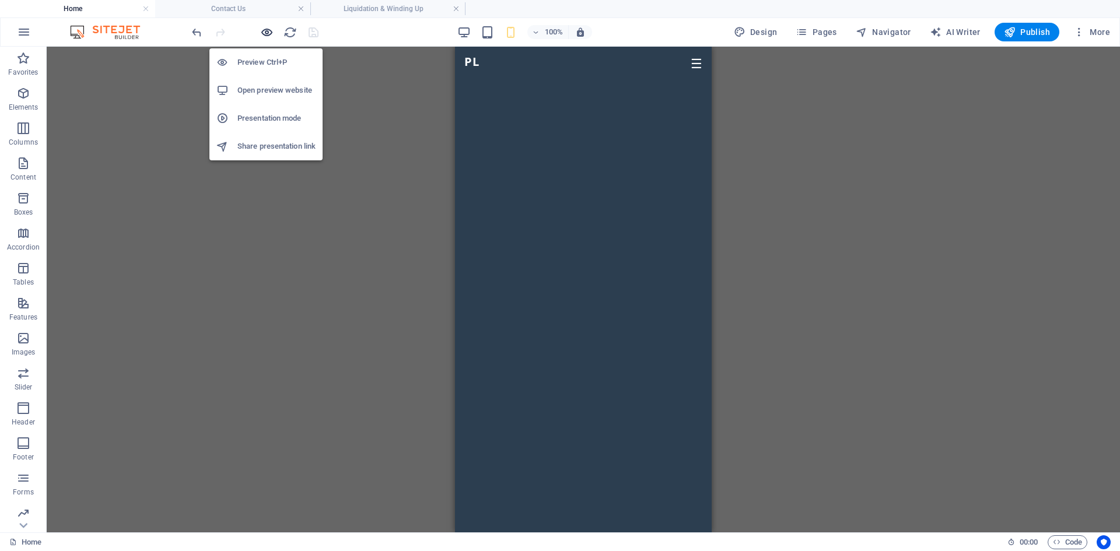
click at [268, 30] on icon "button" at bounding box center [266, 32] width 13 height 13
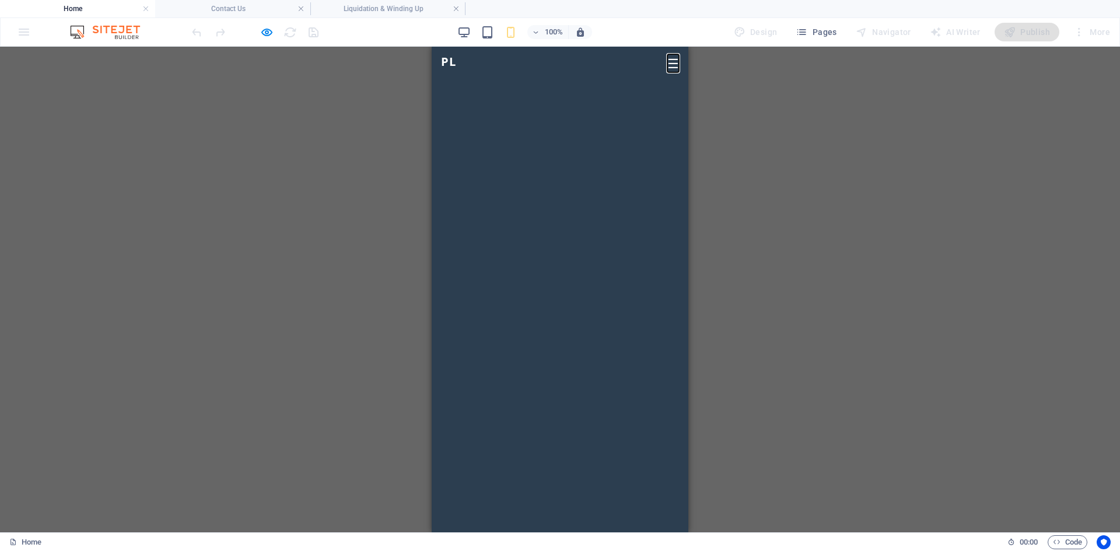
click at [668, 62] on button "☰" at bounding box center [673, 64] width 12 height 16
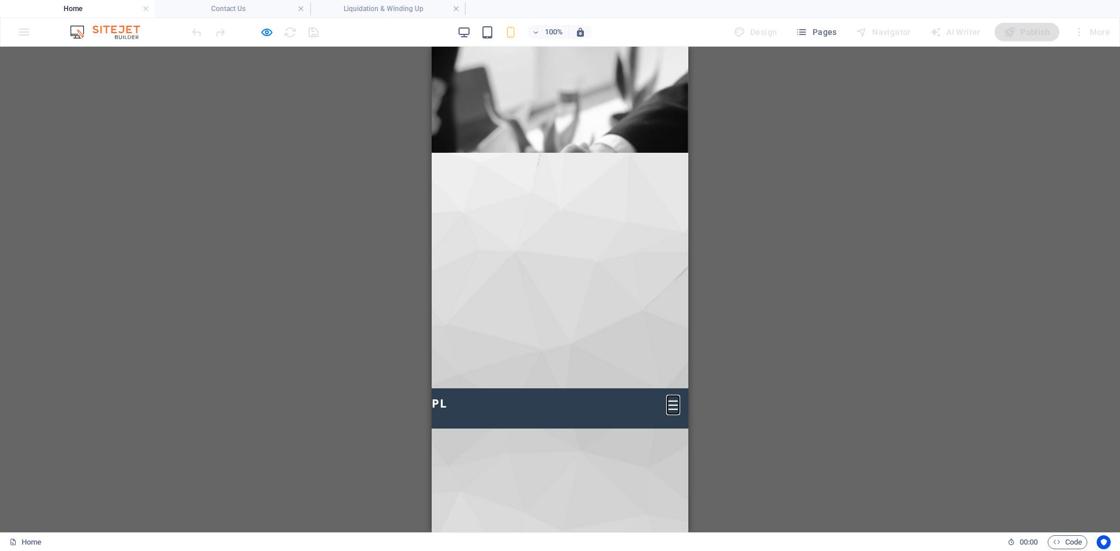
scroll to position [0, 0]
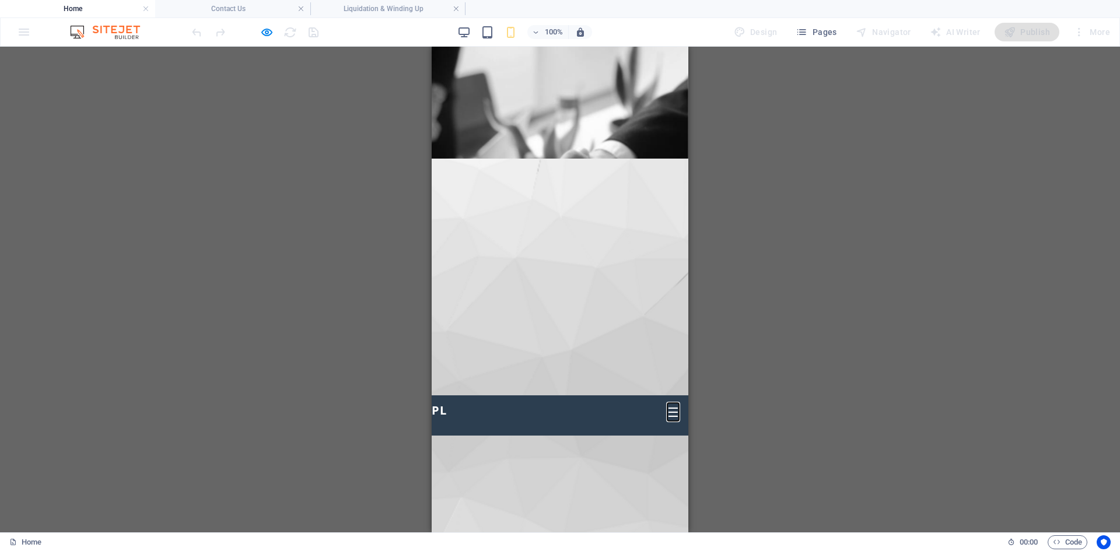
click at [667, 405] on button "☰" at bounding box center [673, 413] width 12 height 16
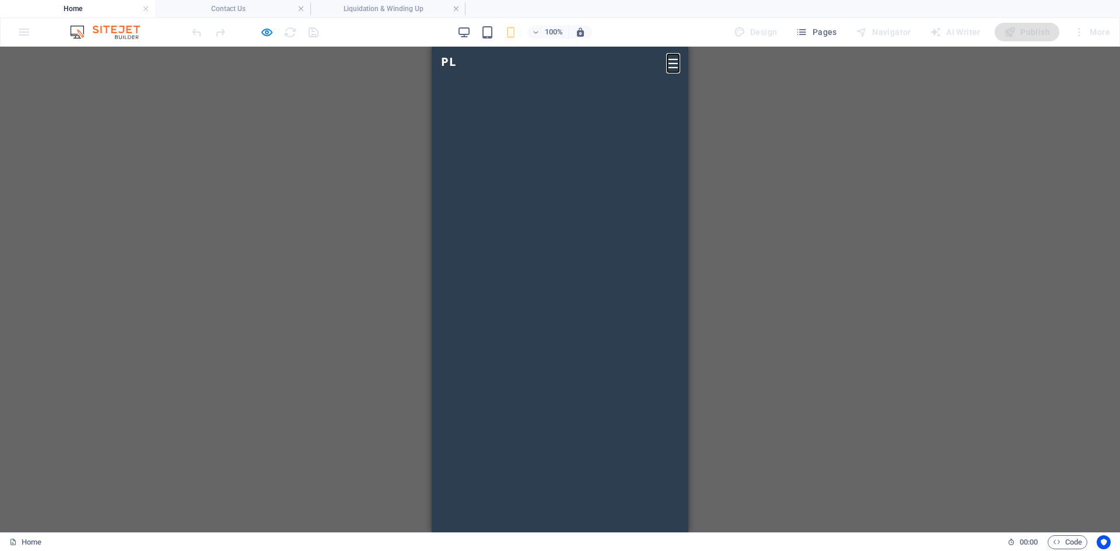
click at [667, 62] on button "☰" at bounding box center [673, 64] width 12 height 16
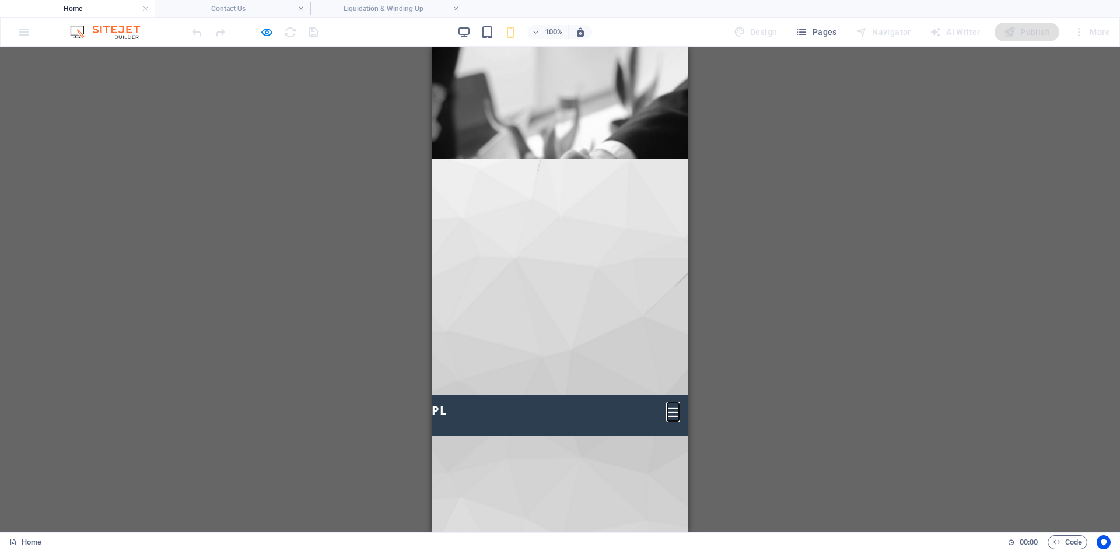
click at [667, 405] on button "☰" at bounding box center [673, 413] width 12 height 16
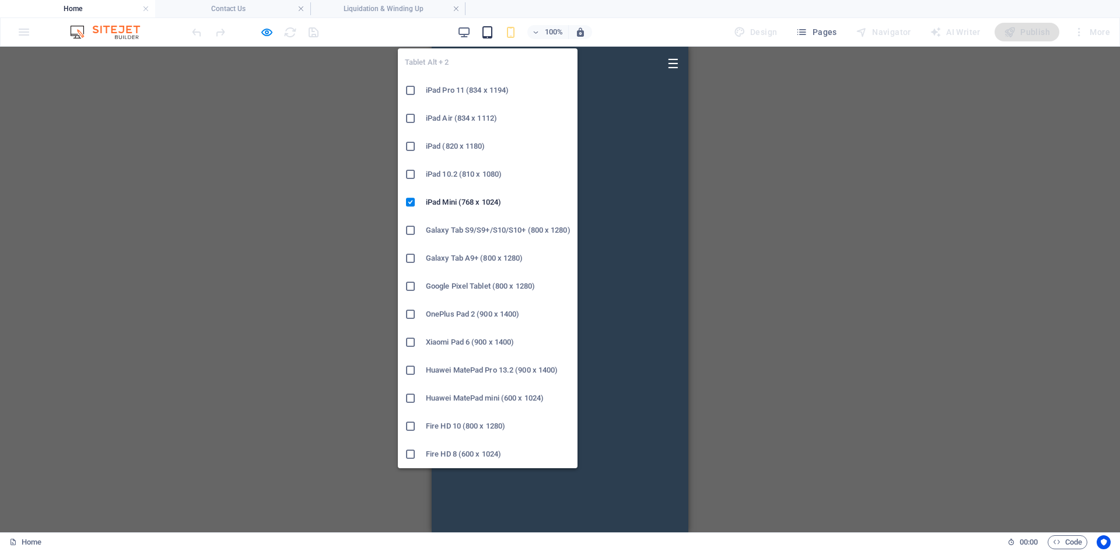
click at [488, 33] on icon "button" at bounding box center [487, 32] width 13 height 13
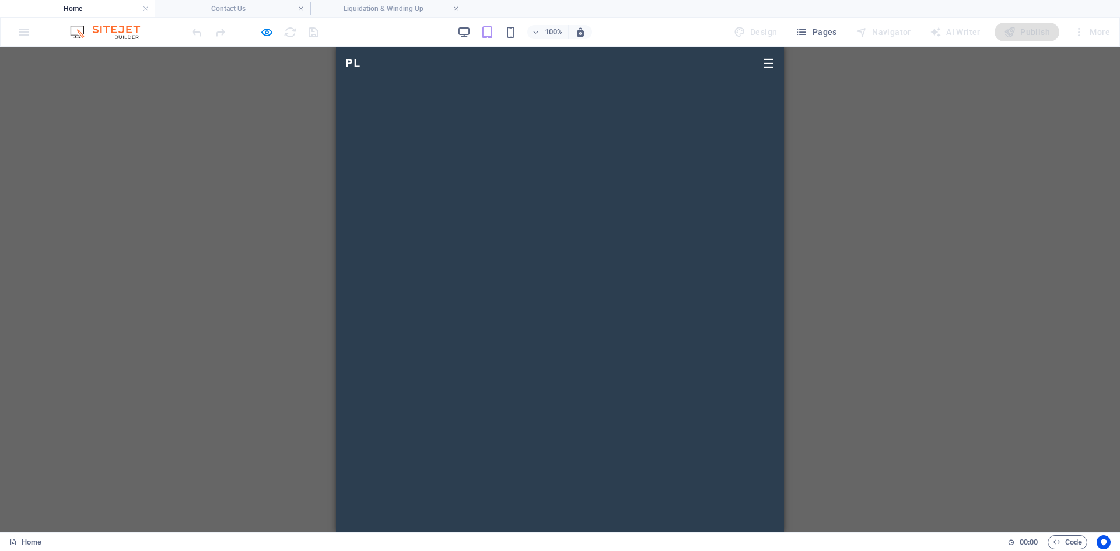
click at [763, 70] on button "☰" at bounding box center [769, 64] width 12 height 16
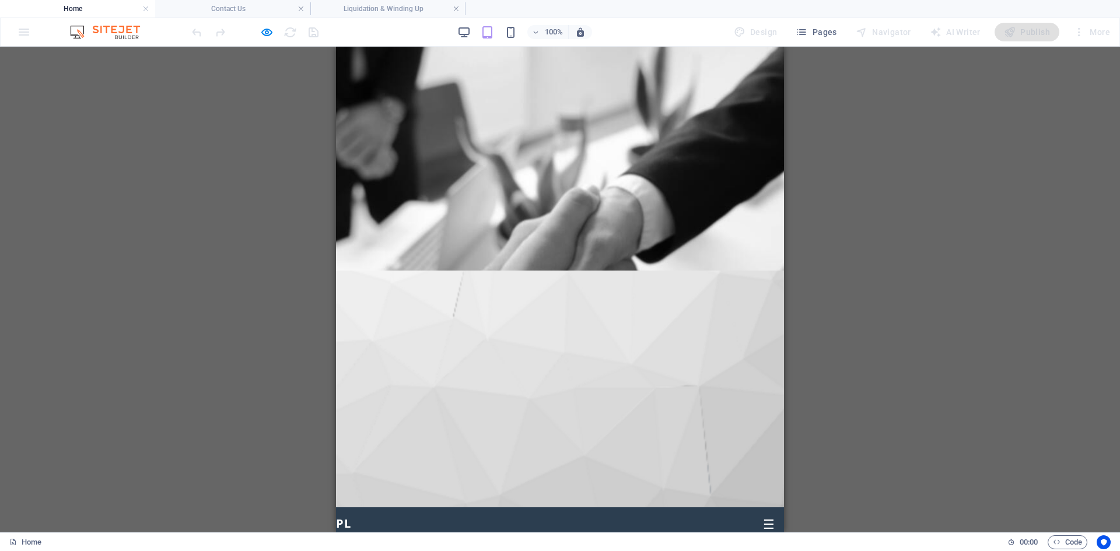
click at [763, 517] on button "☰" at bounding box center [769, 525] width 12 height 16
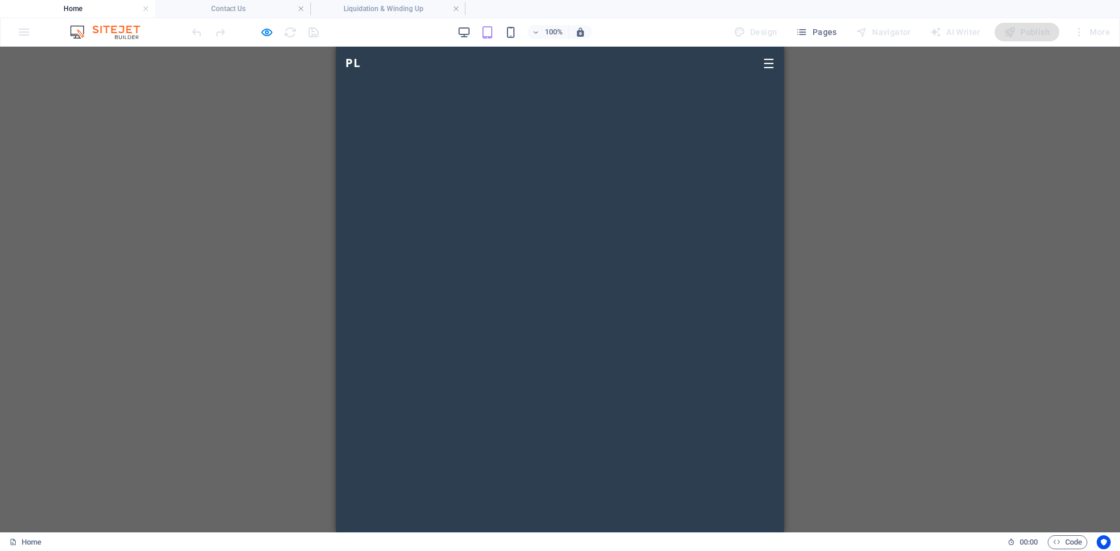
click at [753, 64] on ul "PL | Home Property Law ⌵ Property & Conveyancing › find out more Property Devel…" at bounding box center [560, 290] width 448 height 486
click at [763, 66] on button "☰" at bounding box center [769, 64] width 12 height 16
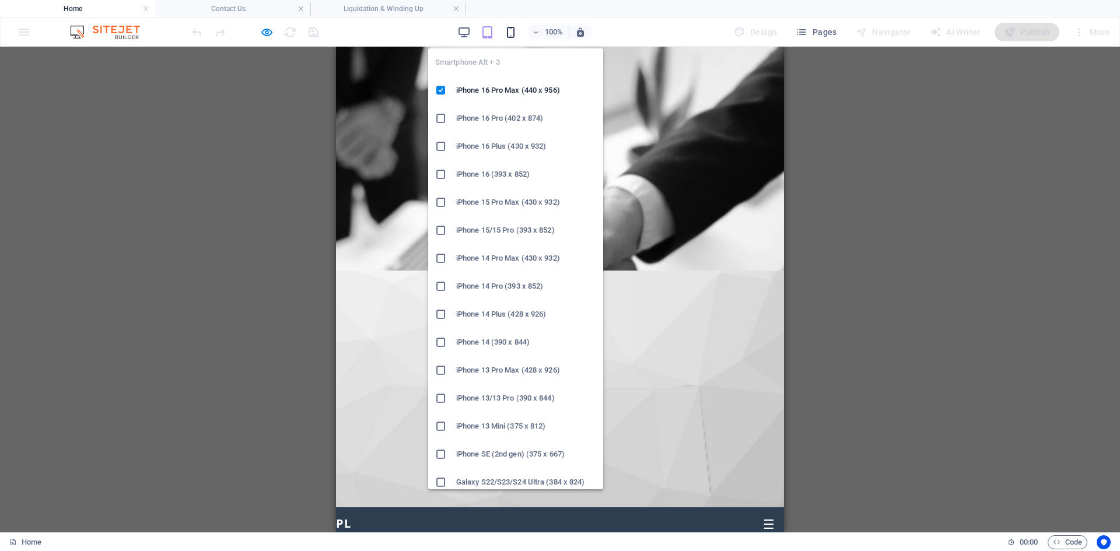
click at [510, 29] on icon "button" at bounding box center [510, 32] width 13 height 13
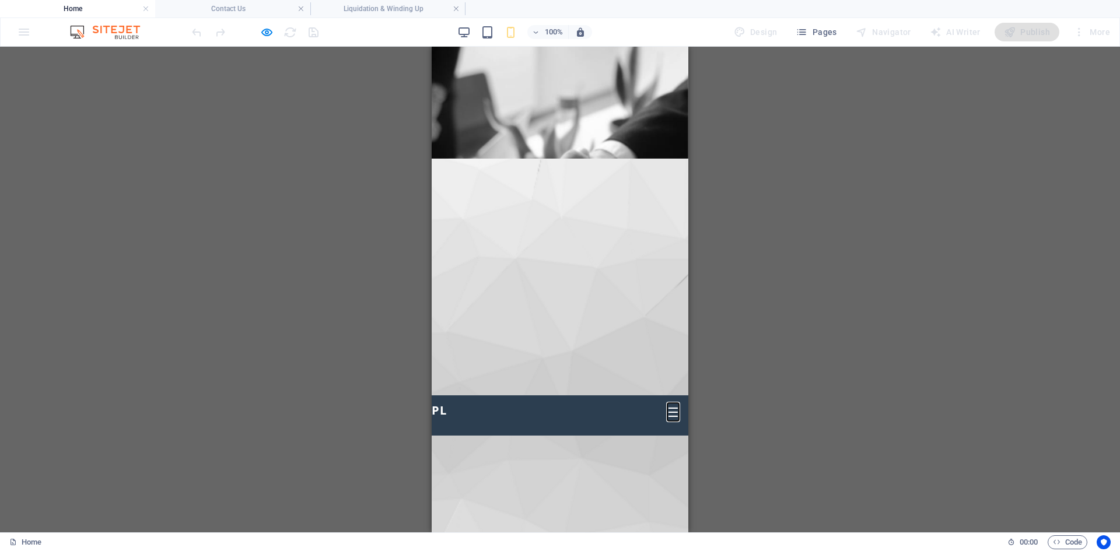
click at [667, 405] on button "☰" at bounding box center [673, 413] width 12 height 16
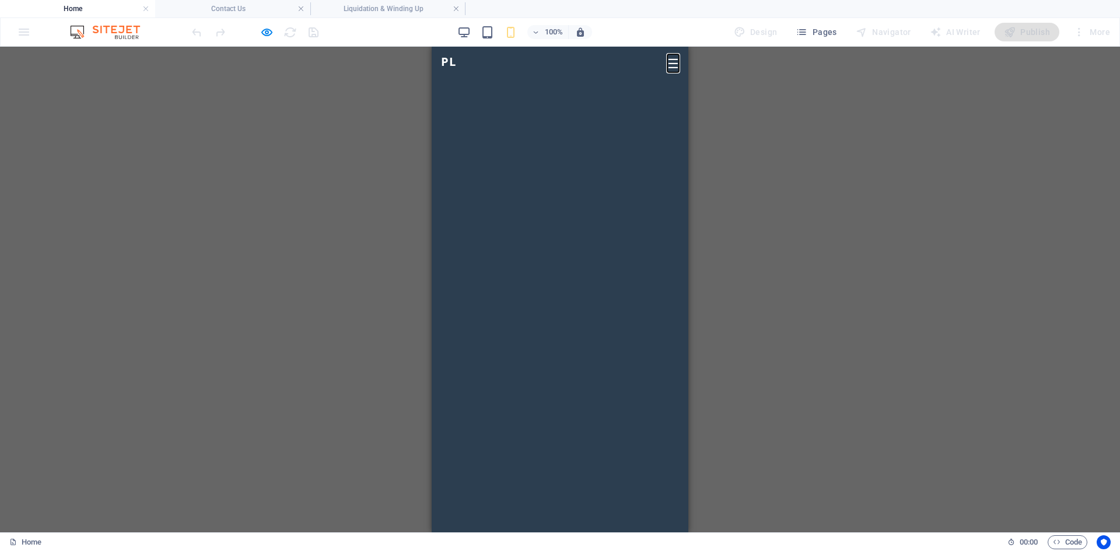
scroll to position [58, 0]
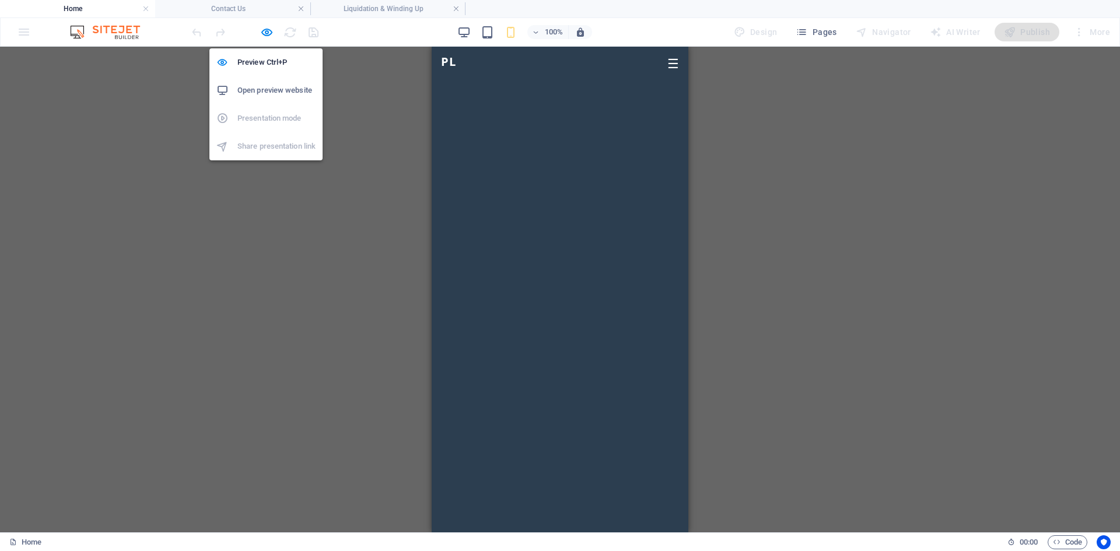
click at [257, 29] on div at bounding box center [255, 32] width 131 height 19
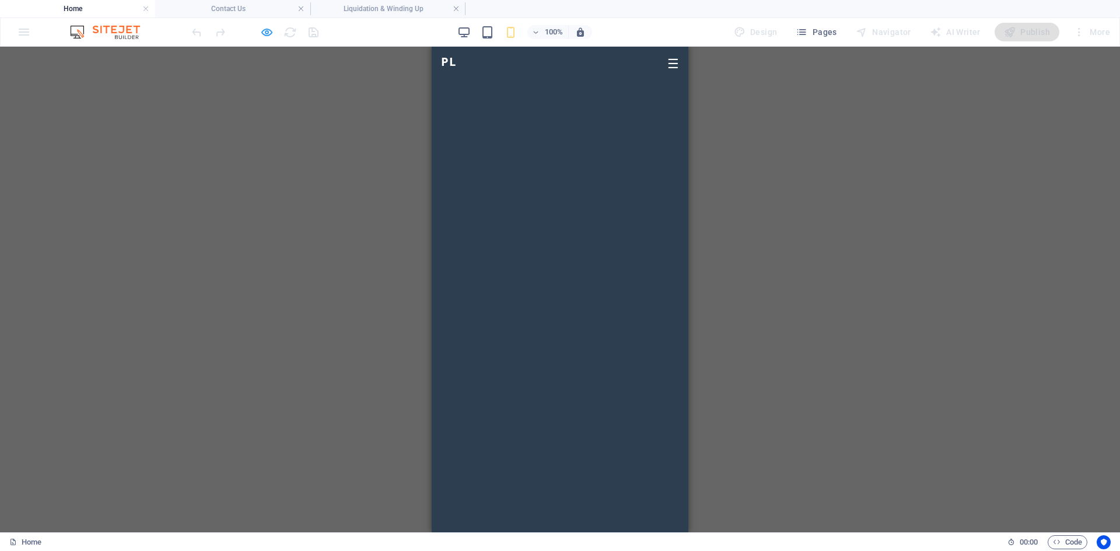
click at [261, 30] on icon "button" at bounding box center [266, 32] width 13 height 13
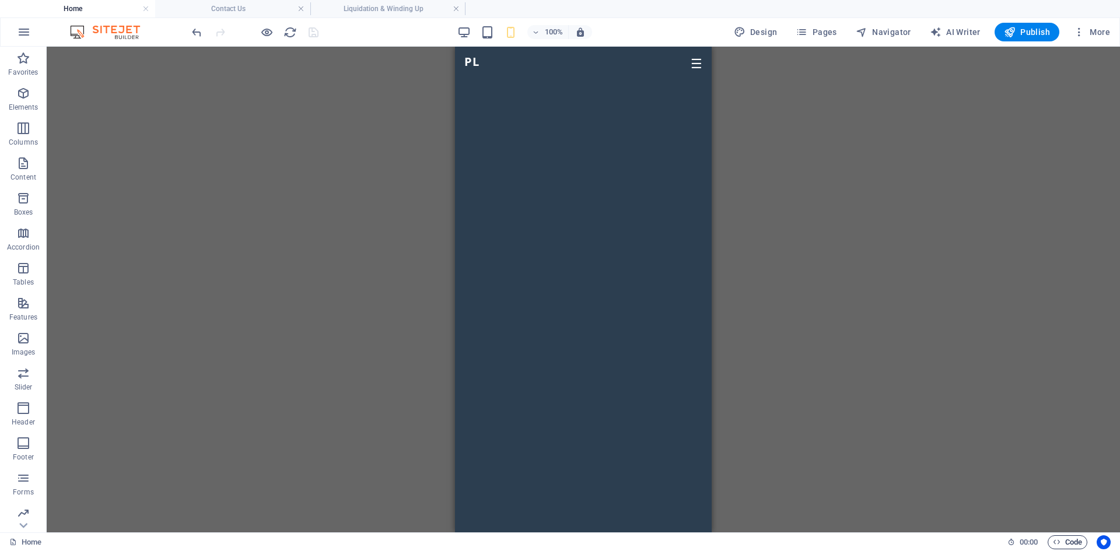
click at [1061, 542] on span "Code" at bounding box center [1067, 542] width 29 height 14
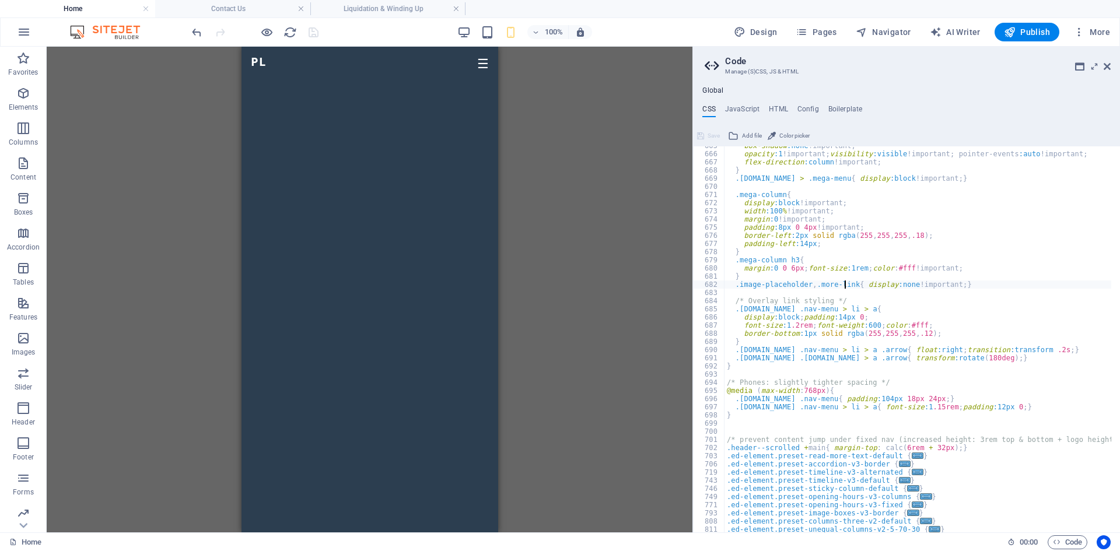
scroll to position [3460, 0]
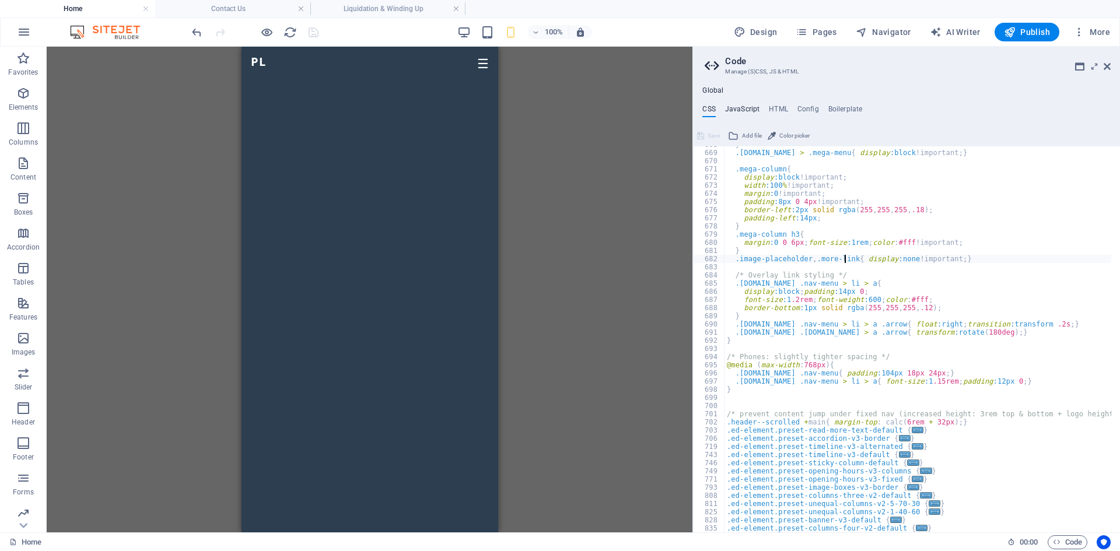
click at [754, 113] on h4 "JavaScript" at bounding box center [742, 111] width 34 height 13
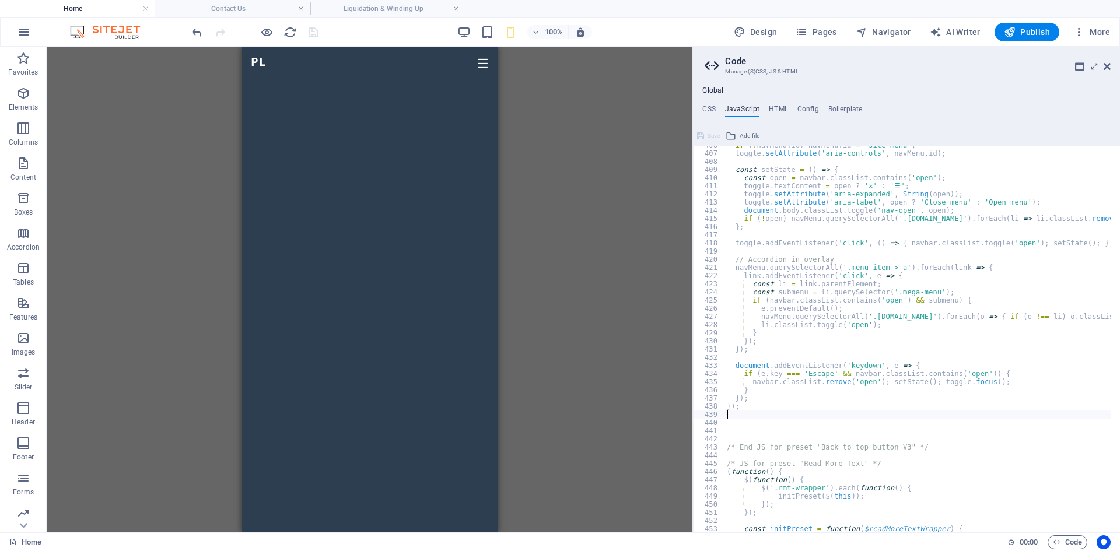
scroll to position [3347, 0]
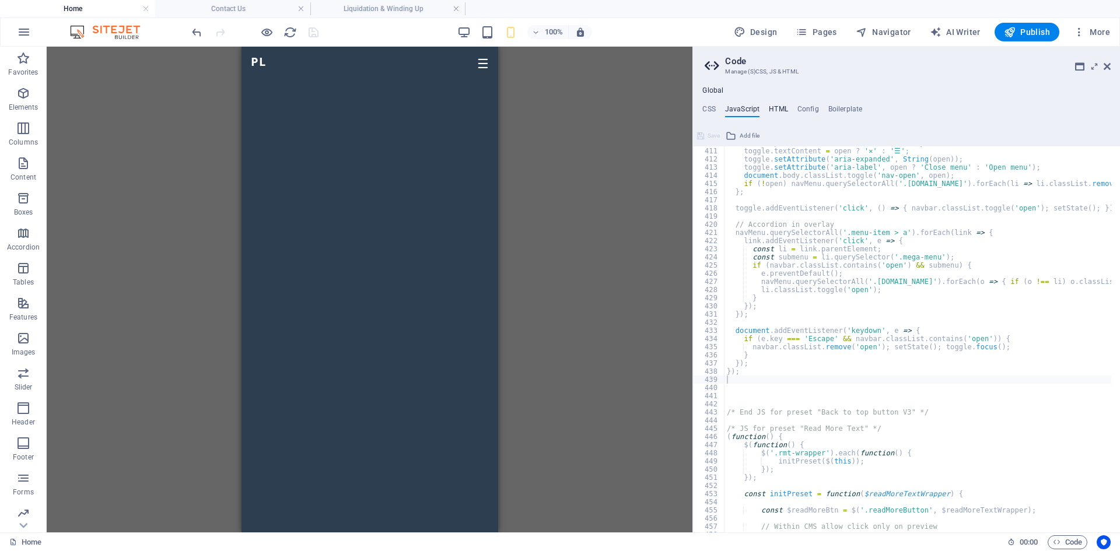
click at [777, 113] on h4 "HTML" at bounding box center [778, 111] width 19 height 13
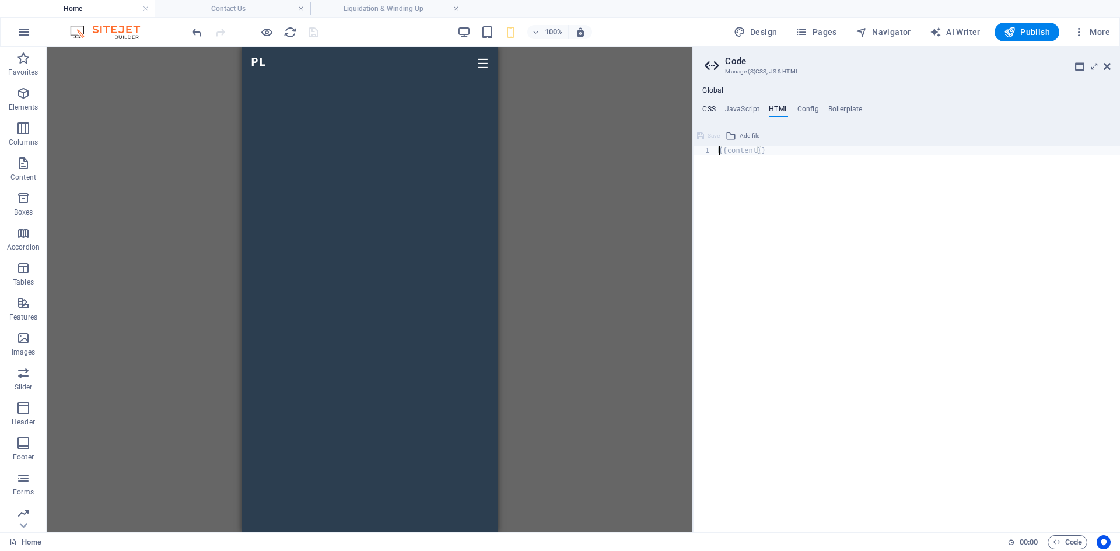
click at [709, 105] on h4 "CSS" at bounding box center [708, 111] width 13 height 13
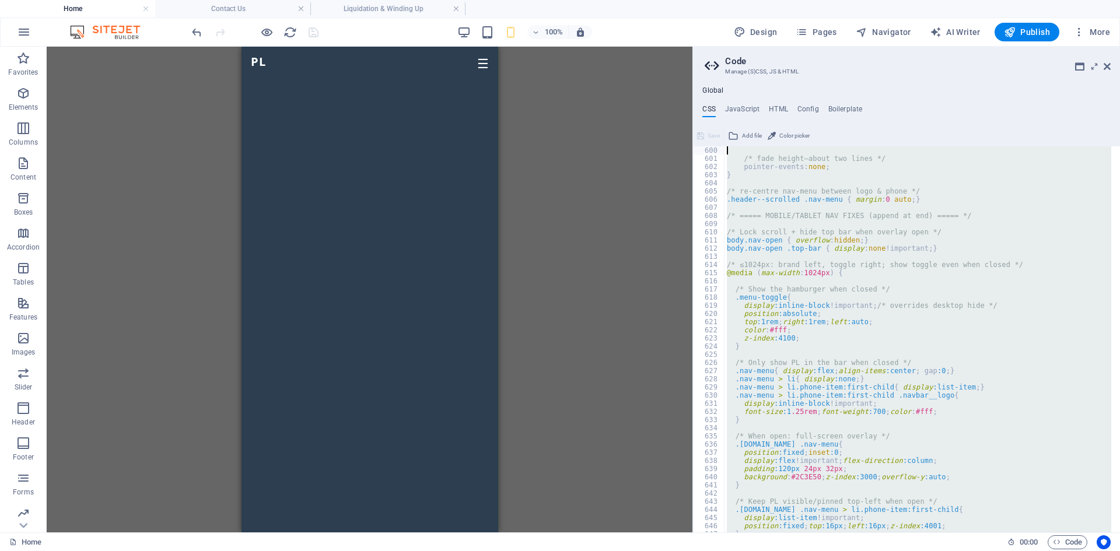
scroll to position [2752, 0]
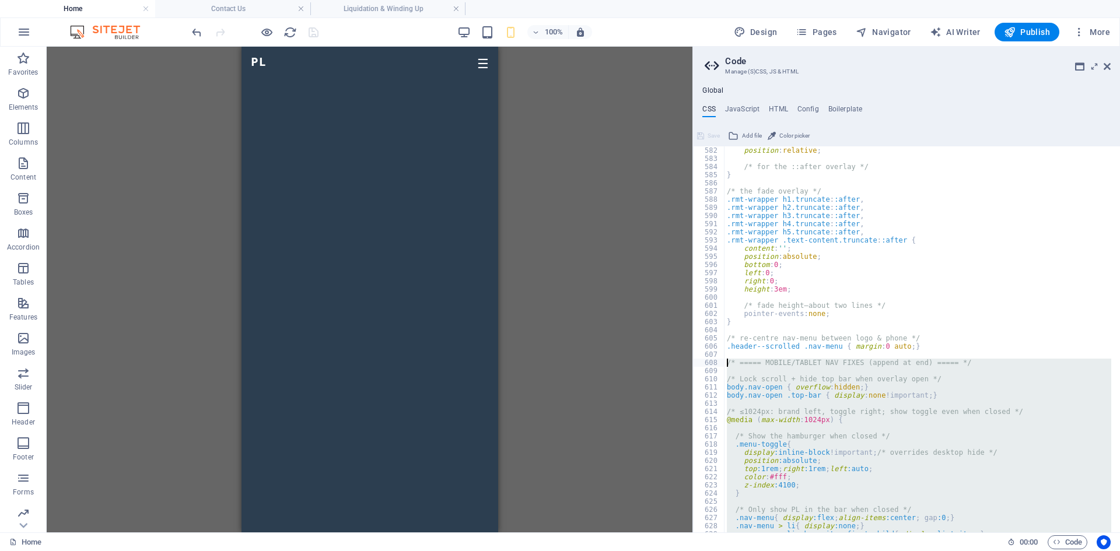
drag, startPoint x: 737, startPoint y: 397, endPoint x: 702, endPoint y: 362, distance: 49.1
click at [702, 362] on div ".image-placeholder, .more-link{ display:none !important; } 582 583 584 585 586 …" at bounding box center [906, 339] width 427 height 386
type textarea "/* ===== MOBILE/TABLET NAV FIXES (append at end) ===== */"
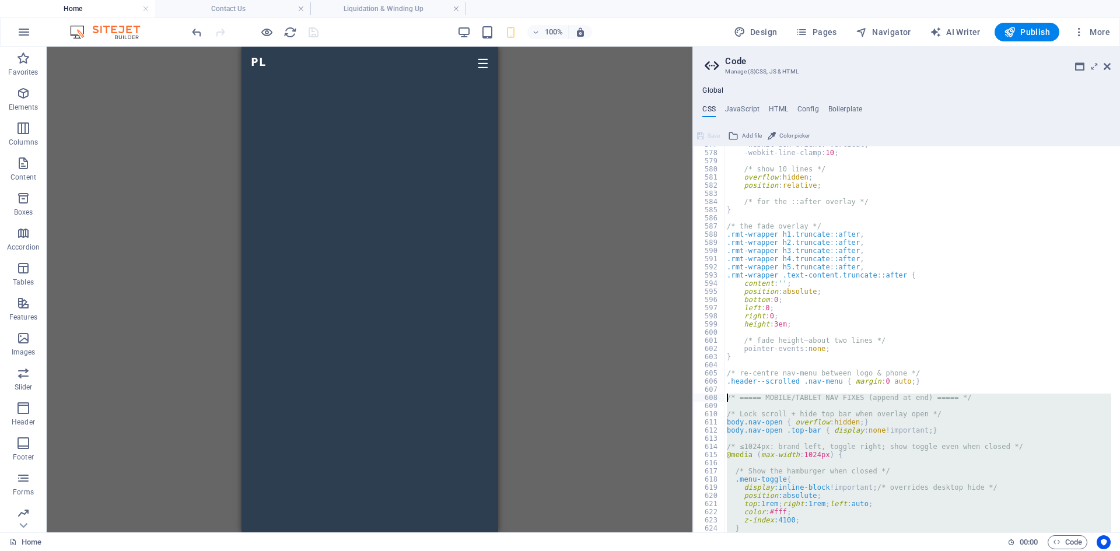
scroll to position [2892, 0]
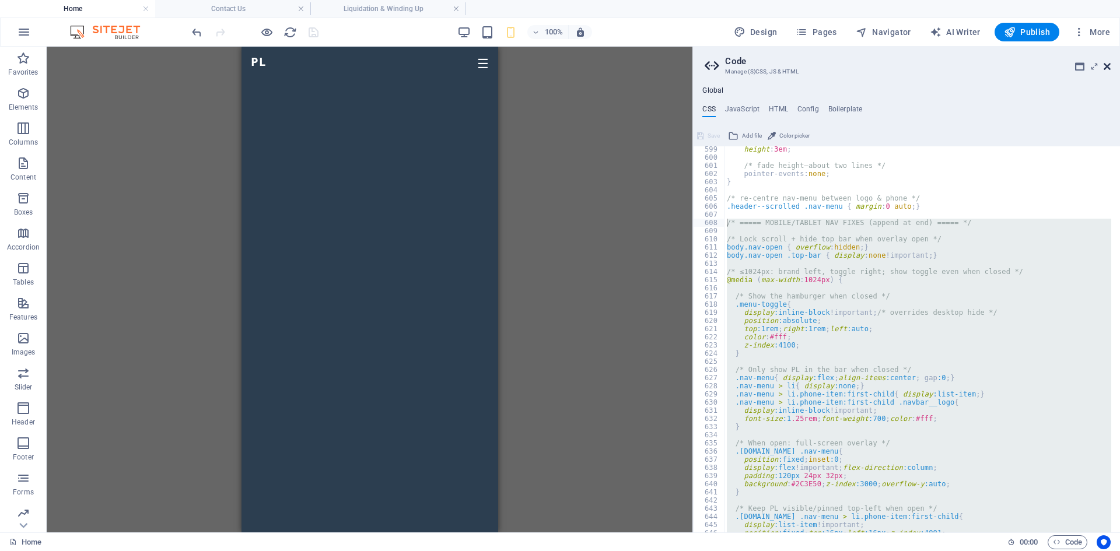
click at [1106, 68] on icon at bounding box center [1106, 66] width 7 height 9
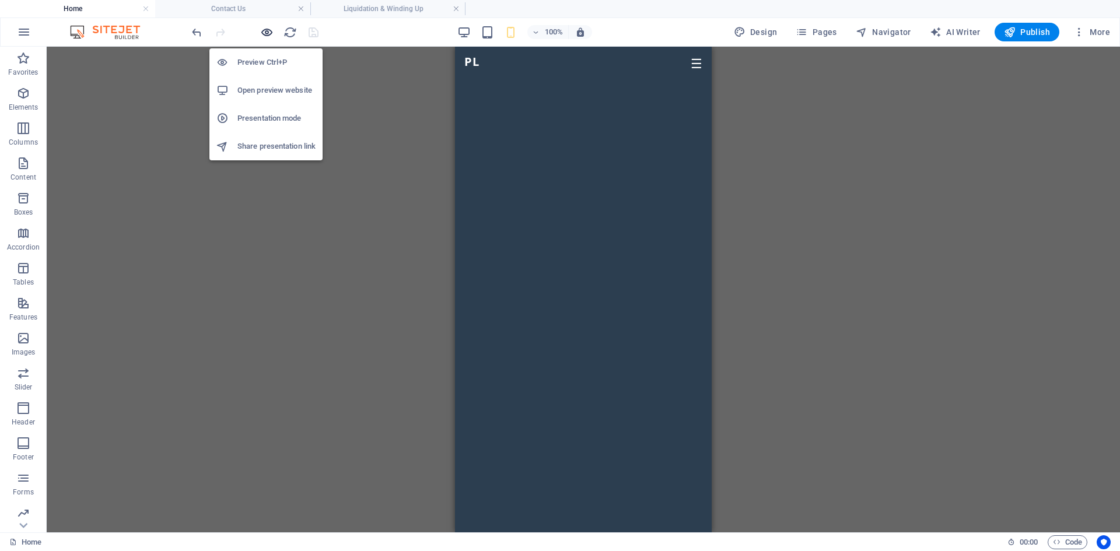
click at [271, 34] on icon "button" at bounding box center [266, 32] width 13 height 13
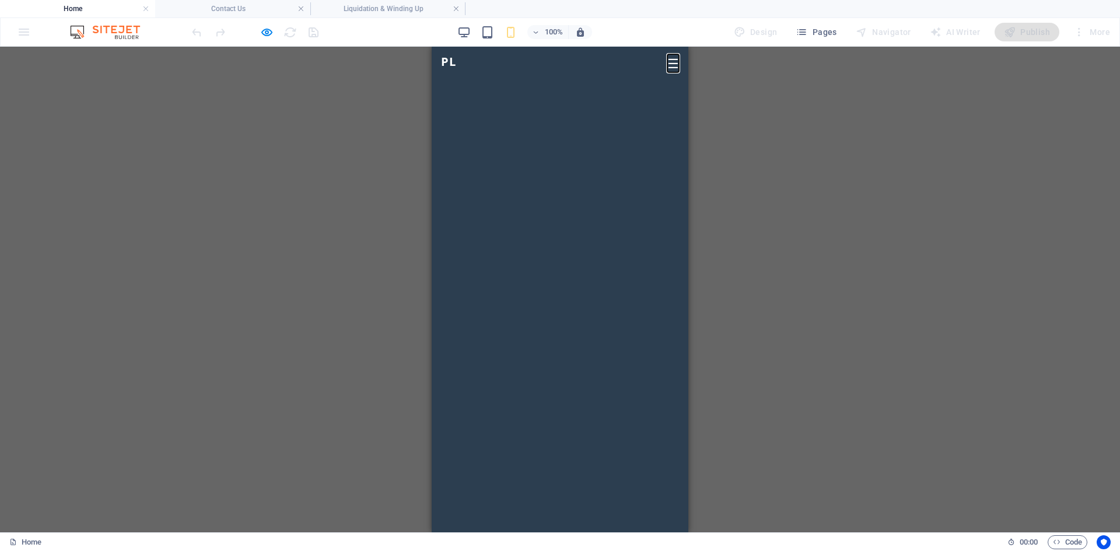
click at [669, 63] on button "☰" at bounding box center [673, 64] width 12 height 16
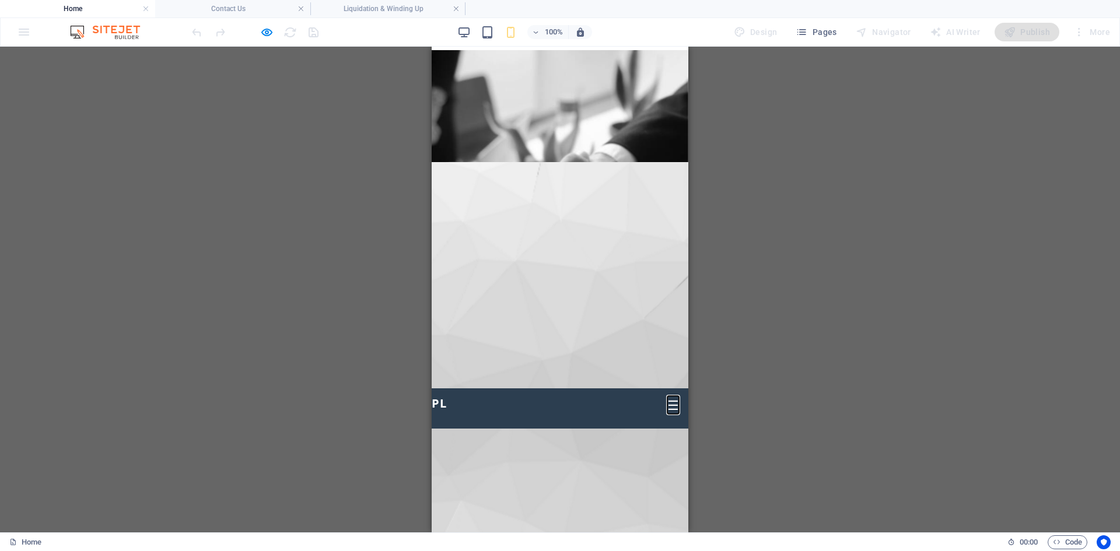
scroll to position [0, 0]
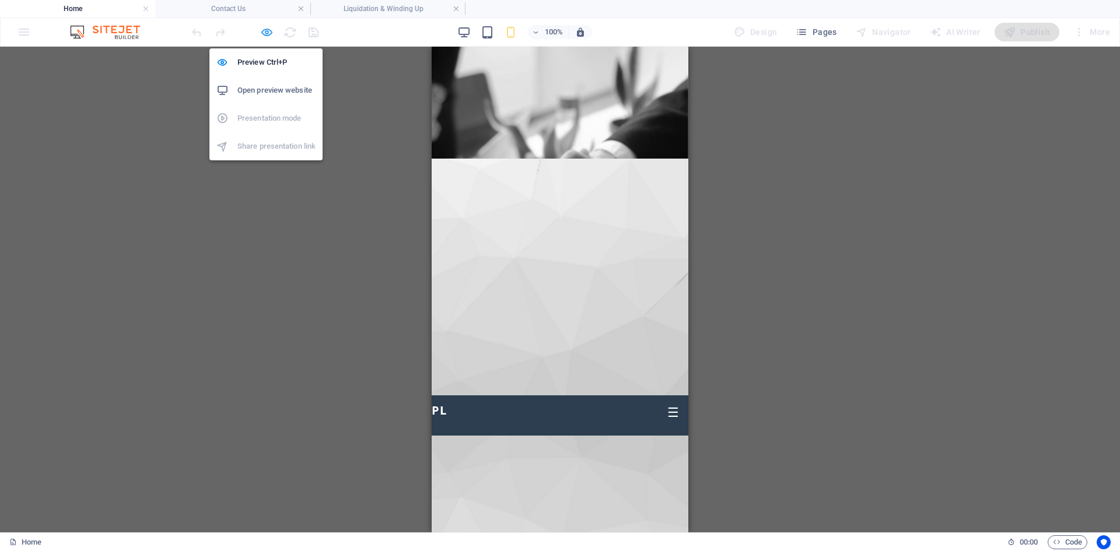
click at [265, 33] on icon "button" at bounding box center [266, 32] width 13 height 13
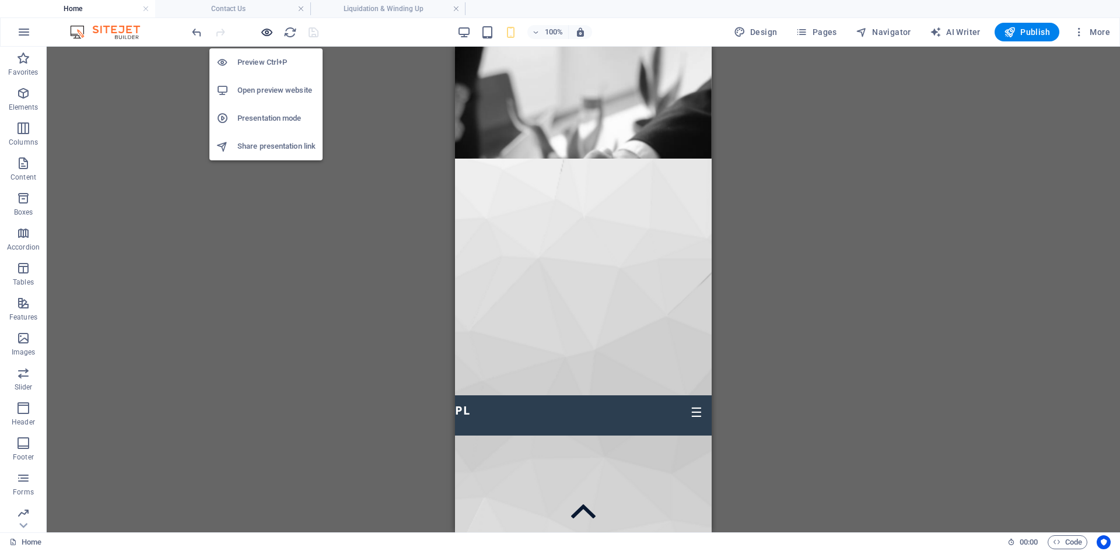
click at [265, 33] on icon "button" at bounding box center [266, 32] width 13 height 13
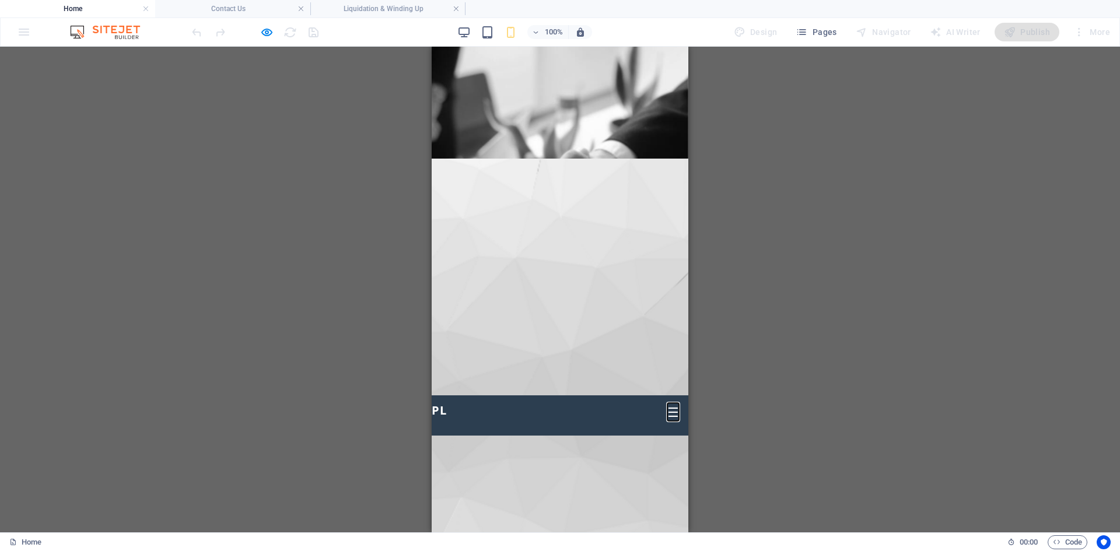
click at [667, 405] on button "☰" at bounding box center [673, 413] width 12 height 16
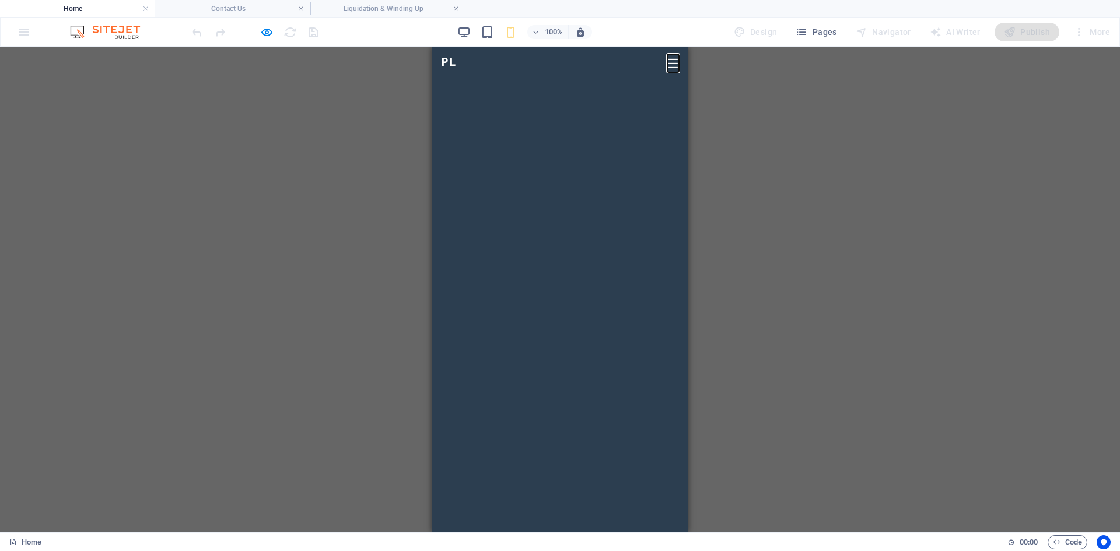
click at [667, 66] on button "☰" at bounding box center [673, 64] width 12 height 16
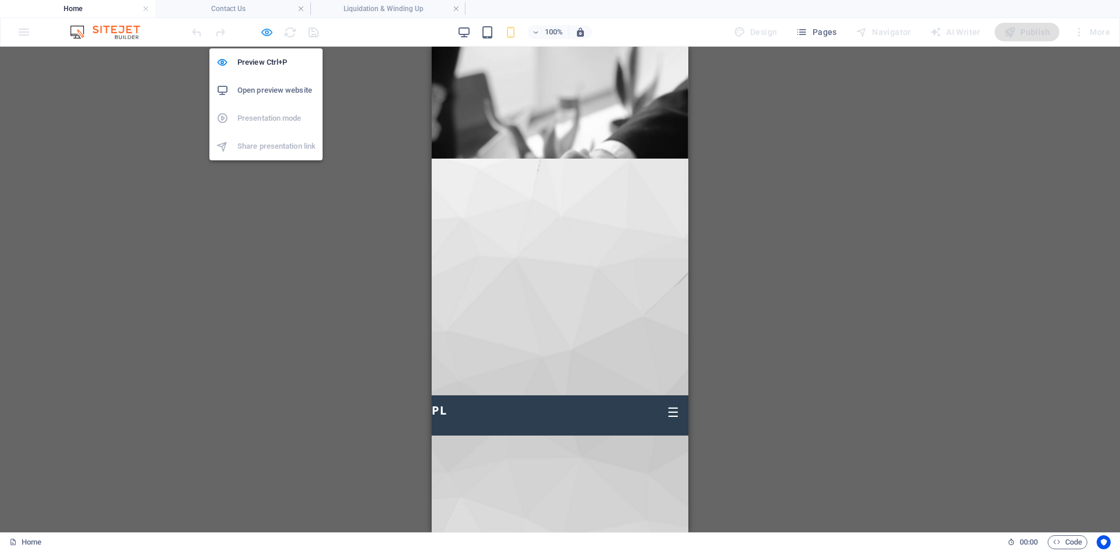
click at [264, 36] on icon "button" at bounding box center [266, 32] width 13 height 13
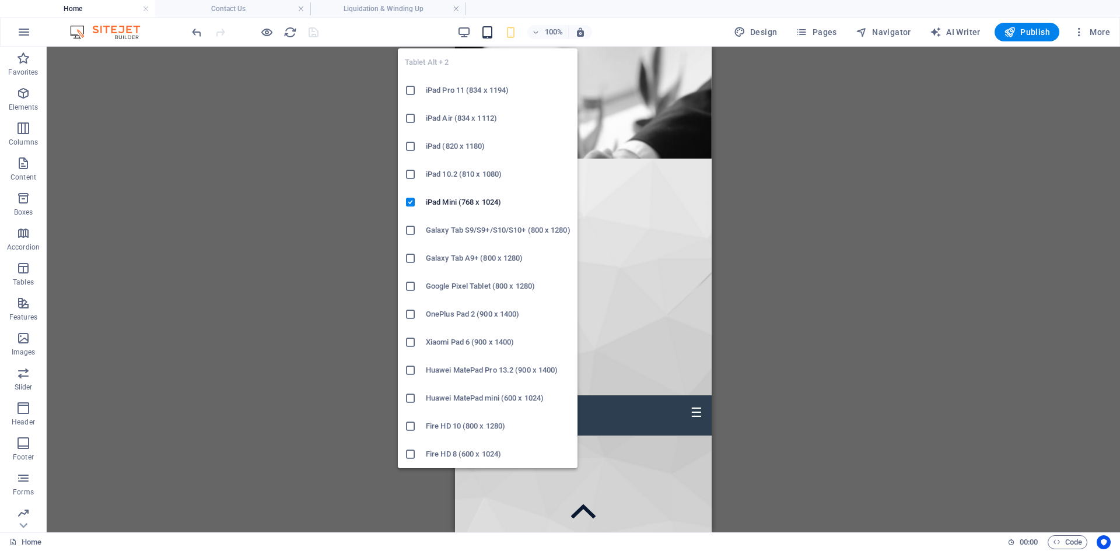
click at [486, 34] on icon "button" at bounding box center [487, 32] width 13 height 13
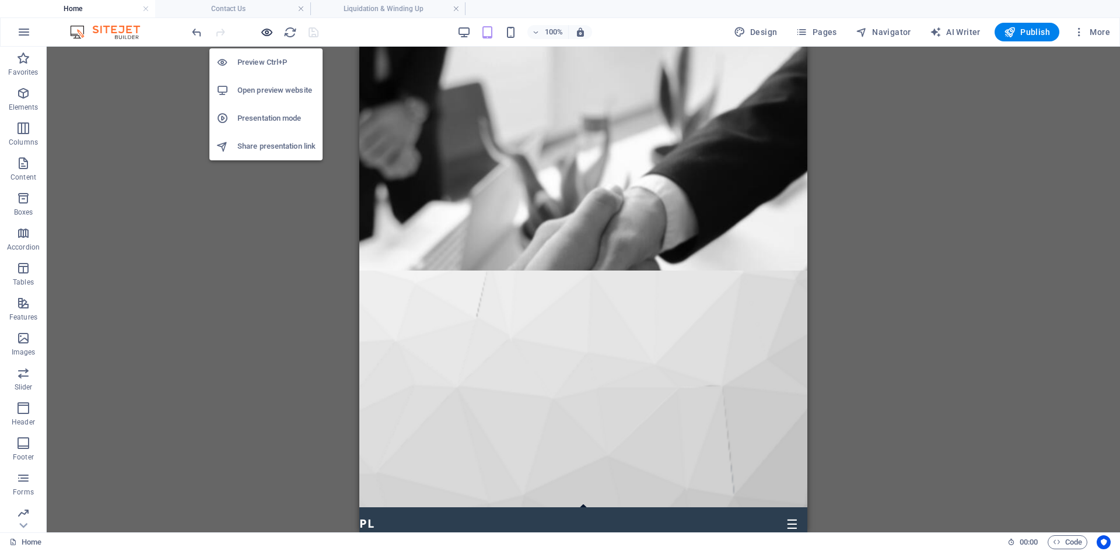
click at [272, 32] on icon "button" at bounding box center [266, 32] width 13 height 13
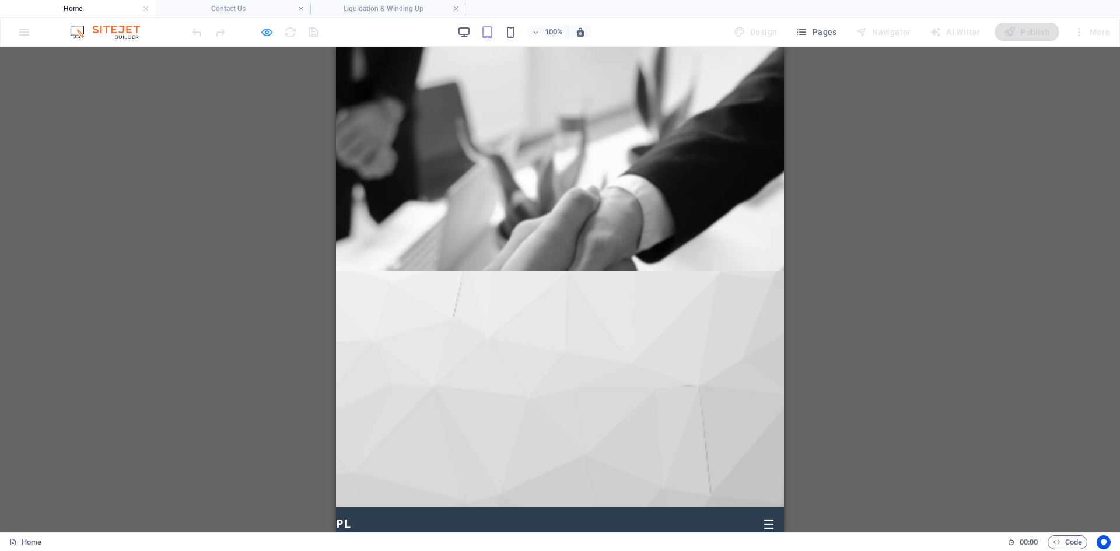
click at [268, 34] on icon "button" at bounding box center [266, 32] width 13 height 13
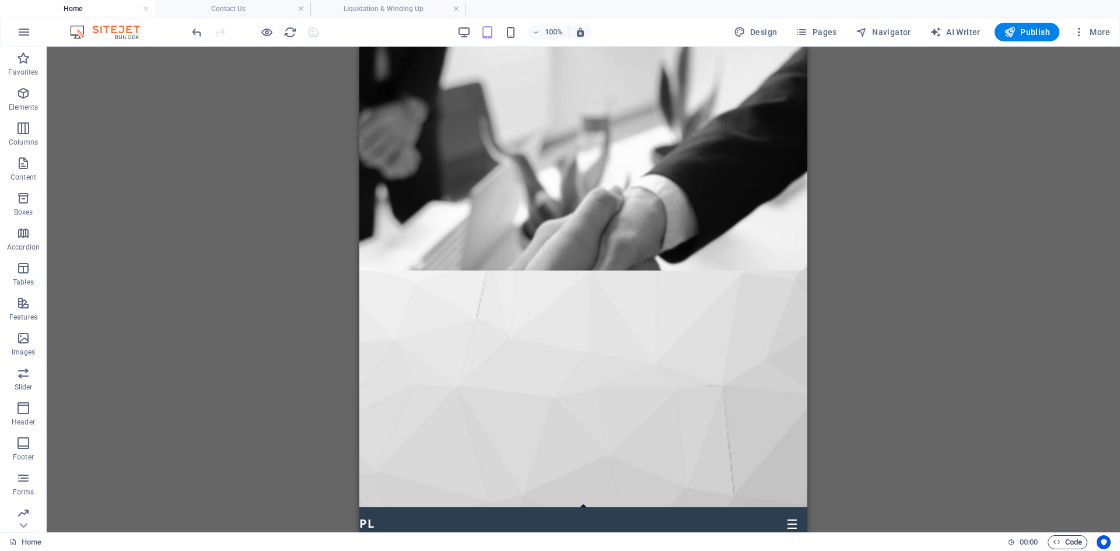
drag, startPoint x: 1061, startPoint y: 544, endPoint x: 1058, endPoint y: 537, distance: 7.6
click at [1061, 544] on span "Code" at bounding box center [1067, 542] width 29 height 14
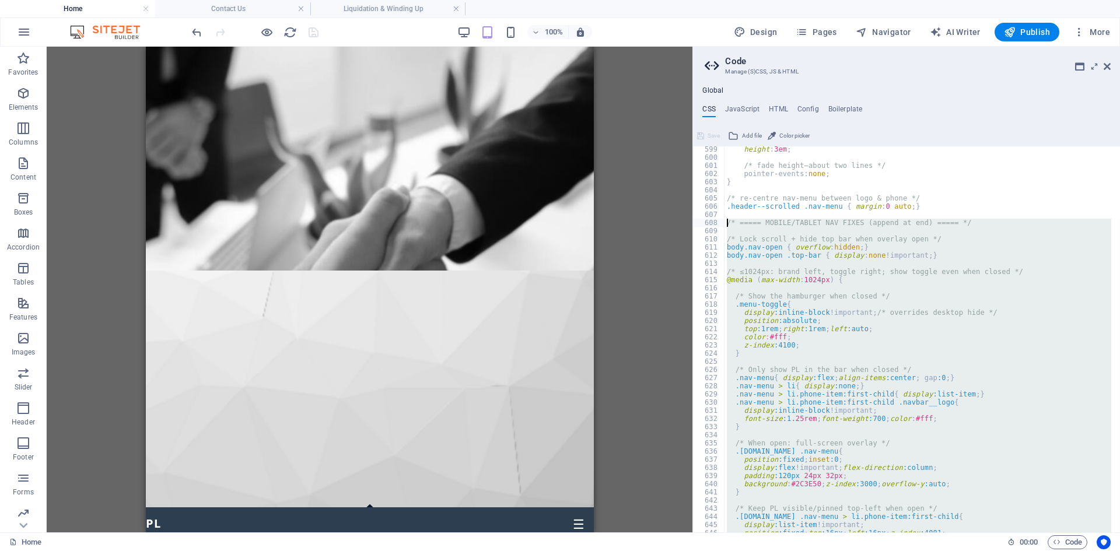
click at [798, 273] on div "height : 3em ; /* fade height—about two lines */ pointer-events: none ; } /* re…" at bounding box center [917, 339] width 387 height 386
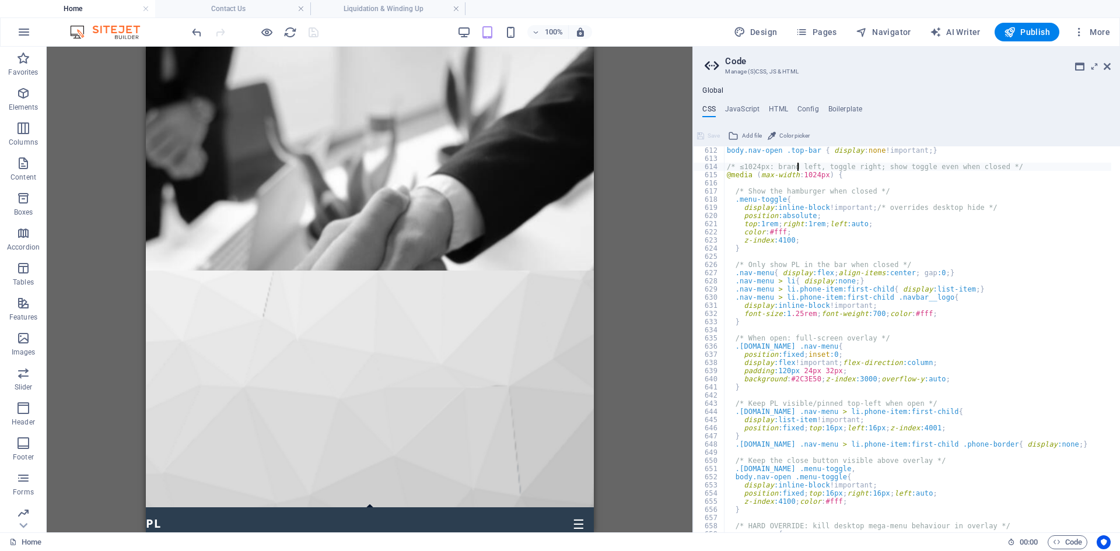
scroll to position [2927, 0]
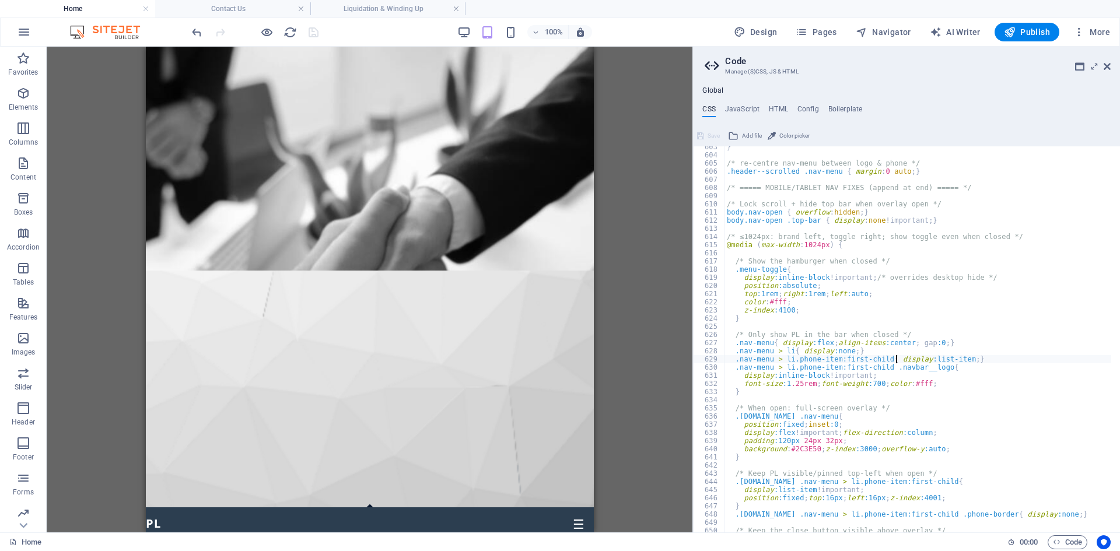
click at [895, 358] on div "} /* re-centre nav-menu between logo & phone */ .header--scrolled .nav-menu { m…" at bounding box center [917, 344] width 387 height 402
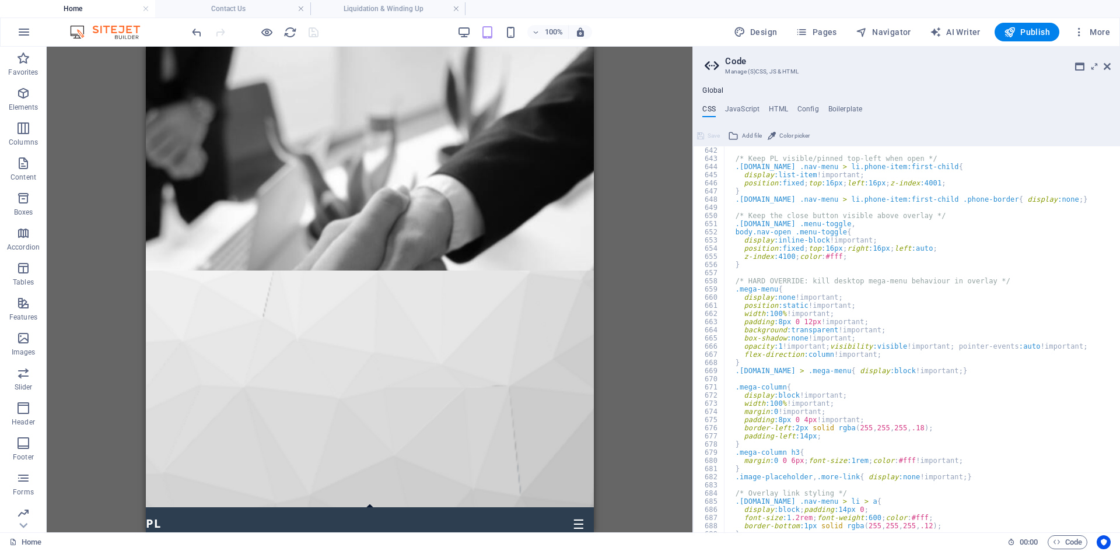
scroll to position [3460, 0]
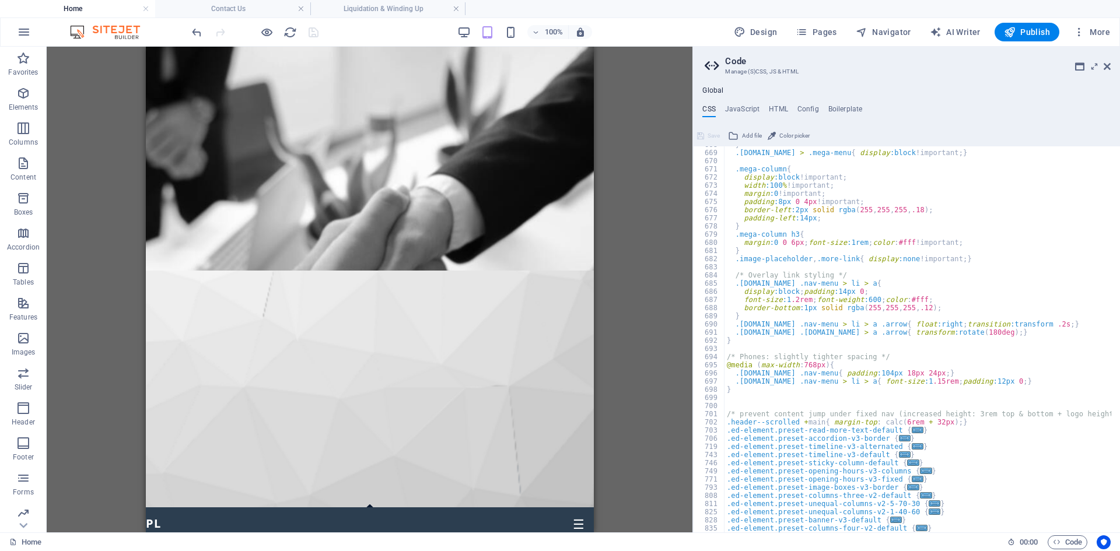
click at [746, 387] on div "} .menu-item.open > .mega-menu { display :block !important; } .mega-column { di…" at bounding box center [917, 342] width 387 height 402
type textarea "}"
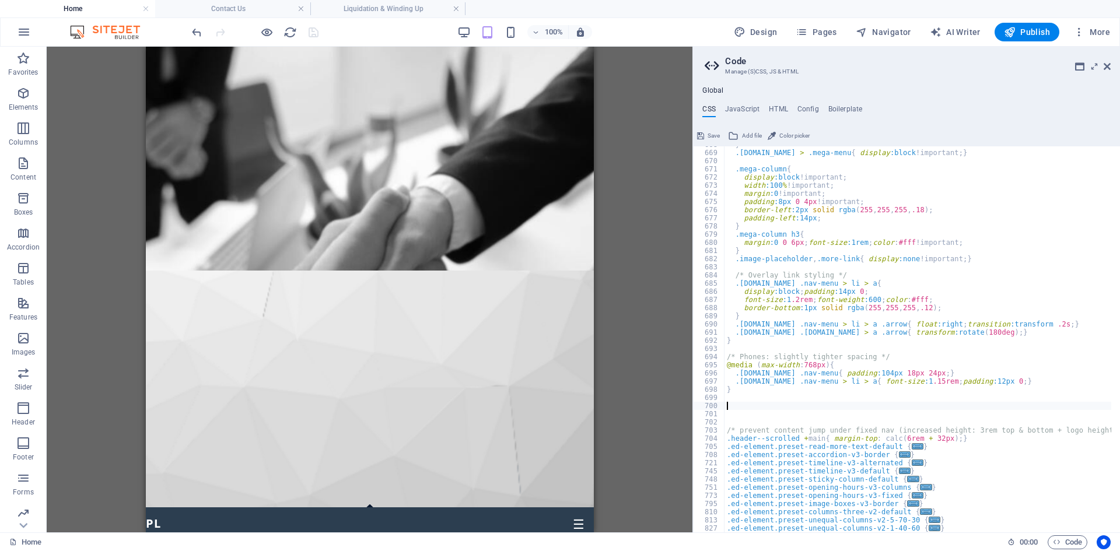
paste textarea
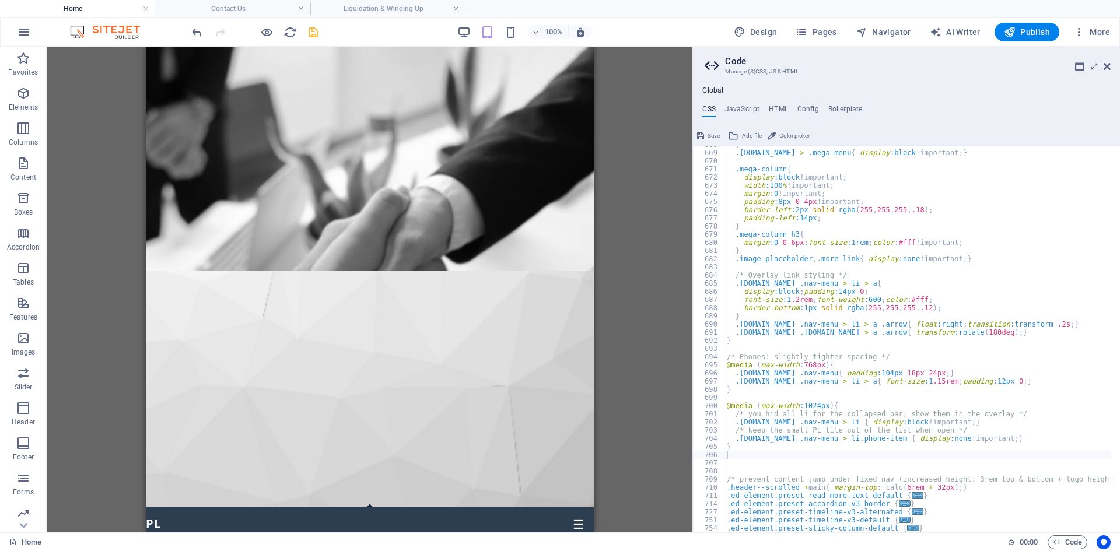
click at [750, 446] on div "} .menu-item.open > .mega-menu { display :block !important; } .mega-column { di…" at bounding box center [917, 342] width 387 height 402
type textarea "}"
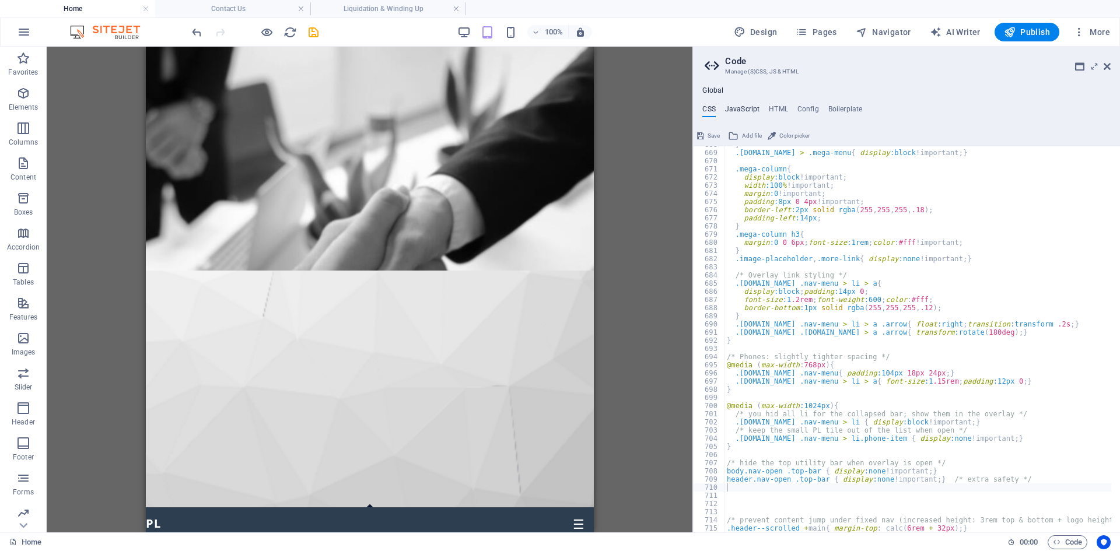
scroll to position [3460, 0]
click at [731, 111] on h4 "JavaScript" at bounding box center [742, 111] width 34 height 13
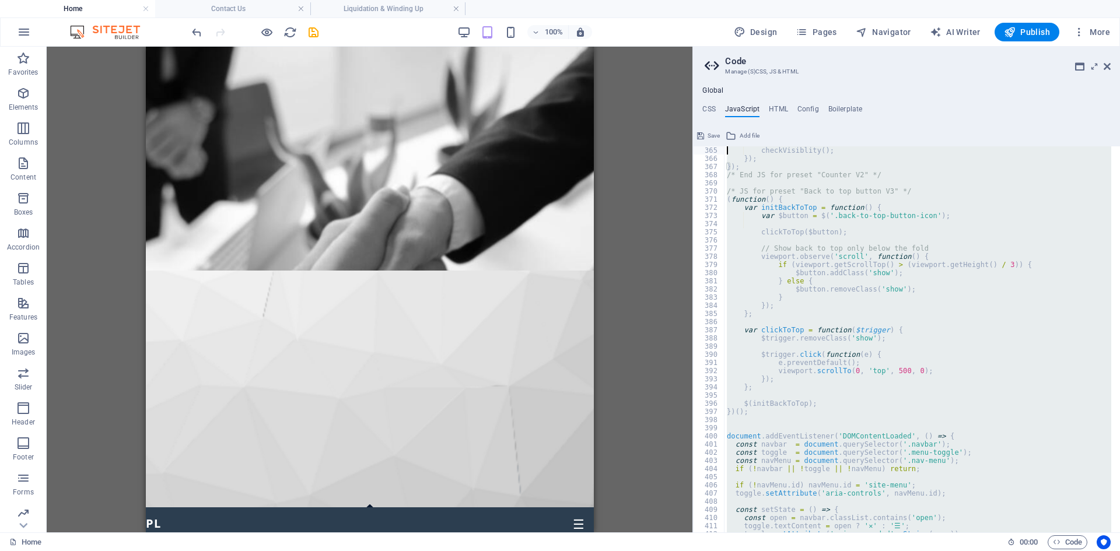
scroll to position [2907, 0]
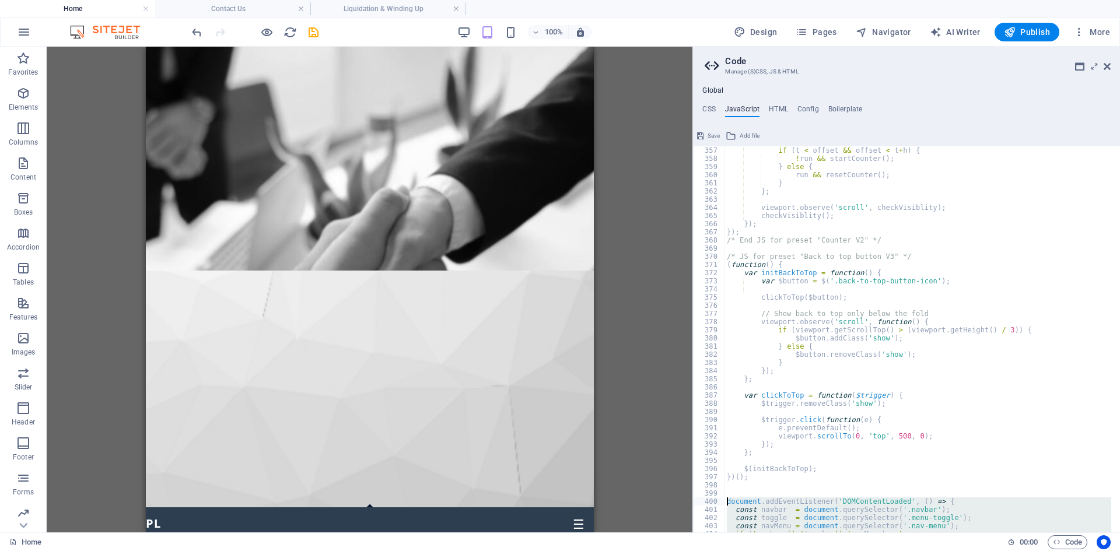
drag, startPoint x: 745, startPoint y: 383, endPoint x: 727, endPoint y: 504, distance: 122.2
click at [727, 504] on div "if ( t < offset && offset < t + h ) { ! run && startCounter ( ) ; } else { run …" at bounding box center [991, 343] width 535 height 394
type textarea "document.addEventListener('DOMContentLoaded', () => { const navbar = document.q…"
paste textarea
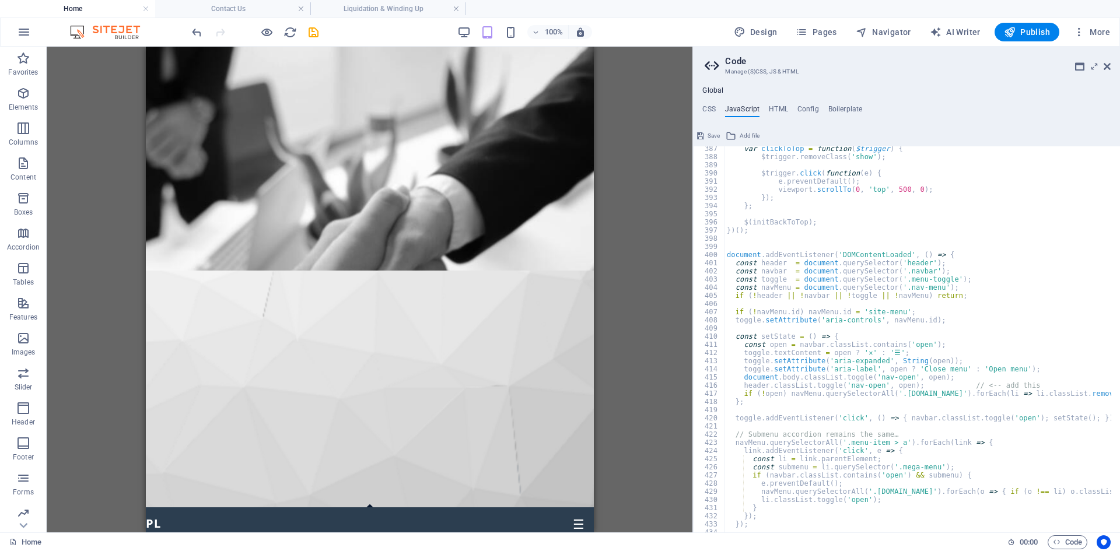
scroll to position [3293, 0]
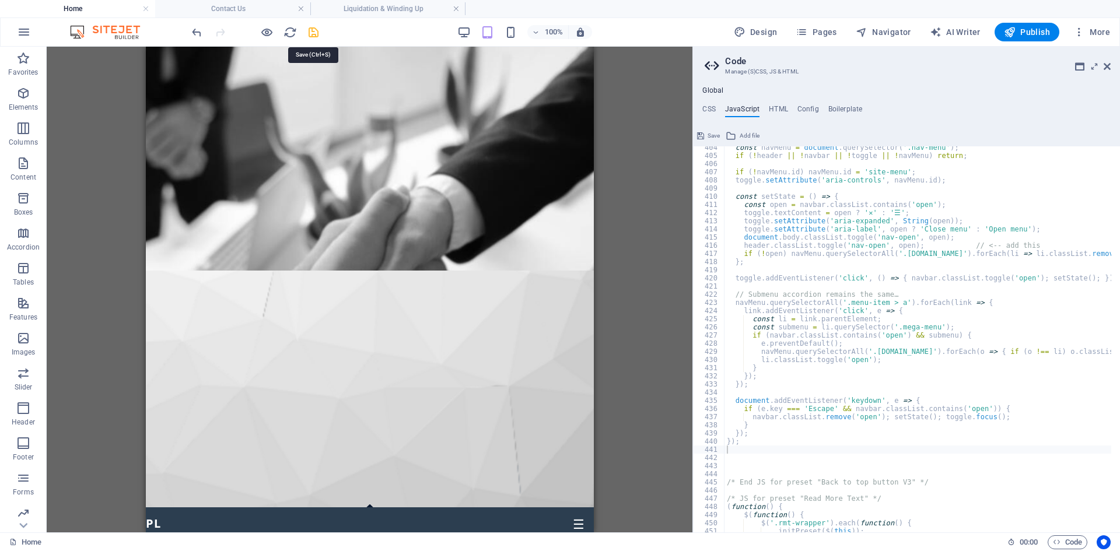
click at [316, 30] on icon "save" at bounding box center [313, 32] width 13 height 13
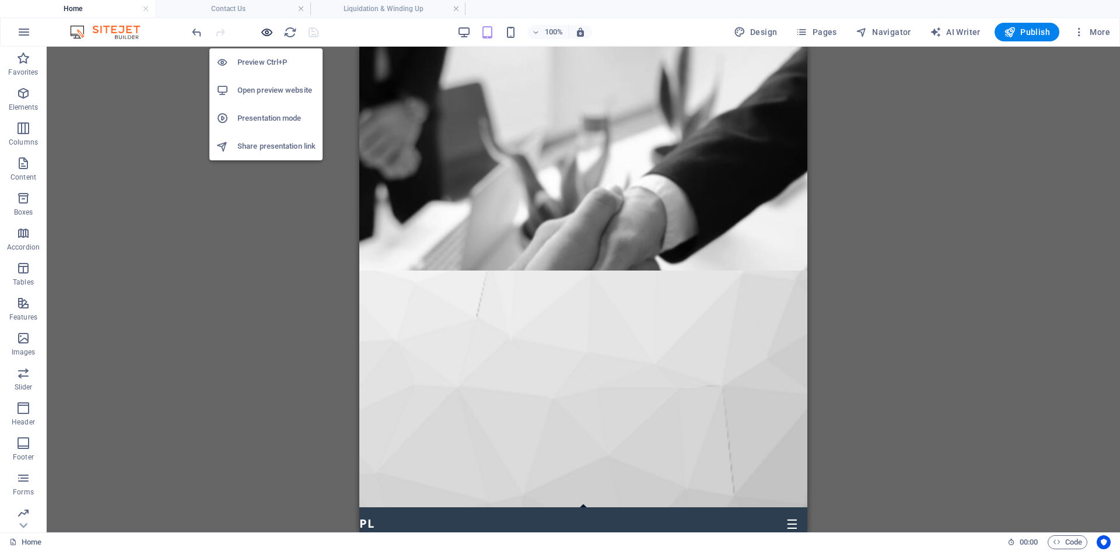
click at [271, 33] on icon "button" at bounding box center [266, 32] width 13 height 13
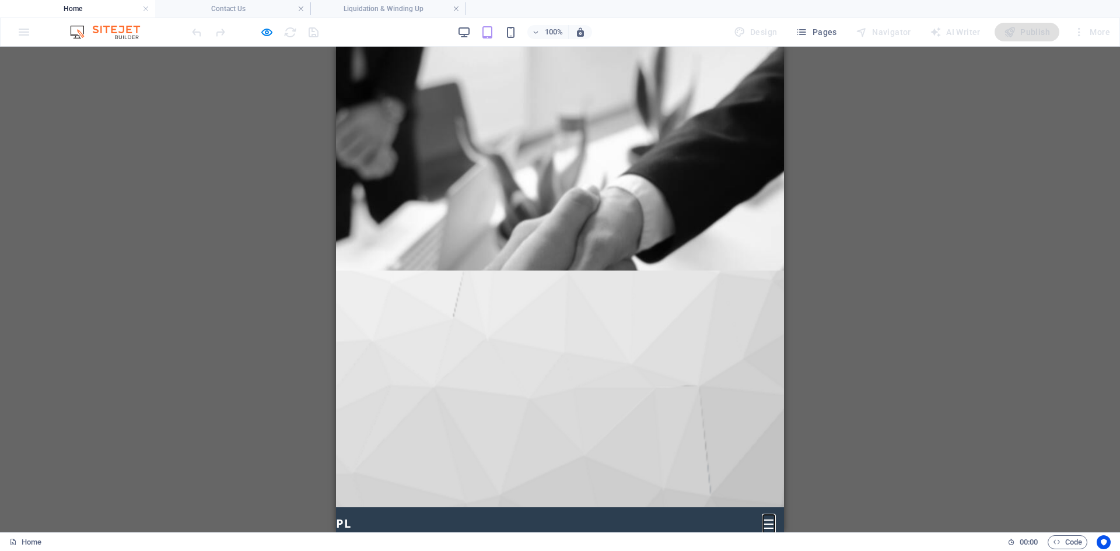
click at [763, 517] on button "☰" at bounding box center [769, 525] width 12 height 16
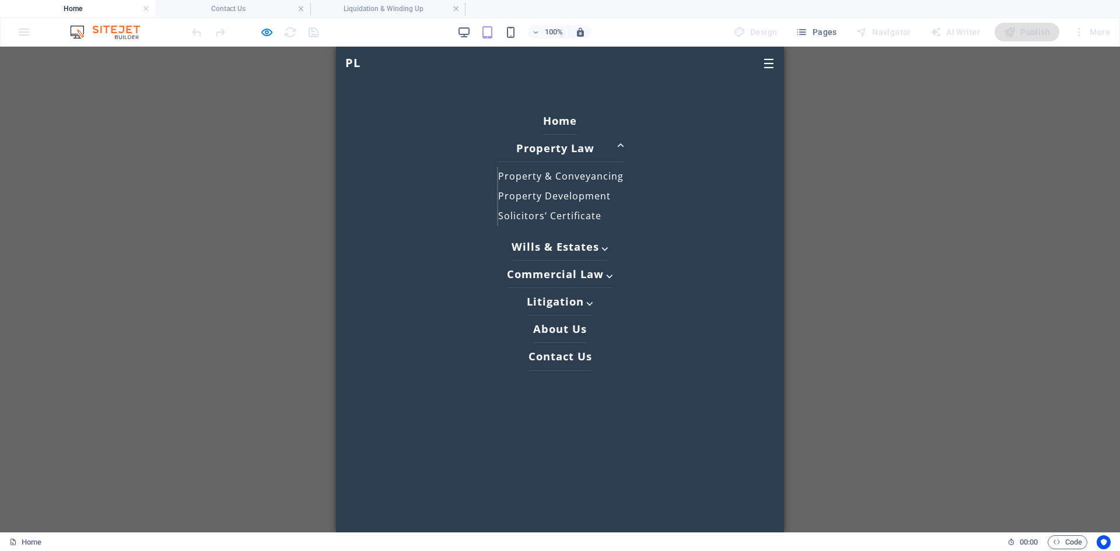
click at [596, 149] on link "Property Law ⌵" at bounding box center [560, 148] width 127 height 27
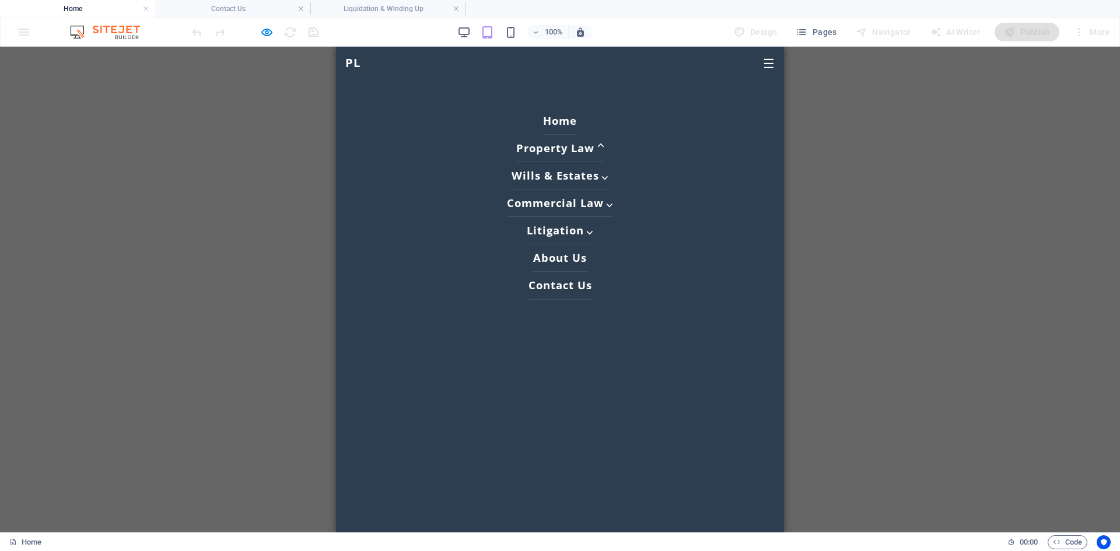
click at [597, 149] on span "⌵" at bounding box center [600, 148] width 7 height 13
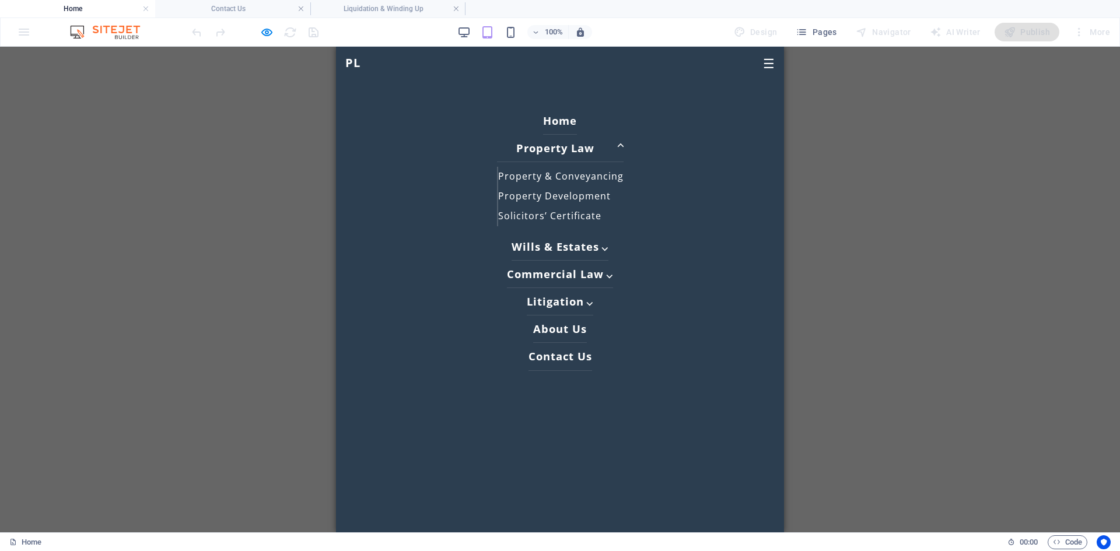
click at [608, 147] on link "Property Law ⌵" at bounding box center [560, 148] width 127 height 27
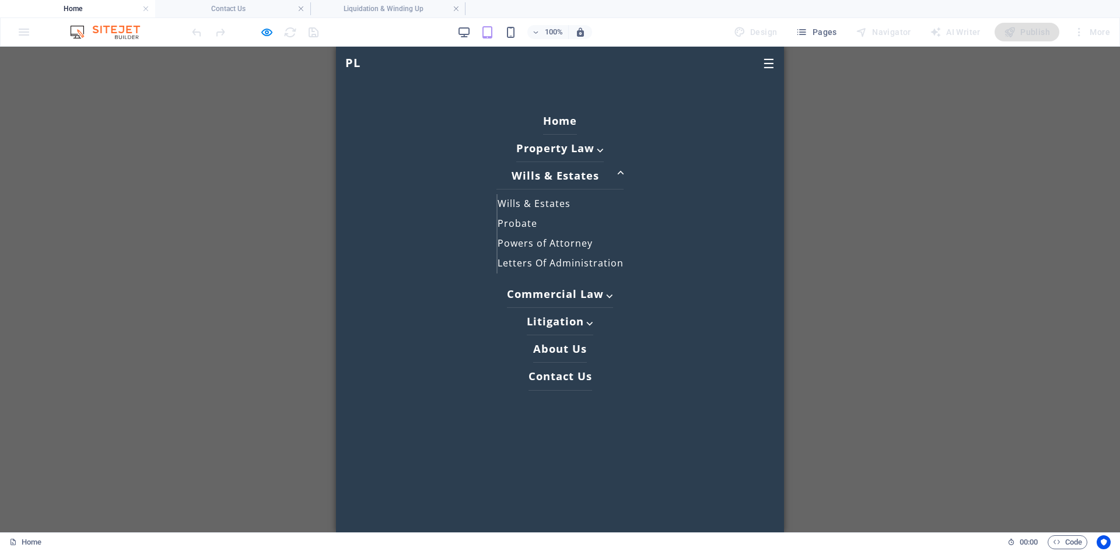
click at [577, 177] on link "[PERSON_NAME] & Estates ⌵" at bounding box center [559, 175] width 127 height 27
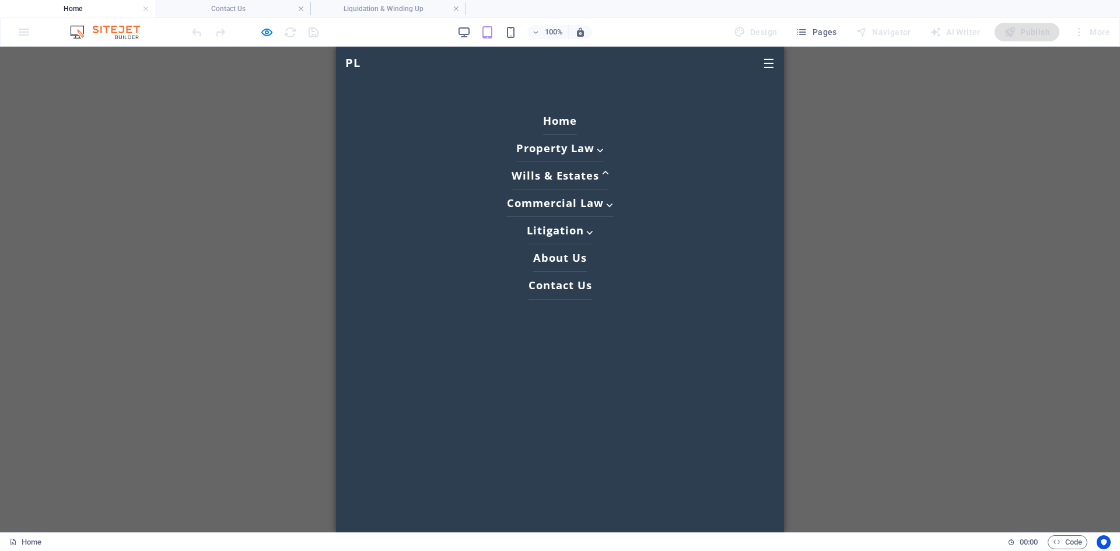
click at [579, 177] on link "[PERSON_NAME] & Estates ⌵" at bounding box center [559, 175] width 97 height 27
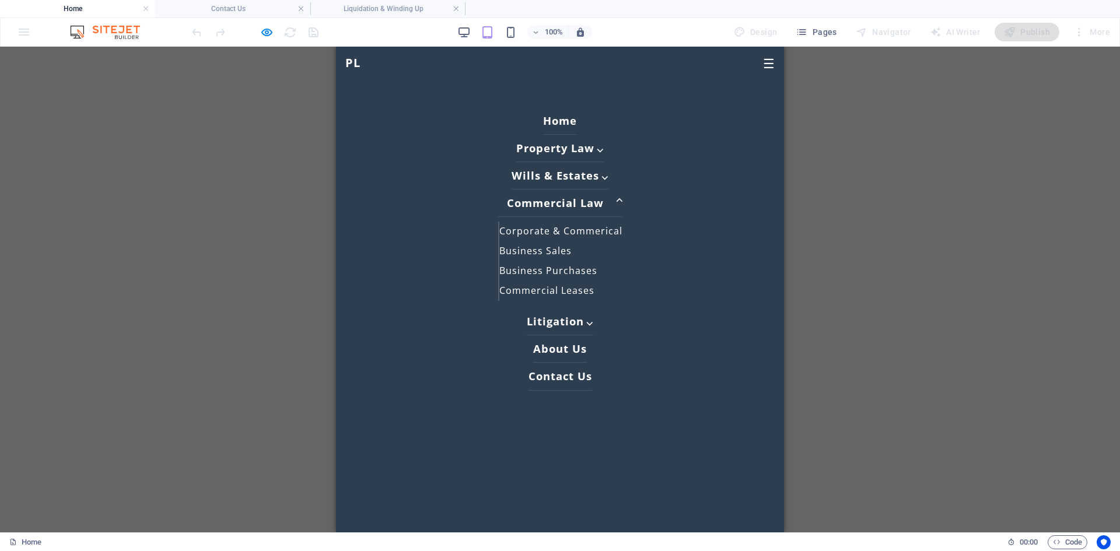
click at [559, 204] on link "Commercial Law ⌵" at bounding box center [560, 203] width 124 height 27
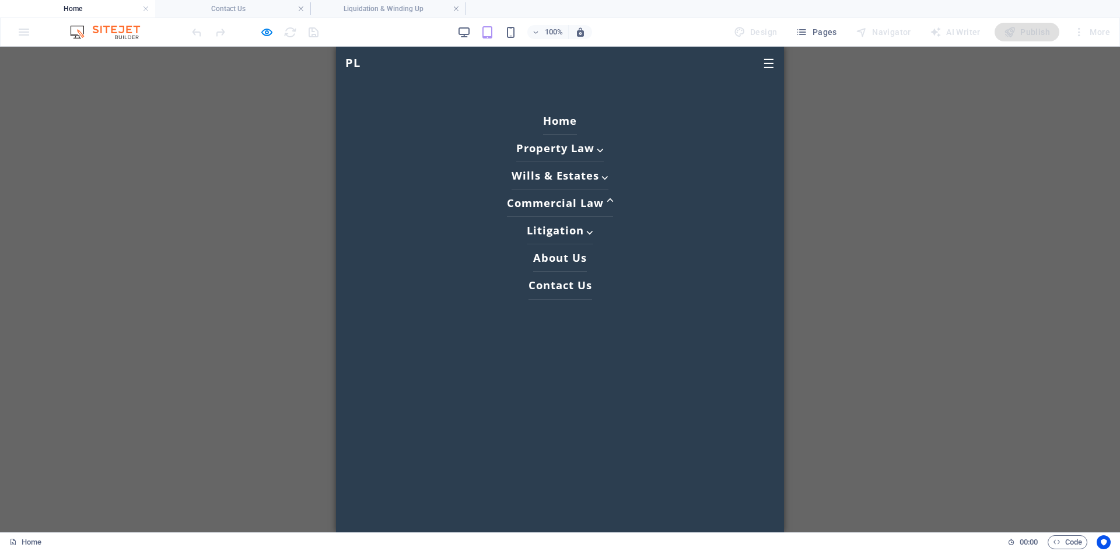
click at [560, 204] on link "Commercial Law ⌵" at bounding box center [560, 203] width 106 height 27
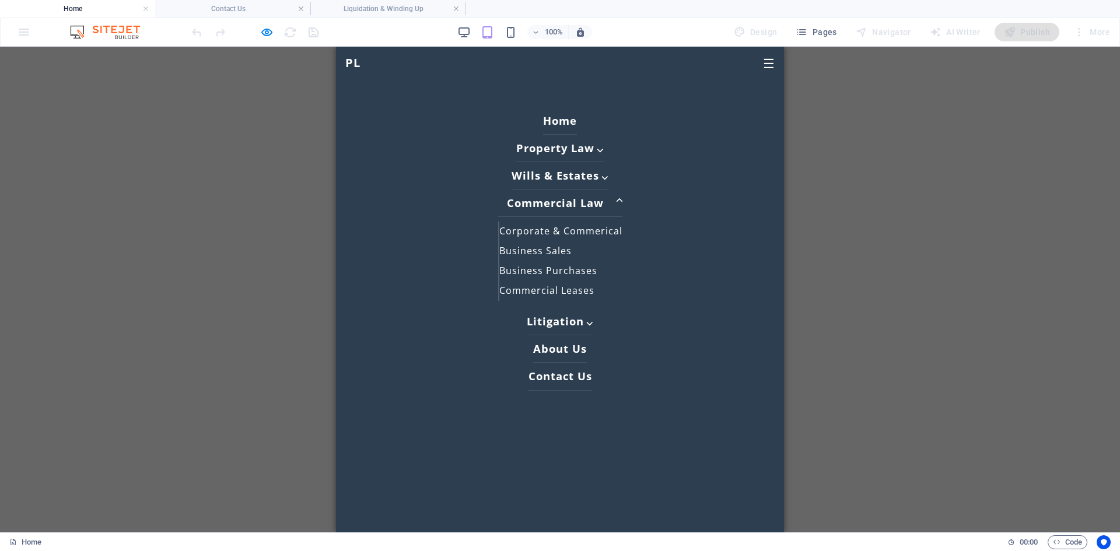
click at [607, 200] on link "Commercial Law ⌵" at bounding box center [560, 203] width 124 height 27
click at [601, 174] on link "[PERSON_NAME] & Estates ⌵" at bounding box center [559, 175] width 127 height 27
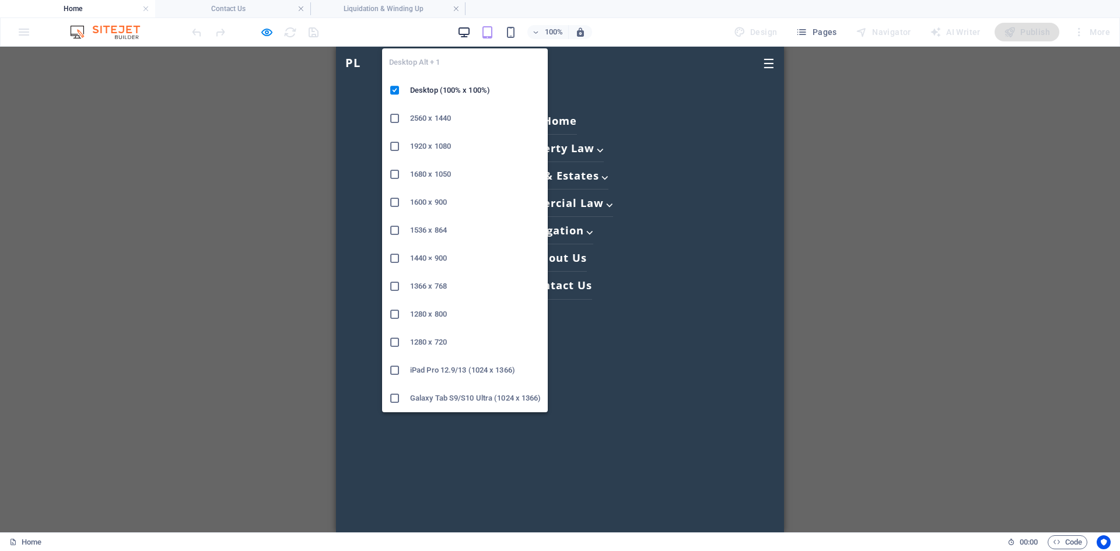
click at [469, 30] on icon "button" at bounding box center [463, 32] width 13 height 13
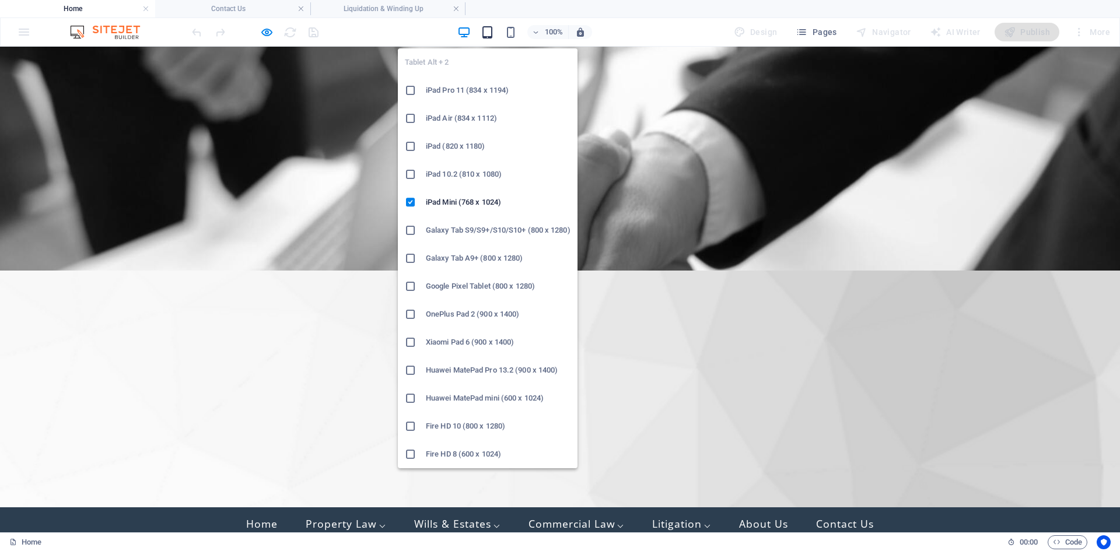
click at [488, 31] on icon "button" at bounding box center [487, 32] width 13 height 13
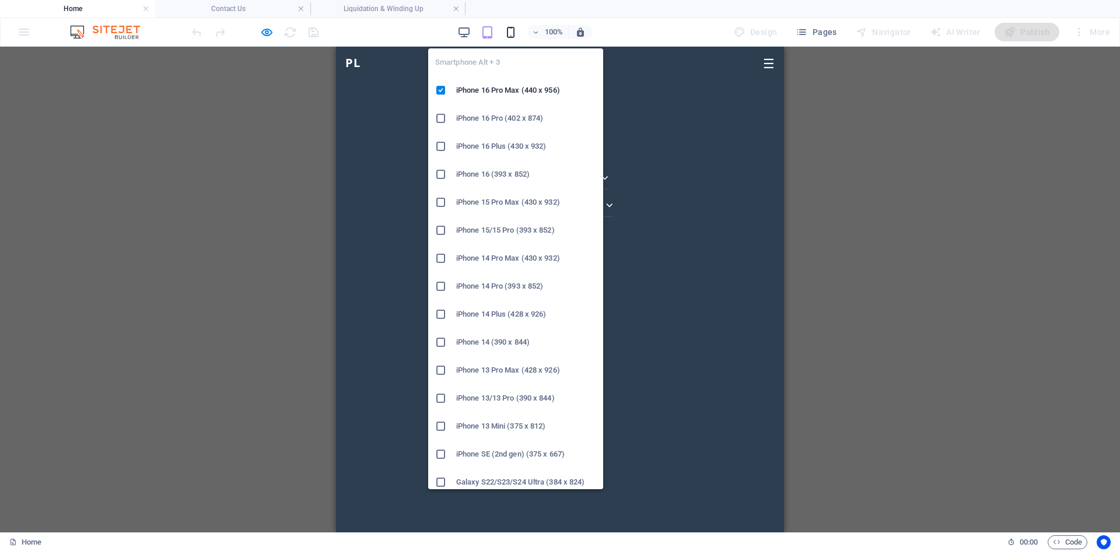
click at [514, 33] on icon "button" at bounding box center [510, 32] width 13 height 13
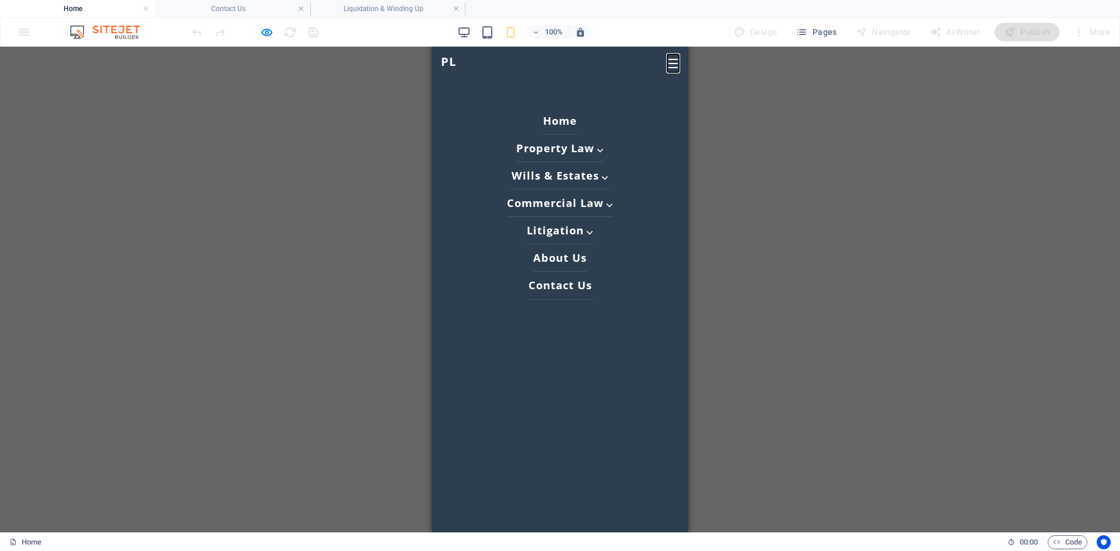
click at [667, 62] on button "☰" at bounding box center [673, 64] width 12 height 16
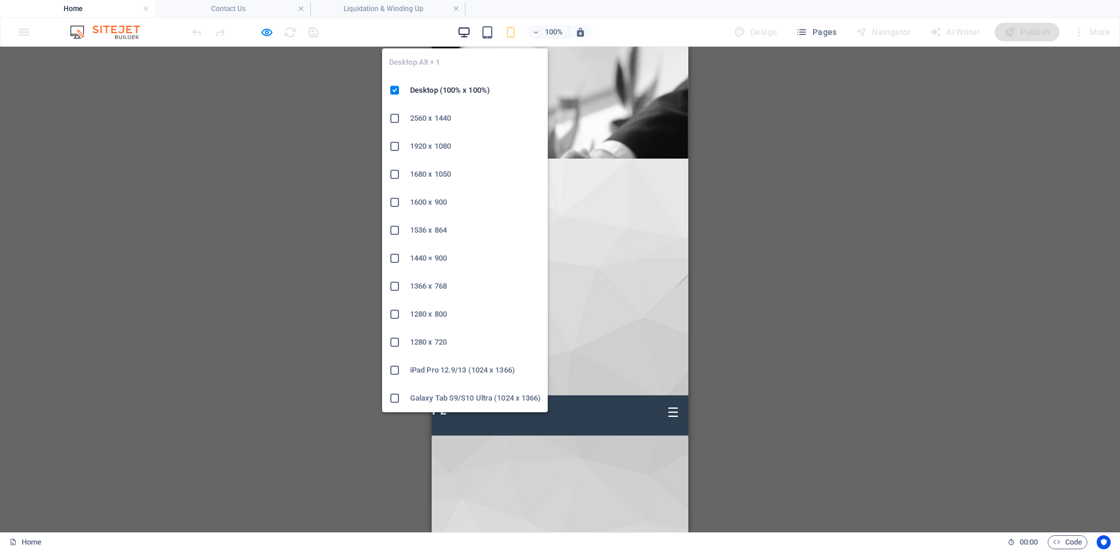
click at [463, 32] on icon "button" at bounding box center [463, 32] width 13 height 13
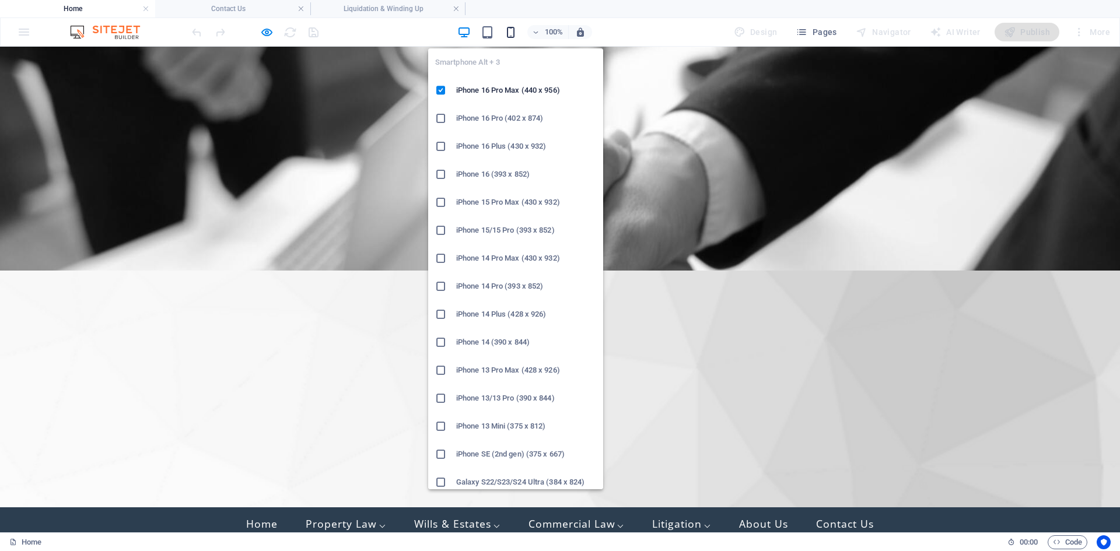
click at [509, 34] on icon "button" at bounding box center [510, 32] width 13 height 13
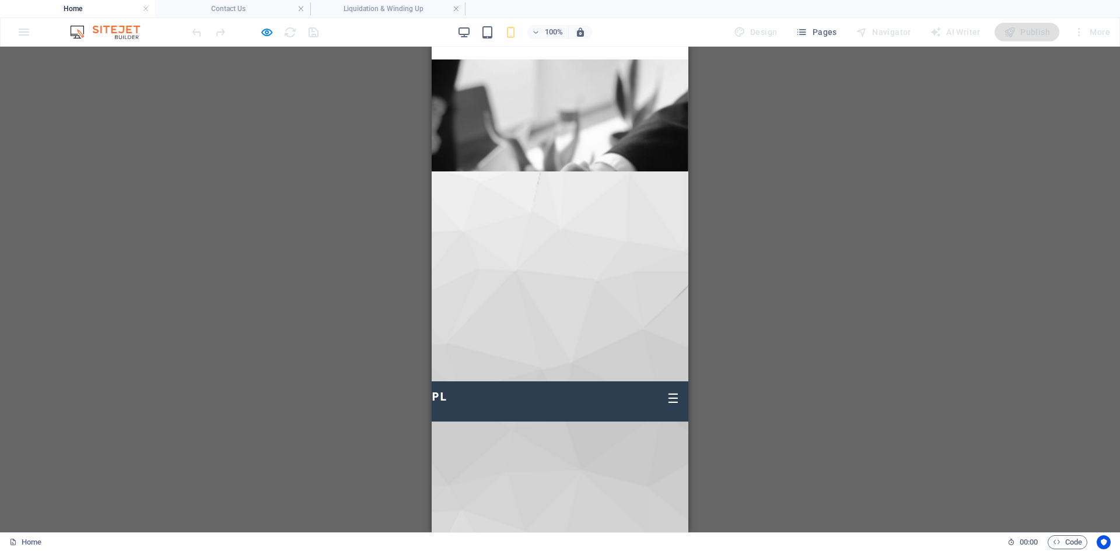
scroll to position [0, 0]
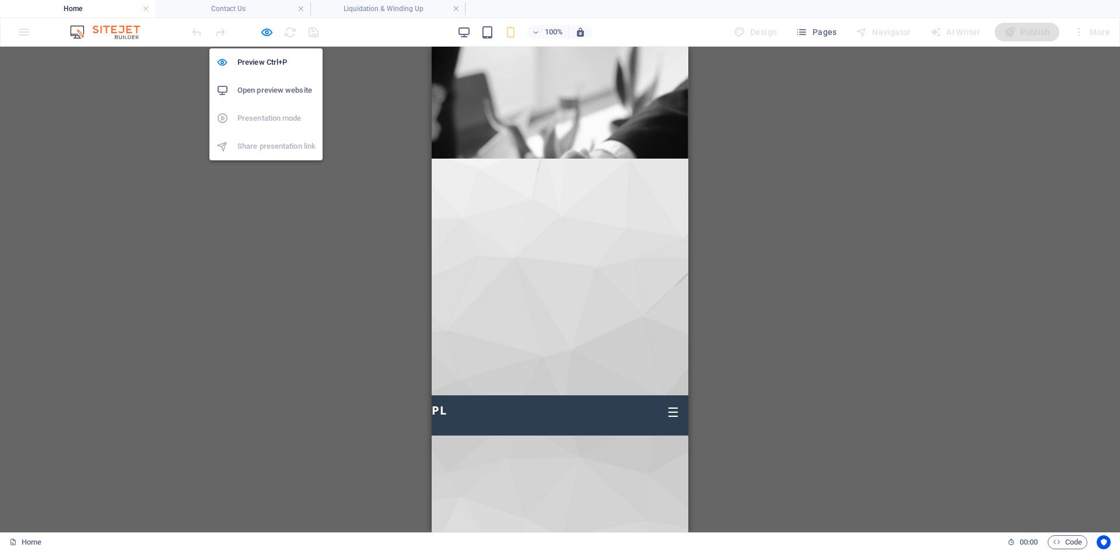
drag, startPoint x: 268, startPoint y: 33, endPoint x: 275, endPoint y: 34, distance: 6.6
click at [268, 33] on icon "button" at bounding box center [266, 32] width 13 height 13
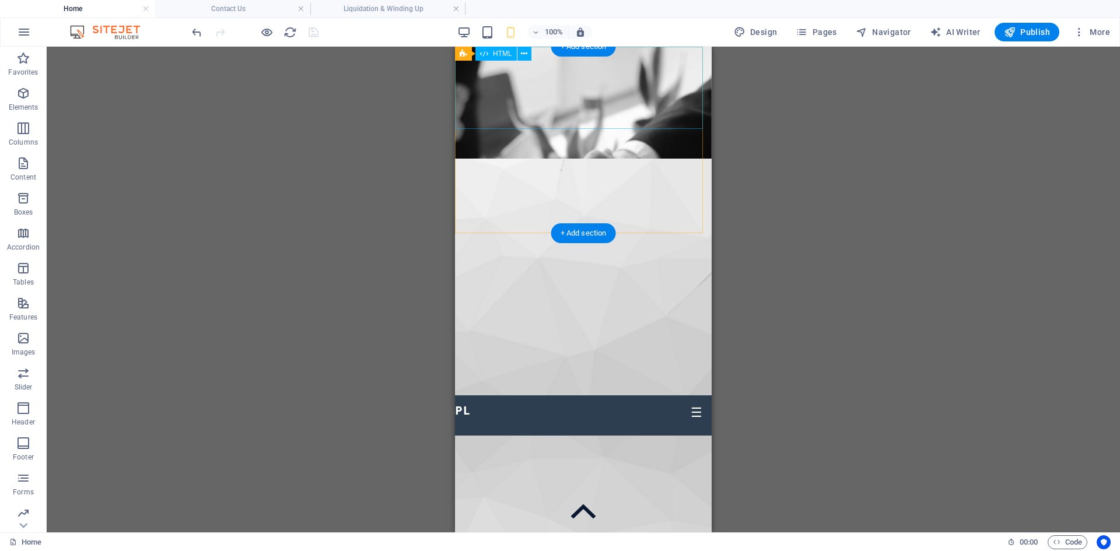
click at [563, 353] on div "P era L awyers | [PHONE_NUMBER] ☰ PL | Home Property Law ⌵ Property & Conveyanc…" at bounding box center [583, 394] width 257 height 82
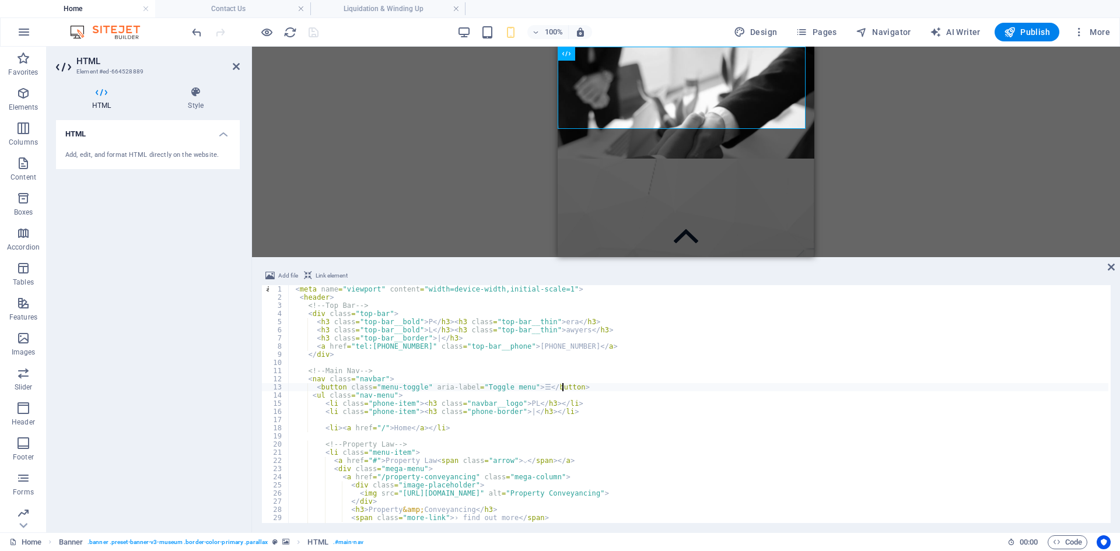
click at [402, 350] on div "< meta name = "viewport" content = "width=device-width,initial-scale=1" > < hea…" at bounding box center [698, 411] width 819 height 252
type textarea "<a href="tel:[PHONE_NUMBER]" class="top-bar__phone">[PHONE_NUMBER]</a>"
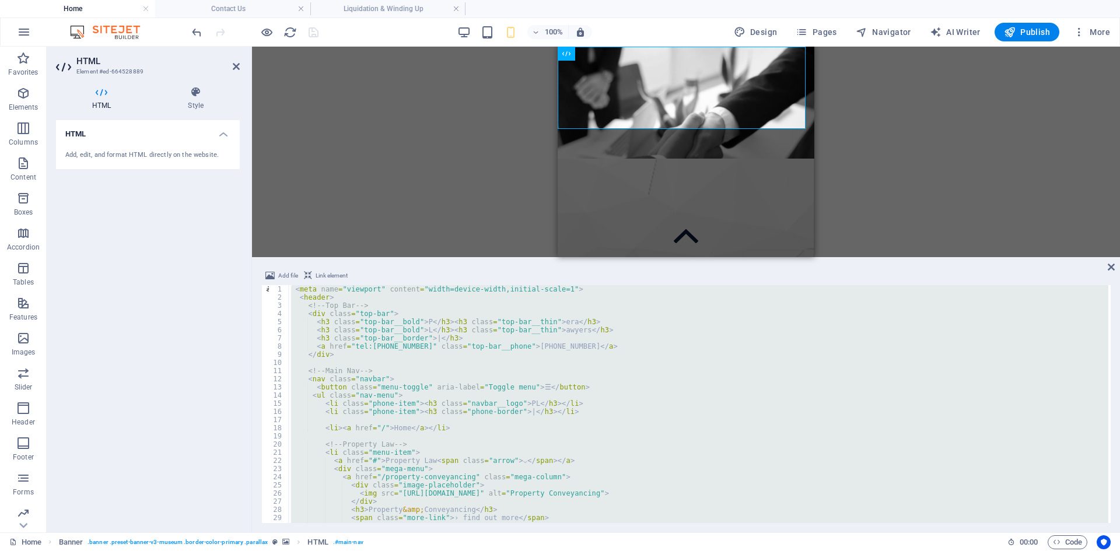
click at [452, 360] on div "< meta name = "viewport" content = "width=device-width,initial-scale=1" > < hea…" at bounding box center [698, 404] width 819 height 238
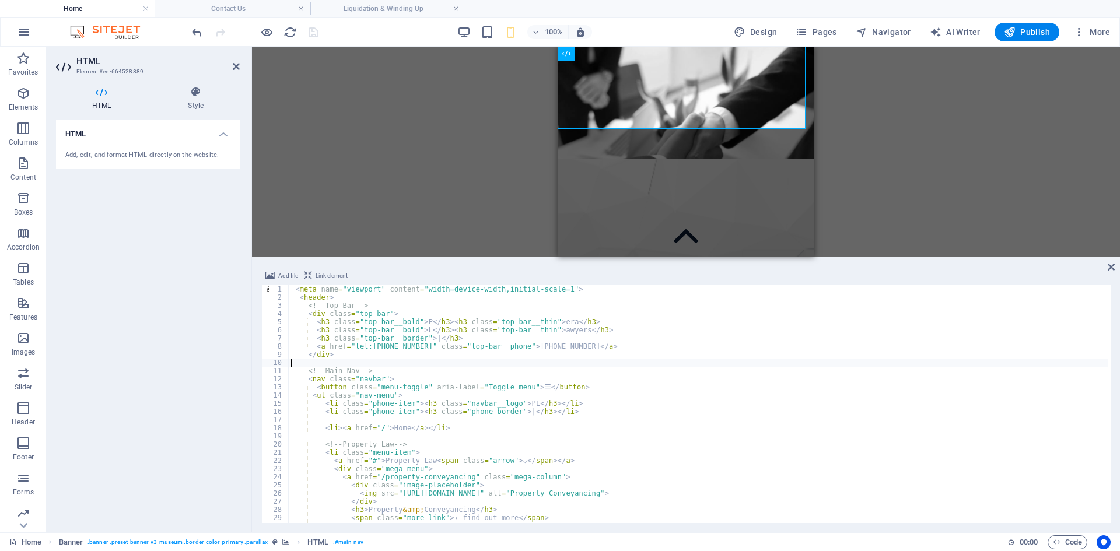
click at [488, 339] on div "< meta name = "viewport" content = "width=device-width,initial-scale=1" > < hea…" at bounding box center [698, 411] width 819 height 252
click at [472, 380] on div "< meta name = "viewport" content = "width=device-width,initial-scale=1" > < hea…" at bounding box center [698, 411] width 819 height 252
drag, startPoint x: 461, startPoint y: 399, endPoint x: 454, endPoint y: 407, distance: 10.8
click at [461, 399] on div "< meta name = "viewport" content = "width=device-width,initial-scale=1" > < hea…" at bounding box center [698, 411] width 819 height 252
type textarea "<ul class="nav-menu"> <li class="phone-item"><h3 class="navbar__logo">PL</h3></…"
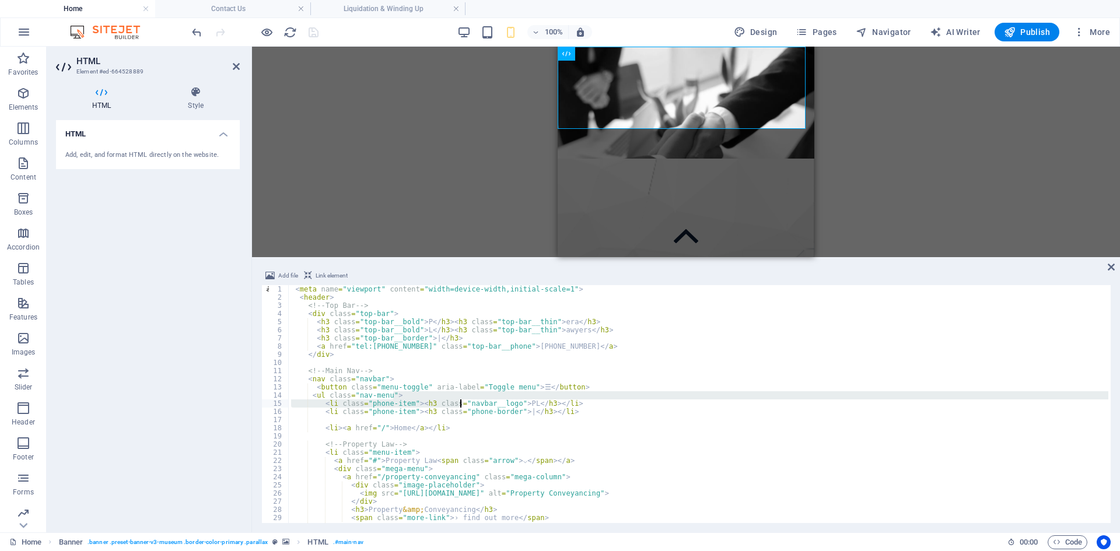
click at [435, 416] on div "< meta name = "viewport" content = "width=device-width,initial-scale=1" > < hea…" at bounding box center [698, 411] width 819 height 252
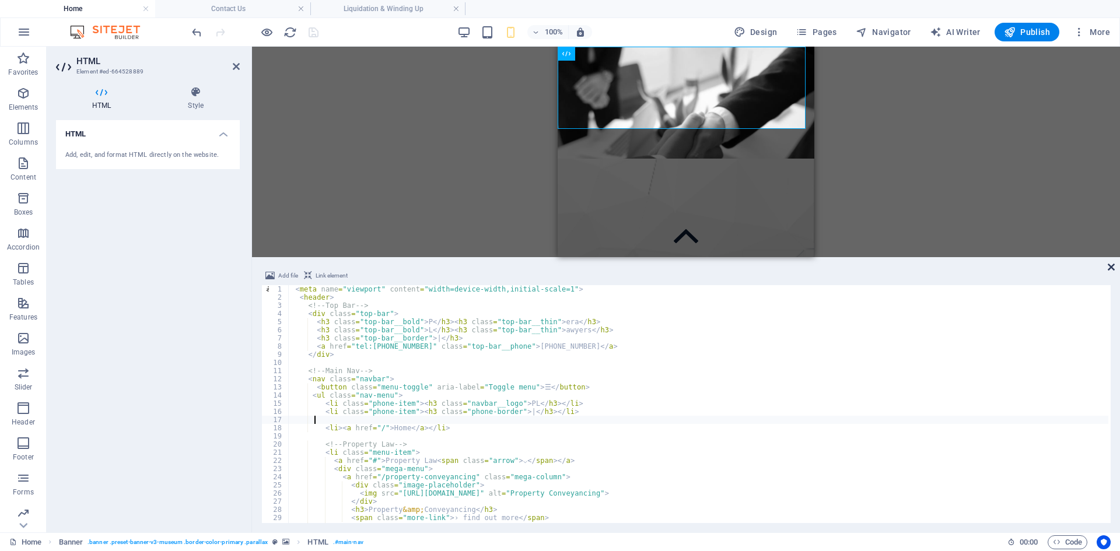
click at [1110, 269] on icon at bounding box center [1111, 266] width 7 height 9
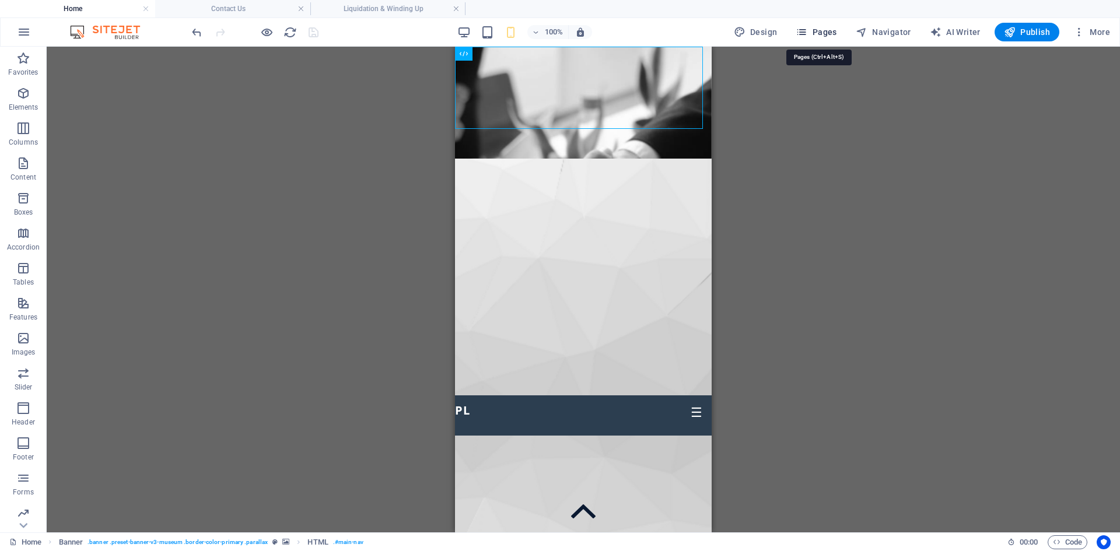
click at [812, 32] on span "Pages" at bounding box center [816, 32] width 41 height 12
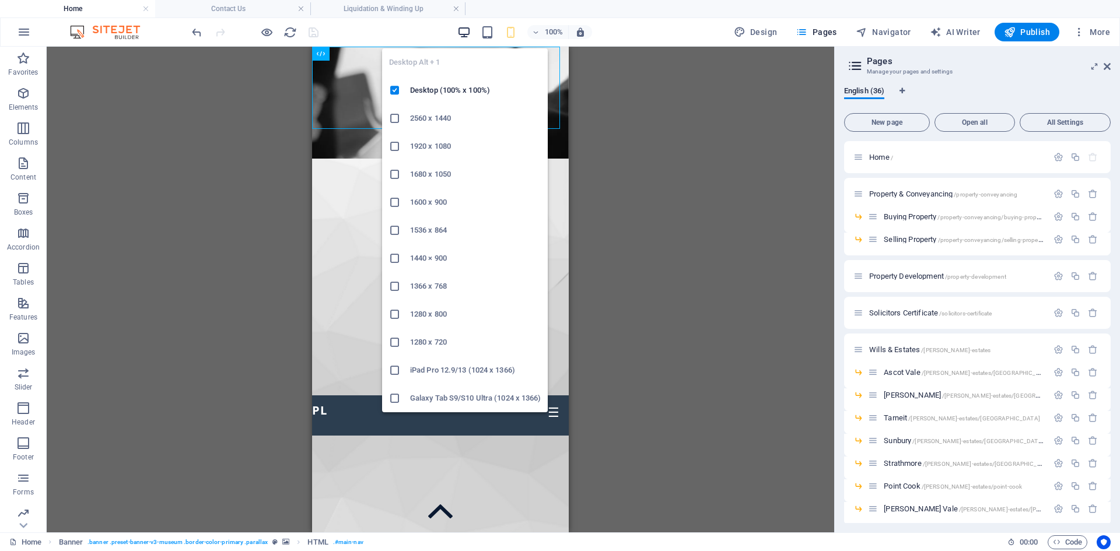
click at [470, 36] on icon "button" at bounding box center [463, 32] width 13 height 13
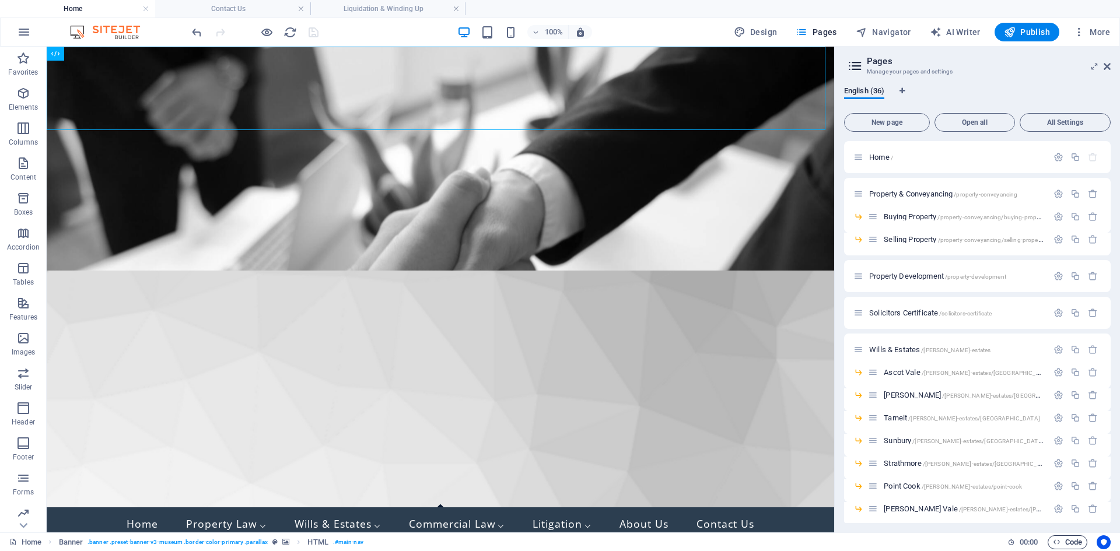
click at [1079, 541] on span "Code" at bounding box center [1067, 542] width 29 height 14
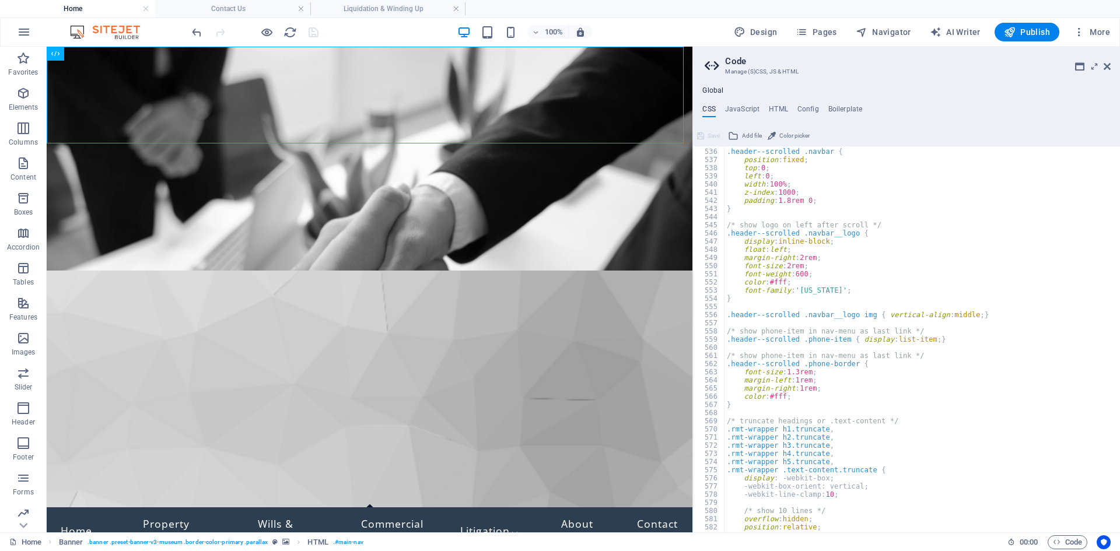
scroll to position [2375, 0]
click at [529, 465] on div "P era L awyers | [PHONE_NUMBER] ☰ PL | Home Property Law ⌵ Property & Conveyanc…" at bounding box center [370, 513] width 646 height 97
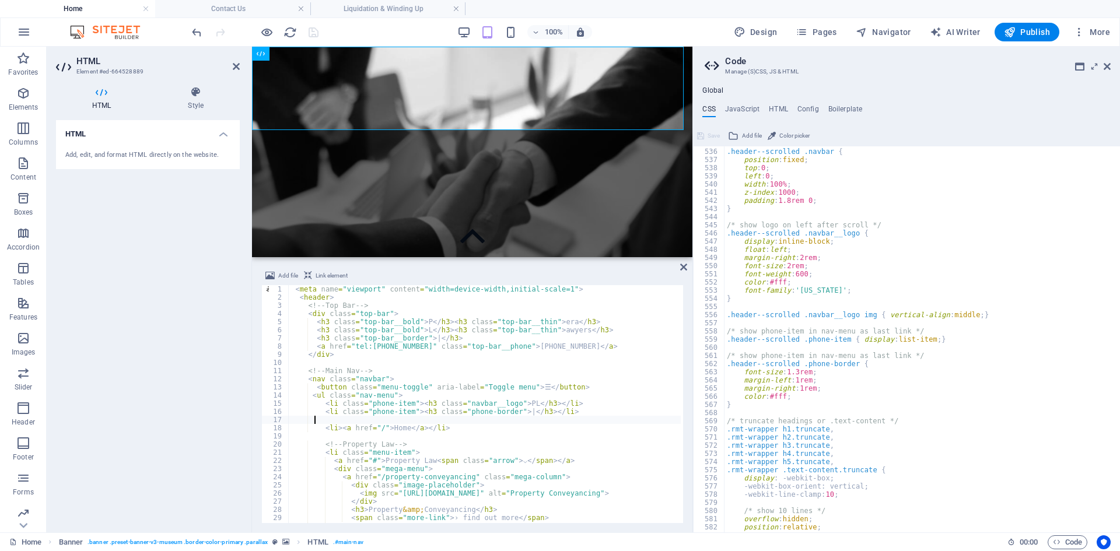
click at [444, 398] on div "< meta name = "viewport" content = "width=device-width,initial-scale=1" > < hea…" at bounding box center [619, 412] width 661 height 254
type textarea "<ul class="nav-menu">"
click at [815, 364] on div ".header--scrolled .navbar { position : fixed ; top : 0 ; left : 0 ; width : 100…" at bounding box center [917, 340] width 387 height 402
click at [823, 386] on div ".header--scrolled .navbar { position : fixed ; top : 0 ; left : 0 ; width : 100…" at bounding box center [917, 340] width 387 height 402
type textarea "margin-right: 1rem;"
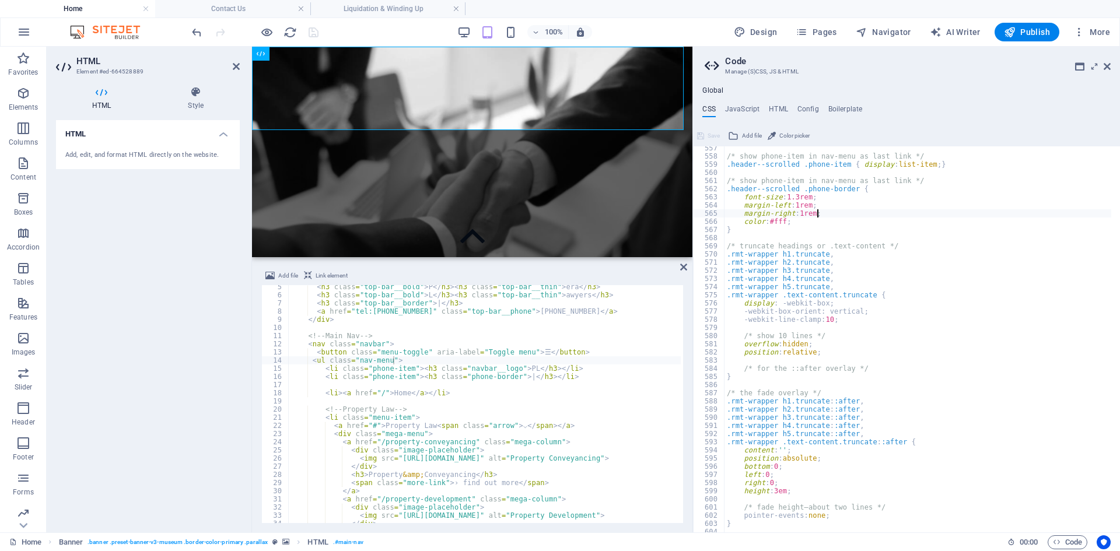
scroll to position [35, 0]
click at [428, 367] on div "< h3 class = "top-bar__bold" > P </ h3 > < h3 class = "top-bar__thin" > era </ …" at bounding box center [619, 409] width 661 height 252
type textarea "<li class="phone-item"><h3 class="phone-border">|</h3></li>"
click at [411, 377] on div "< h3 class = "top-bar__bold" > P </ h3 > < h3 class = "top-bar__thin" > era </ …" at bounding box center [619, 409] width 661 height 252
click at [1110, 68] on aside "Code Manage (S)CSS, JS & HTML Global CSS JavaScript HTML Config Boilerplate mar…" at bounding box center [905, 290] width 427 height 486
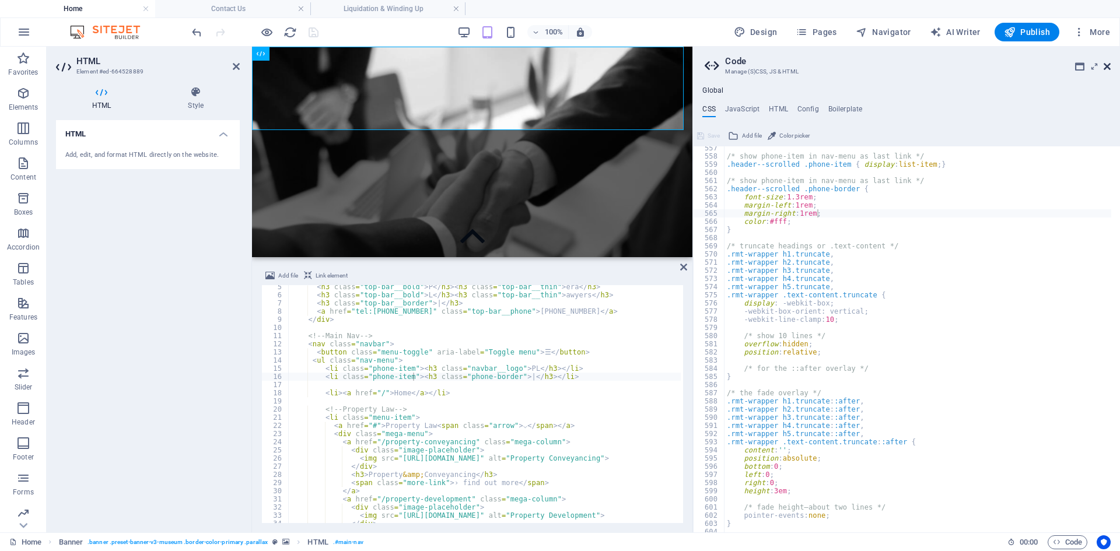
drag, startPoint x: 1106, startPoint y: 66, endPoint x: 854, endPoint y: 19, distance: 256.8
click at [1106, 66] on icon at bounding box center [1106, 66] width 7 height 9
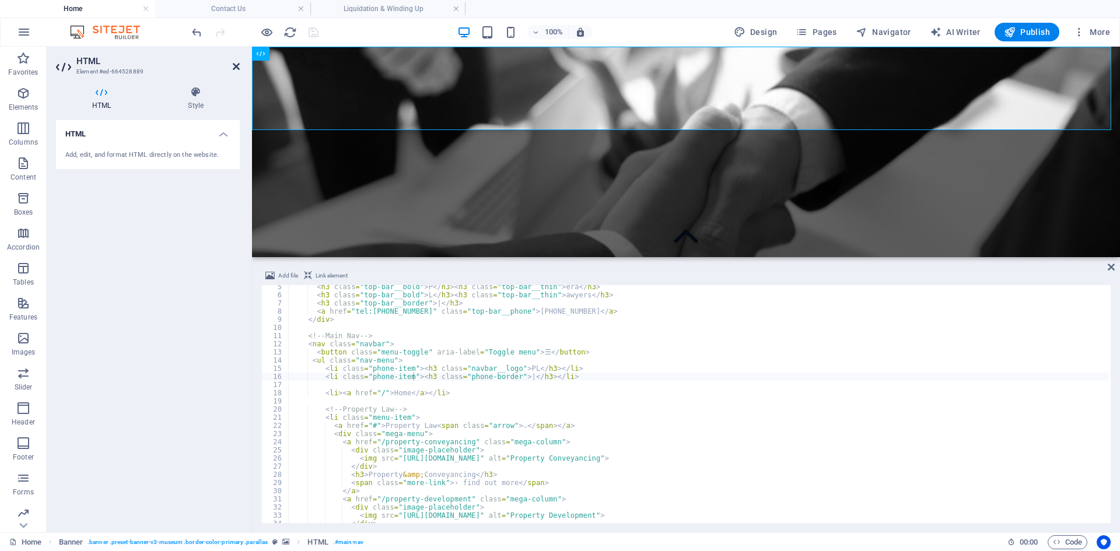
click at [239, 69] on icon at bounding box center [236, 66] width 7 height 9
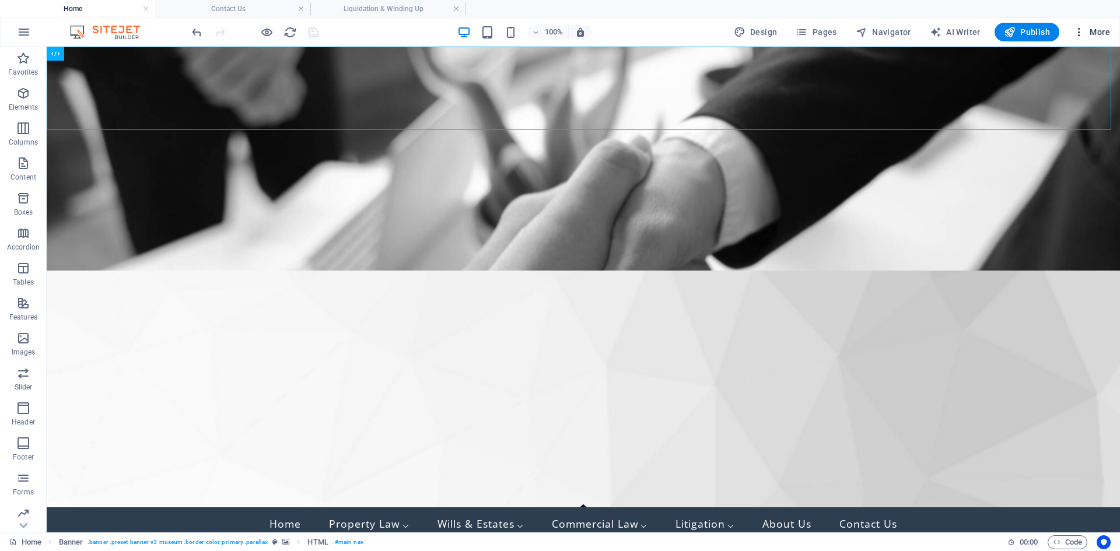
click at [1091, 33] on span "More" at bounding box center [1091, 32] width 37 height 12
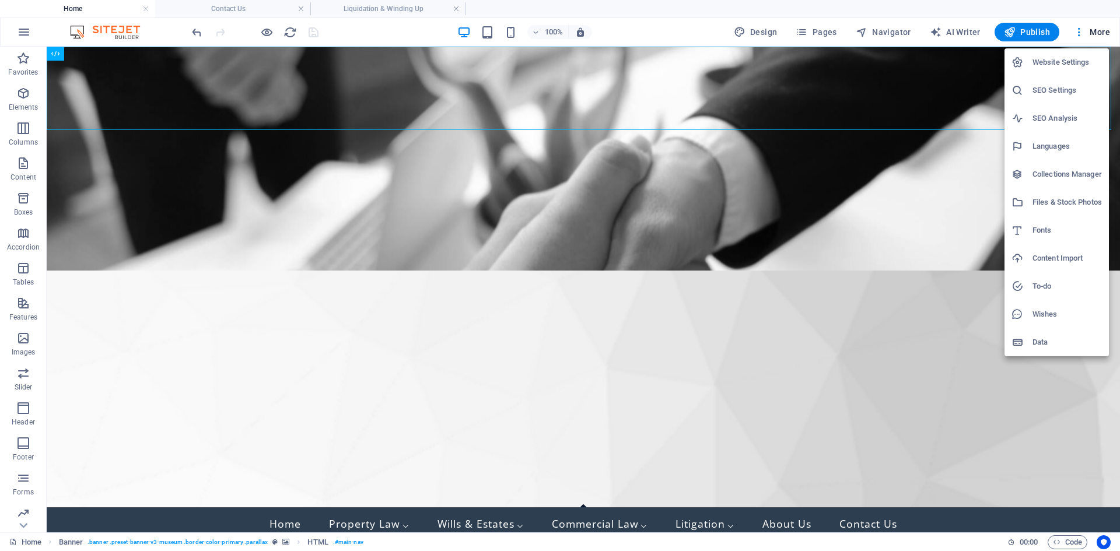
click at [1059, 543] on div at bounding box center [560, 275] width 1120 height 551
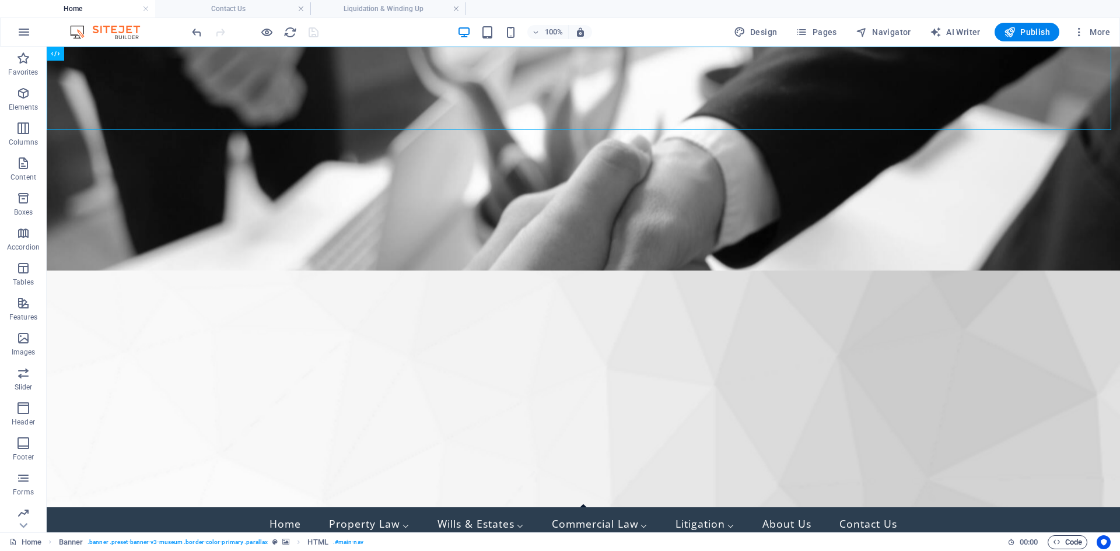
click at [1073, 544] on span "Code" at bounding box center [1067, 542] width 29 height 14
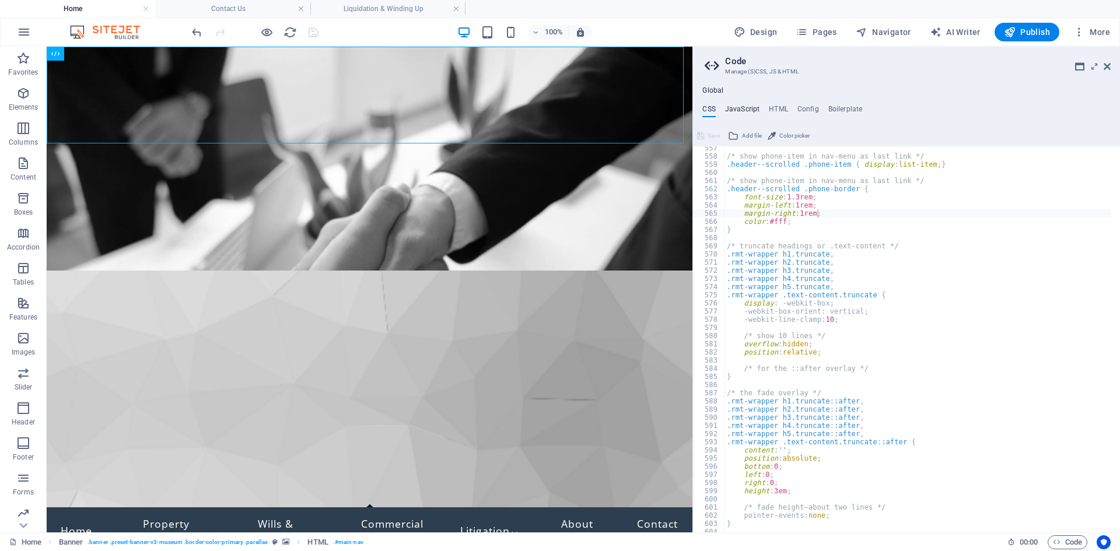
click at [744, 106] on h4 "JavaScript" at bounding box center [742, 111] width 34 height 13
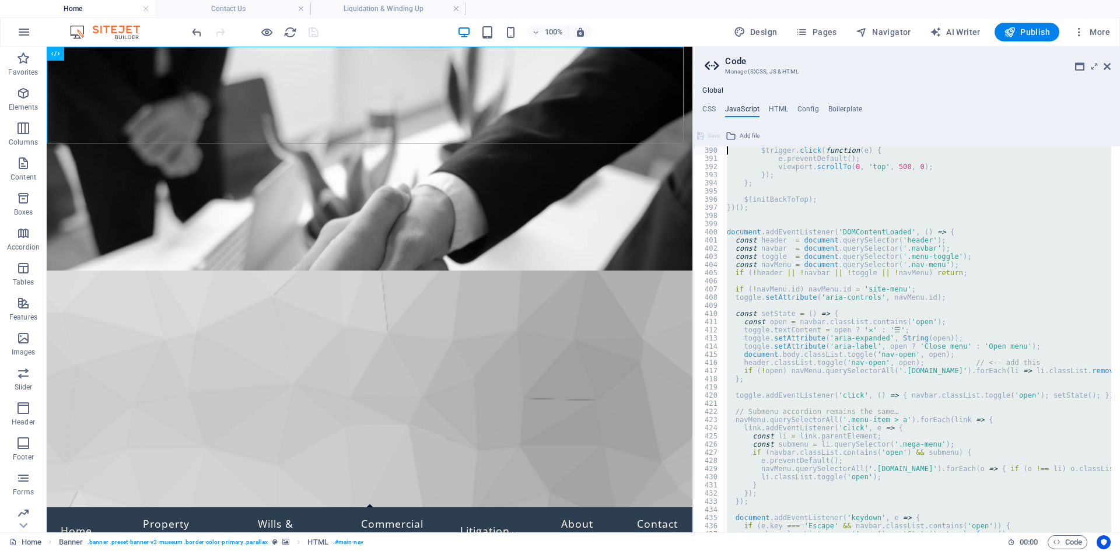
scroll to position [3127, 0]
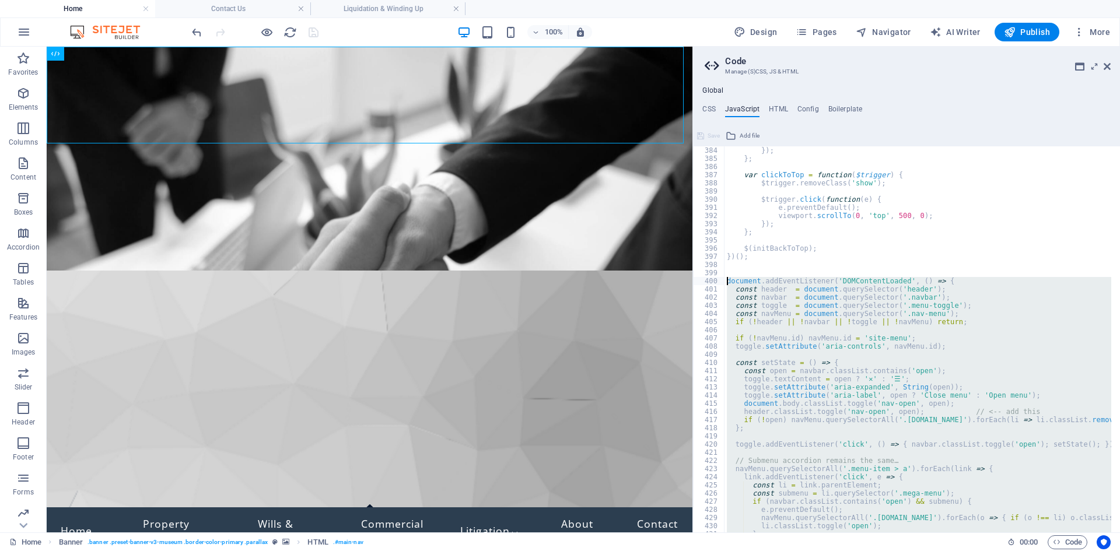
drag, startPoint x: 741, startPoint y: 349, endPoint x: 714, endPoint y: 279, distance: 75.0
click at [714, 279] on div "384 385 386 387 388 389 390 391 392 393 394 395 396 397 398 399 400 401 402 403…" at bounding box center [906, 339] width 427 height 386
type textarea "document.addEventListener('DOMContentLoaded', () => { const header = document.q…"
paste textarea
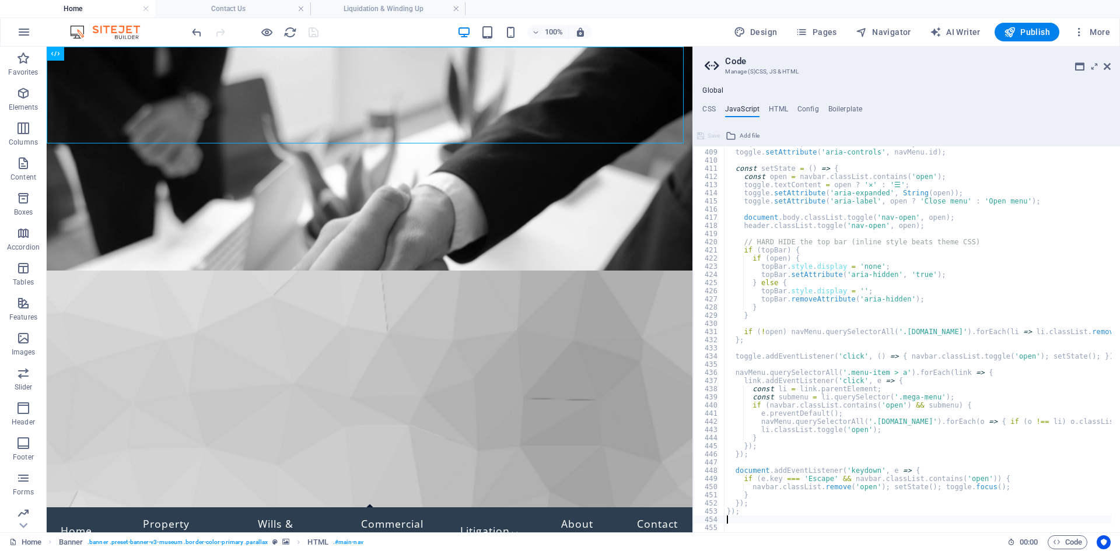
scroll to position [3330, 0]
click at [706, 112] on h4 "CSS" at bounding box center [708, 111] width 13 height 13
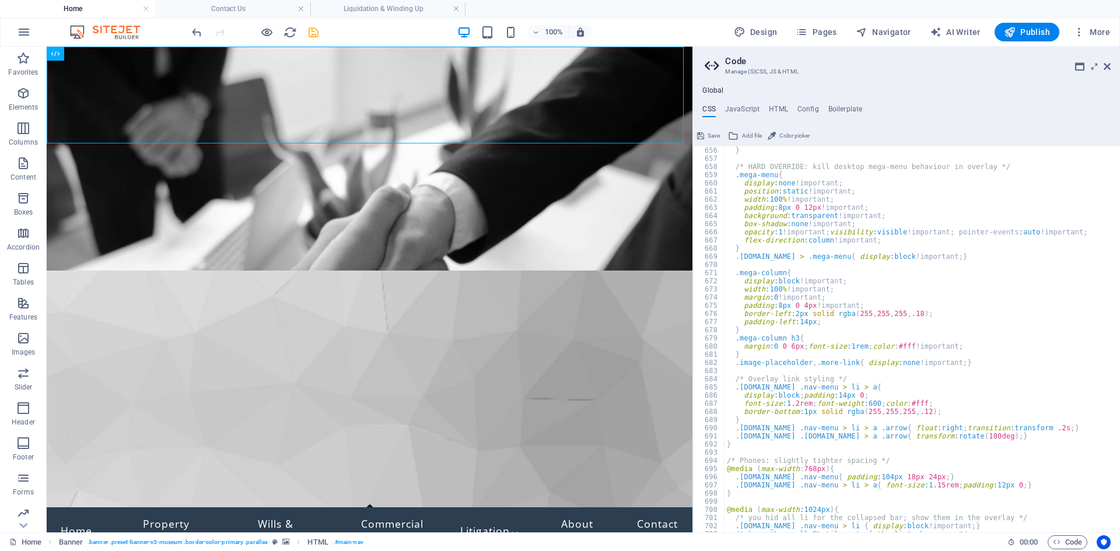
scroll to position [3531, 0]
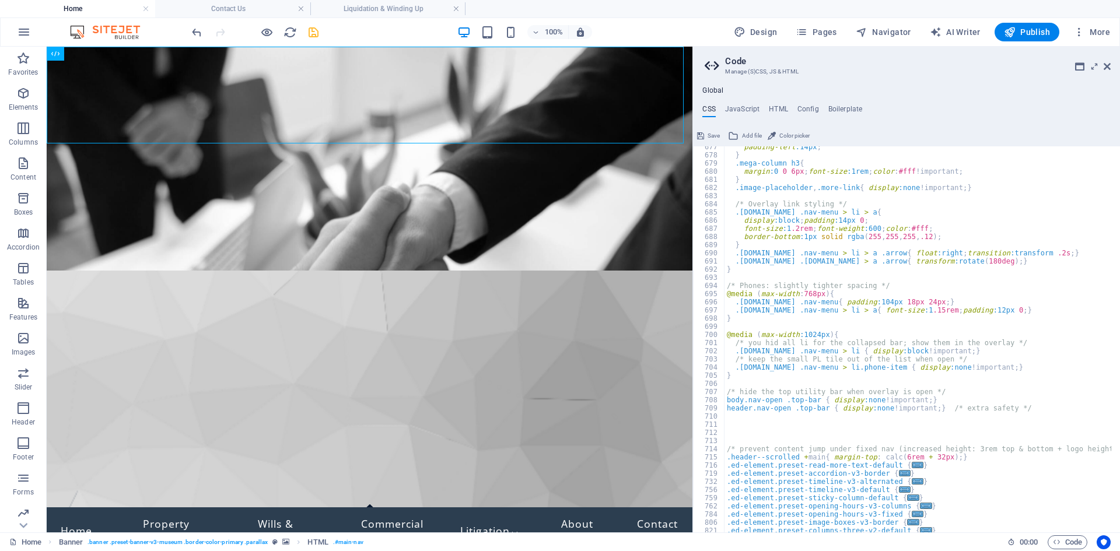
click at [789, 373] on div "padding-left :14px ; } .mega-column h3 { margin :0 0 6px ; font-size :1rem ; co…" at bounding box center [917, 344] width 387 height 402
type textarea "}"
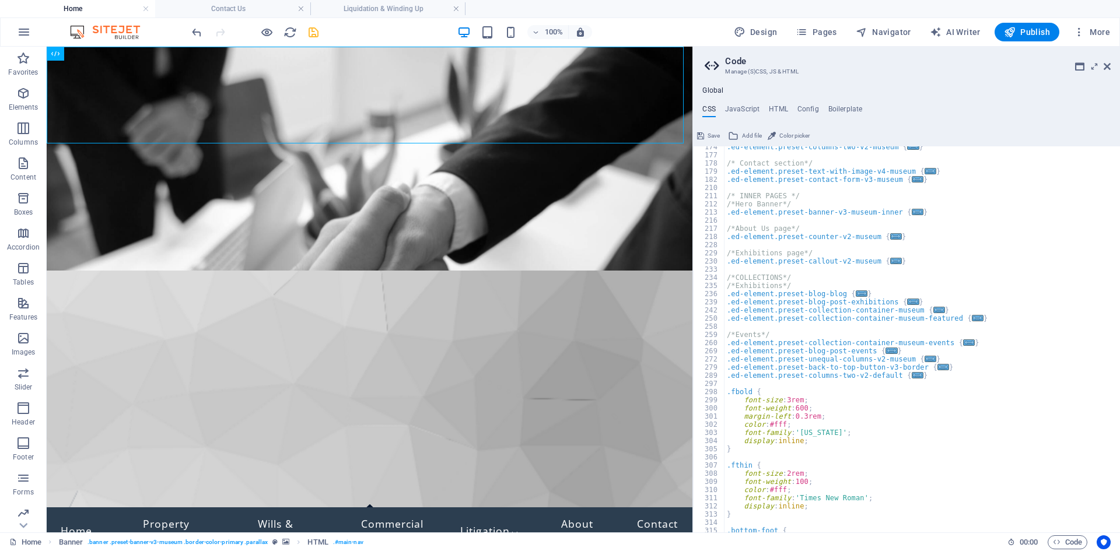
scroll to position [226, 0]
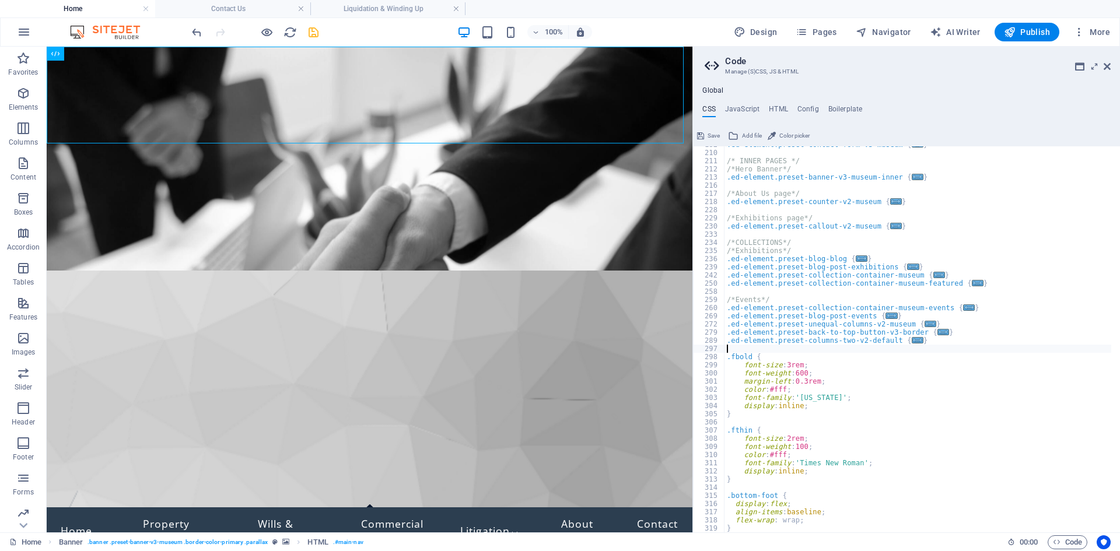
click at [745, 351] on div ".ed-element.preset-contact-form-v3-museum { ... } /* INNER PAGES */ /*Hero Bann…" at bounding box center [917, 342] width 387 height 402
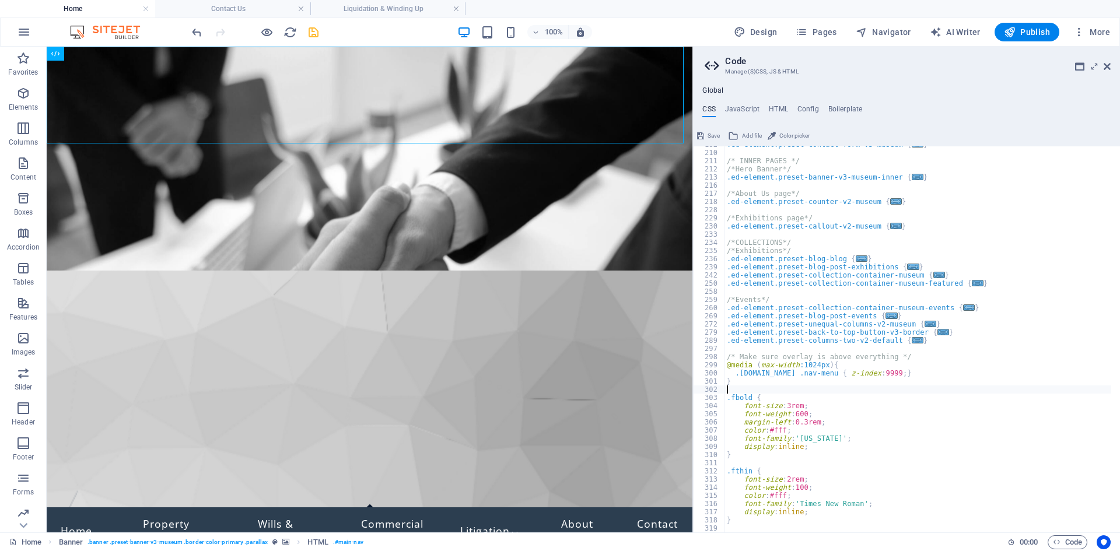
click at [916, 352] on div ".ed-element.preset-contact-form-v3-museum { ... } /* INNER PAGES */ /*Hero Bann…" at bounding box center [917, 342] width 387 height 402
click at [1103, 66] on icon at bounding box center [1106, 66] width 7 height 9
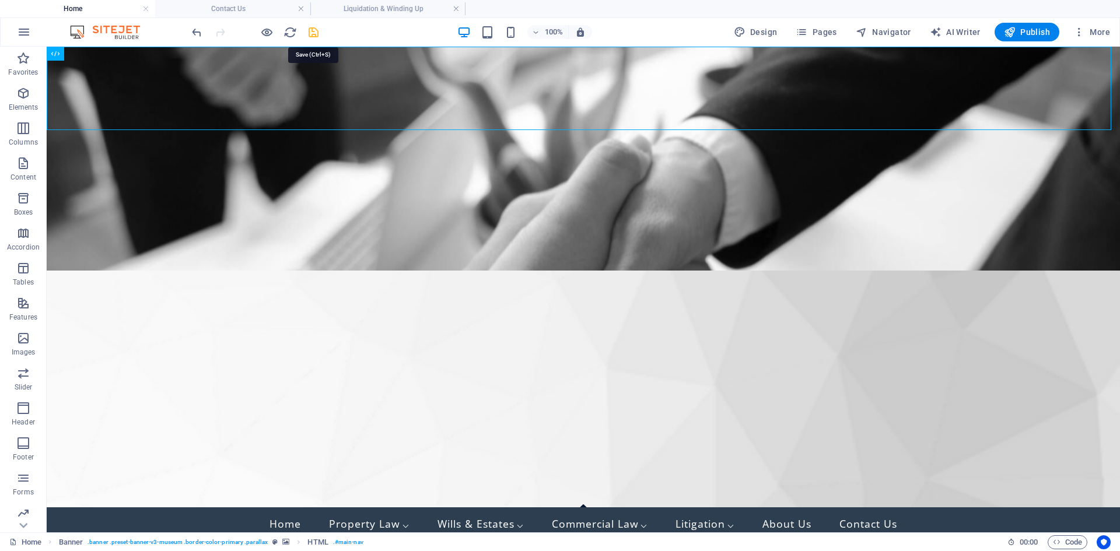
click at [310, 34] on icon "save" at bounding box center [313, 32] width 13 height 13
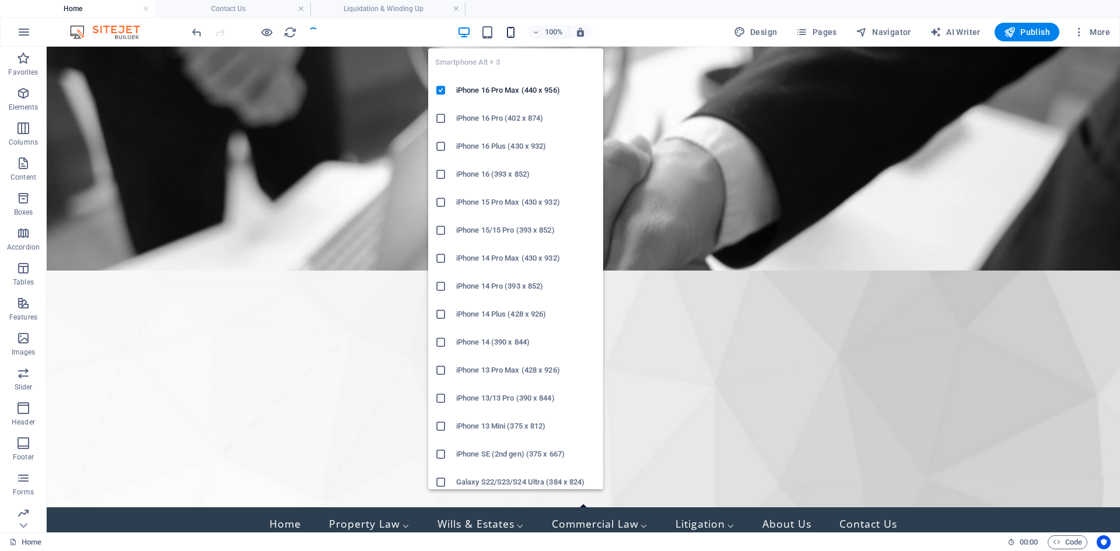
click at [512, 34] on icon "button" at bounding box center [510, 32] width 13 height 13
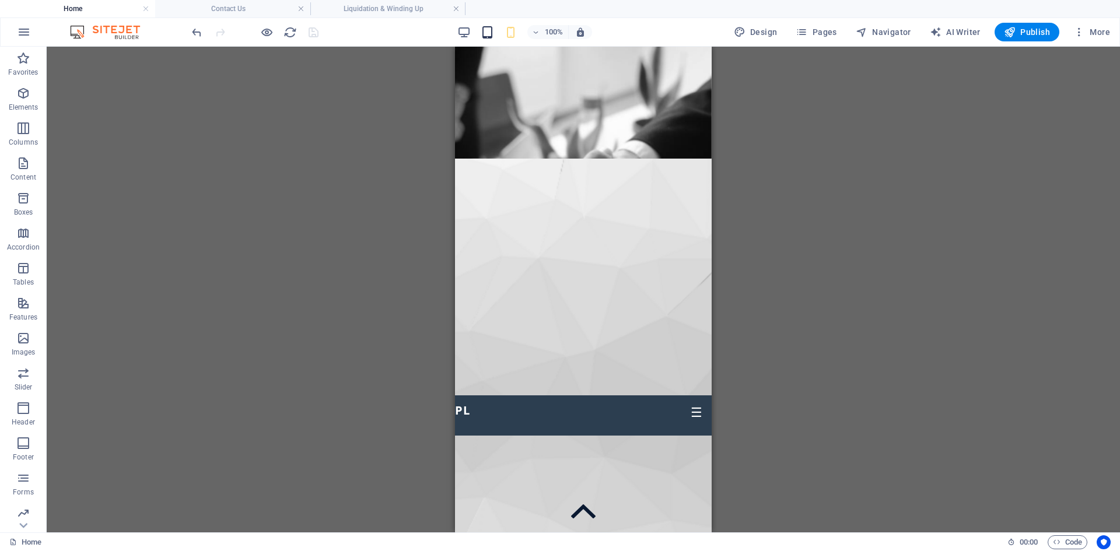
click at [485, 28] on icon "button" at bounding box center [487, 32] width 13 height 13
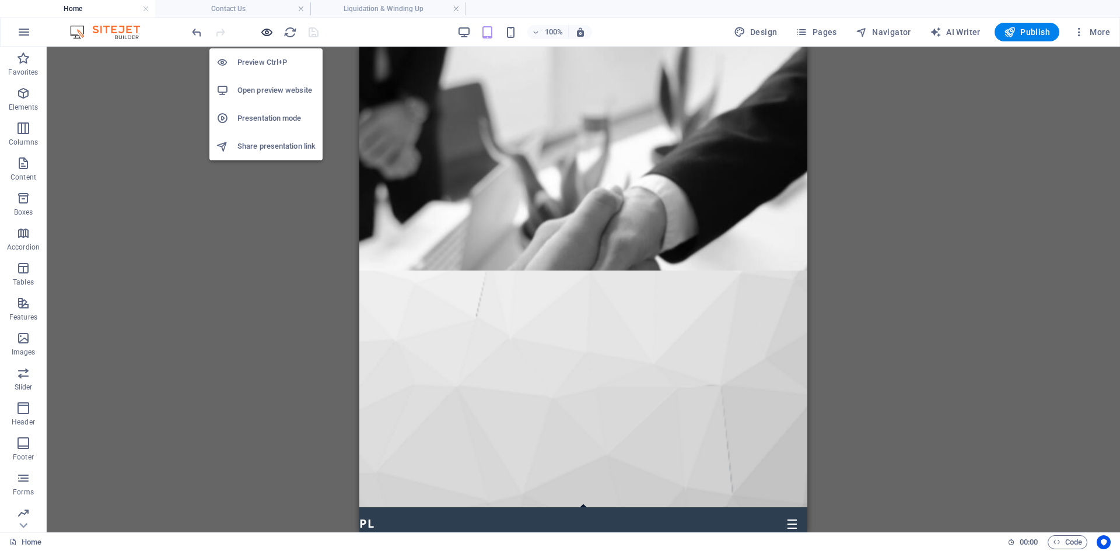
click at [267, 31] on icon "button" at bounding box center [266, 32] width 13 height 13
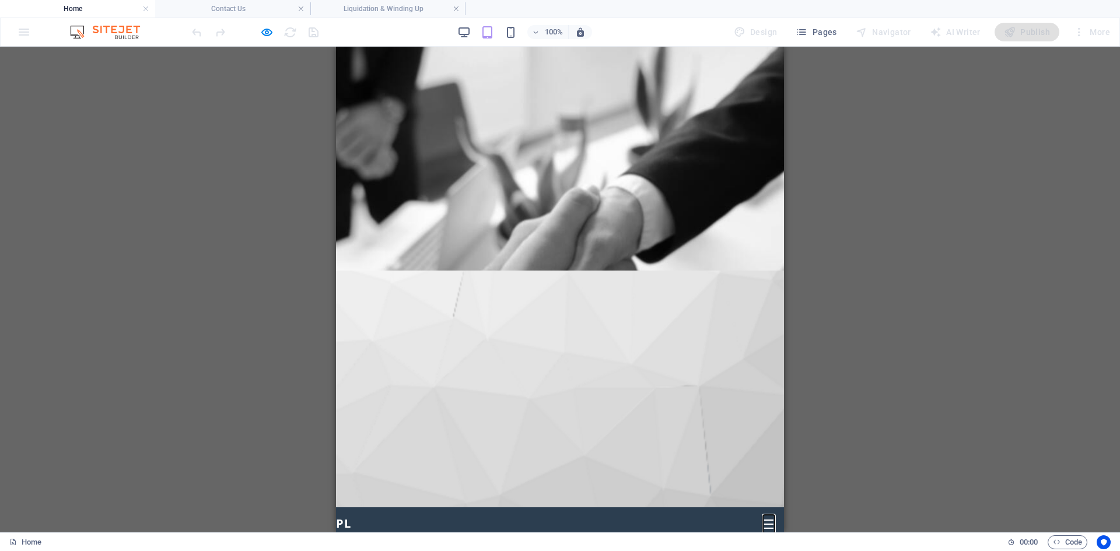
click at [763, 517] on button "☰" at bounding box center [769, 525] width 12 height 16
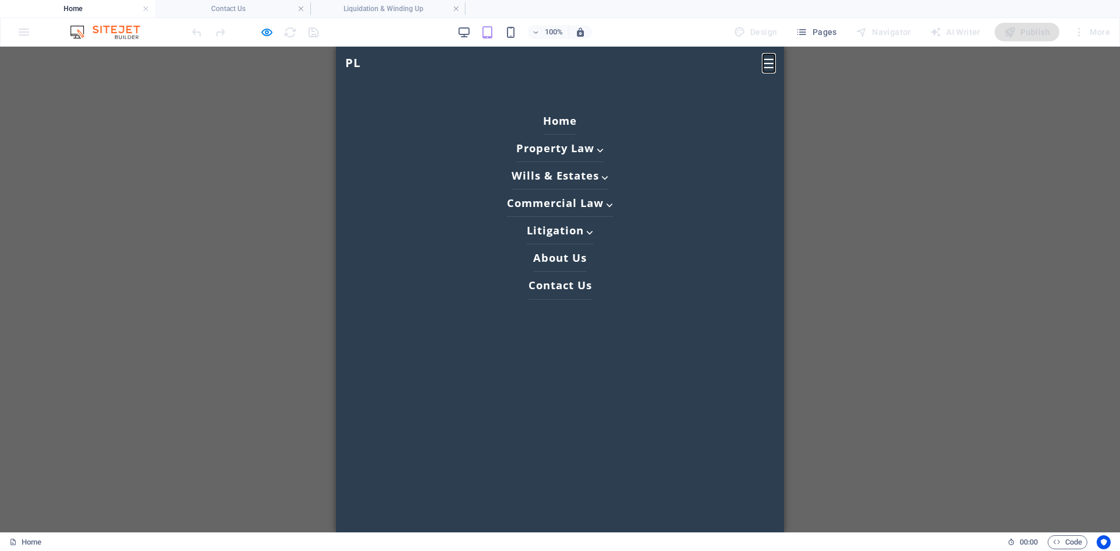
scroll to position [0, 0]
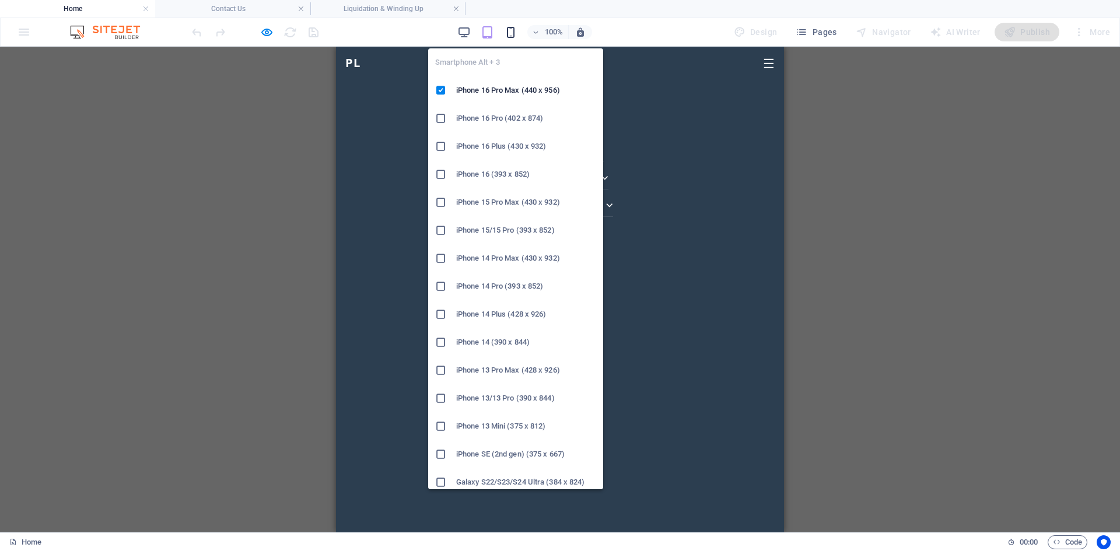
click at [511, 31] on icon "button" at bounding box center [510, 32] width 13 height 13
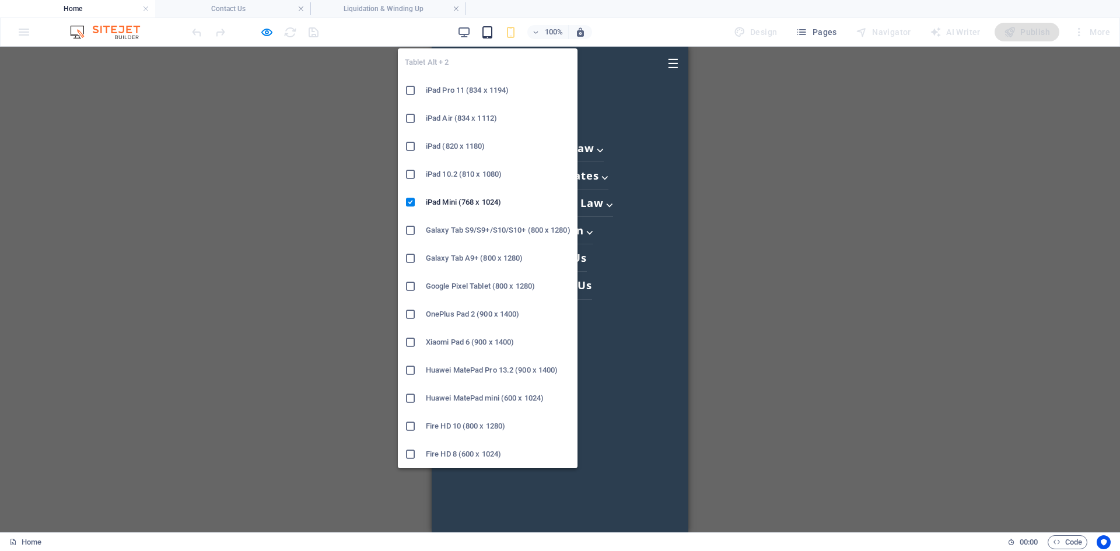
click at [492, 33] on icon "button" at bounding box center [487, 32] width 13 height 13
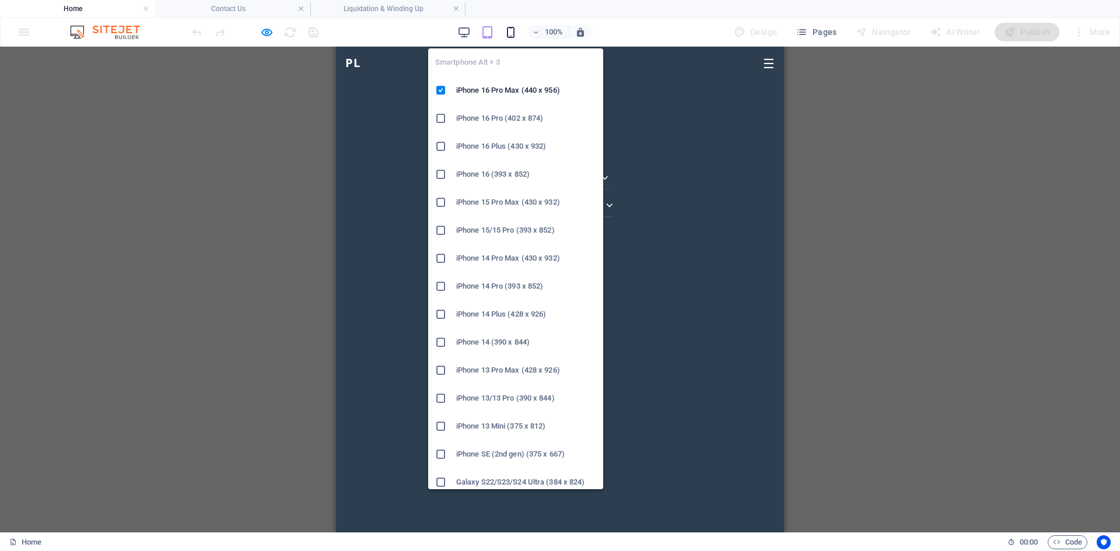
click at [513, 33] on icon "button" at bounding box center [510, 32] width 13 height 13
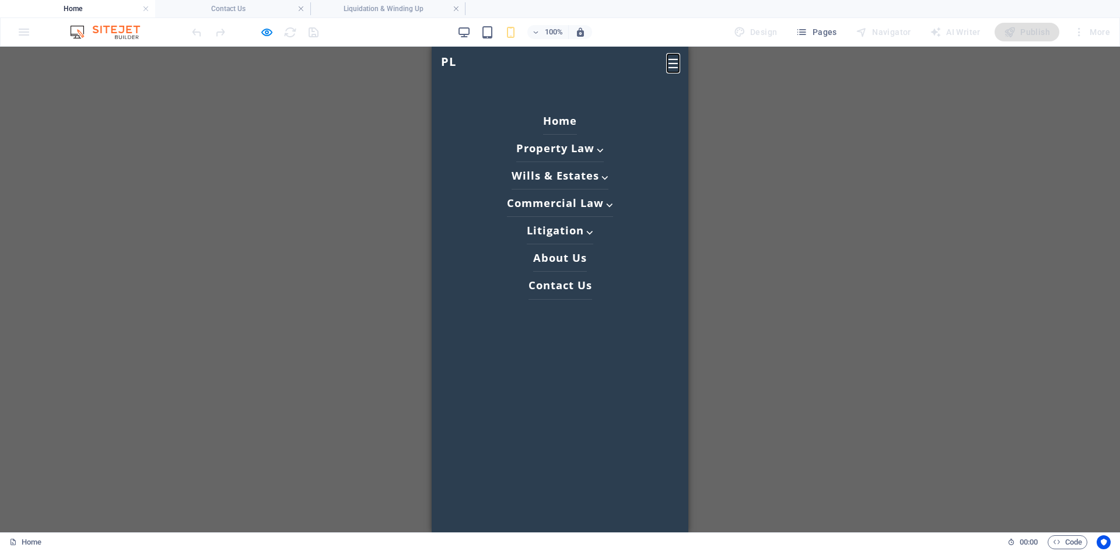
click at [667, 59] on button "☰" at bounding box center [673, 64] width 12 height 16
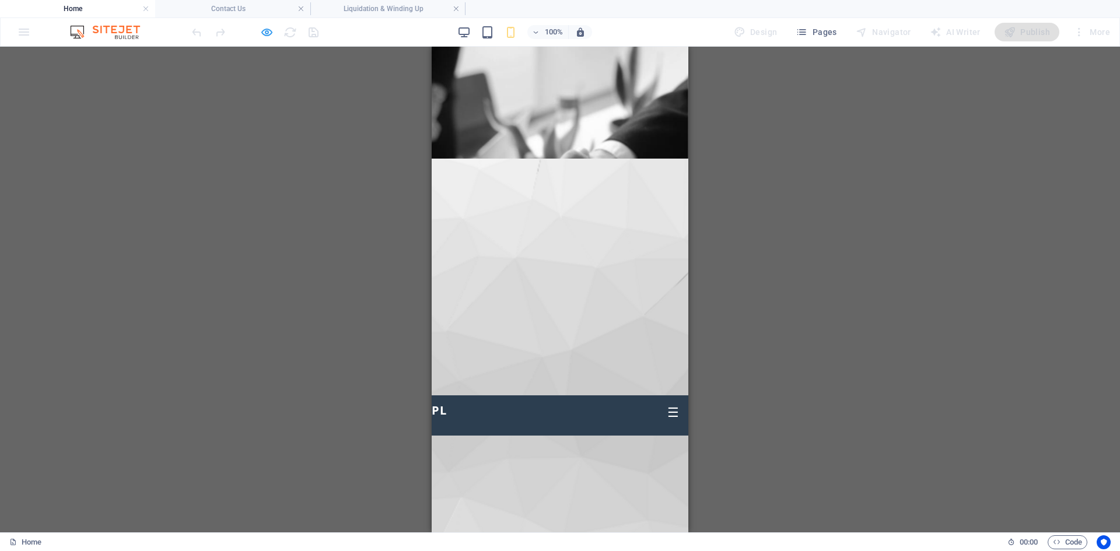
click at [266, 34] on icon "button" at bounding box center [266, 32] width 13 height 13
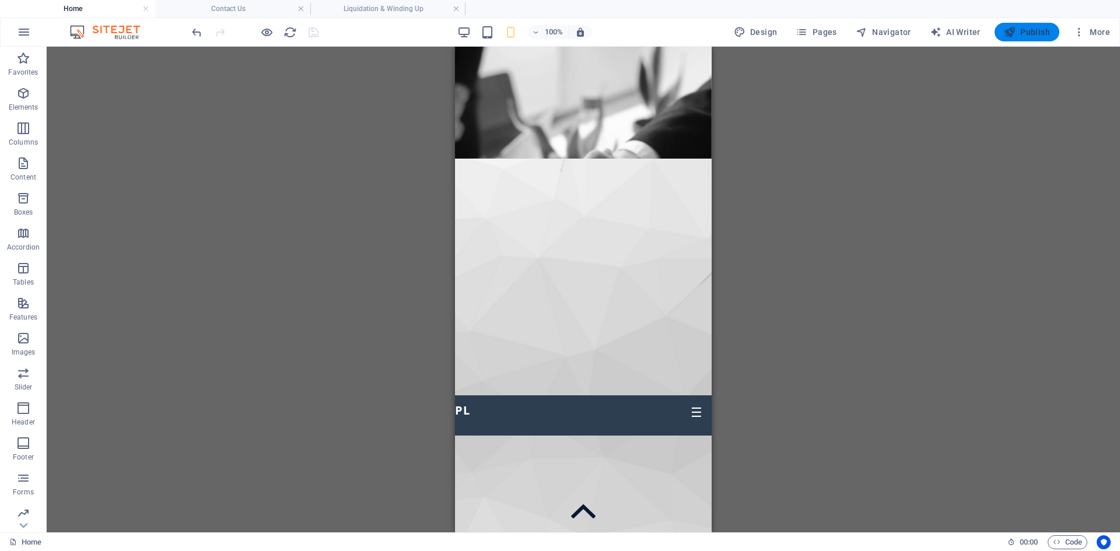
click at [1024, 32] on span "Publish" at bounding box center [1027, 32] width 46 height 12
